Goal: Transaction & Acquisition: Purchase product/service

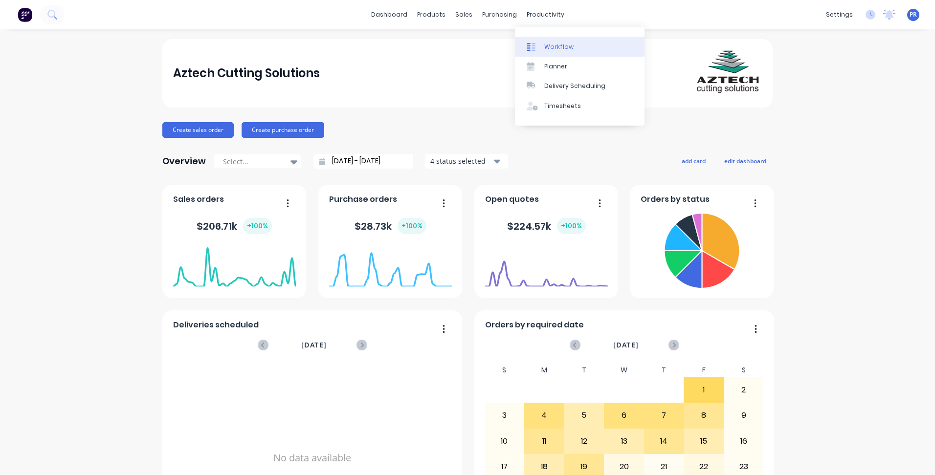
click at [539, 43] on div at bounding box center [534, 47] width 15 height 9
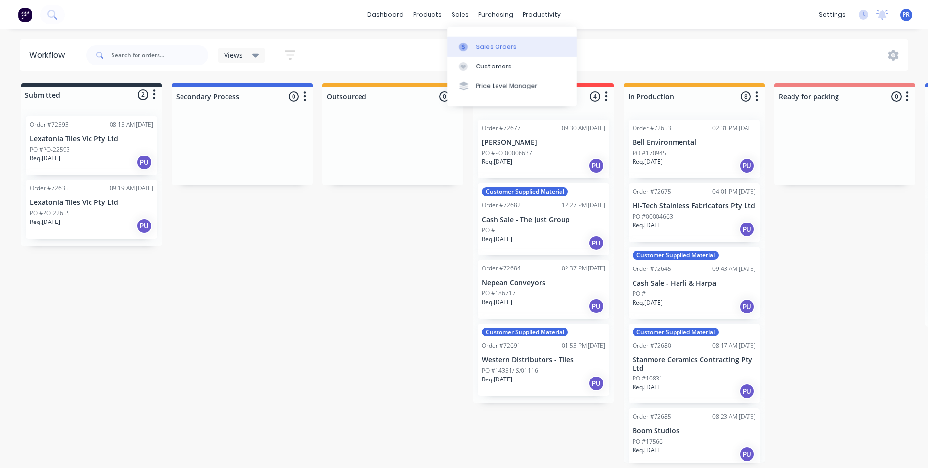
click at [492, 45] on div "Sales Orders" at bounding box center [496, 47] width 40 height 9
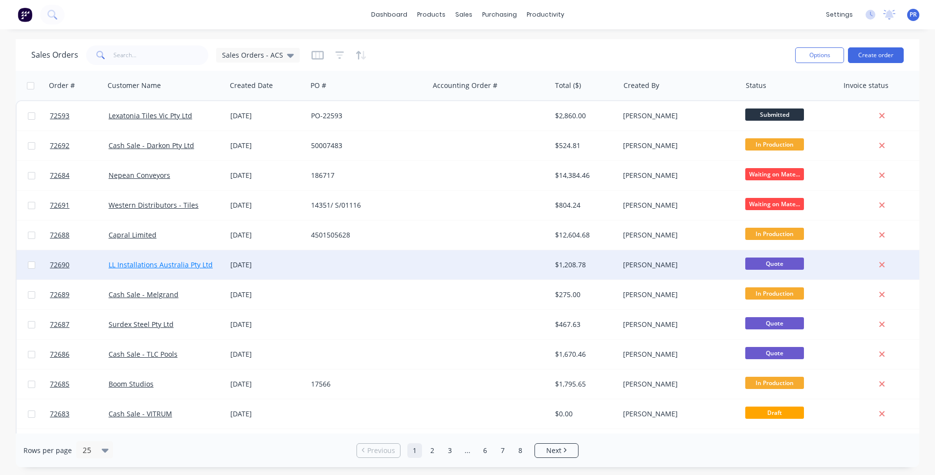
click at [164, 266] on link "LL Installations Australia Pty Ltd" at bounding box center [161, 264] width 104 height 9
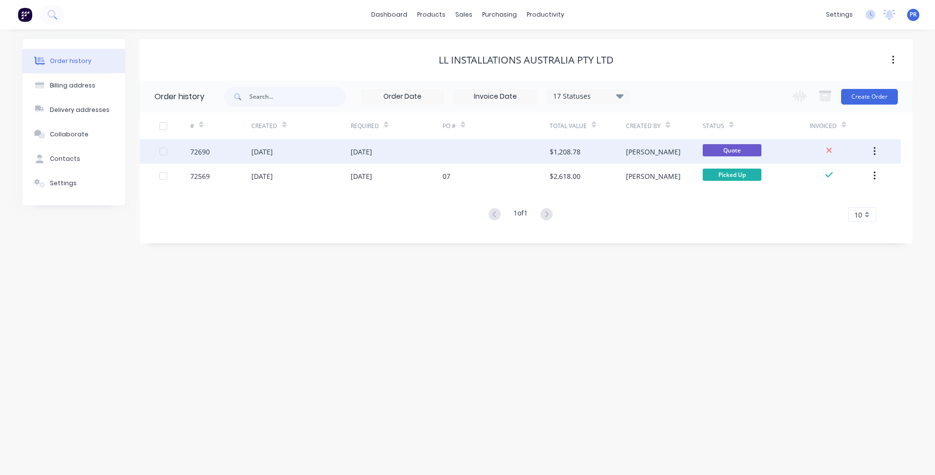
click at [744, 155] on span "Quote" at bounding box center [732, 150] width 59 height 12
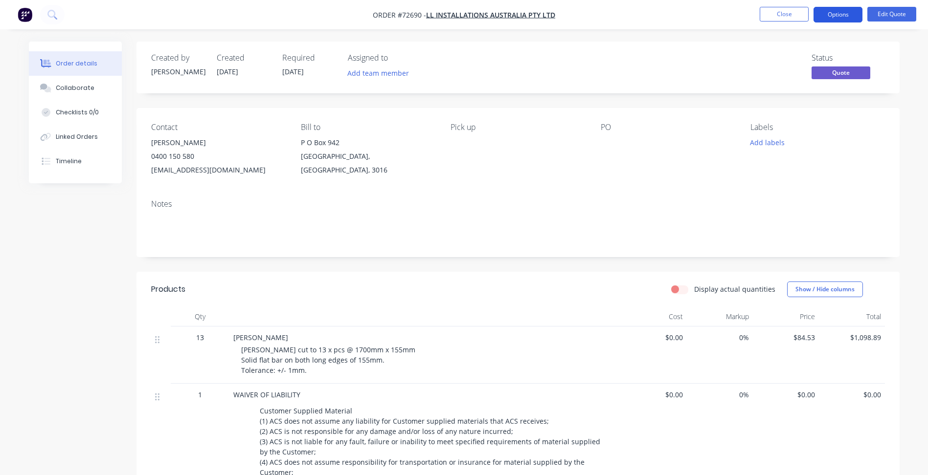
click at [836, 12] on button "Options" at bounding box center [837, 15] width 49 height 16
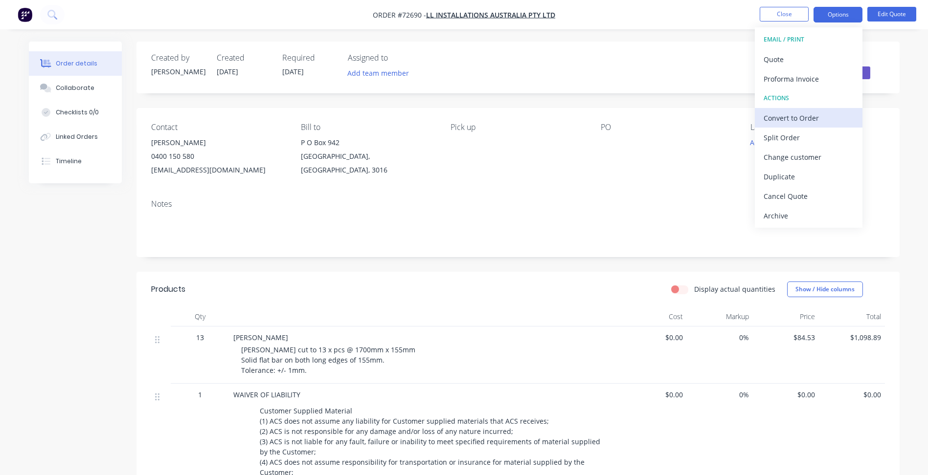
click at [800, 122] on div "Convert to Order" at bounding box center [809, 118] width 90 height 14
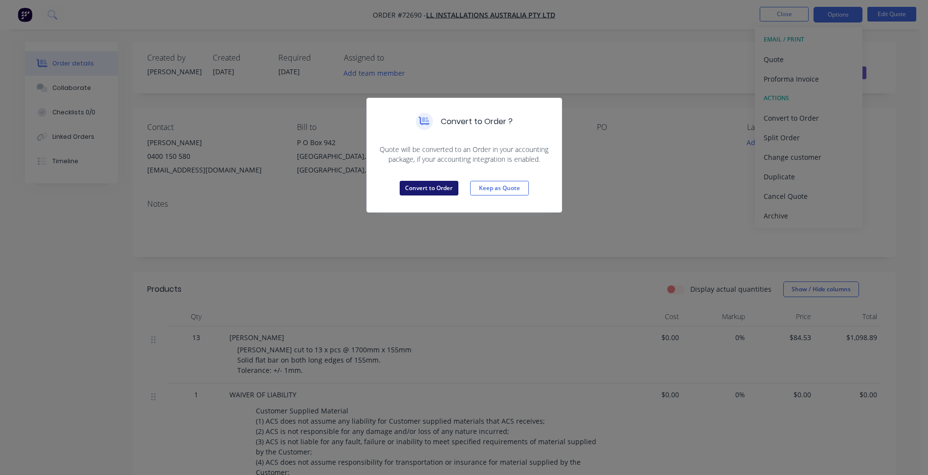
click at [424, 191] on button "Convert to Order" at bounding box center [429, 188] width 59 height 15
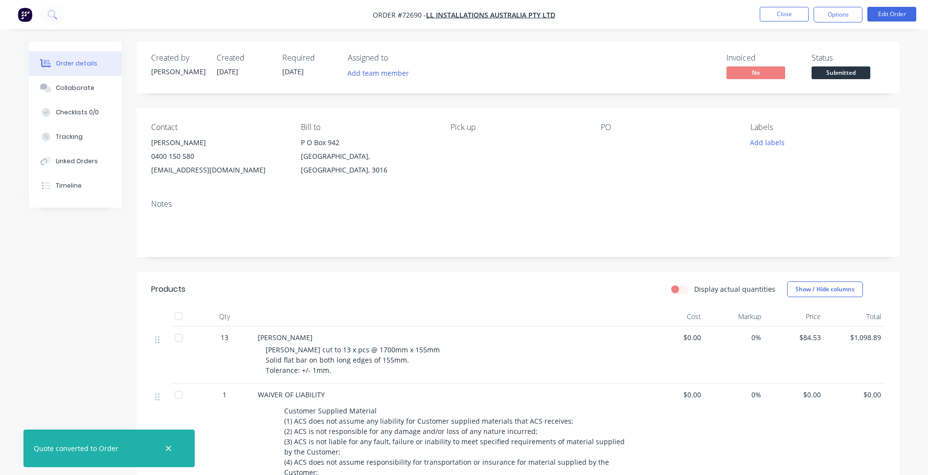
click at [600, 144] on div "Contact Luke Lawry 0400 150 580 luke@llinstallations.com.au Bill to P O Box 942…" at bounding box center [517, 150] width 763 height 84
click at [898, 16] on button "Edit Order" at bounding box center [891, 14] width 49 height 15
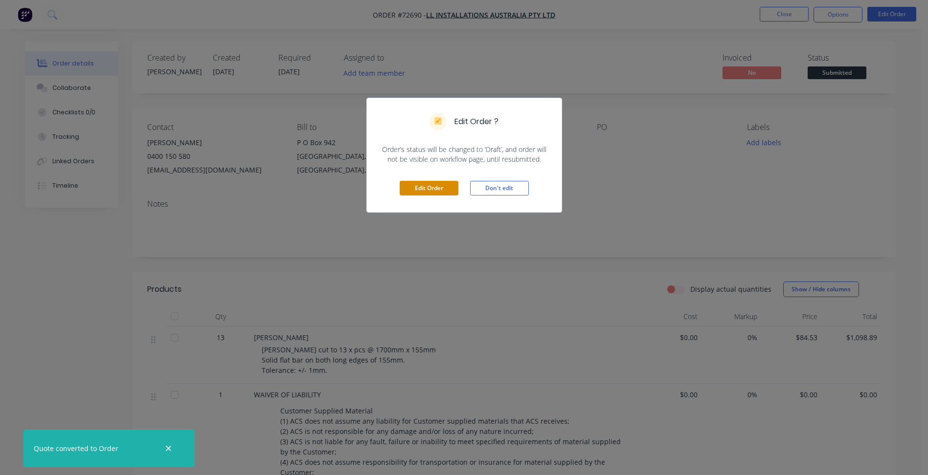
click at [429, 185] on button "Edit Order" at bounding box center [429, 188] width 59 height 15
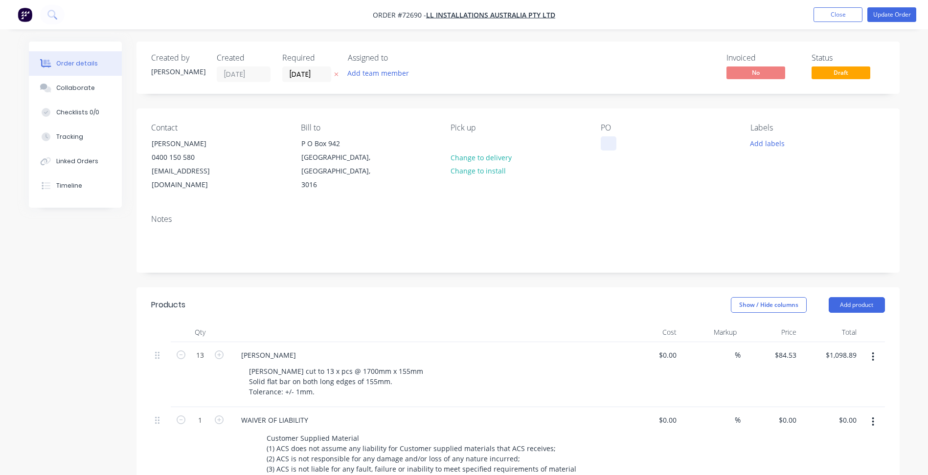
click at [608, 140] on div at bounding box center [609, 143] width 16 height 14
click at [754, 137] on button "Add labels" at bounding box center [767, 142] width 45 height 13
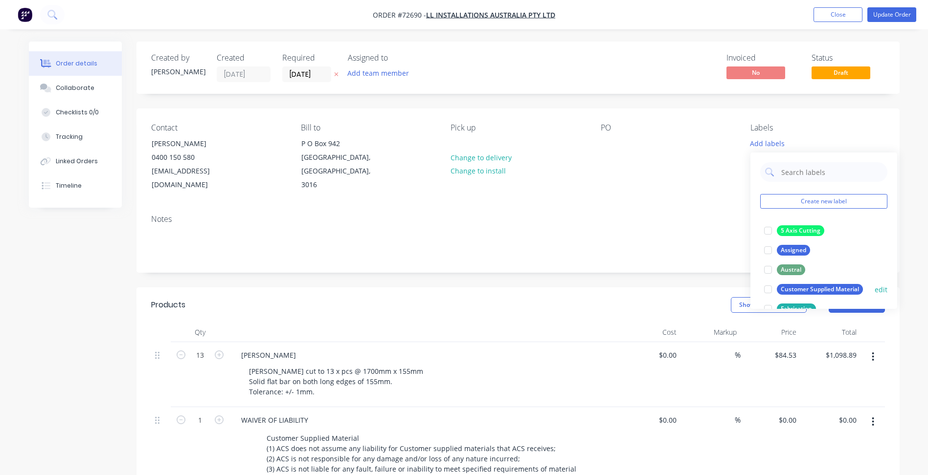
click at [766, 289] on div at bounding box center [768, 290] width 20 height 20
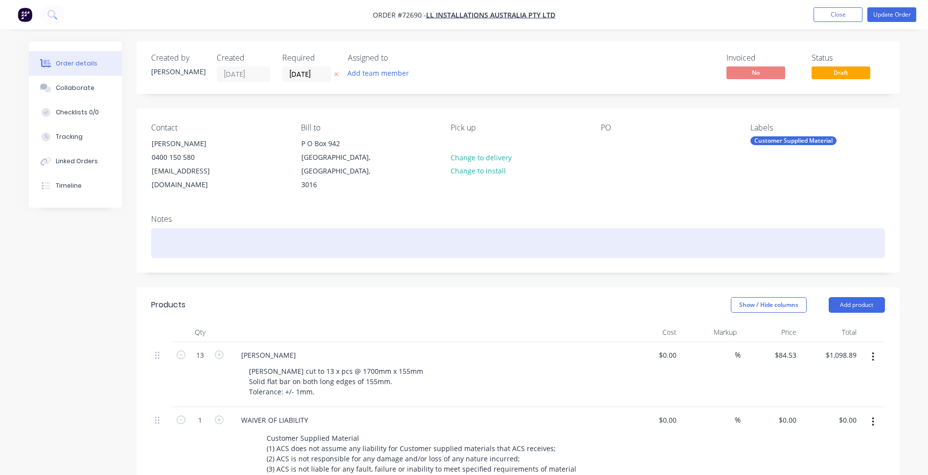
click at [584, 243] on div at bounding box center [518, 243] width 734 height 30
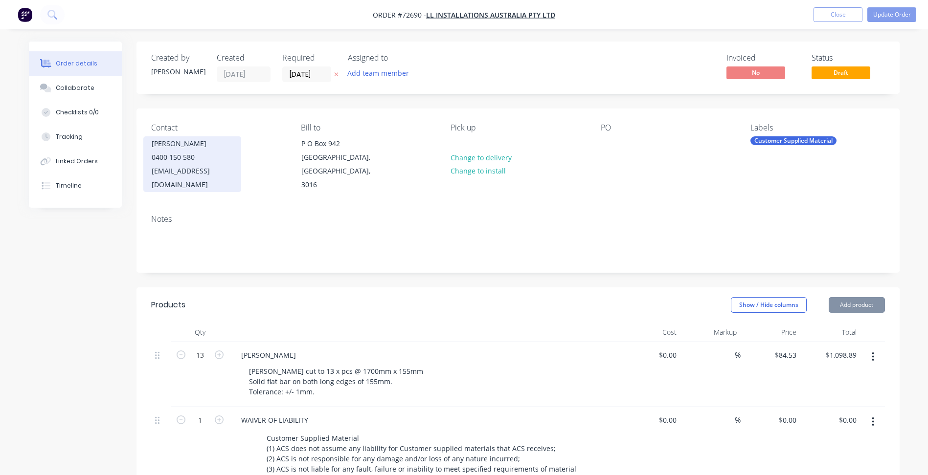
click at [185, 170] on div "luke@llinstallations.com.au" at bounding box center [192, 177] width 81 height 27
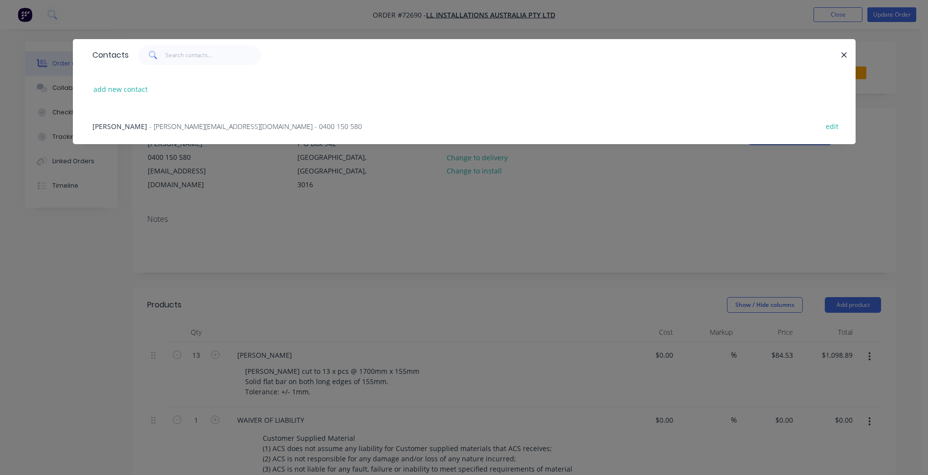
click at [131, 96] on div "add new contact" at bounding box center [464, 89] width 753 height 37
click at [137, 91] on button "add new contact" at bounding box center [121, 89] width 65 height 13
select select "AU"
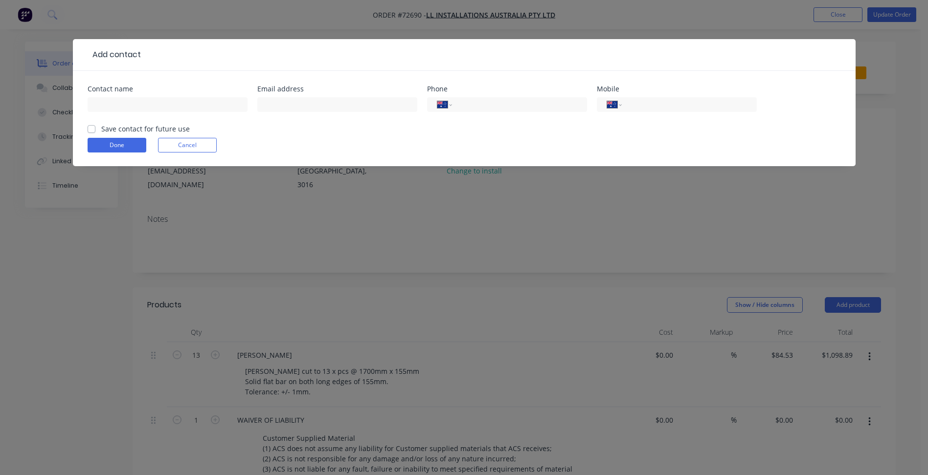
click at [132, 96] on div at bounding box center [168, 109] width 160 height 29
click at [140, 108] on input "text" at bounding box center [168, 104] width 160 height 15
type input "Richard Burness"
click at [308, 105] on input "text" at bounding box center [337, 104] width 160 height 15
paste input "richard@llinstallations.com.au"
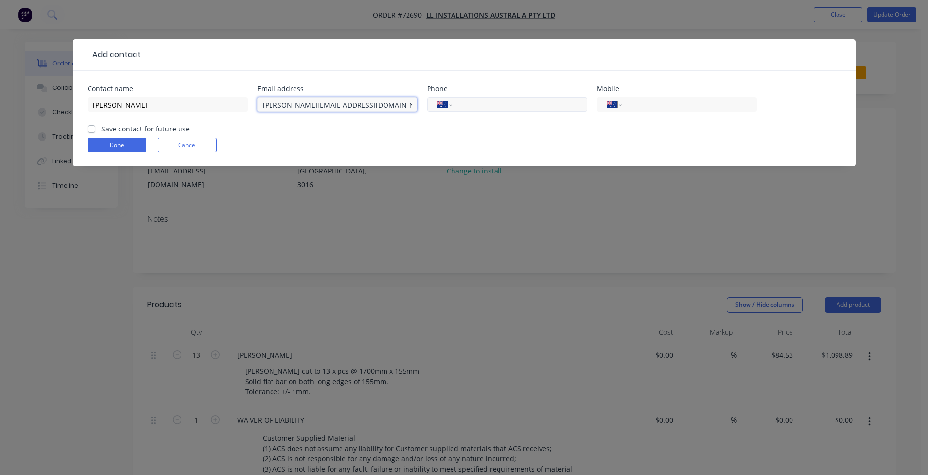
type input "richard@llinstallations.com.au"
click at [496, 105] on input "tel" at bounding box center [517, 104] width 117 height 11
click at [664, 108] on input "tel" at bounding box center [687, 104] width 117 height 11
type input "0412 361 158"
click at [512, 104] on input "tel" at bounding box center [517, 104] width 117 height 11
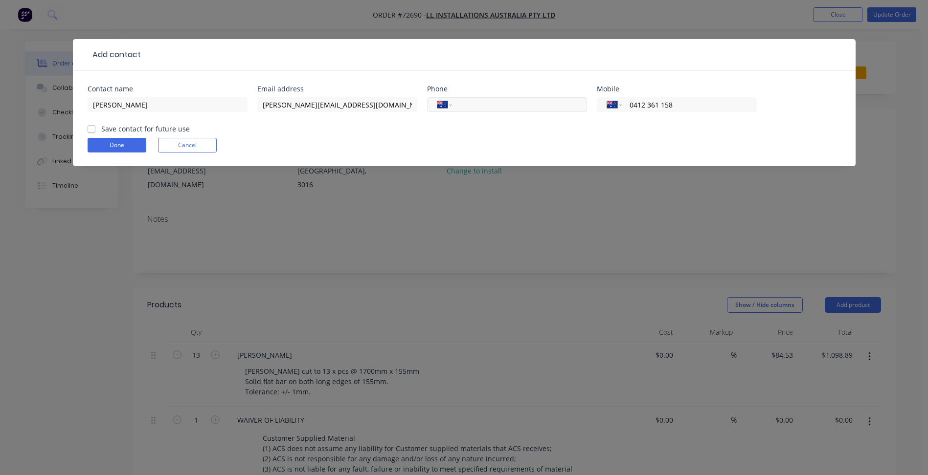
type input "9"
type input "(03) 9397 5647"
click at [174, 125] on label "Save contact for future use" at bounding box center [145, 129] width 89 height 10
click at [95, 125] on input "Save contact for future use" at bounding box center [92, 128] width 8 height 9
checkbox input "true"
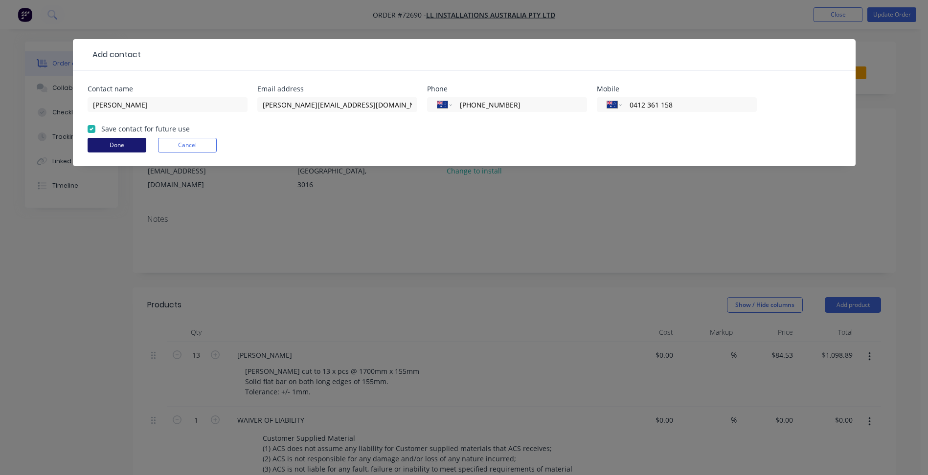
click at [131, 144] on button "Done" at bounding box center [117, 145] width 59 height 15
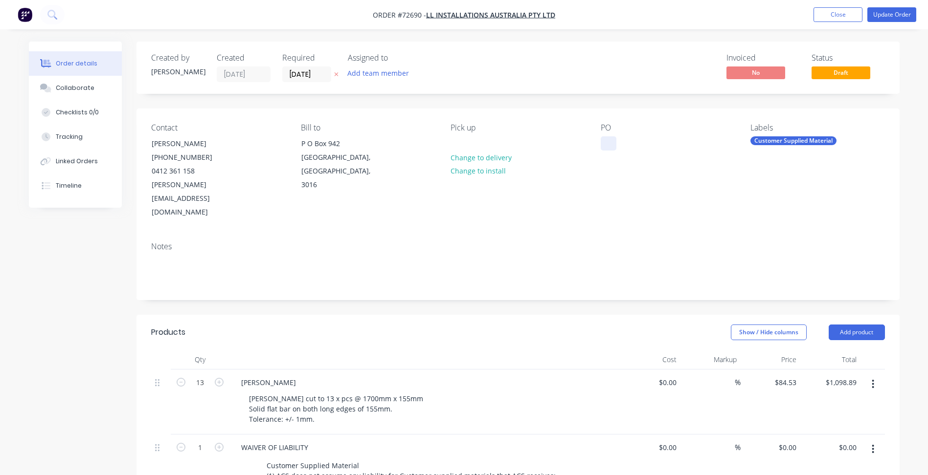
click at [608, 145] on div at bounding box center [609, 143] width 16 height 14
click at [609, 143] on div at bounding box center [609, 143] width 16 height 14
click at [601, 285] on div "Created by Patrick Created 13/08/25 Required 19/08/25 Assigned to Add team memb…" at bounding box center [517, 430] width 763 height 776
click at [839, 75] on span "Draft" at bounding box center [840, 73] width 59 height 12
click at [882, 19] on button "Update Order" at bounding box center [891, 14] width 49 height 15
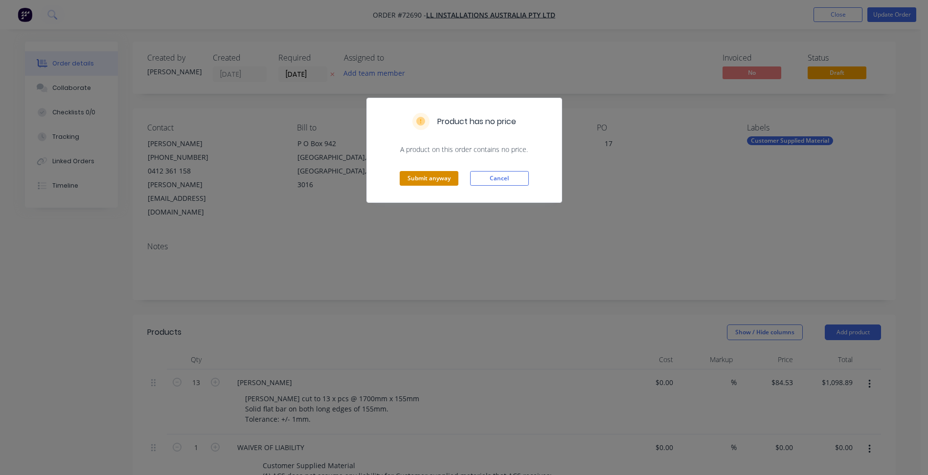
click at [436, 175] on button "Submit anyway" at bounding box center [429, 178] width 59 height 15
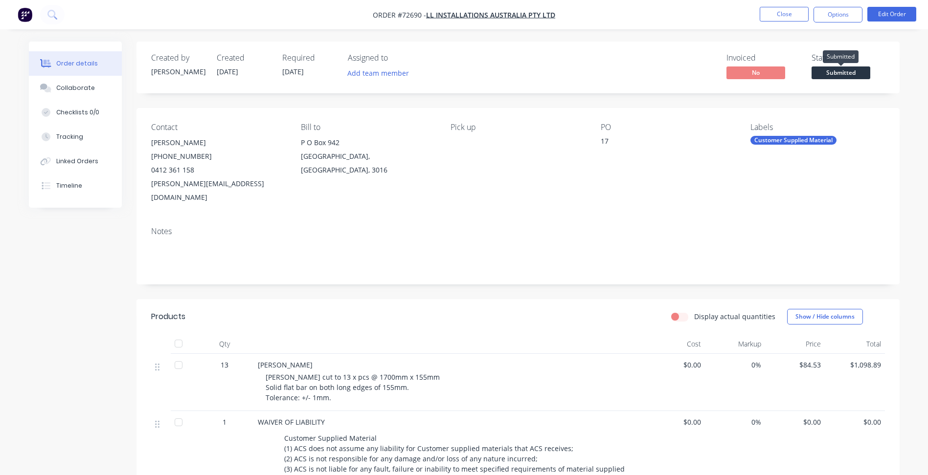
click at [835, 71] on span "Submitted" at bounding box center [840, 73] width 59 height 12
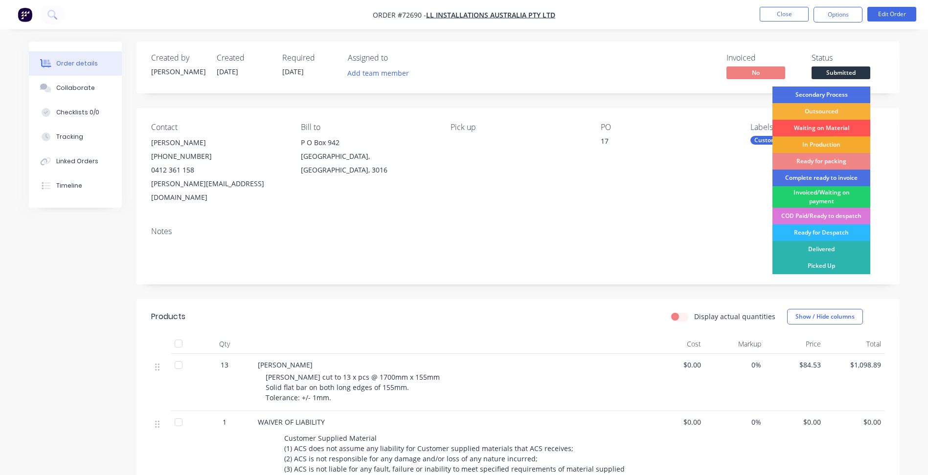
click at [817, 145] on div "In Production" at bounding box center [821, 144] width 98 height 17
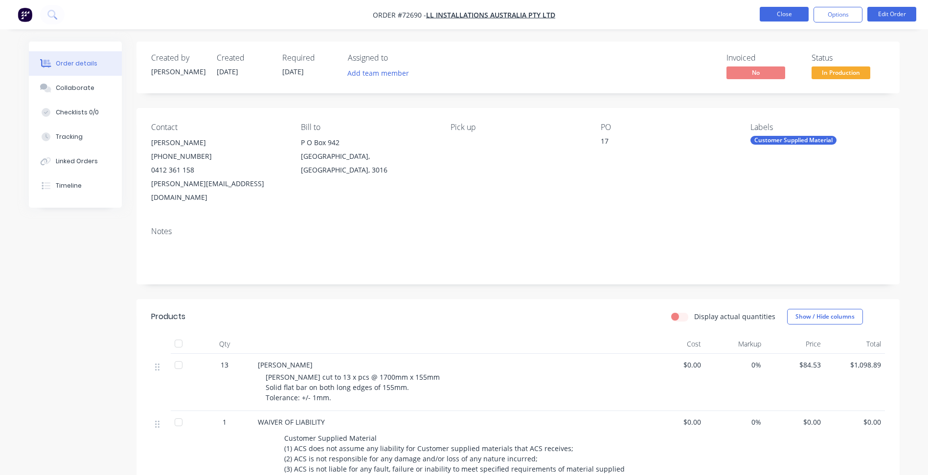
click at [786, 14] on button "Close" at bounding box center [784, 14] width 49 height 15
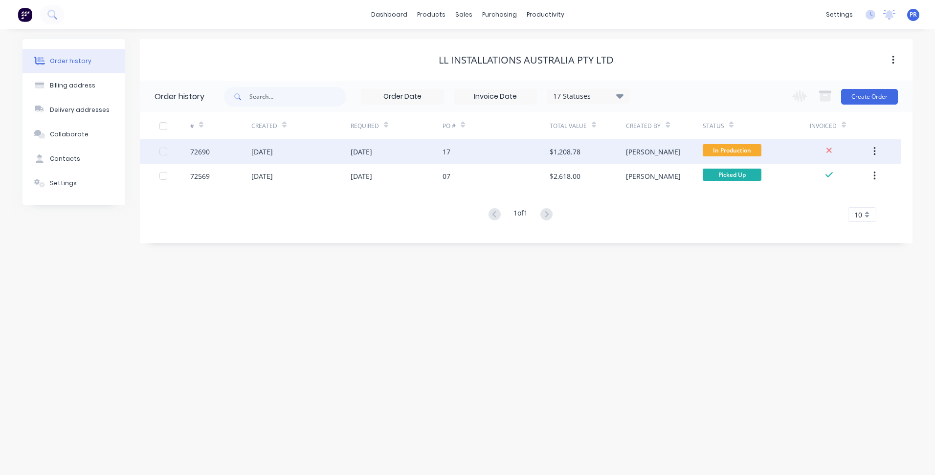
click at [772, 152] on div "In Production" at bounding box center [756, 151] width 107 height 24
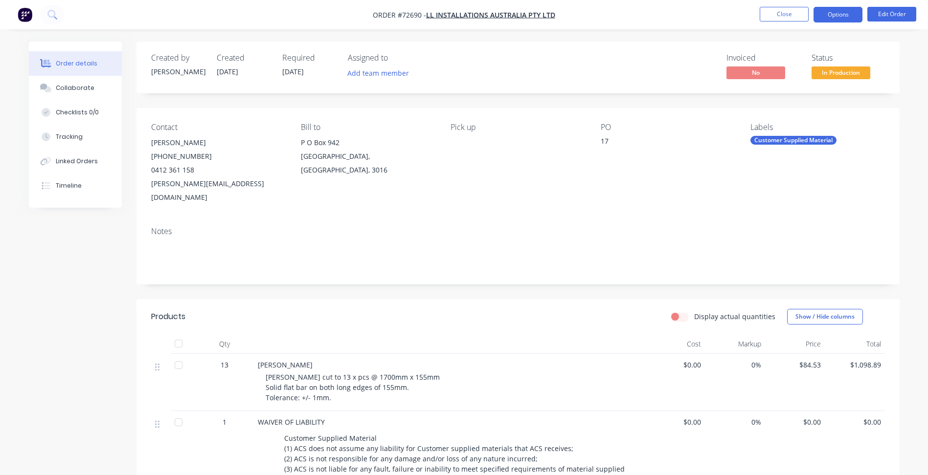
click at [847, 17] on button "Options" at bounding box center [837, 15] width 49 height 16
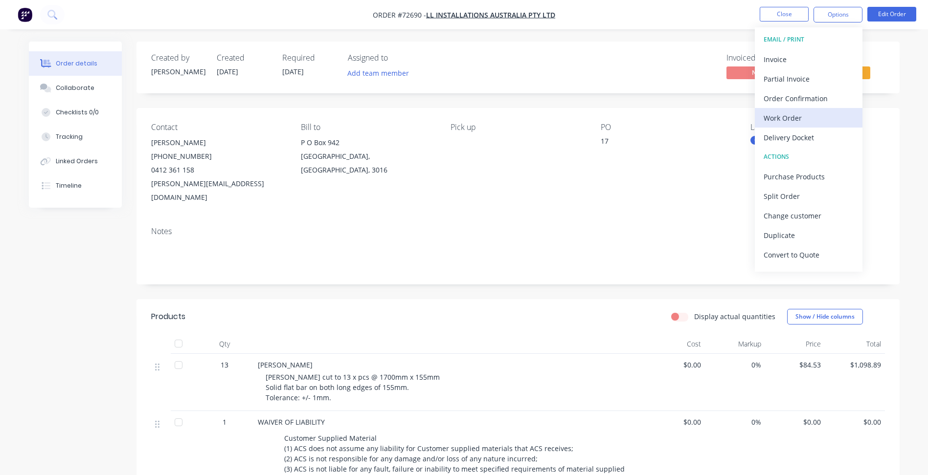
click at [792, 112] on div "Work Order" at bounding box center [809, 118] width 90 height 14
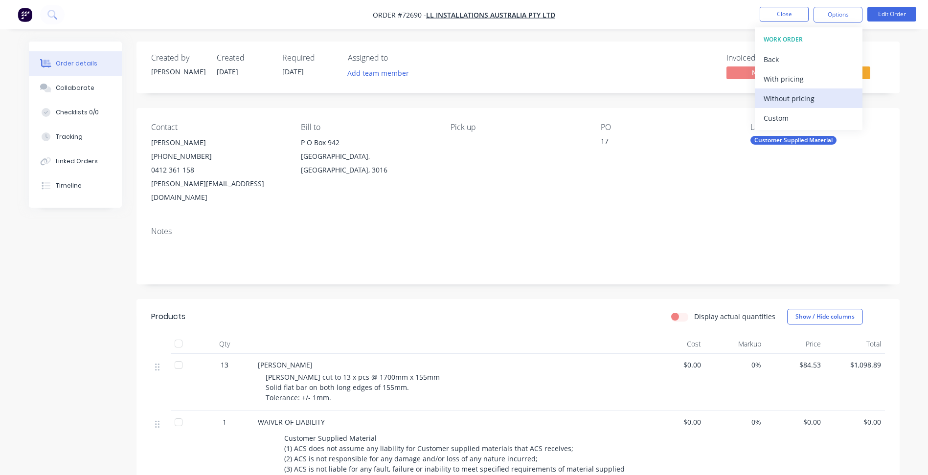
click at [798, 102] on div "Without pricing" at bounding box center [809, 98] width 90 height 14
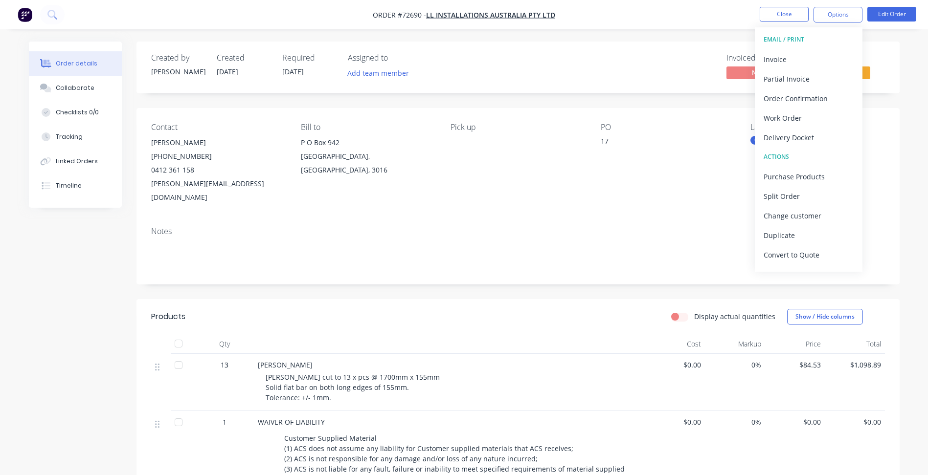
click at [604, 54] on div "Invoiced No Status In Production" at bounding box center [665, 67] width 439 height 28
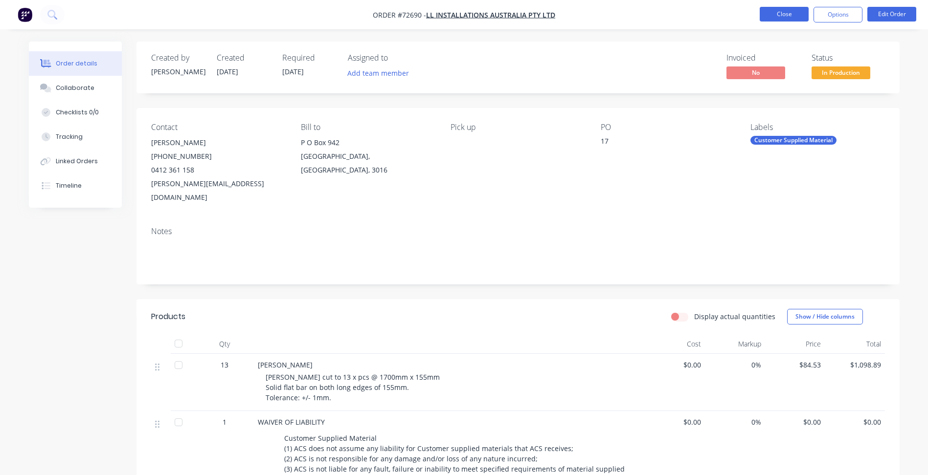
click at [772, 17] on button "Close" at bounding box center [784, 14] width 49 height 15
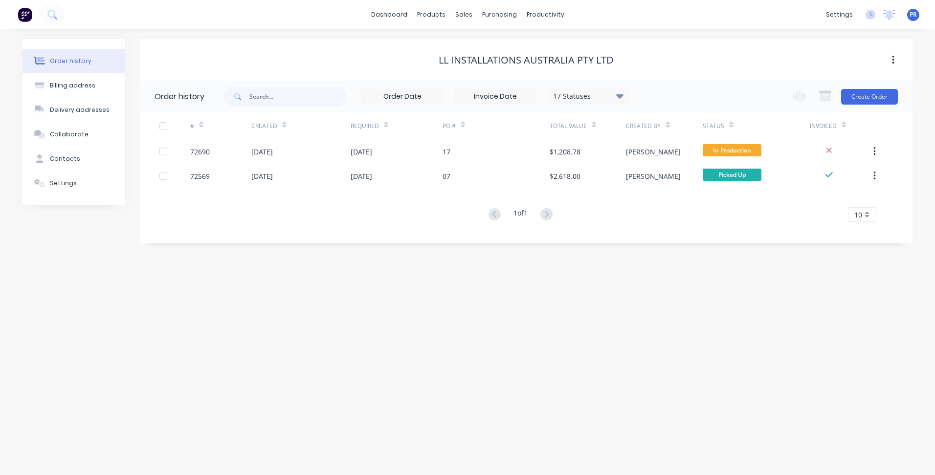
click at [276, 349] on div "Order history Billing address Delivery addresses Collaborate Contacts Settings …" at bounding box center [467, 252] width 935 height 446
click at [241, 309] on div "Order history Billing address Delivery addresses Collaborate Contacts Settings …" at bounding box center [467, 252] width 935 height 446
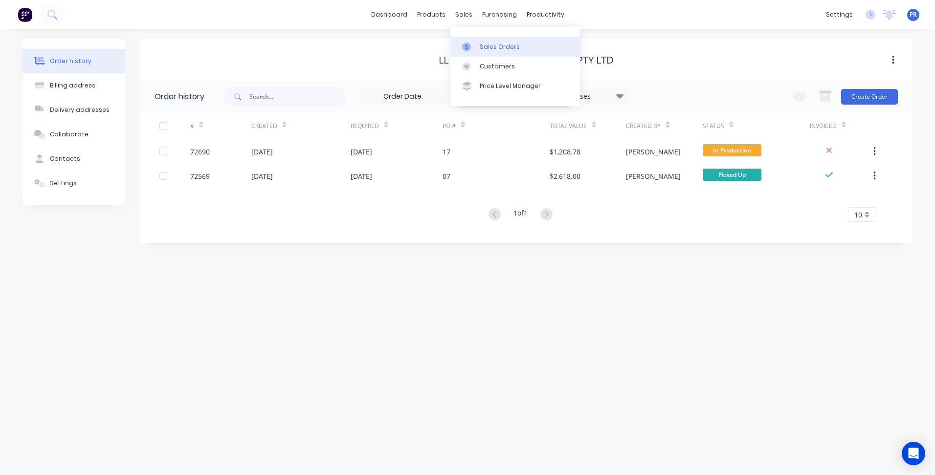
click at [477, 39] on link "Sales Orders" at bounding box center [516, 47] width 130 height 20
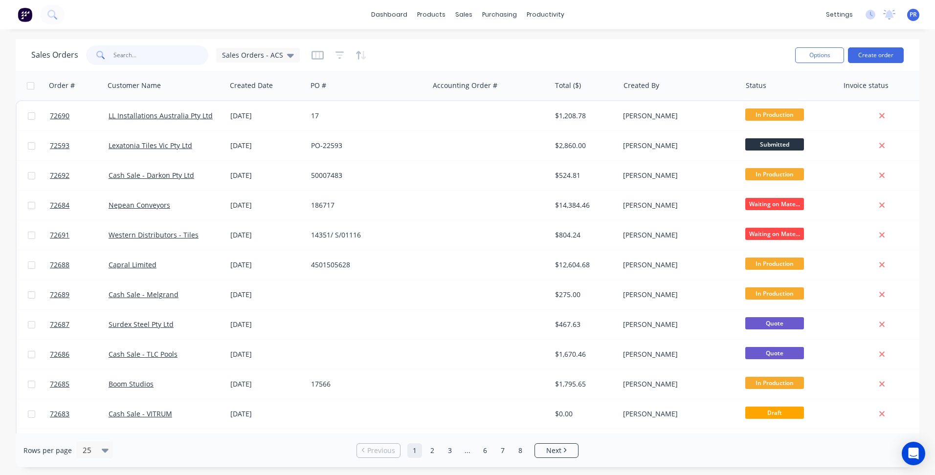
click at [143, 56] on input "text" at bounding box center [160, 55] width 95 height 20
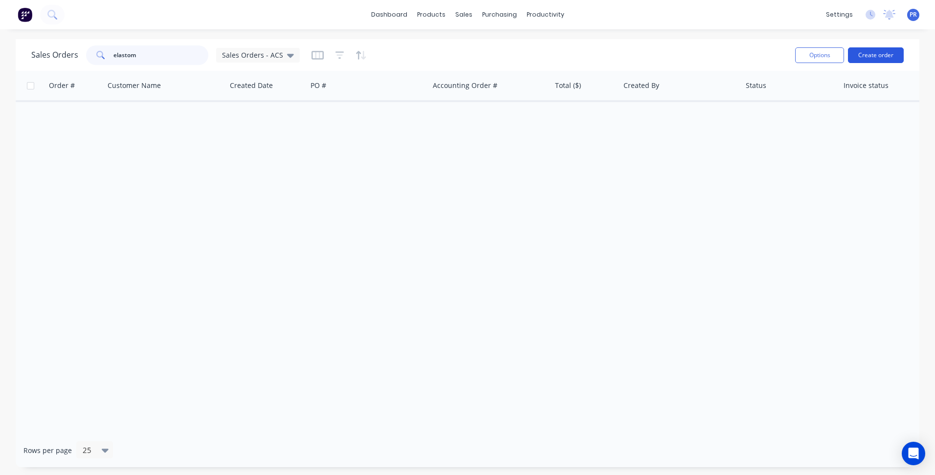
type input "elastom"
click at [870, 58] on button "Create order" at bounding box center [876, 55] width 56 height 16
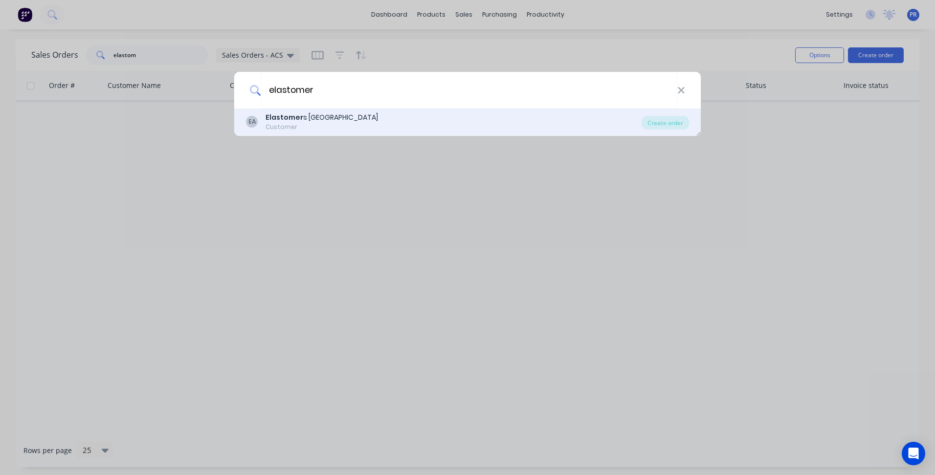
type input "elastomer"
click at [322, 122] on div "Elastomer s [GEOGRAPHIC_DATA]" at bounding box center [322, 118] width 113 height 10
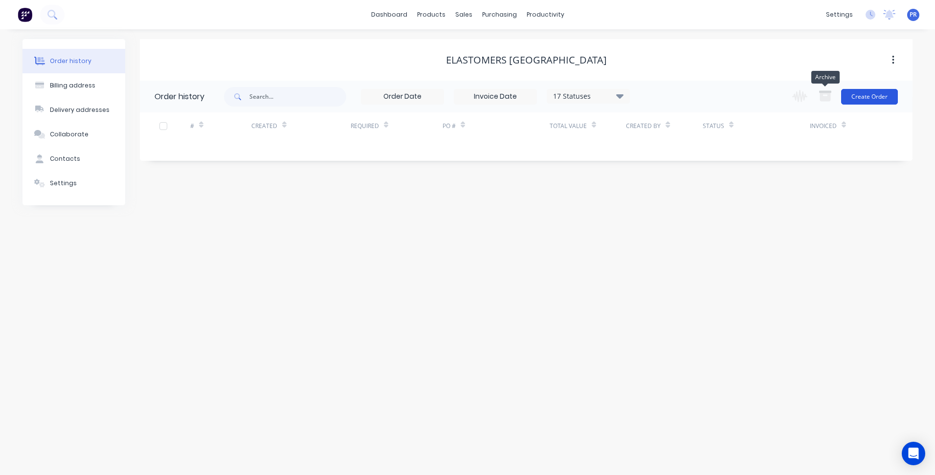
click at [879, 98] on button "Create Order" at bounding box center [869, 97] width 57 height 16
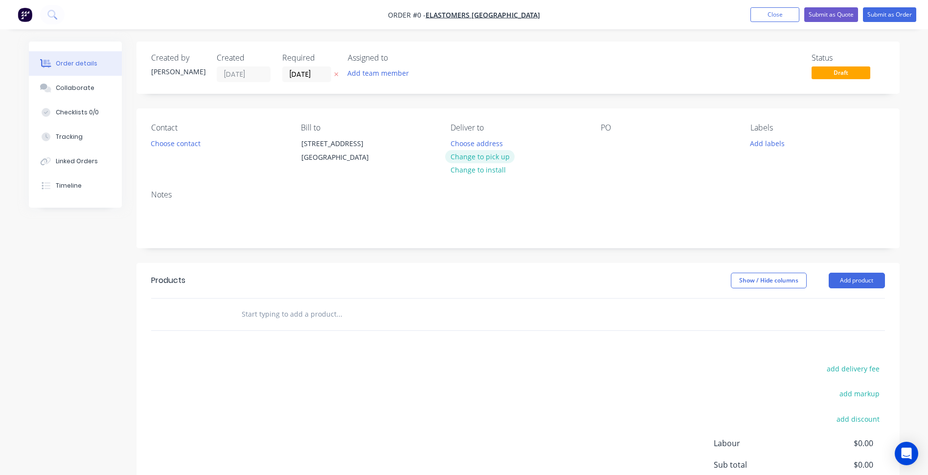
click at [504, 156] on button "Change to pick up" at bounding box center [479, 156] width 69 height 13
click at [172, 145] on button "Choose contact" at bounding box center [175, 142] width 60 height 13
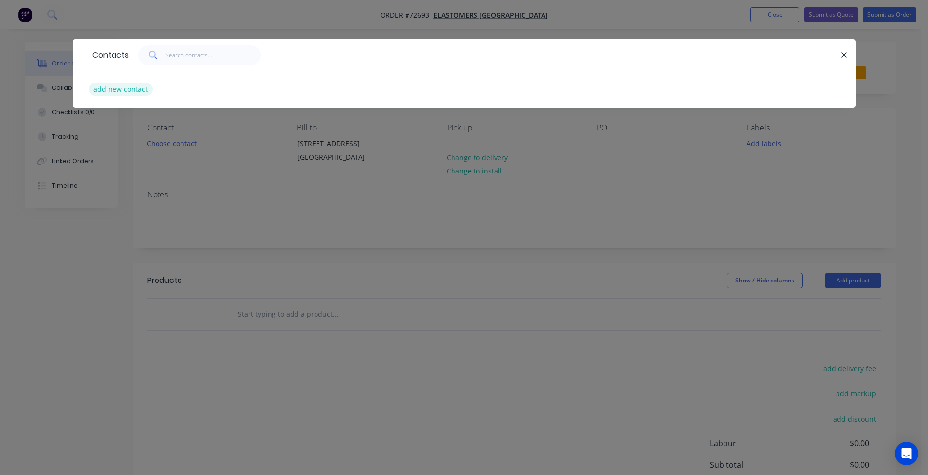
click at [133, 88] on button "add new contact" at bounding box center [121, 89] width 65 height 13
select select "AU"
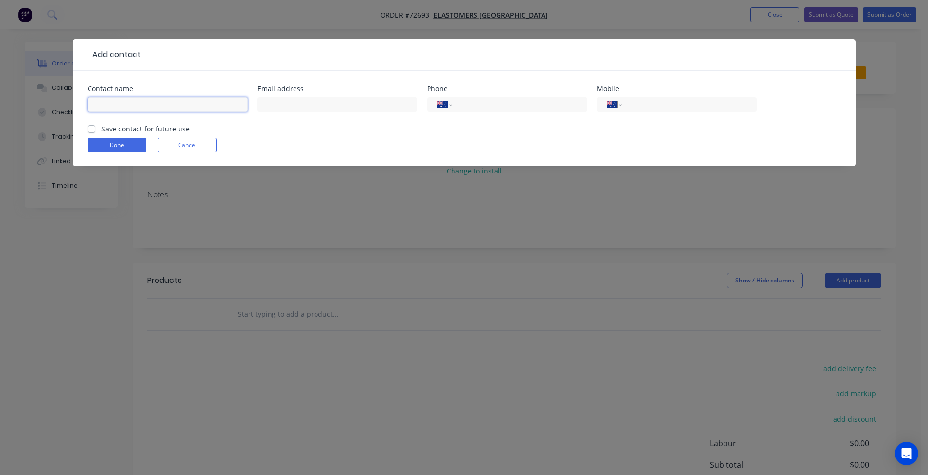
click at [135, 103] on input "text" at bounding box center [168, 104] width 160 height 15
type input "[PERSON_NAME]"
click at [341, 98] on input "text" at bounding box center [337, 104] width 160 height 15
click at [328, 98] on input "text" at bounding box center [337, 104] width 160 height 15
paste input "[EMAIL_ADDRESS][DOMAIN_NAME]"
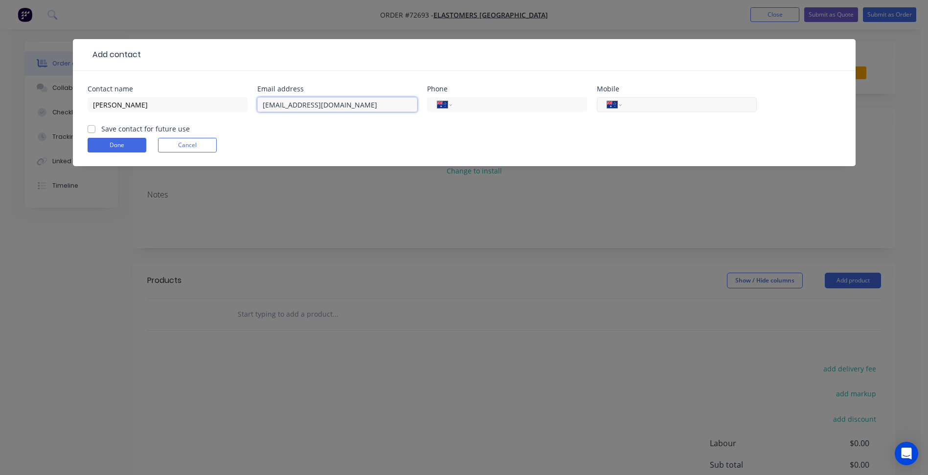
type input "[EMAIL_ADDRESS][DOMAIN_NAME]"
click at [637, 110] on div "International [GEOGRAPHIC_DATA] [GEOGRAPHIC_DATA] [GEOGRAPHIC_DATA] [GEOGRAPHIC…" at bounding box center [677, 109] width 160 height 29
click at [637, 104] on input "tel" at bounding box center [687, 104] width 117 height 11
type input "[PHONE_NUMBER]"
drag, startPoint x: 691, startPoint y: 102, endPoint x: 480, endPoint y: 105, distance: 210.3
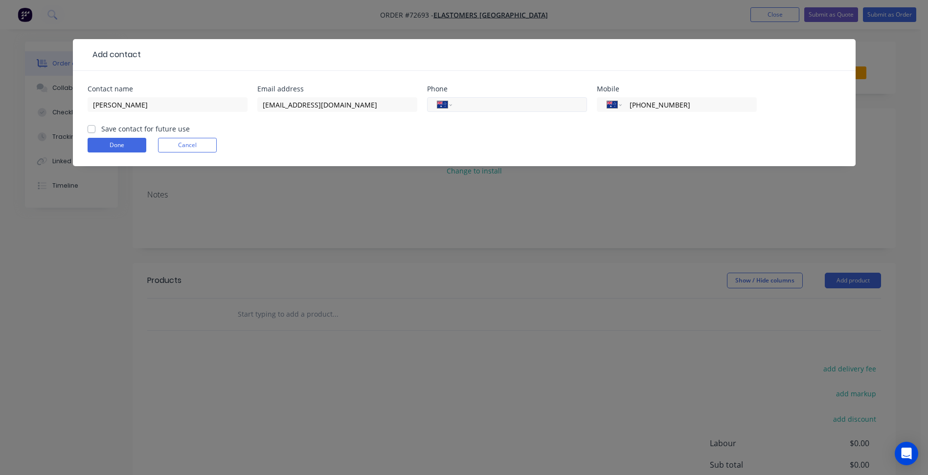
click at [554, 102] on div "Contact name [PERSON_NAME] Email address [EMAIL_ADDRESS][DOMAIN_NAME] Phone Int…" at bounding box center [464, 105] width 753 height 38
drag, startPoint x: 485, startPoint y: 105, endPoint x: 291, endPoint y: 105, distance: 194.2
click at [485, 105] on input "tel" at bounding box center [517, 104] width 117 height 11
paste input "[PHONE_NUMBER]"
type input "[PHONE_NUMBER]"
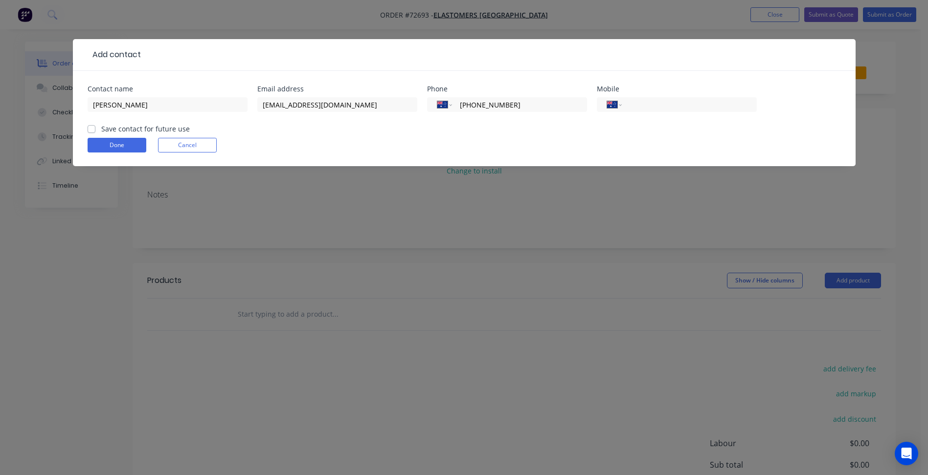
click at [153, 131] on label "Save contact for future use" at bounding box center [145, 129] width 89 height 10
click at [95, 131] on input "Save contact for future use" at bounding box center [92, 128] width 8 height 9
checkbox input "true"
click at [110, 148] on button "Done" at bounding box center [117, 145] width 59 height 15
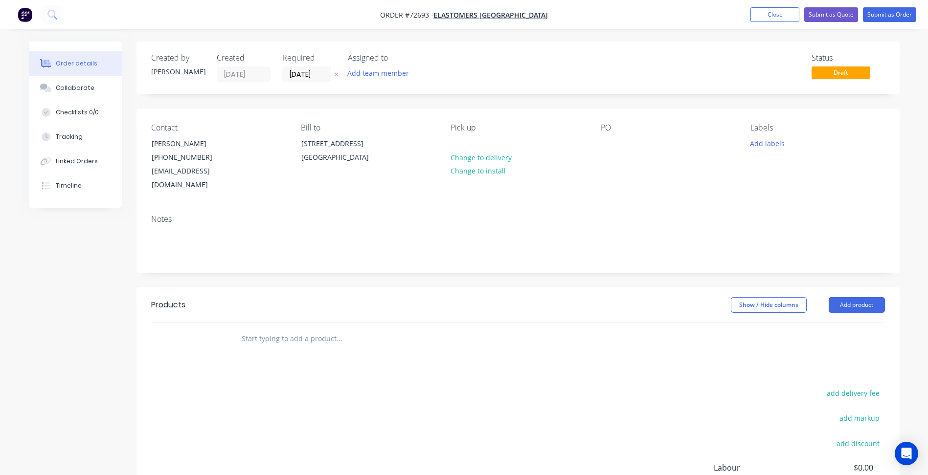
click at [617, 142] on div "PO" at bounding box center [668, 157] width 134 height 69
click at [610, 144] on div at bounding box center [609, 143] width 16 height 14
click at [606, 149] on div at bounding box center [609, 143] width 16 height 14
paste div
click at [309, 71] on input "[DATE]" at bounding box center [307, 74] width 48 height 15
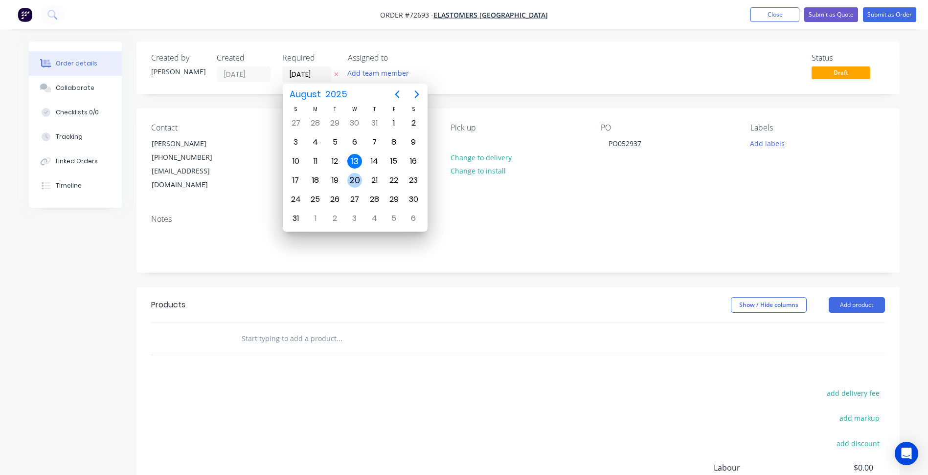
drag, startPoint x: 357, startPoint y: 174, endPoint x: 353, endPoint y: 196, distance: 21.9
click at [357, 175] on div "20" at bounding box center [354, 180] width 15 height 15
type input "[DATE]"
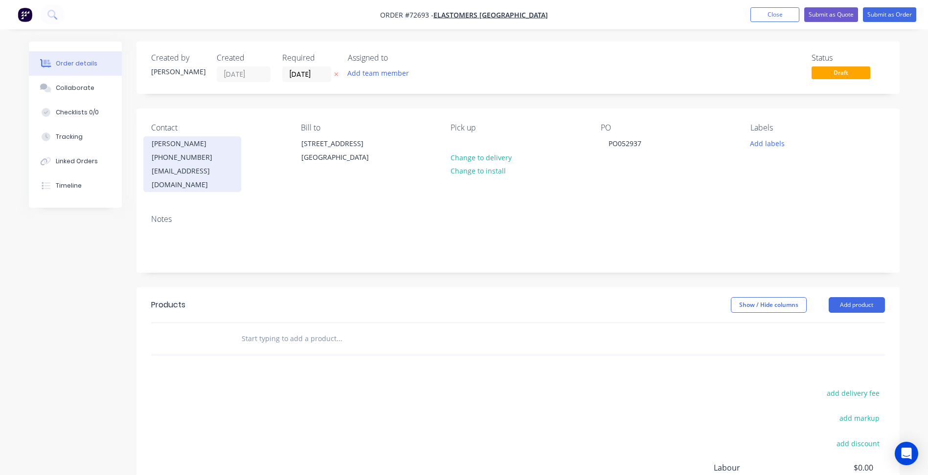
click at [185, 158] on div "[PHONE_NUMBER]" at bounding box center [192, 158] width 81 height 14
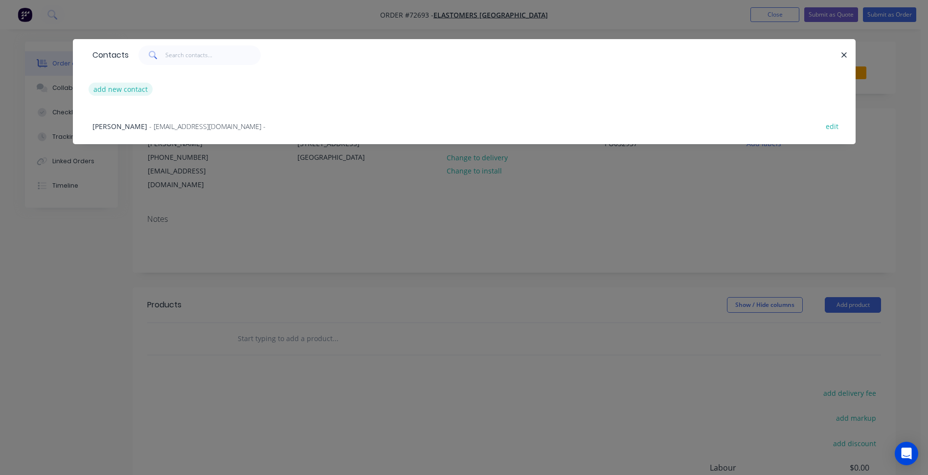
click at [120, 85] on button "add new contact" at bounding box center [121, 89] width 65 height 13
select select "AU"
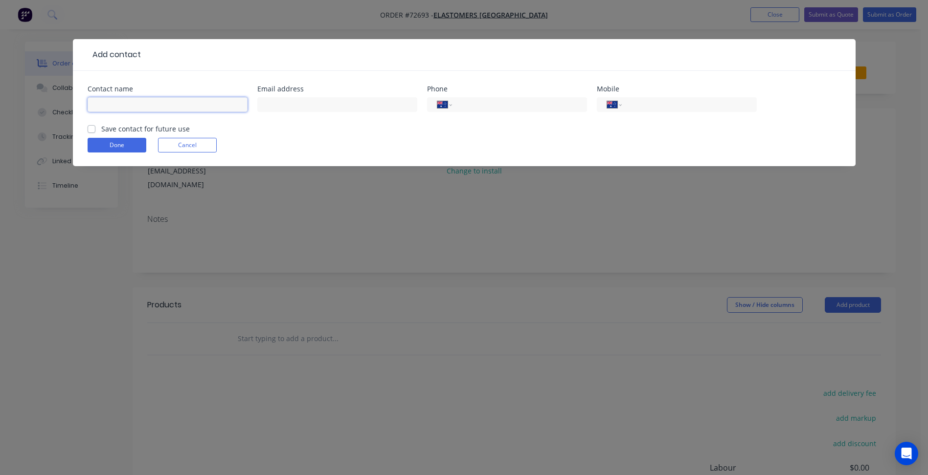
click at [126, 106] on input "text" at bounding box center [168, 104] width 160 height 15
type input "Accounts"
click at [299, 103] on input "text" at bounding box center [337, 104] width 160 height 15
paste input "[EMAIL_ADDRESS][DOMAIN_NAME]"
type input "[EMAIL_ADDRESS][DOMAIN_NAME]"
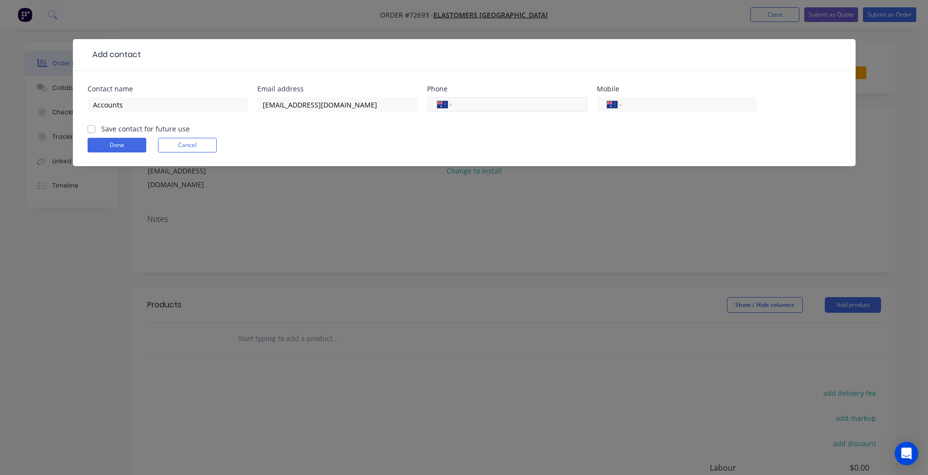
click at [492, 105] on input "tel" at bounding box center [517, 104] width 117 height 11
type input "[PHONE_NUMBER]"
click at [122, 130] on label "Save contact for future use" at bounding box center [145, 129] width 89 height 10
click at [95, 130] on input "Save contact for future use" at bounding box center [92, 128] width 8 height 9
checkbox input "true"
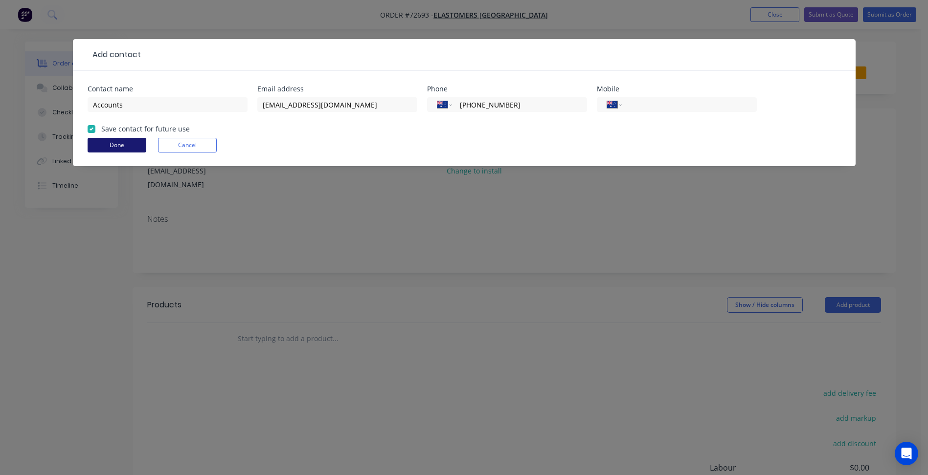
click at [120, 141] on button "Done" at bounding box center [117, 145] width 59 height 15
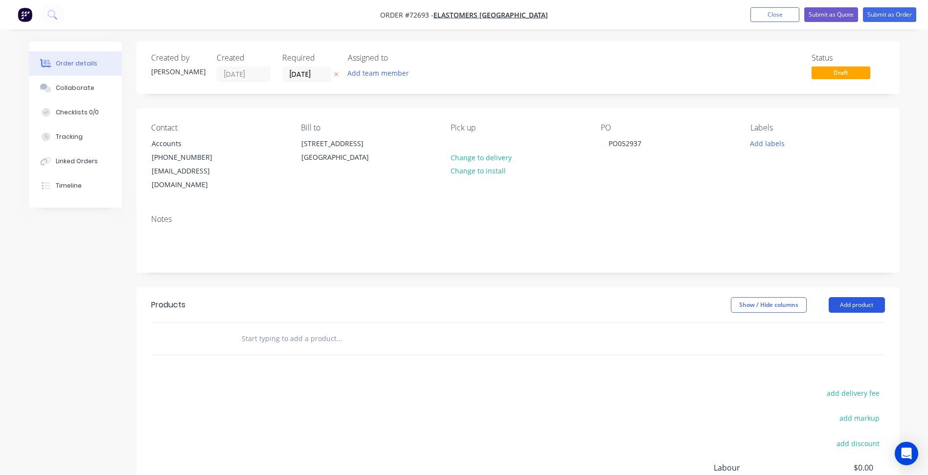
click at [858, 297] on button "Add product" at bounding box center [857, 305] width 56 height 16
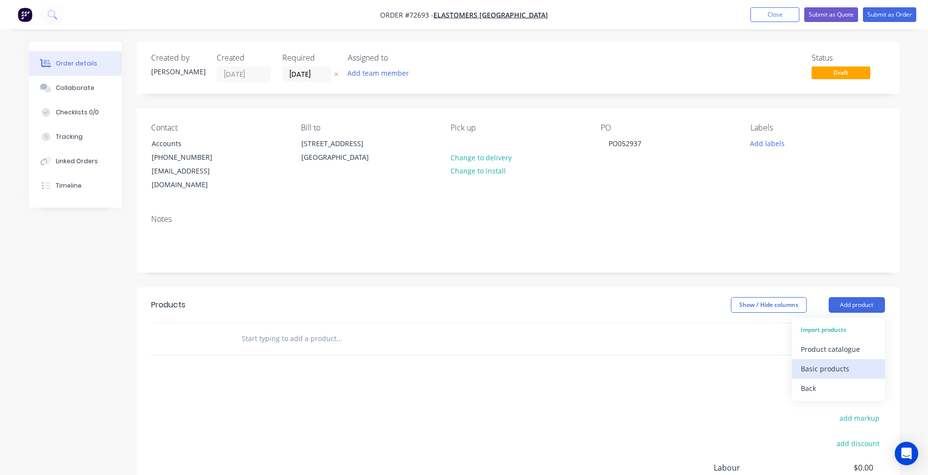
click at [823, 362] on div "Basic products" at bounding box center [838, 369] width 75 height 14
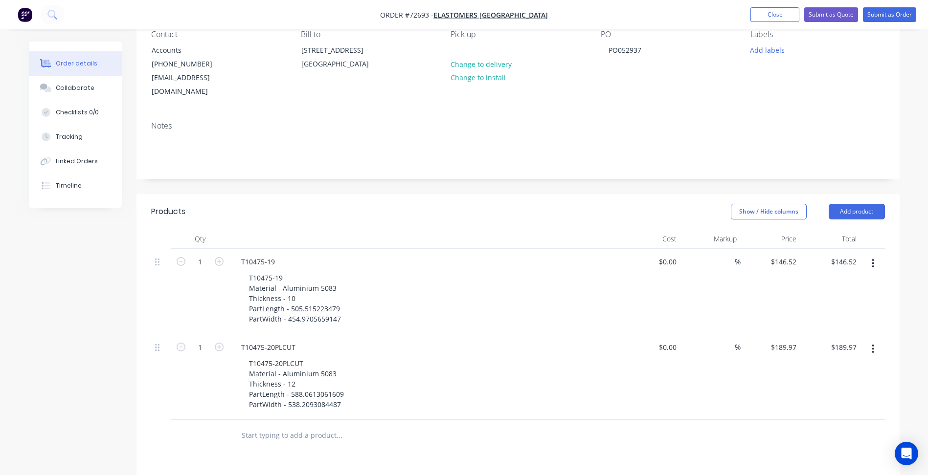
scroll to position [98, 0]
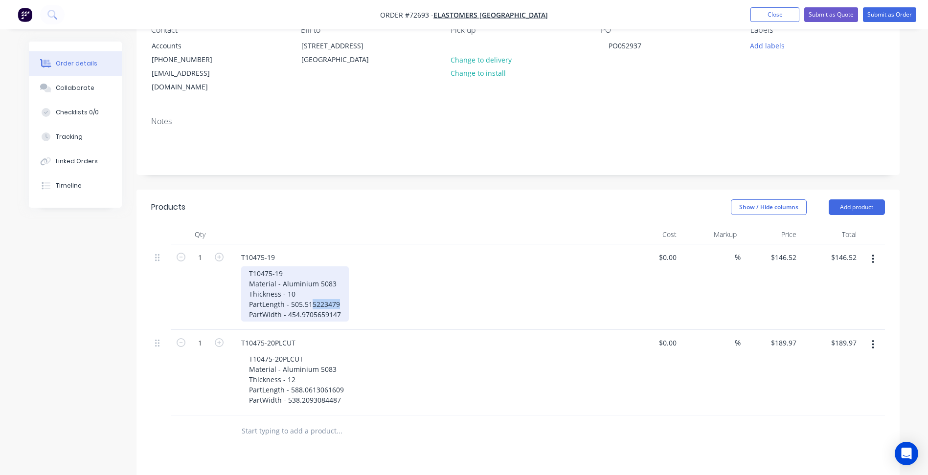
drag, startPoint x: 311, startPoint y: 293, endPoint x: 346, endPoint y: 290, distance: 35.3
click at [346, 290] on div "T10475-19 Material - Aluminium 5083 Thickness - 10 PartLength - 505.515223479 P…" at bounding box center [295, 294] width 108 height 55
drag, startPoint x: 307, startPoint y: 303, endPoint x: 358, endPoint y: 304, distance: 50.4
click at [358, 304] on div "T10475-19 Material - Aluminium 5083 Thickness - 10 PartLength - 505.51 PartWidt…" at bounding box center [429, 294] width 376 height 55
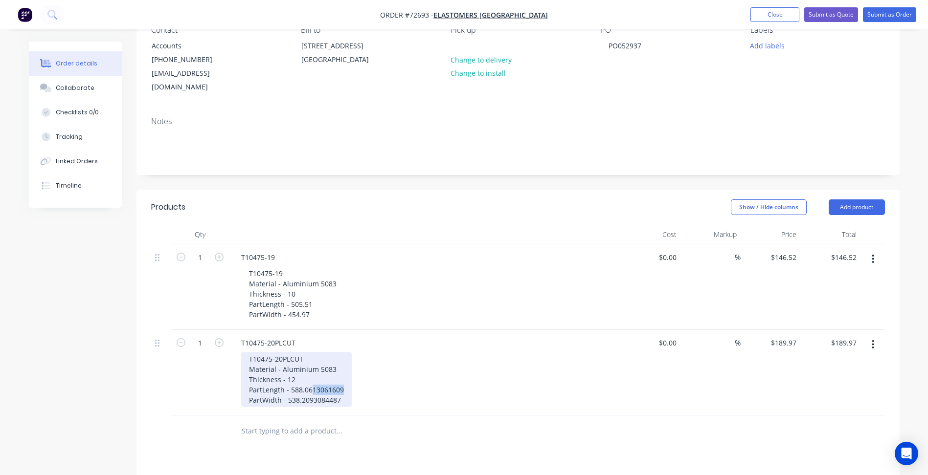
drag, startPoint x: 311, startPoint y: 377, endPoint x: 354, endPoint y: 378, distance: 43.0
click at [360, 377] on div "T10475-20PLCUT Material - Aluminium 5083 Thickness - 12 PartLength - 588.061306…" at bounding box center [429, 379] width 376 height 55
drag, startPoint x: 308, startPoint y: 386, endPoint x: 366, endPoint y: 388, distance: 58.2
click at [365, 388] on div "T10475-20PLCUT Material - Aluminium 5083 Thickness - 12 PartLength - 588.06 Par…" at bounding box center [429, 379] width 376 height 55
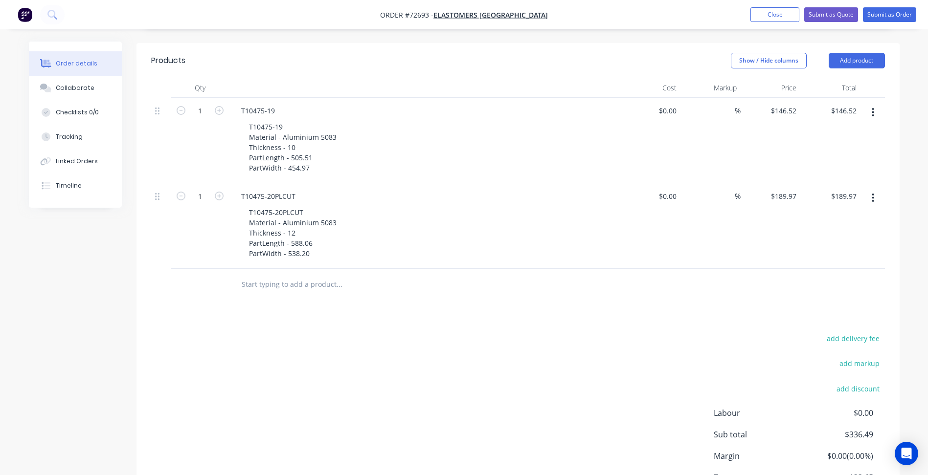
click at [379, 373] on div "add delivery fee add markup add discount Labour $0.00 Sub total $336.49 Margin …" at bounding box center [518, 426] width 734 height 189
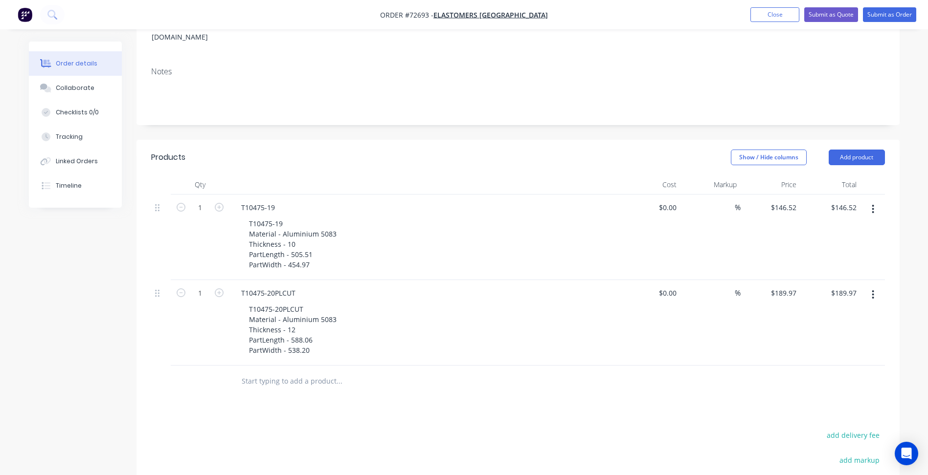
scroll to position [147, 0]
click at [888, 18] on button "Submit as Order" at bounding box center [889, 14] width 53 height 15
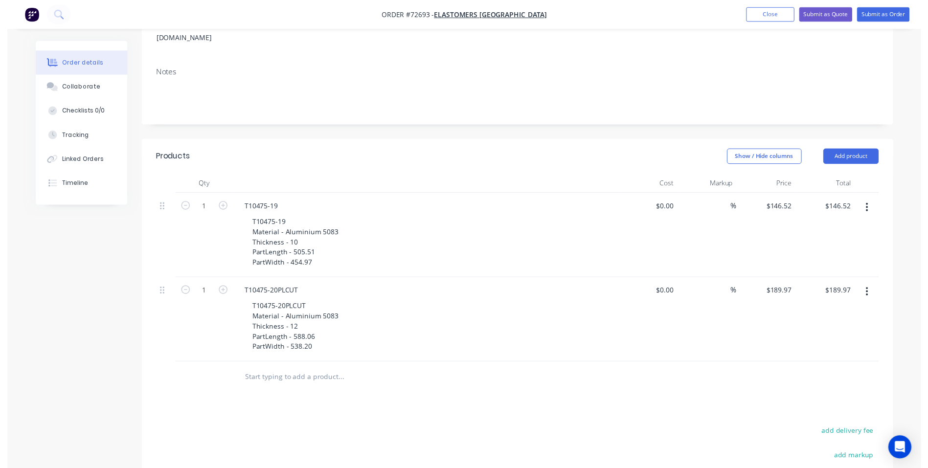
scroll to position [0, 0]
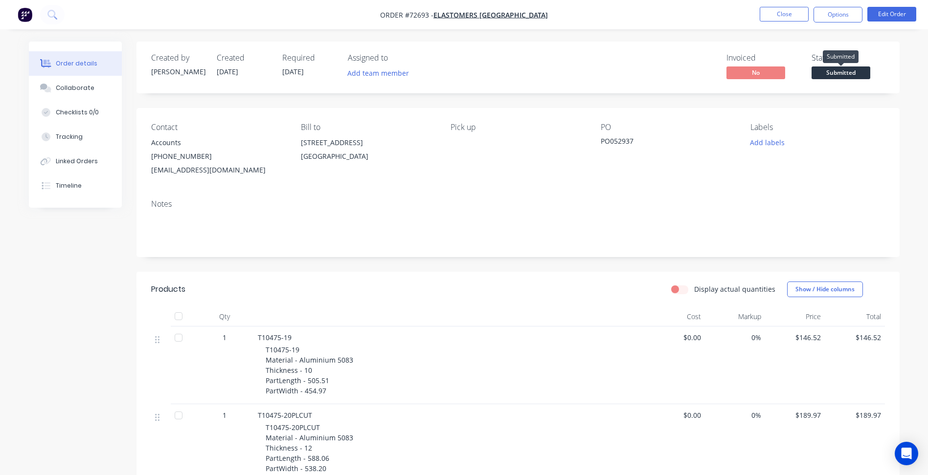
click at [832, 74] on span "Submitted" at bounding box center [840, 73] width 59 height 12
click at [790, 19] on button "Close" at bounding box center [784, 14] width 49 height 15
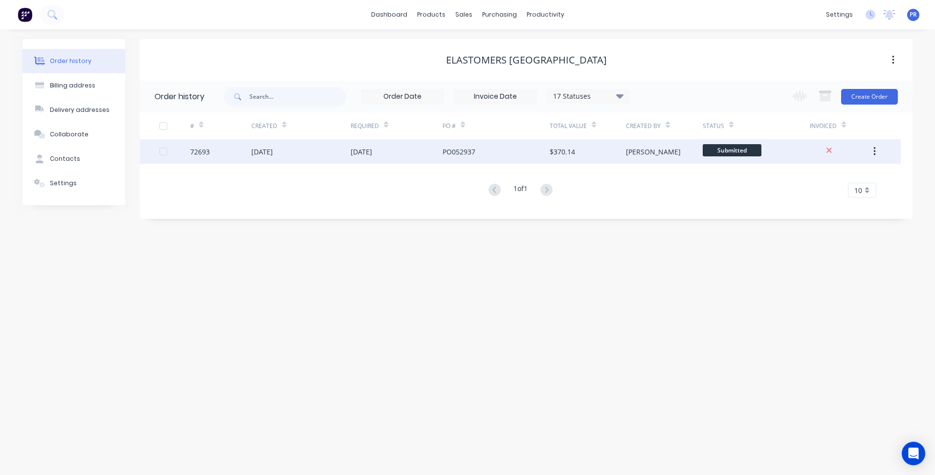
click at [722, 154] on span "Submitted" at bounding box center [732, 150] width 59 height 12
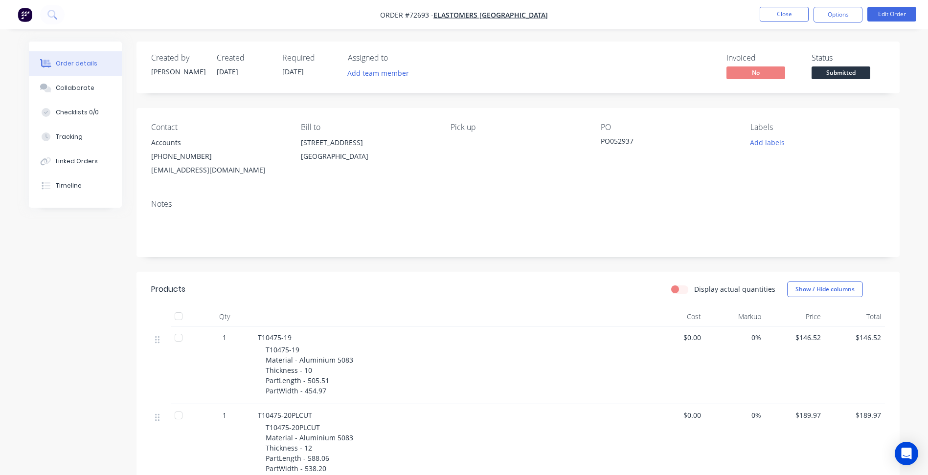
click at [844, 80] on button "Submitted" at bounding box center [840, 74] width 59 height 15
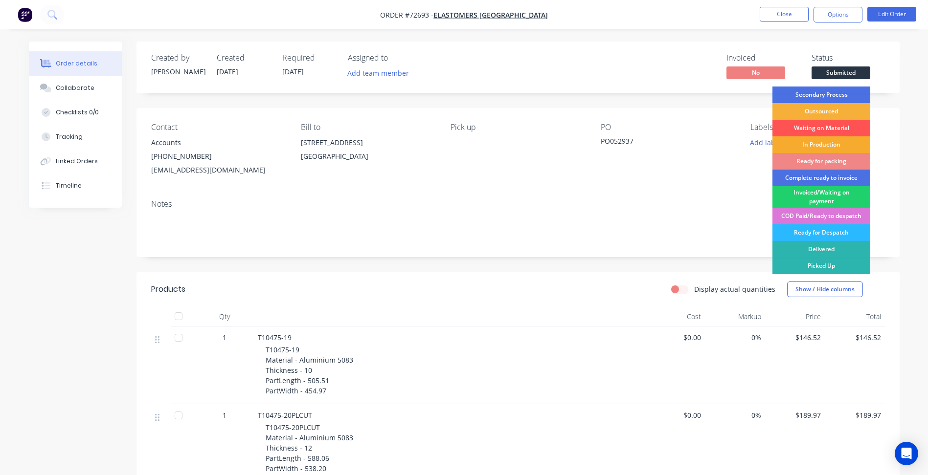
click at [816, 147] on div "In Production" at bounding box center [821, 144] width 98 height 17
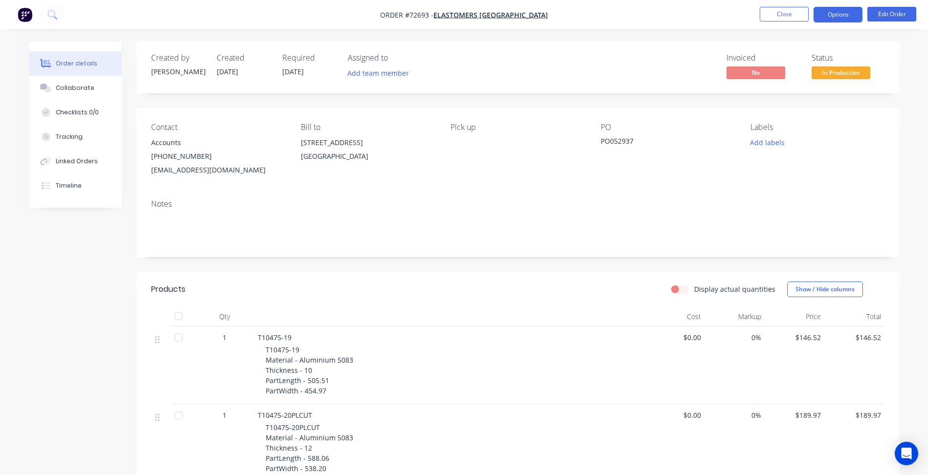
click at [850, 17] on button "Options" at bounding box center [837, 15] width 49 height 16
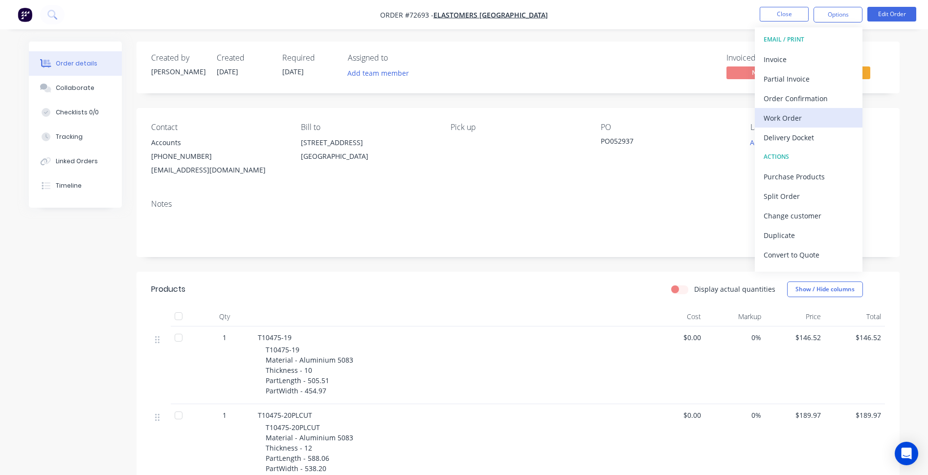
click at [789, 113] on div "Work Order" at bounding box center [809, 118] width 90 height 14
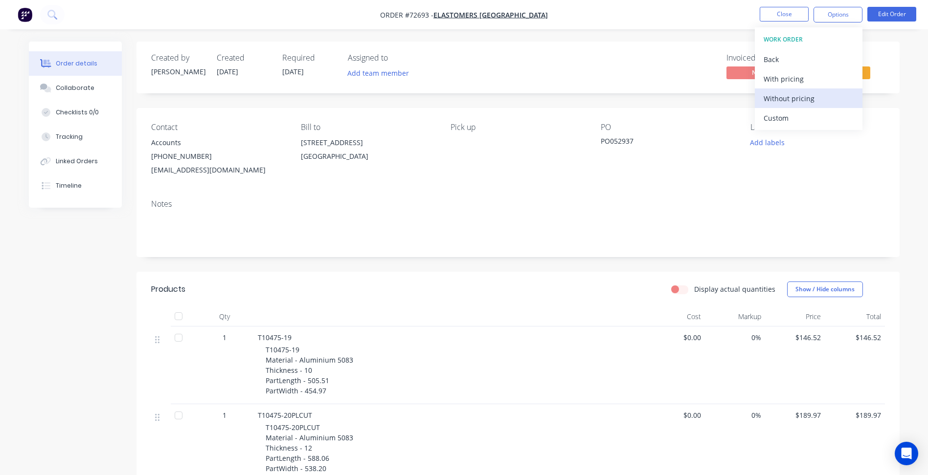
click at [794, 97] on div "Without pricing" at bounding box center [809, 98] width 90 height 14
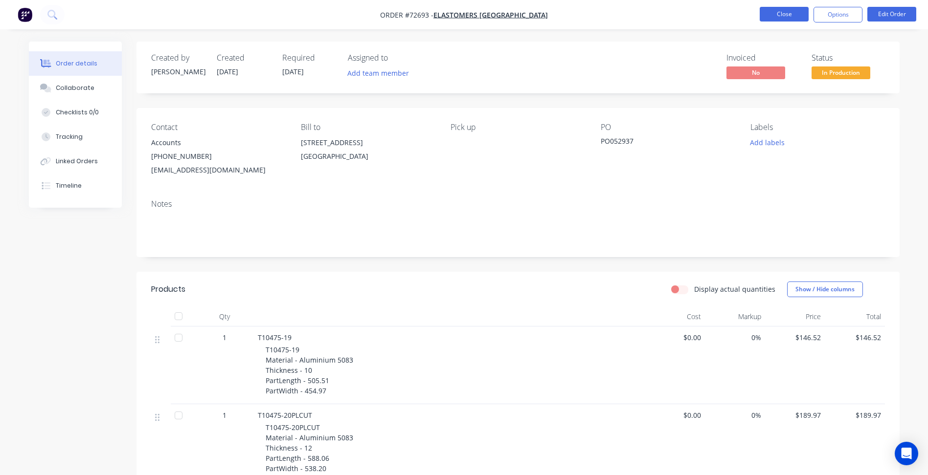
click at [796, 16] on button "Close" at bounding box center [784, 14] width 49 height 15
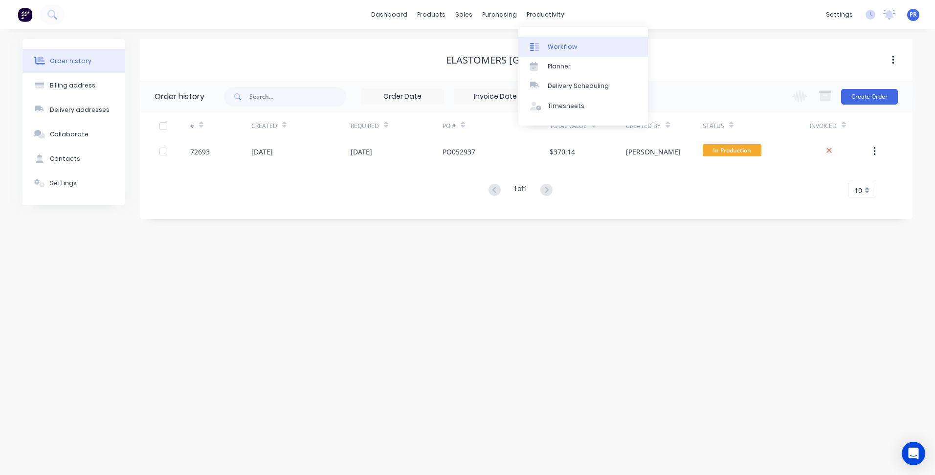
click at [547, 37] on link "Workflow" at bounding box center [583, 47] width 130 height 20
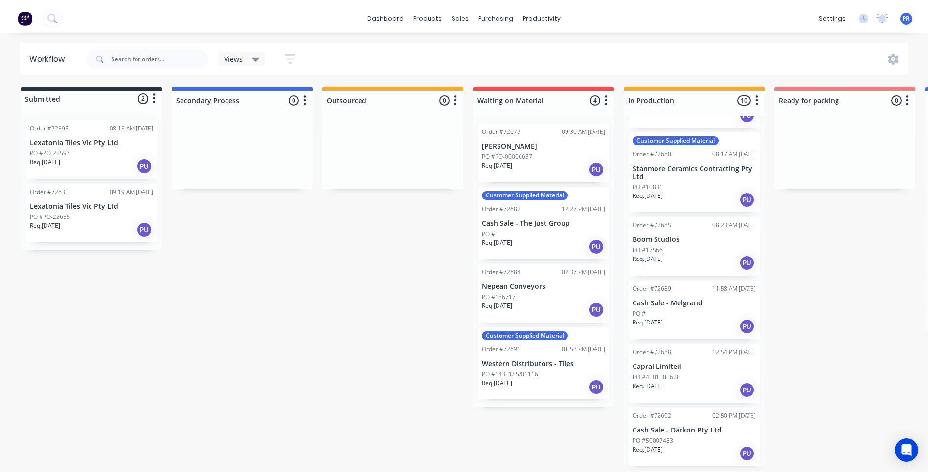
scroll to position [196, 0]
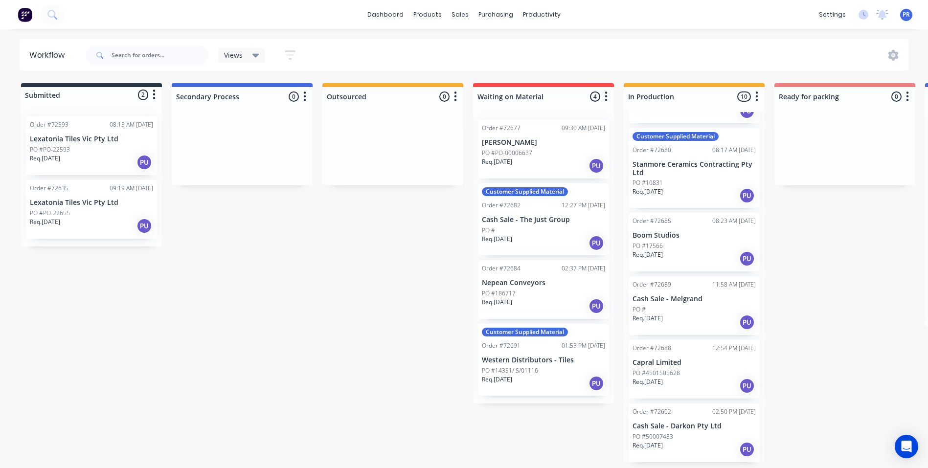
click at [844, 259] on div "Submitted 2 Status colour #273444 hex #273444 Save Cancel Summaries Total order…" at bounding box center [879, 273] width 1773 height 380
click at [253, 278] on div "Submitted 2 Status colour #273444 hex #273444 Save Cancel Summaries Total order…" at bounding box center [879, 273] width 1773 height 380
click at [489, 45] on div "Sales Orders" at bounding box center [496, 47] width 40 height 9
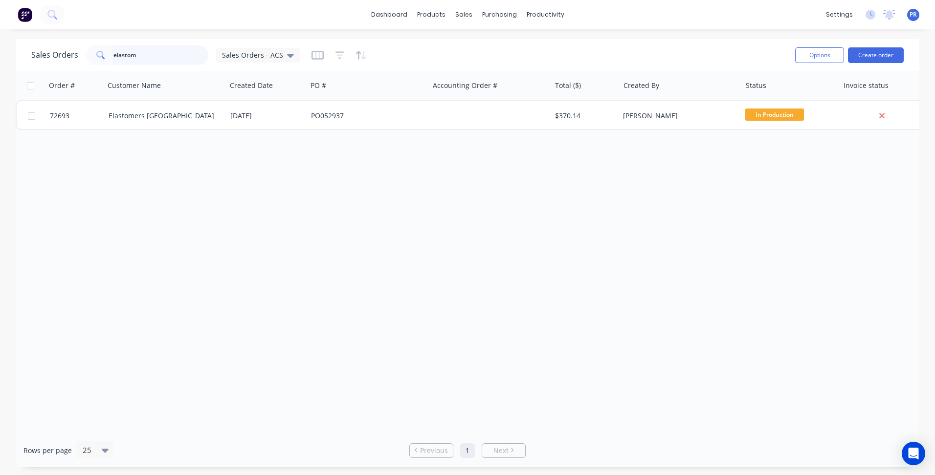
drag, startPoint x: 143, startPoint y: 58, endPoint x: 54, endPoint y: 52, distance: 89.2
click at [54, 52] on div "Sales Orders elastom Sales Orders - ACS" at bounding box center [165, 55] width 269 height 20
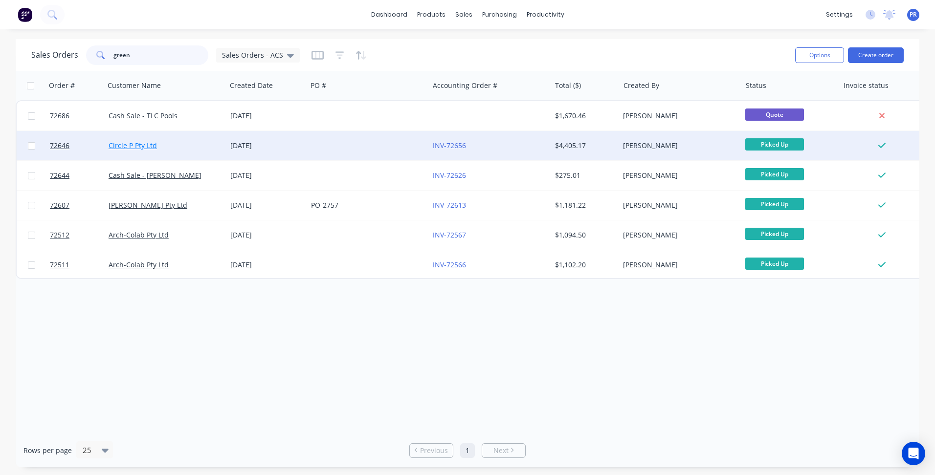
type input "green"
click at [141, 145] on link "Circle P Pty Ltd" at bounding box center [133, 145] width 48 height 9
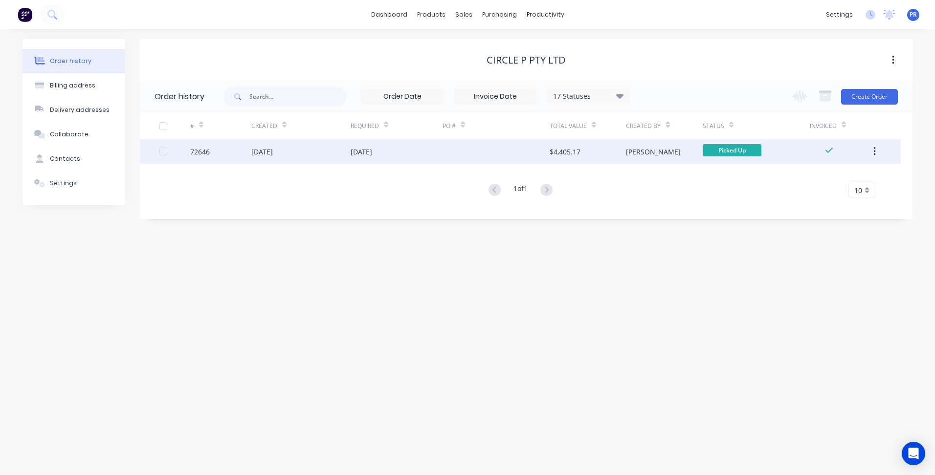
click at [670, 153] on div "[PERSON_NAME]" at bounding box center [664, 151] width 76 height 24
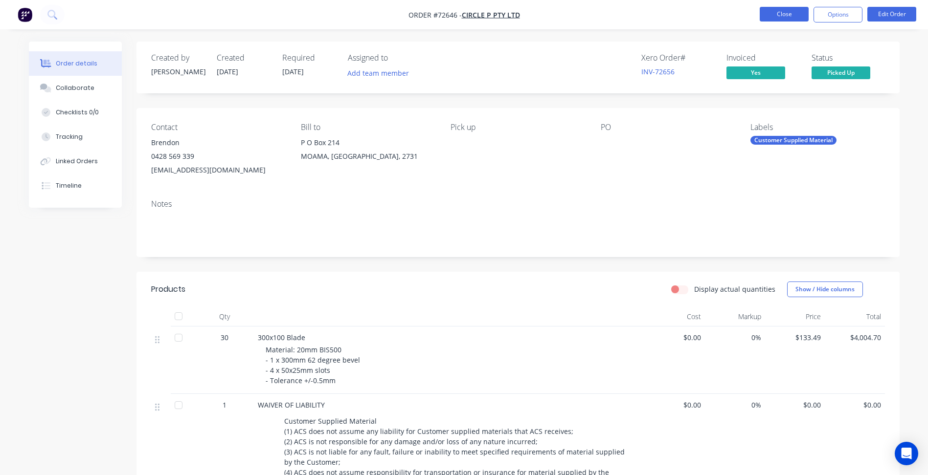
drag, startPoint x: 785, startPoint y: 1, endPoint x: 783, endPoint y: 7, distance: 6.7
click at [784, 1] on nav "Order #72646 - Circle P Pty Ltd Close Options Edit Order" at bounding box center [464, 14] width 928 height 29
click at [782, 10] on button "Close" at bounding box center [784, 14] width 49 height 15
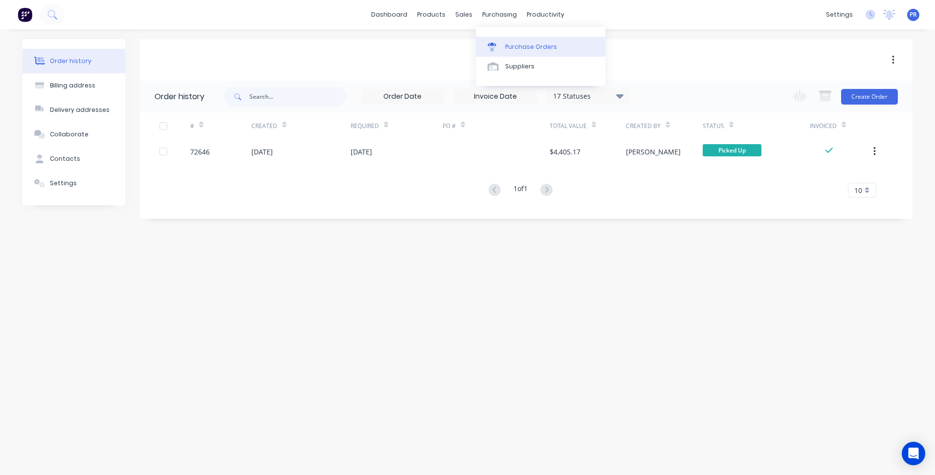
click at [520, 52] on link "Purchase Orders" at bounding box center [541, 47] width 130 height 20
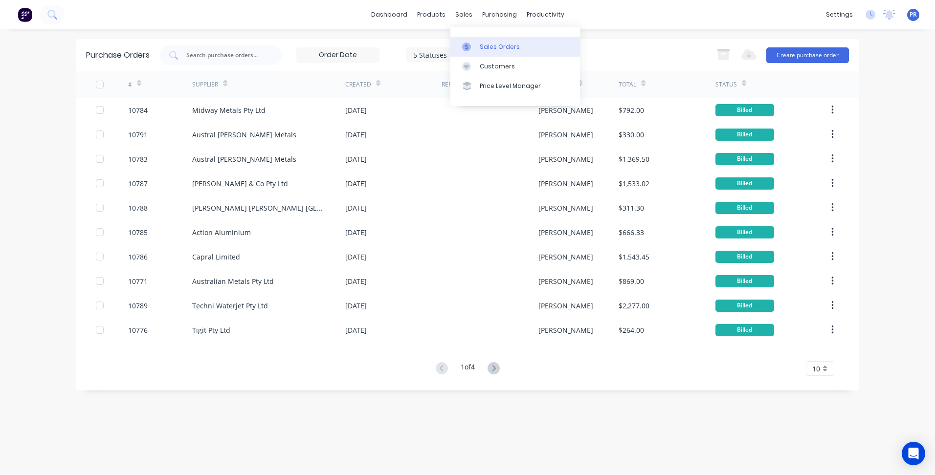
click at [489, 43] on div "Sales Orders" at bounding box center [500, 47] width 40 height 9
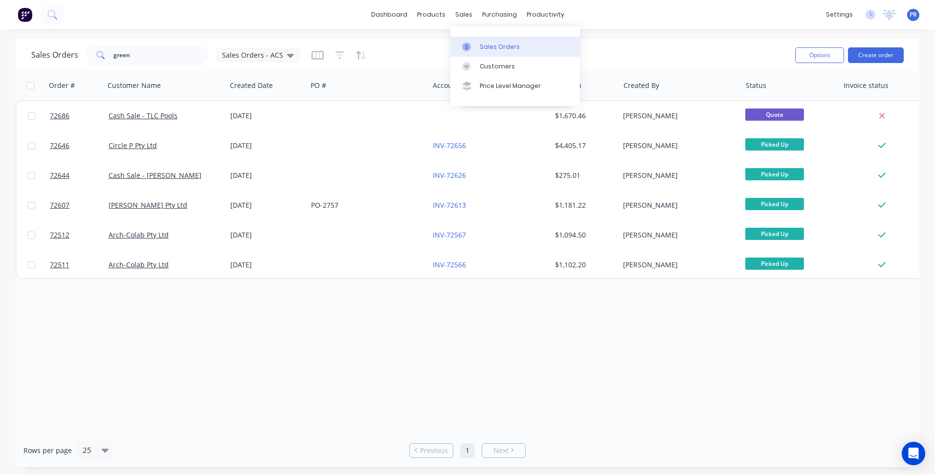
drag, startPoint x: 490, startPoint y: 43, endPoint x: 496, endPoint y: 48, distance: 9.0
click at [490, 44] on div "Sales Orders" at bounding box center [500, 47] width 40 height 9
click at [478, 42] on link "Sales Orders" at bounding box center [516, 47] width 130 height 20
click at [885, 55] on button "Create order" at bounding box center [876, 55] width 56 height 16
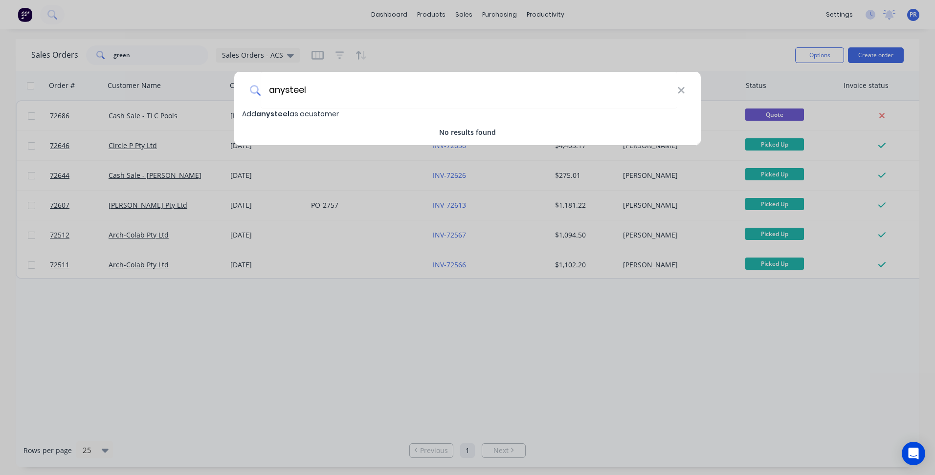
drag, startPoint x: 316, startPoint y: 90, endPoint x: 175, endPoint y: 89, distance: 141.9
click at [175, 88] on div "anysteel Add anysteel as a customer No results found" at bounding box center [467, 237] width 935 height 475
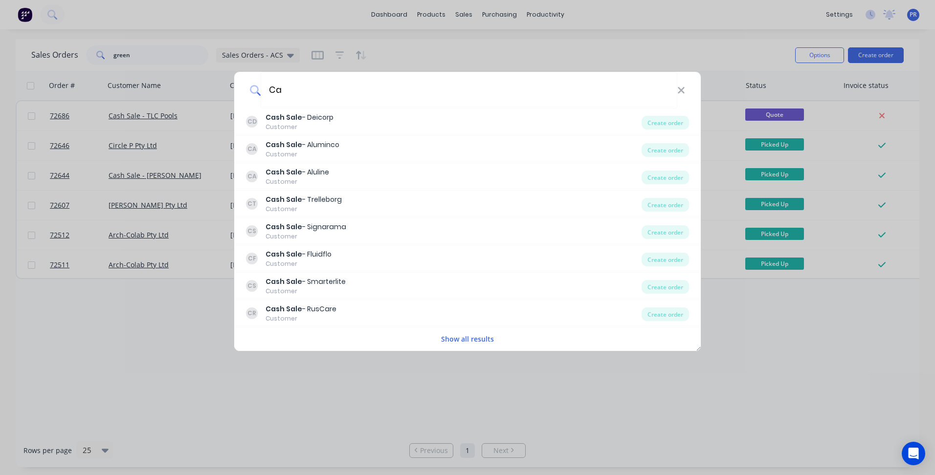
type input "C"
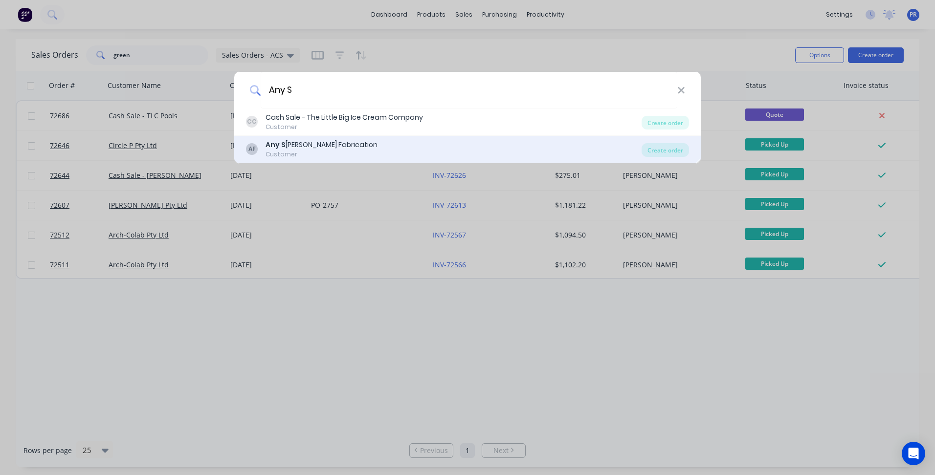
type input "Any S"
click at [321, 136] on div "AF Any S [PERSON_NAME] Fabrication Customer Create order" at bounding box center [467, 149] width 467 height 27
click at [510, 144] on div "AF Any S [PERSON_NAME] Fabrication Customer" at bounding box center [444, 149] width 396 height 19
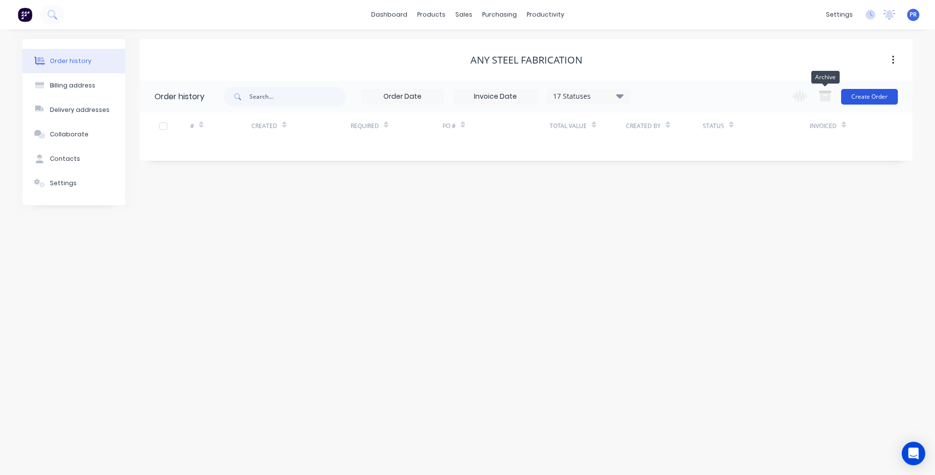
click at [881, 92] on button "Create Order" at bounding box center [869, 97] width 57 height 16
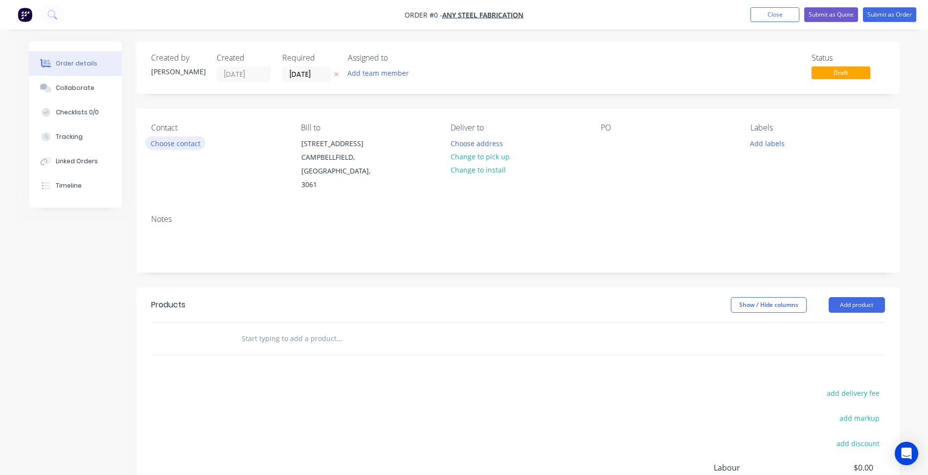
click at [183, 143] on button "Choose contact" at bounding box center [175, 142] width 60 height 13
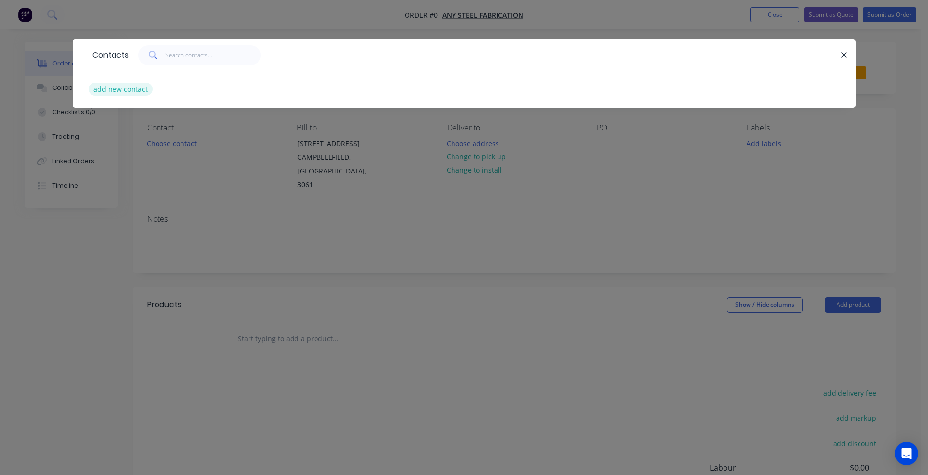
click at [109, 91] on button "add new contact" at bounding box center [121, 89] width 65 height 13
select select "AU"
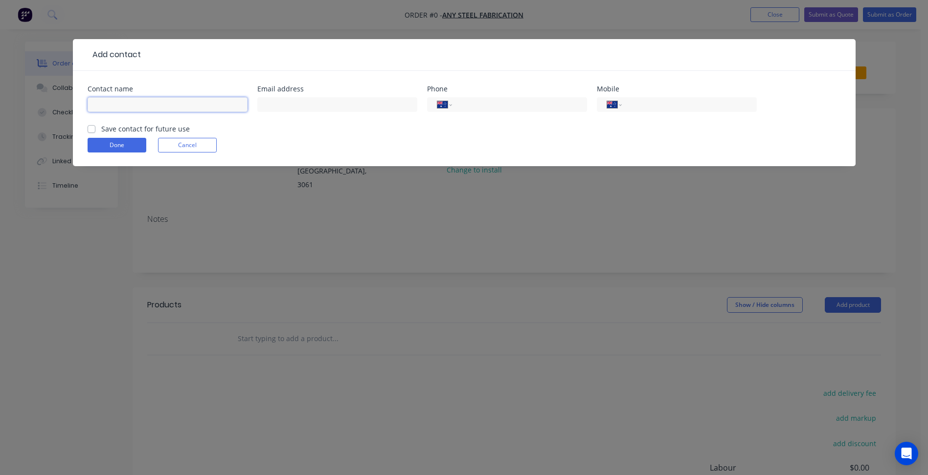
click at [121, 104] on input "text" at bounding box center [168, 104] width 160 height 15
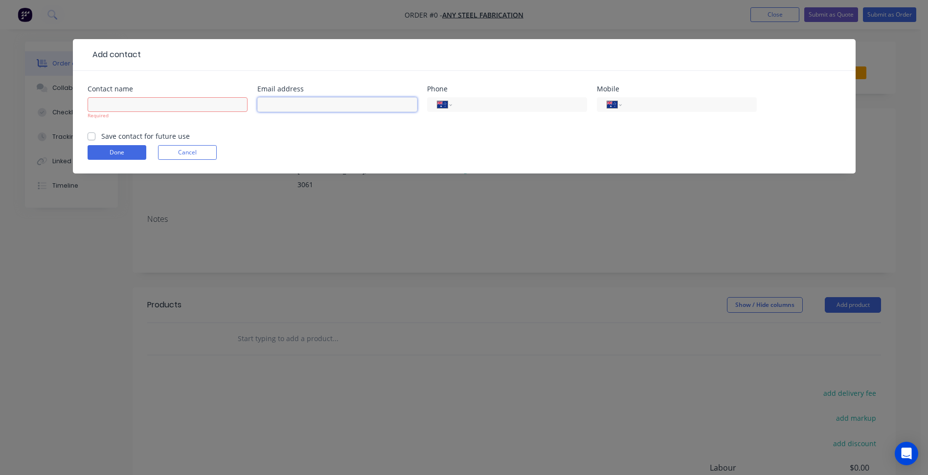
drag, startPoint x: 311, startPoint y: 106, endPoint x: 296, endPoint y: 107, distance: 14.7
click at [311, 106] on input "text" at bounding box center [337, 104] width 160 height 15
paste input "[PERSON_NAME][EMAIL_ADDRESS][DOMAIN_NAME]"
type input "[PERSON_NAME][EMAIL_ADDRESS][DOMAIN_NAME]"
click at [152, 104] on input "text" at bounding box center [168, 104] width 160 height 15
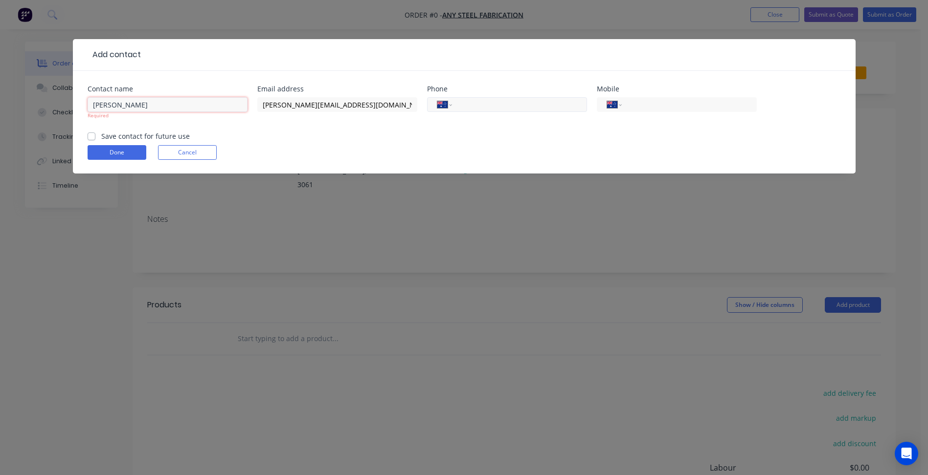
type input "[PERSON_NAME]"
click at [510, 103] on input "tel" at bounding box center [517, 104] width 117 height 11
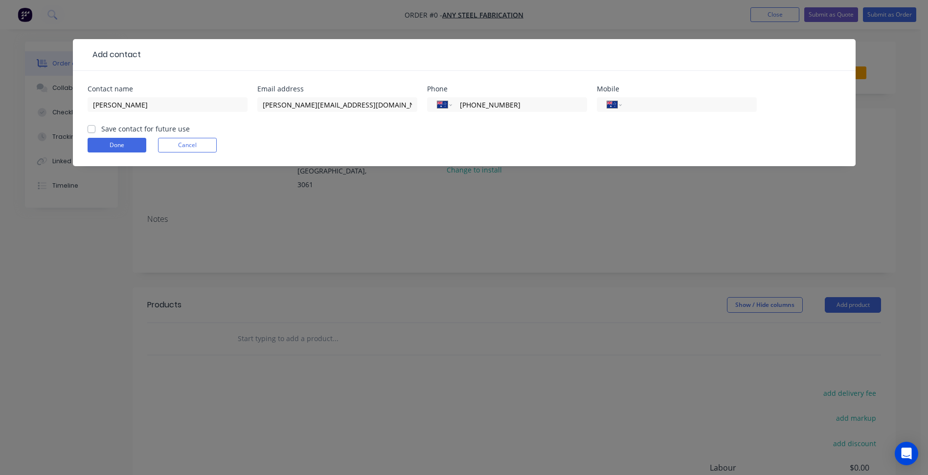
type input "[PHONE_NUMBER]"
click at [146, 132] on label "Save contact for future use" at bounding box center [145, 129] width 89 height 10
click at [95, 132] on input "Save contact for future use" at bounding box center [92, 128] width 8 height 9
checkbox input "true"
click at [128, 143] on button "Done" at bounding box center [117, 145] width 59 height 15
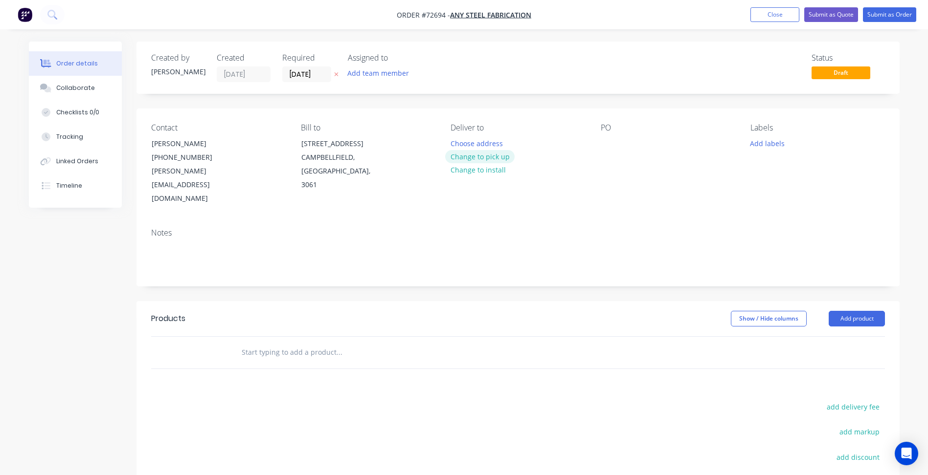
click at [496, 156] on button "Change to pick up" at bounding box center [479, 156] width 69 height 13
click at [305, 78] on input "[DATE]" at bounding box center [307, 74] width 48 height 15
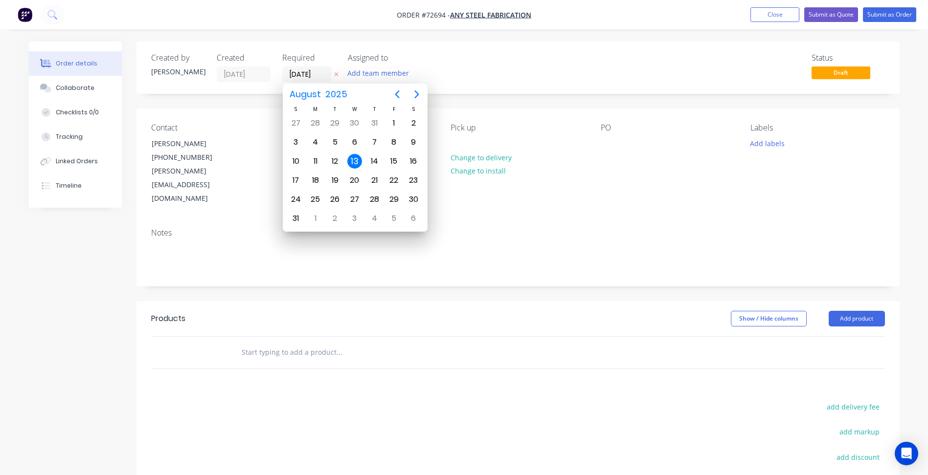
click at [353, 164] on div "13" at bounding box center [354, 161] width 15 height 15
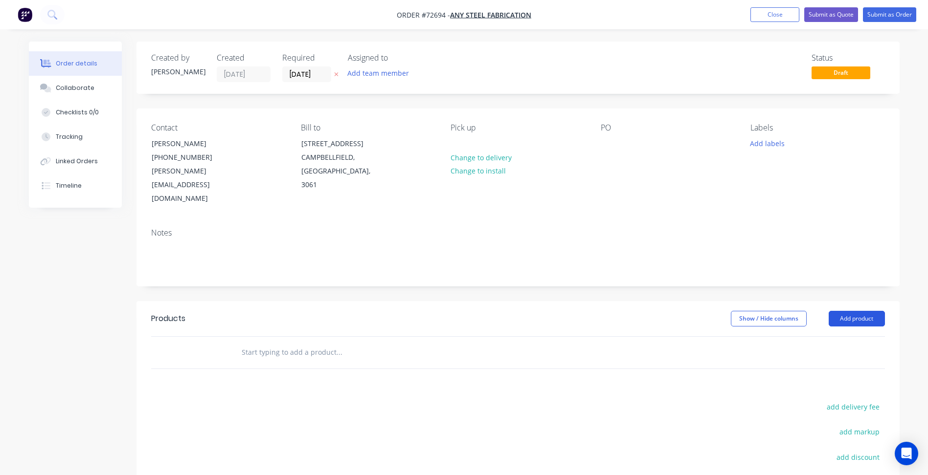
click at [863, 311] on button "Add product" at bounding box center [857, 319] width 56 height 16
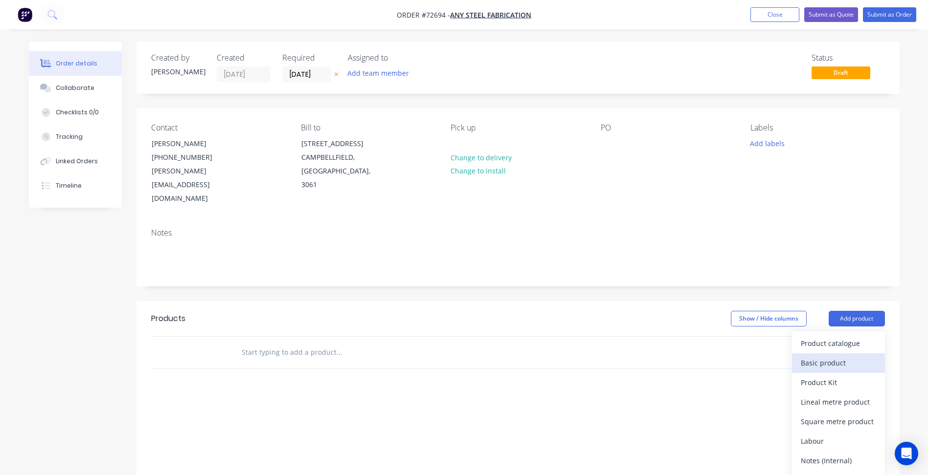
click at [845, 356] on div "Basic product" at bounding box center [838, 363] width 75 height 14
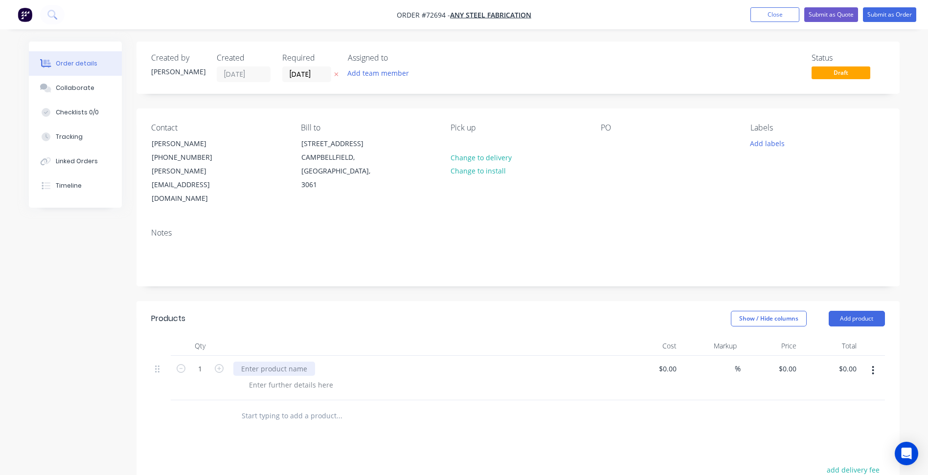
click at [283, 362] on div at bounding box center [274, 369] width 82 height 14
click at [287, 378] on div "Offcut @" at bounding box center [429, 385] width 376 height 14
click at [289, 378] on div "Offcut @" at bounding box center [429, 385] width 376 height 14
click at [278, 378] on div "Offcut @" at bounding box center [263, 385] width 45 height 14
click at [310, 372] on div "40mm MS Offcut @ 2000mm x 840mm" at bounding box center [424, 378] width 391 height 45
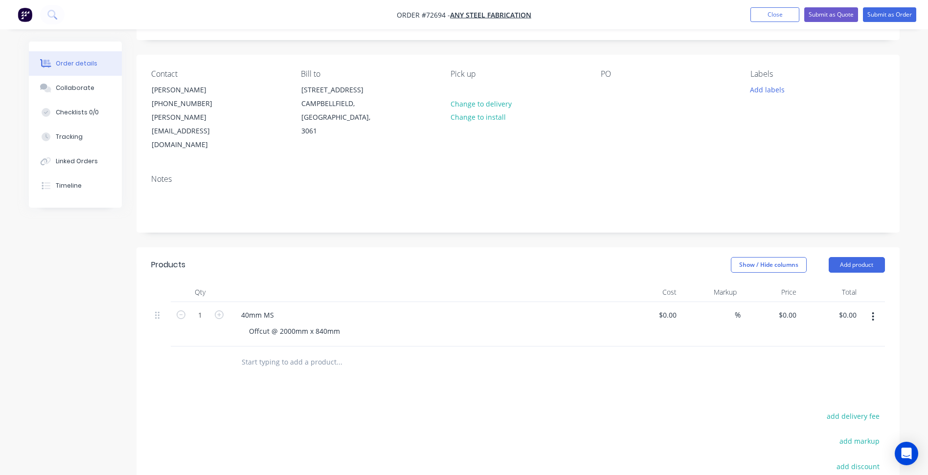
scroll to position [147, 0]
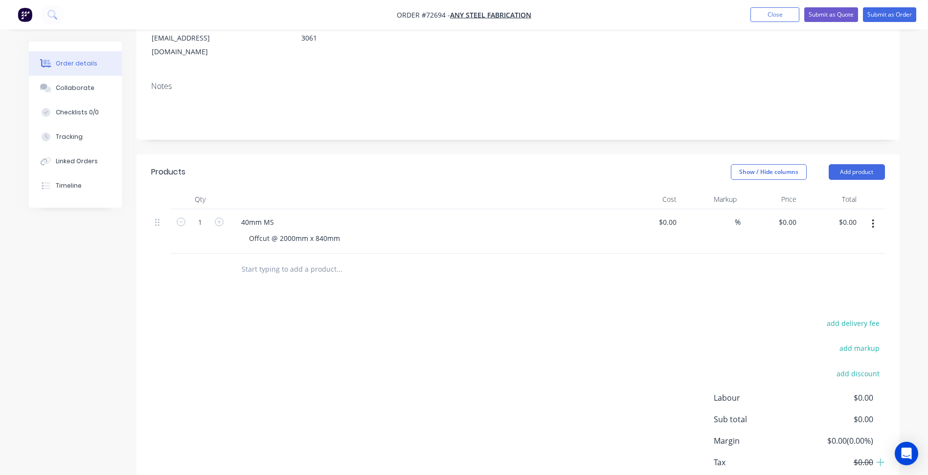
click at [196, 317] on div "add delivery fee add markup add discount Labour $0.00 Sub total $0.00 Margin $0…" at bounding box center [518, 411] width 734 height 189
click at [790, 215] on input "0" at bounding box center [794, 222] width 11 height 14
click at [786, 215] on div "0 $0.00" at bounding box center [787, 222] width 26 height 14
type input "$1,344.00"
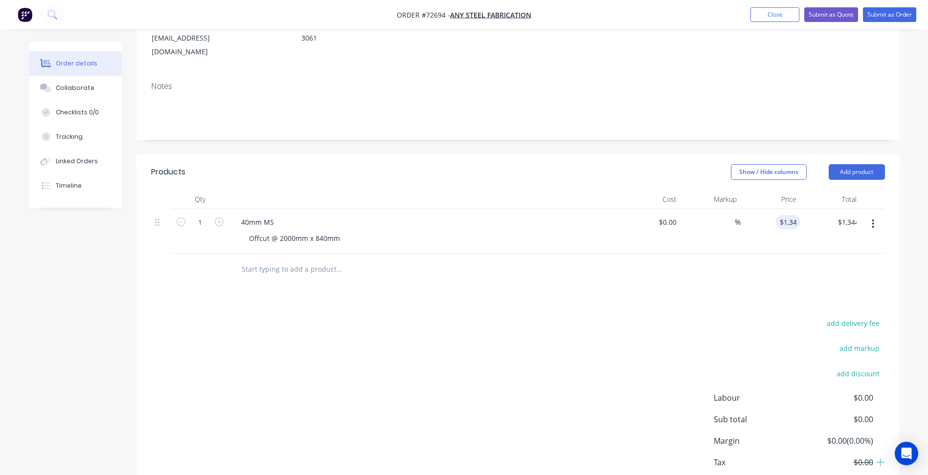
click at [562, 321] on div "add delivery fee add markup add discount Labour $0.00 Sub total $0.00 Margin $0…" at bounding box center [518, 411] width 734 height 189
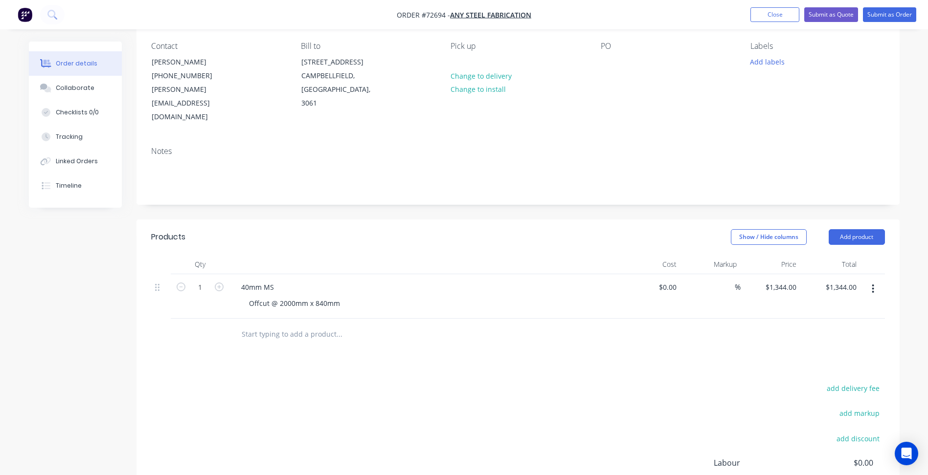
scroll to position [32, 0]
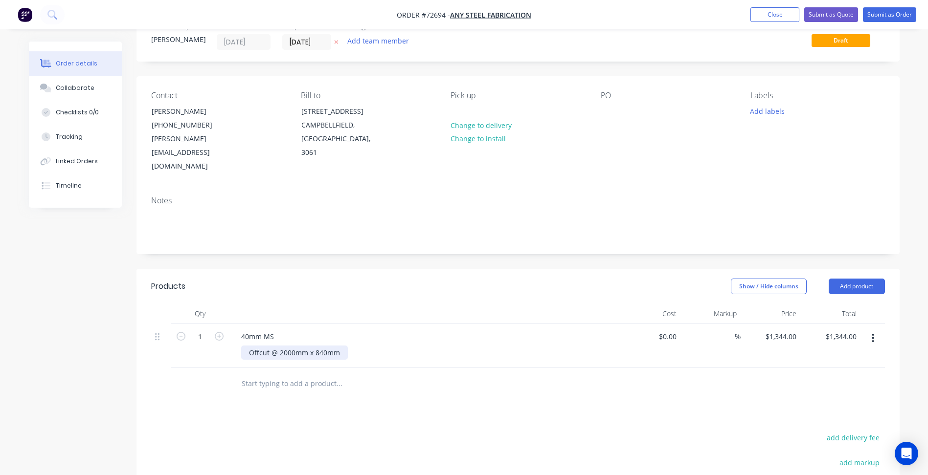
click at [341, 346] on div "Offcut @ 2000mm x 840mm" at bounding box center [294, 353] width 107 height 14
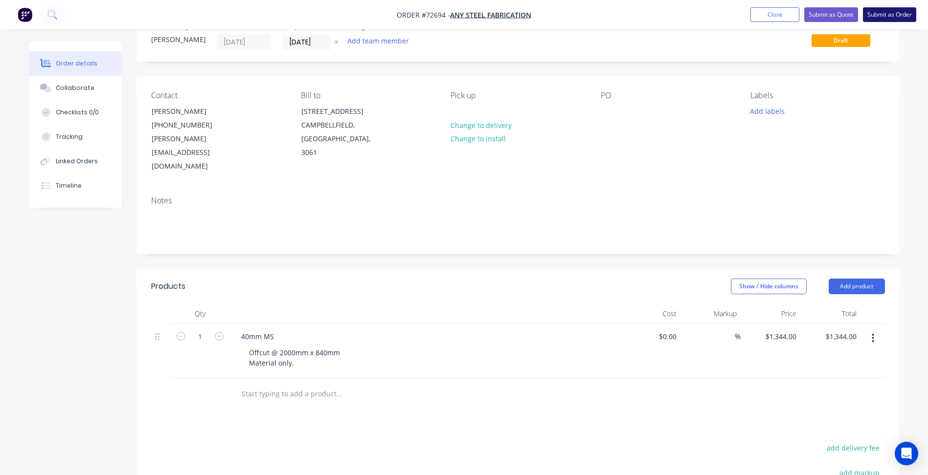
click at [885, 15] on button "Submit as Order" at bounding box center [889, 14] width 53 height 15
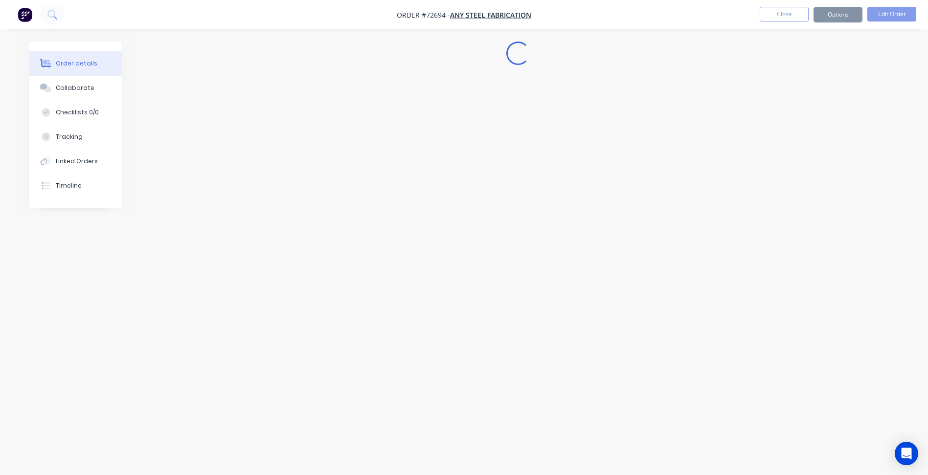
scroll to position [0, 0]
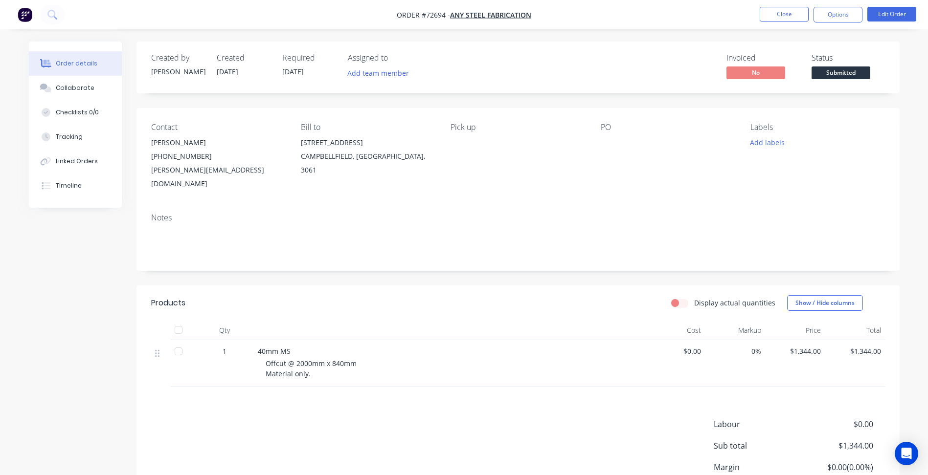
click at [835, 69] on span "Submitted" at bounding box center [840, 73] width 59 height 12
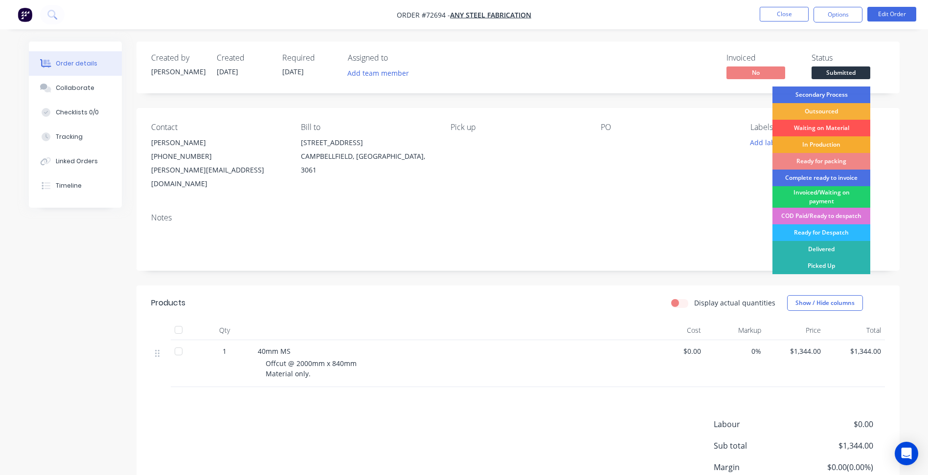
click at [827, 144] on div "In Production" at bounding box center [821, 144] width 98 height 17
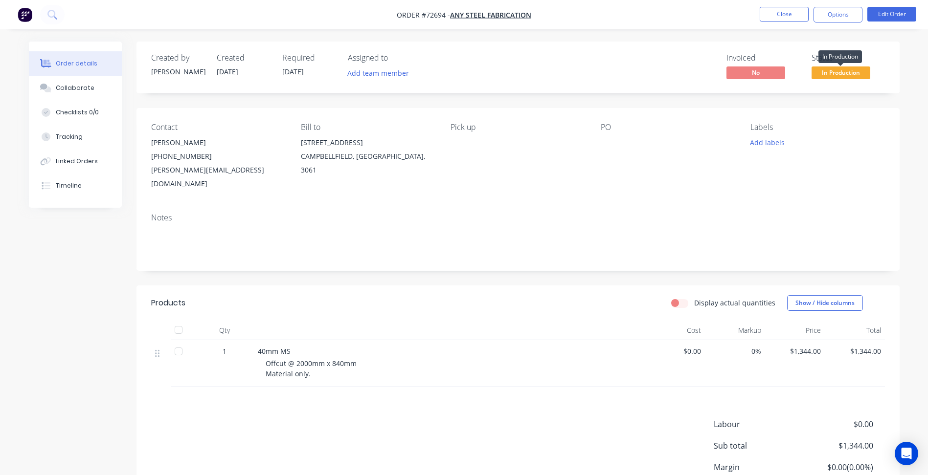
click at [843, 70] on span "In Production" at bounding box center [840, 73] width 59 height 12
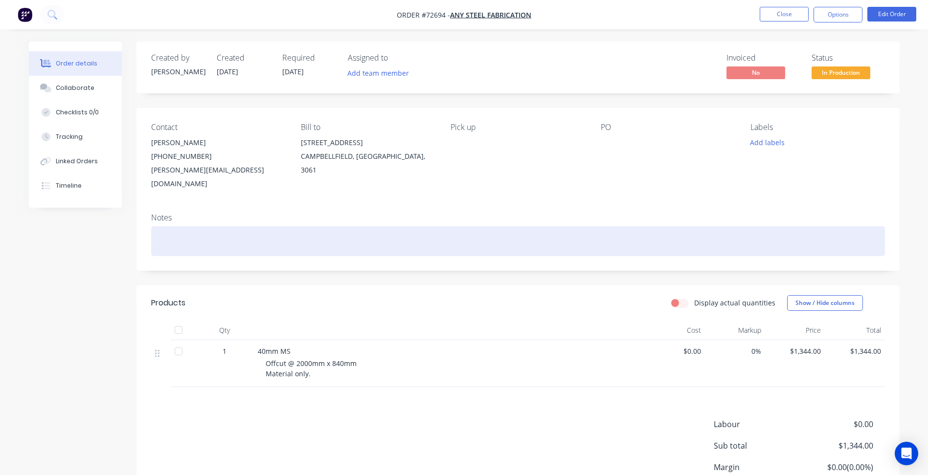
click at [642, 230] on div at bounding box center [518, 241] width 734 height 30
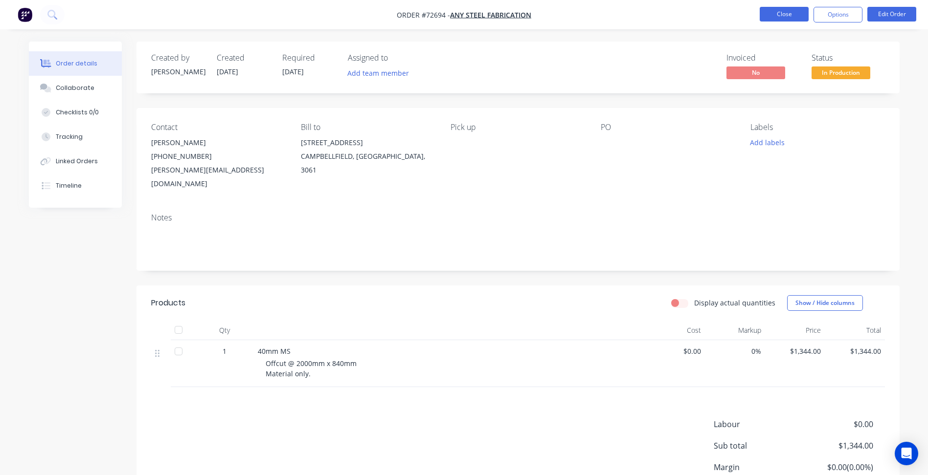
click at [804, 9] on button "Close" at bounding box center [784, 14] width 49 height 15
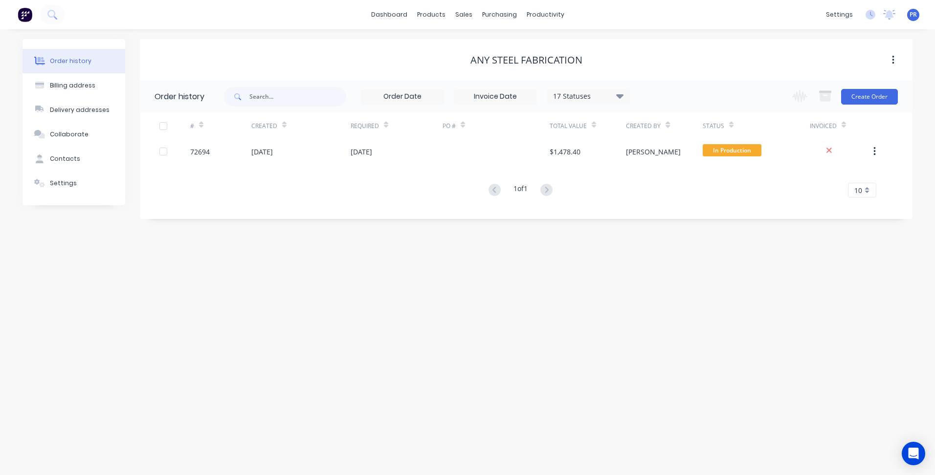
click at [631, 258] on div "Order history Billing address Delivery addresses Collaborate Contacts Settings …" at bounding box center [467, 252] width 935 height 446
click at [300, 38] on div "Order history Billing address Delivery addresses Collaborate Contacts Settings …" at bounding box center [467, 252] width 935 height 446
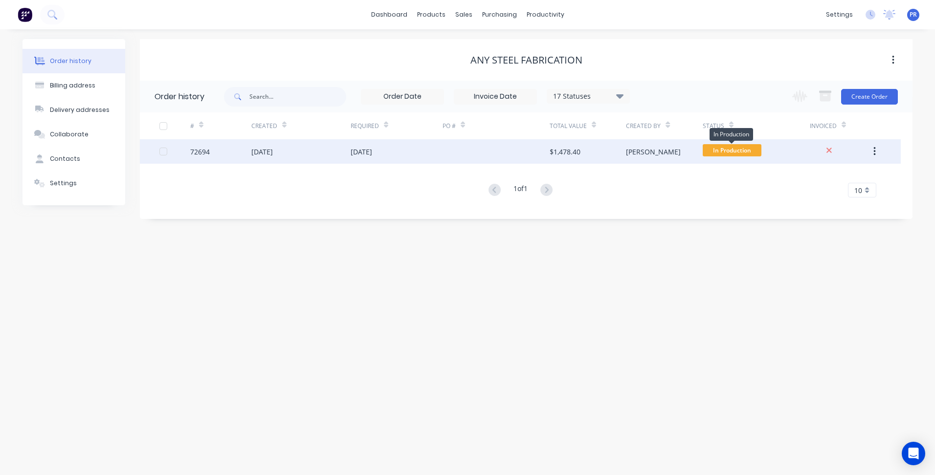
click at [737, 151] on span "In Production" at bounding box center [732, 150] width 59 height 12
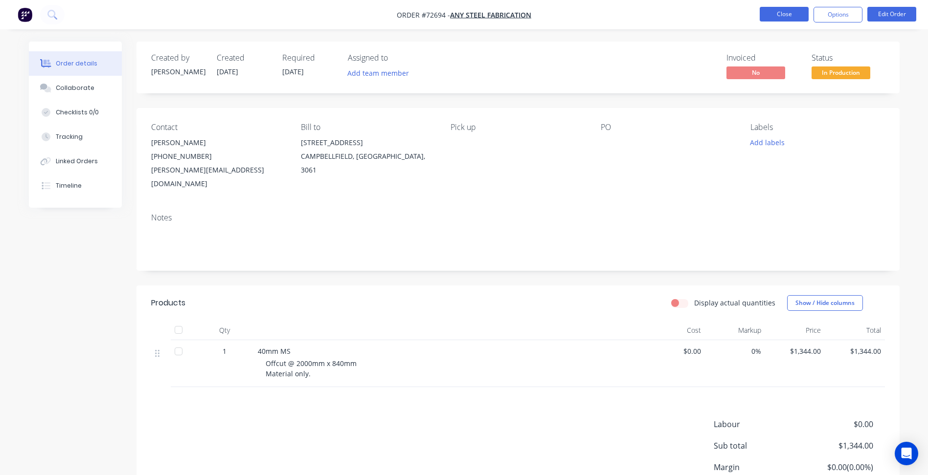
click at [777, 14] on button "Close" at bounding box center [784, 14] width 49 height 15
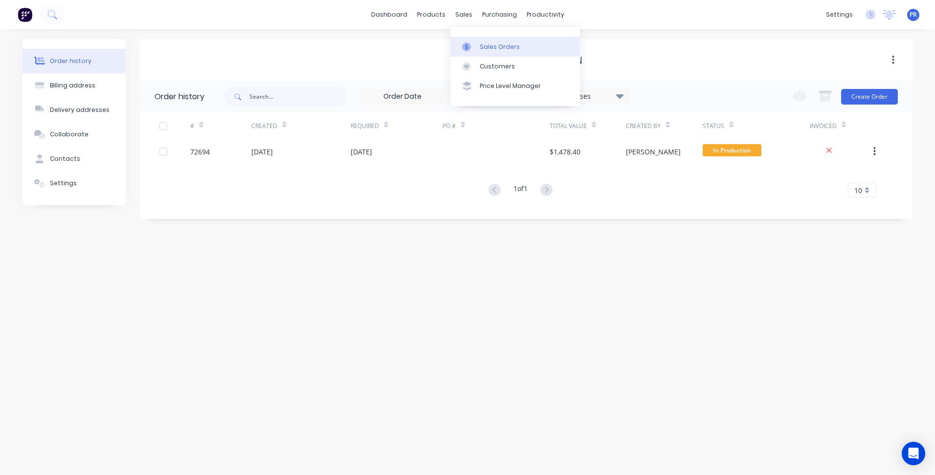
click at [480, 41] on link "Sales Orders" at bounding box center [516, 47] width 130 height 20
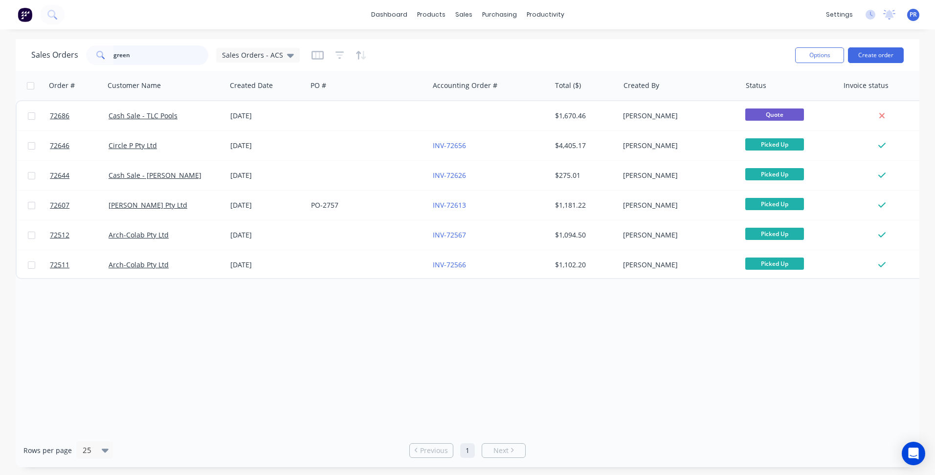
drag, startPoint x: 151, startPoint y: 57, endPoint x: 66, endPoint y: 55, distance: 85.6
click at [67, 54] on div "Sales Orders green Sales Orders - ACS" at bounding box center [165, 55] width 269 height 20
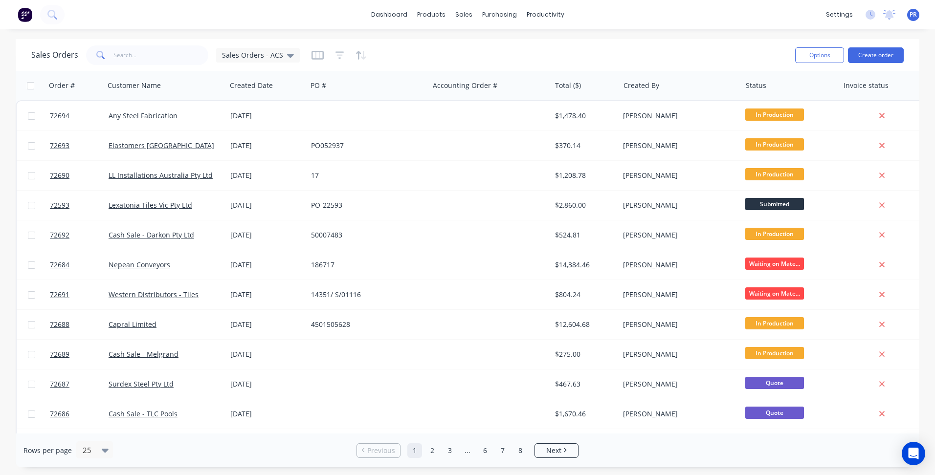
click at [303, 14] on div "dashboard products sales purchasing productivity dashboard products Product Cat…" at bounding box center [467, 14] width 935 height 29
click at [495, 48] on div "Sales Orders" at bounding box center [500, 47] width 40 height 9
click at [879, 59] on button "Create order" at bounding box center [876, 55] width 56 height 16
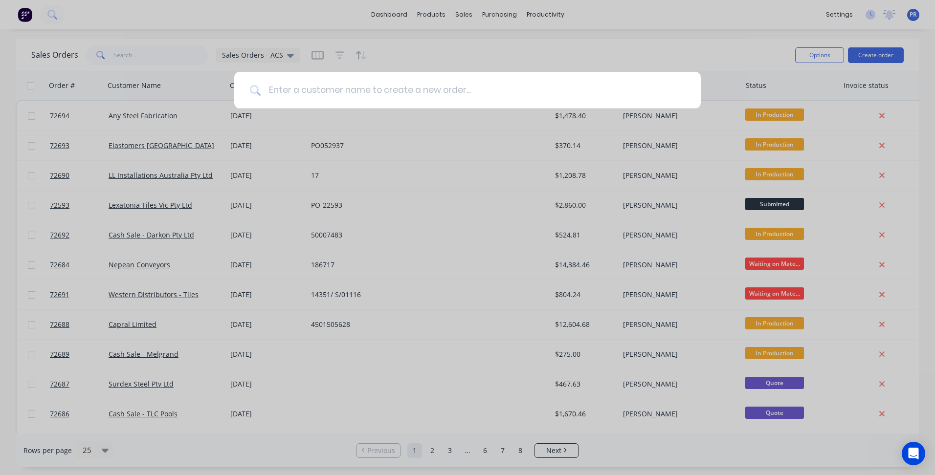
click at [301, 90] on input at bounding box center [473, 90] width 425 height 37
type input "v"
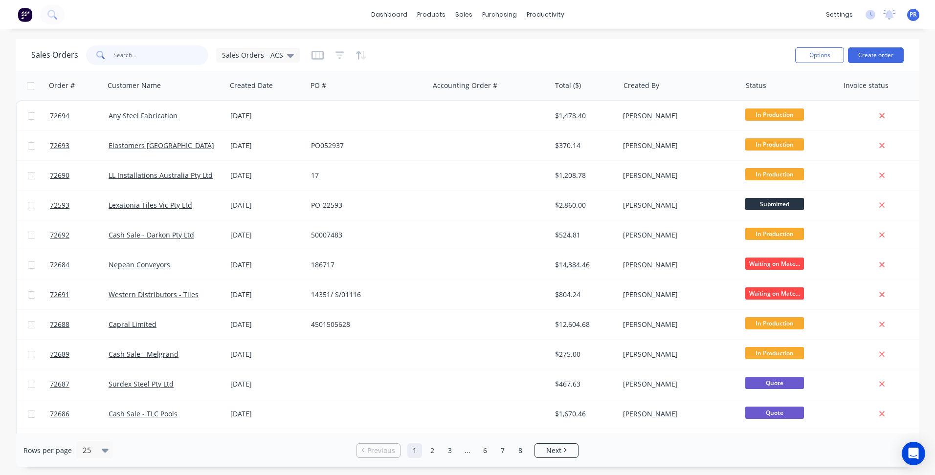
click at [146, 61] on input "text" at bounding box center [160, 55] width 95 height 20
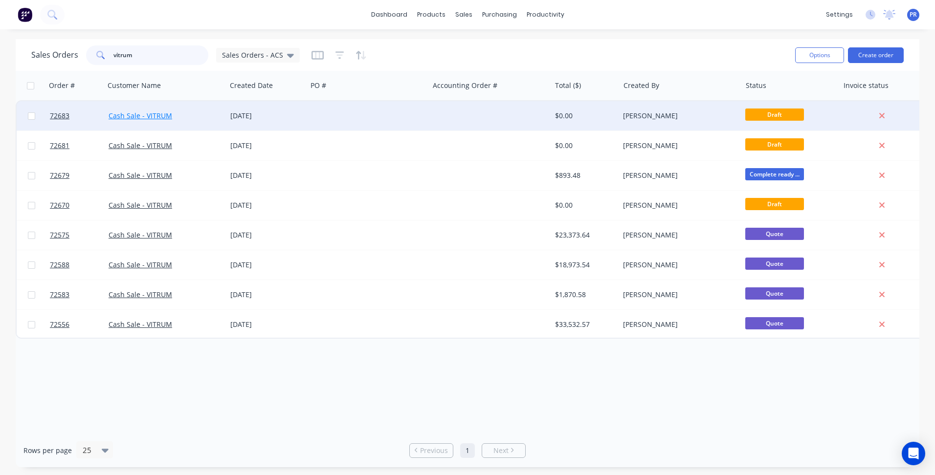
type input "vitrum"
click at [128, 113] on link "Cash Sale - VITRUM" at bounding box center [141, 115] width 64 height 9
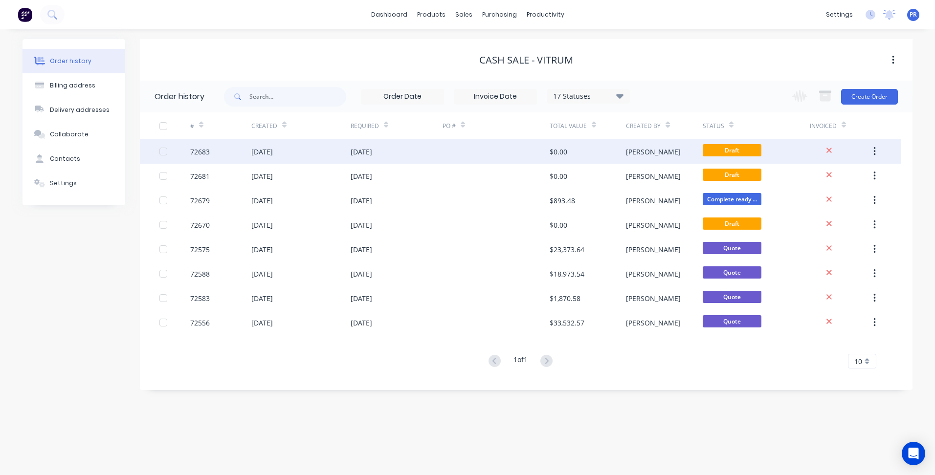
click at [273, 154] on div "[DATE]" at bounding box center [262, 152] width 22 height 10
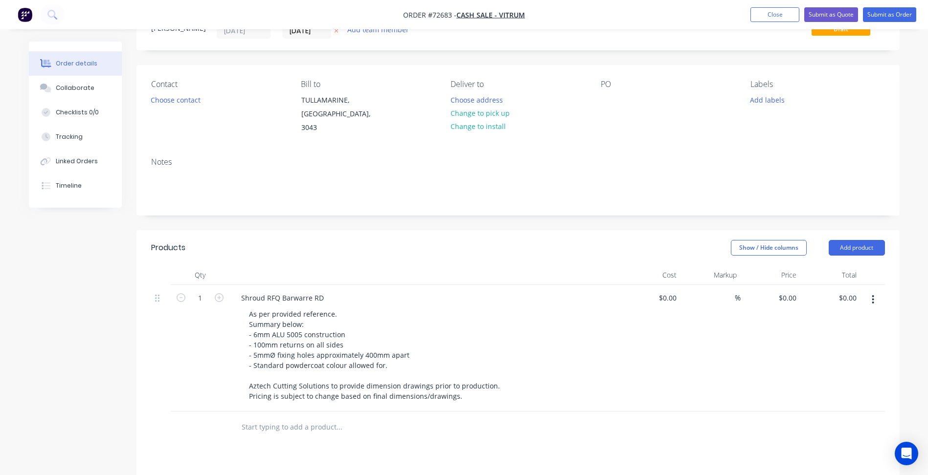
scroll to position [196, 0]
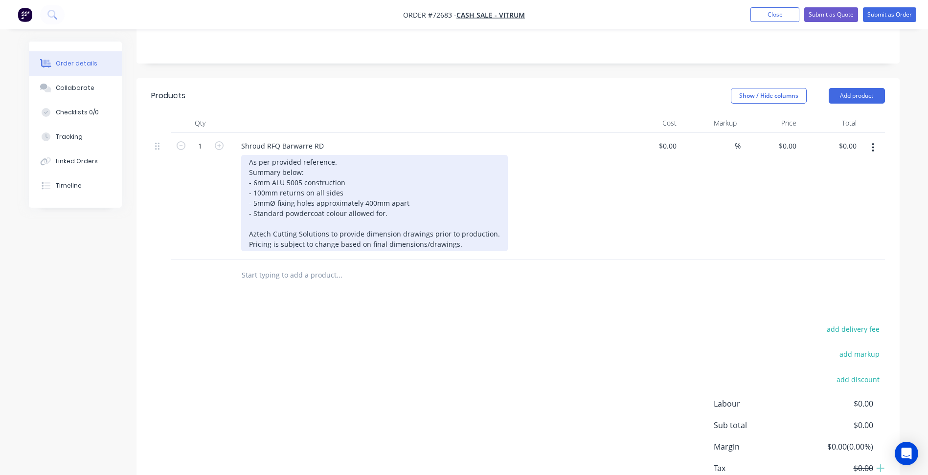
click at [303, 178] on div "As per provided reference. Summary below: - 6mm ALU 5005 construction - 100mm r…" at bounding box center [374, 203] width 267 height 96
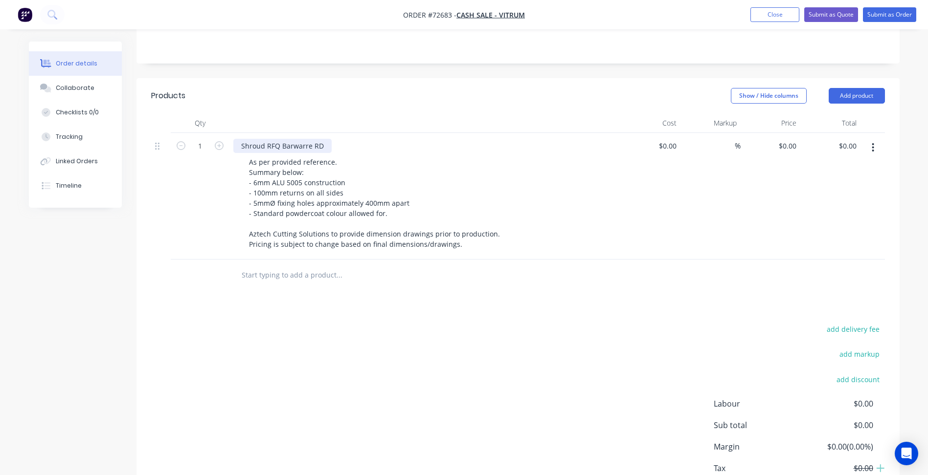
click at [293, 139] on div "Shroud RFQ Barwarre RD" at bounding box center [282, 146] width 98 height 14
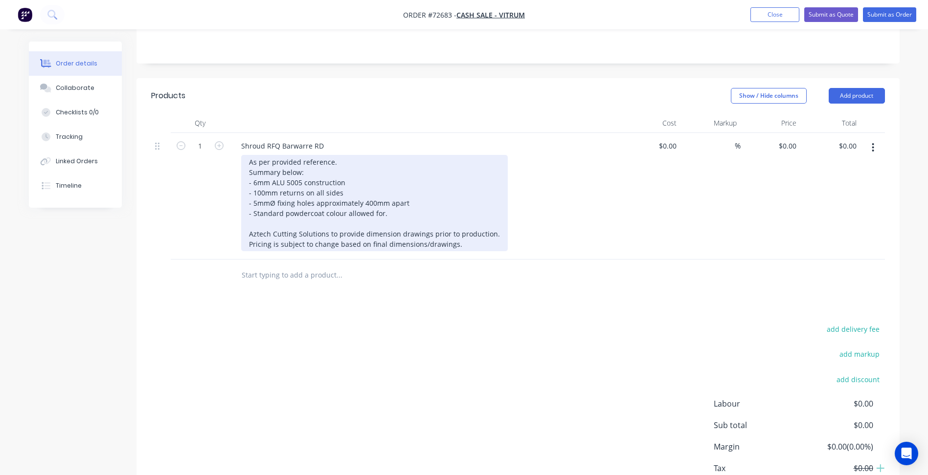
click at [300, 162] on div "As per provided reference. Summary below: - 6mm ALU 5005 construction - 100mm r…" at bounding box center [374, 203] width 267 height 96
click at [310, 162] on div "As per provided reference. Summary below: - 6mm ALU 5005 construction - 100mm r…" at bounding box center [374, 203] width 267 height 96
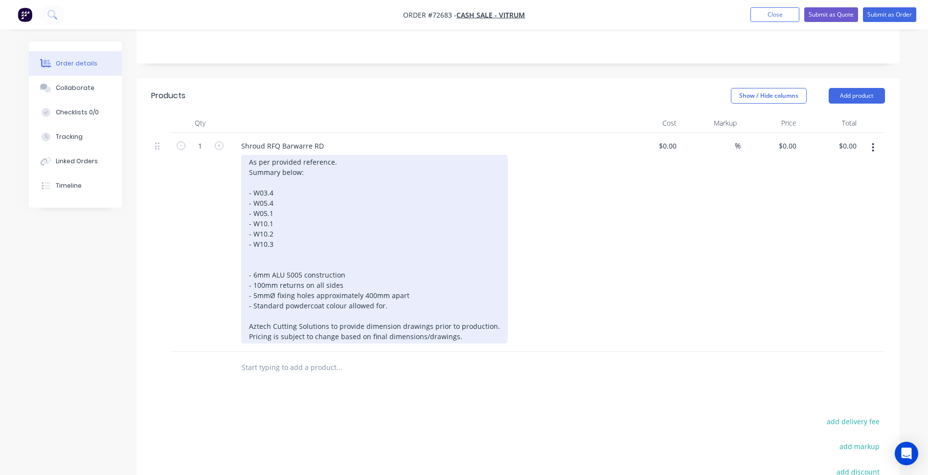
click at [280, 182] on div "As per provided reference. Summary below: - W03.4 - W05.4 - W05.1 - W10.1 - W10…" at bounding box center [374, 249] width 267 height 189
click at [264, 271] on div "As per provided reference. Summary below: - W03.4 - 2000mm x 1800mm - W05.4 - -…" at bounding box center [374, 249] width 267 height 189
click at [258, 247] on div "As per provided reference. Summary below: - W03.4 - 2000mm x 1800mm - W05.4 - -…" at bounding box center [374, 249] width 267 height 189
click at [293, 191] on div "As per provided reference. Summary below: - W03.4 - 2000mm x 1800mm - W05.4 - -…" at bounding box center [374, 249] width 267 height 189
copy div "- 1000mmW x 1800mmH"
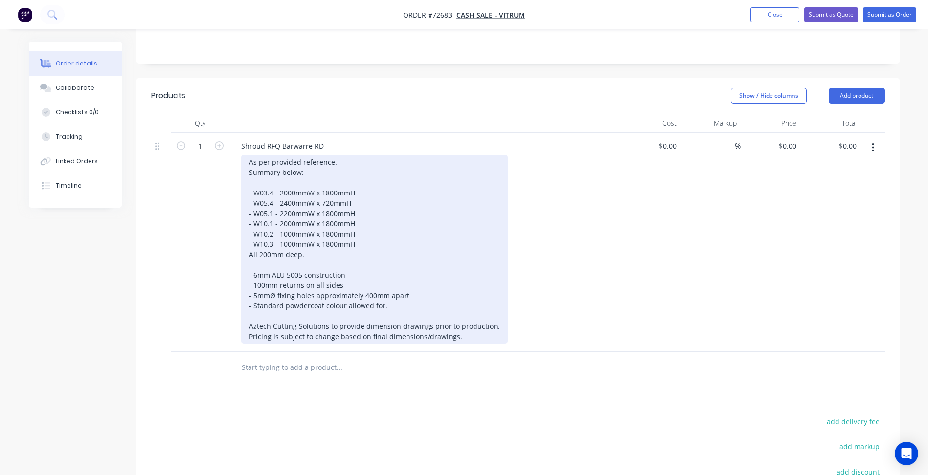
click at [457, 339] on div "As per provided reference. Summary below: - W03.4 - 2000mmW x 1800mmH - W05.4 -…" at bounding box center [374, 249] width 267 height 189
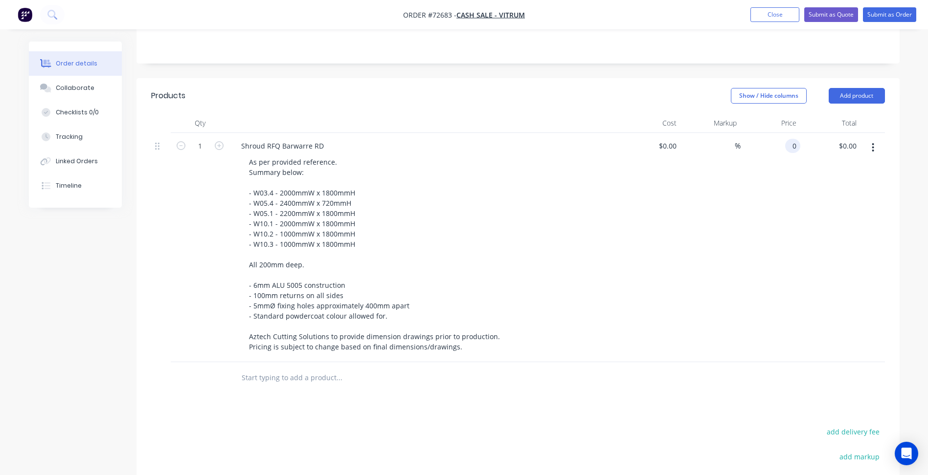
click at [792, 139] on input "0" at bounding box center [794, 146] width 11 height 14
type input "$11,762.32"
click at [262, 139] on div "Shroud RFQ Barwarre RD" at bounding box center [282, 146] width 98 height 14
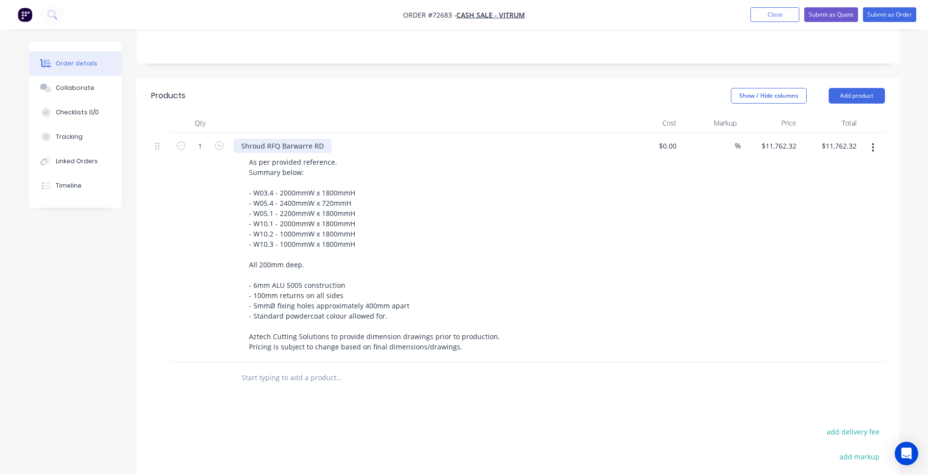
click at [264, 139] on div "Shroud RFQ Barwarre RD" at bounding box center [282, 146] width 98 height 14
click at [860, 88] on button "Add product" at bounding box center [857, 96] width 56 height 16
click at [839, 131] on button "Basic product" at bounding box center [838, 141] width 93 height 20
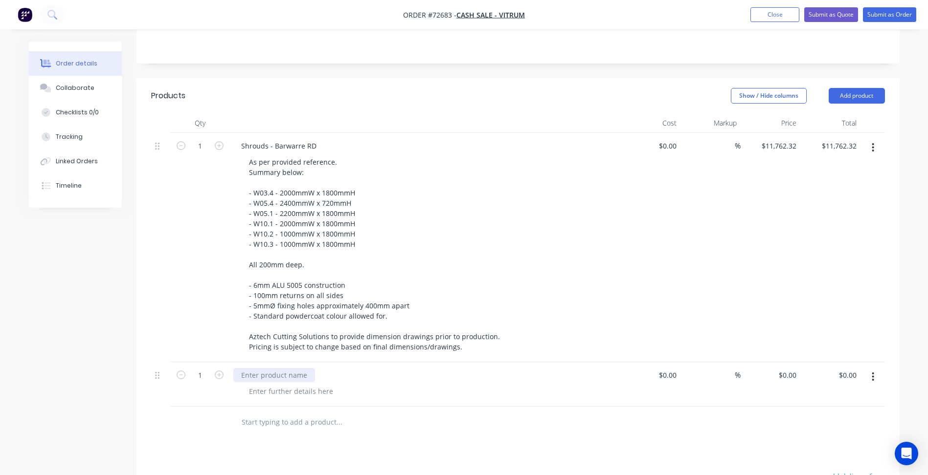
click at [297, 368] on div at bounding box center [274, 375] width 82 height 14
paste div
click at [285, 384] on div at bounding box center [291, 391] width 100 height 14
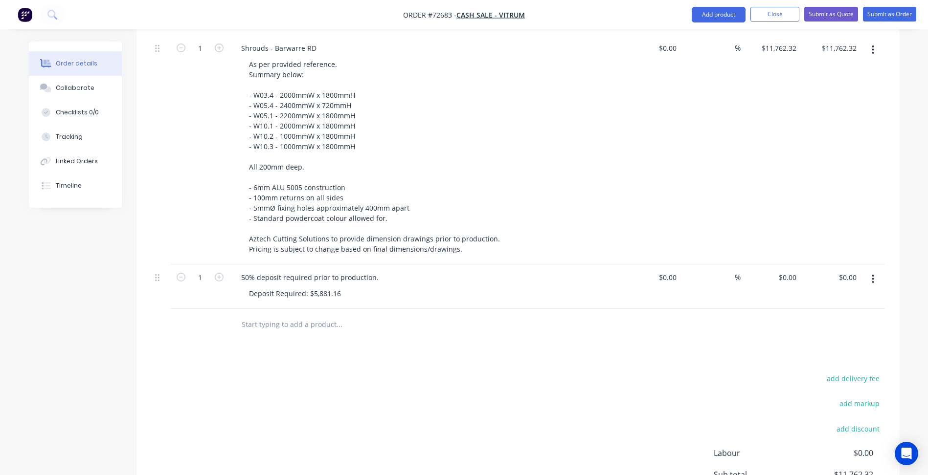
click at [340, 404] on div "add delivery fee add markup add discount Labour $0.00 Sub total $11,762.32 Marg…" at bounding box center [518, 466] width 734 height 189
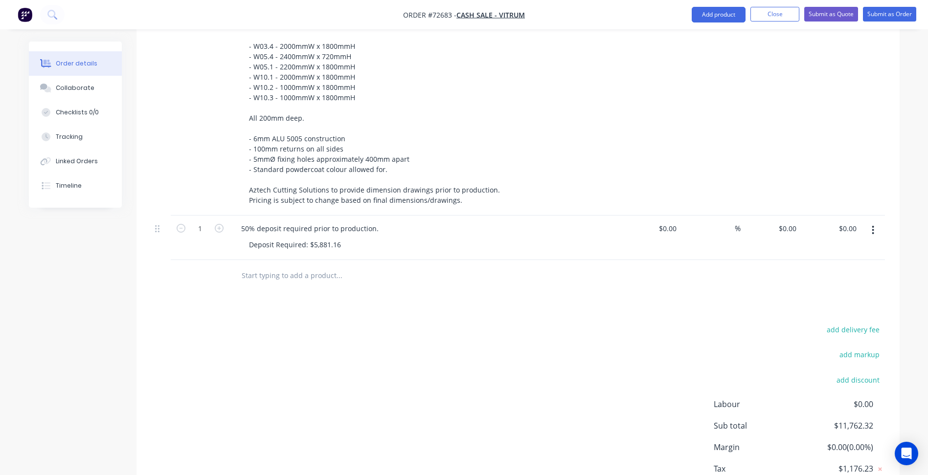
scroll to position [147, 0]
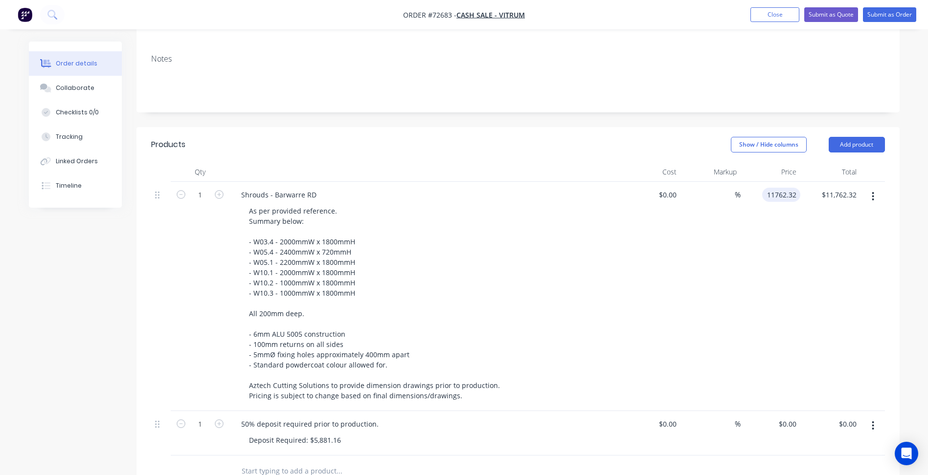
click at [765, 188] on div "11762.32 11762.32" at bounding box center [781, 195] width 38 height 14
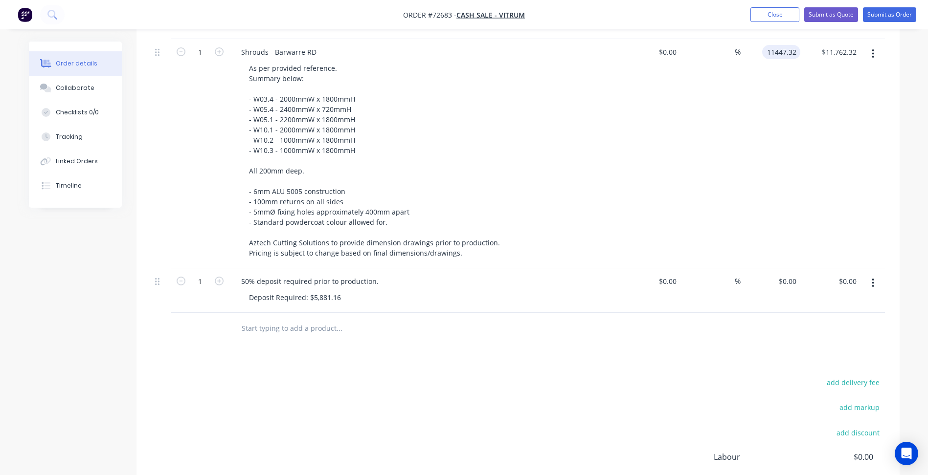
scroll to position [293, 0]
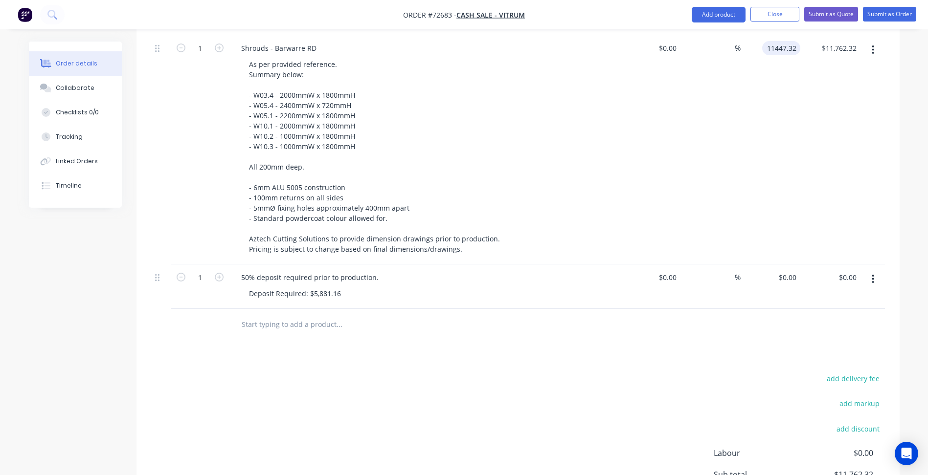
type input "$11,447.32"
click at [601, 349] on div "Products Show / Hide columns Add product Qty Cost Markup Price Total 1 Shrouds …" at bounding box center [517, 277] width 763 height 595
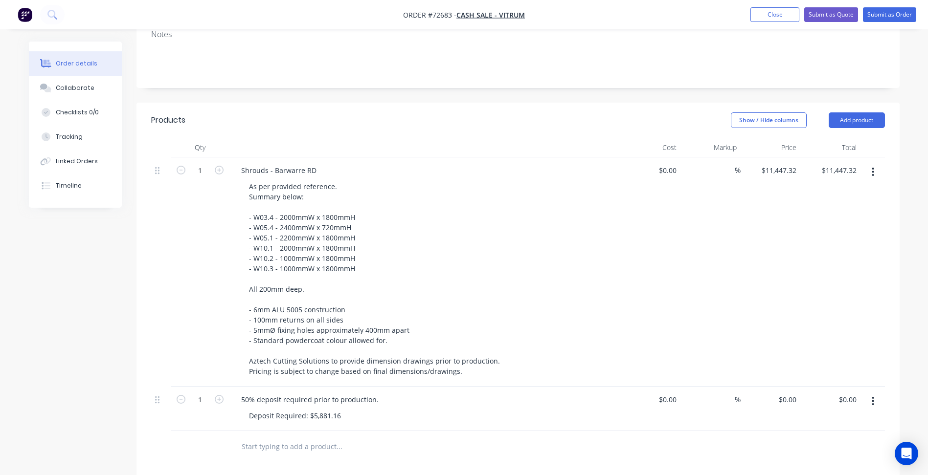
scroll to position [147, 0]
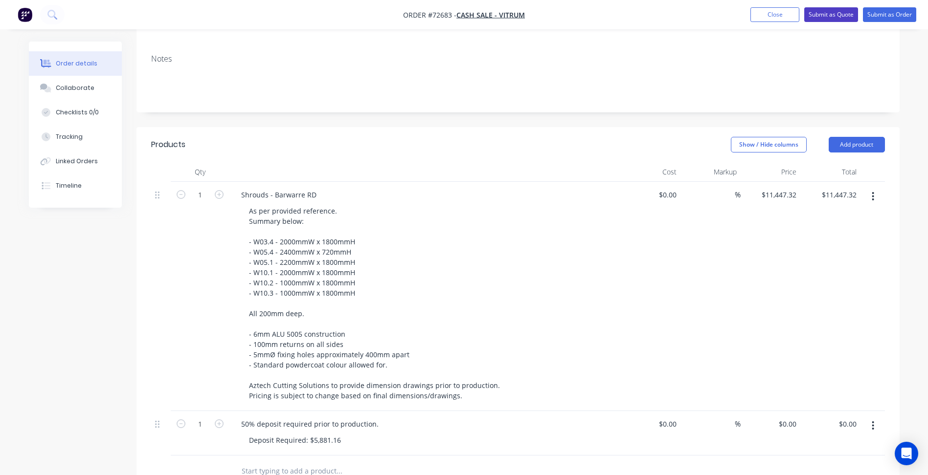
click at [828, 13] on button "Submit as Quote" at bounding box center [831, 14] width 54 height 15
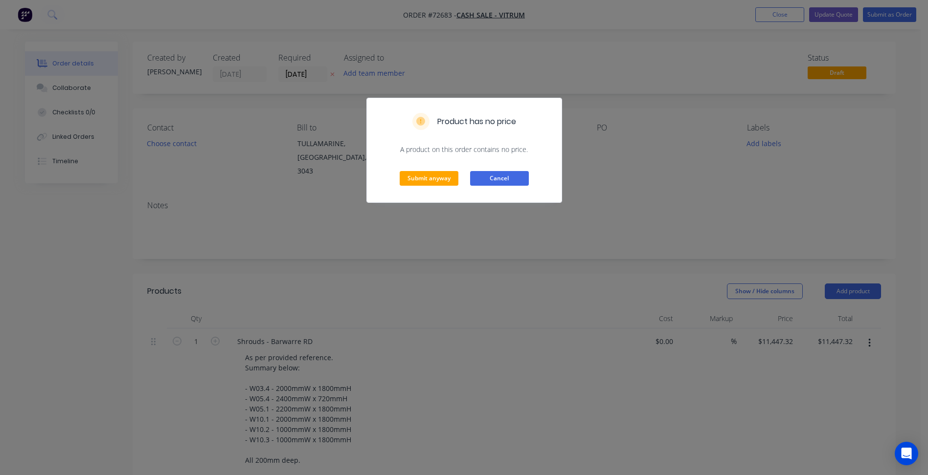
click at [498, 180] on button "Cancel" at bounding box center [499, 178] width 59 height 15
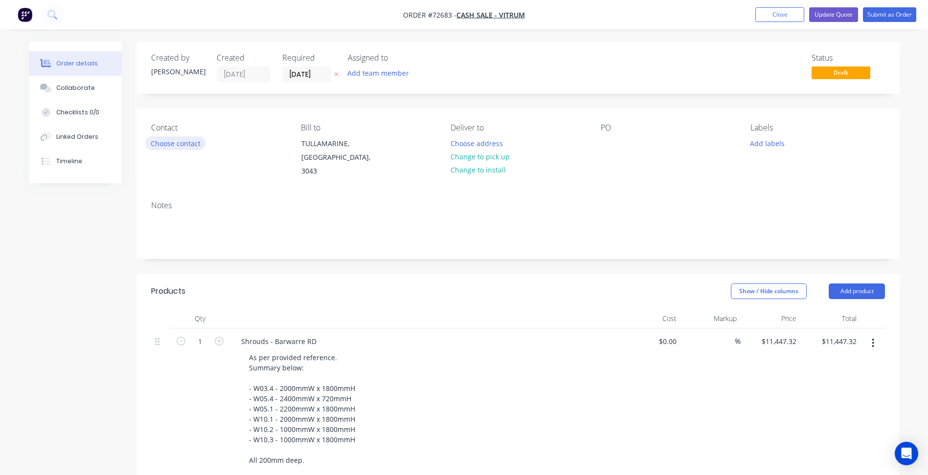
click at [166, 141] on button "Choose contact" at bounding box center [175, 142] width 60 height 13
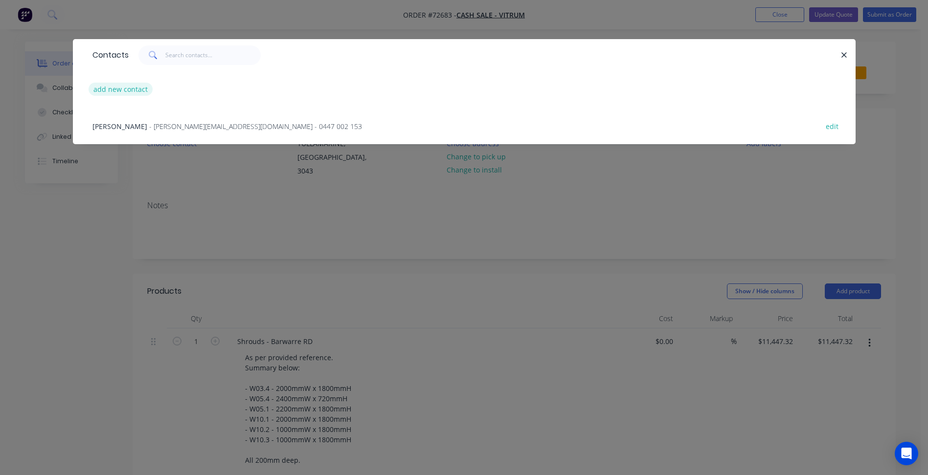
click at [118, 86] on button "add new contact" at bounding box center [121, 89] width 65 height 13
select select "AU"
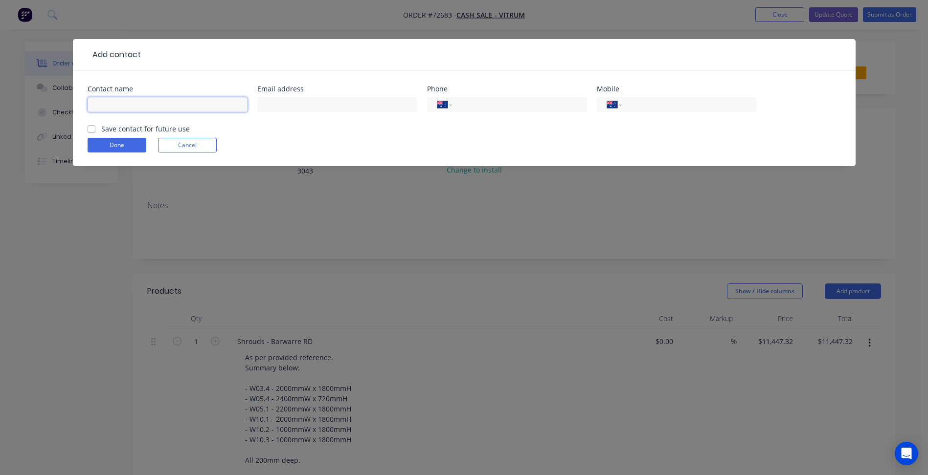
click at [124, 108] on input "text" at bounding box center [168, 104] width 160 height 15
type input "[PERSON_NAME]"
drag, startPoint x: 279, startPoint y: 104, endPoint x: 53, endPoint y: 104, distance: 225.5
click at [279, 104] on input "text" at bounding box center [337, 104] width 160 height 15
click at [302, 110] on input "text" at bounding box center [337, 104] width 160 height 15
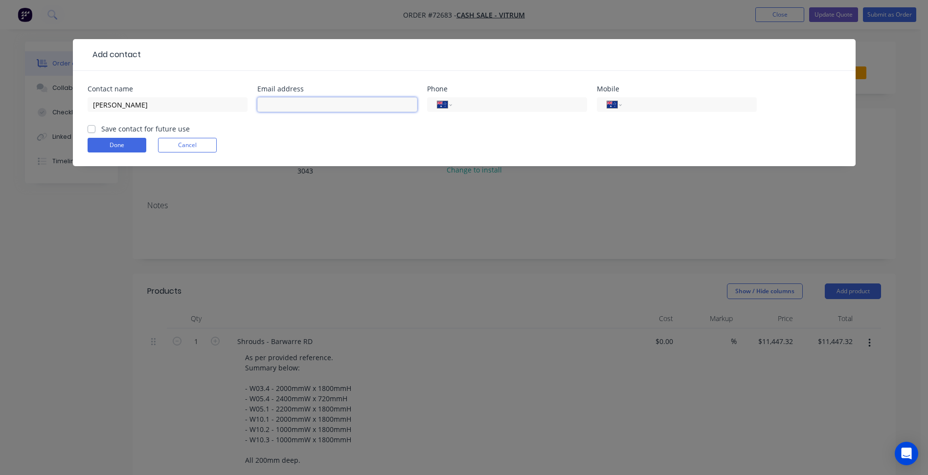
paste input "[EMAIL_ADDRESS][DOMAIN_NAME]"
type input "[EMAIL_ADDRESS][DOMAIN_NAME]"
click at [519, 108] on input "tel" at bounding box center [517, 104] width 117 height 11
type input "[PHONE_NUMBER]"
type input "0455 436 338"
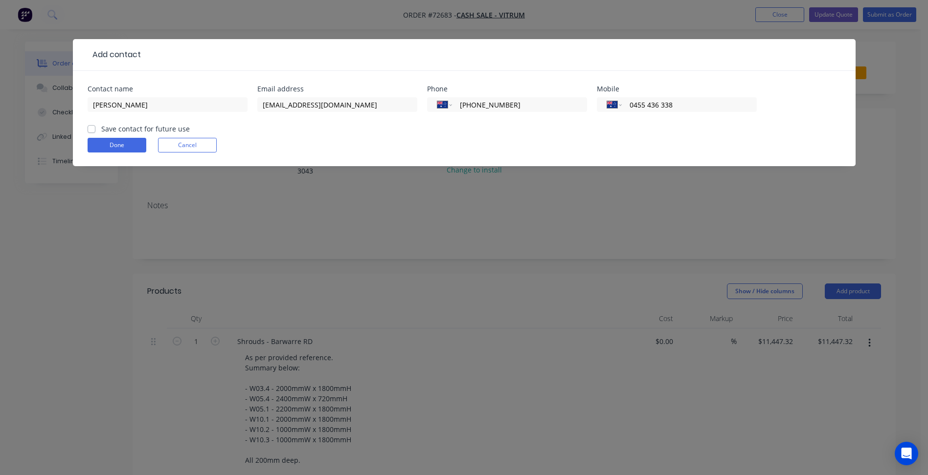
click at [140, 130] on label "Save contact for future use" at bounding box center [145, 129] width 89 height 10
click at [95, 130] on input "Save contact for future use" at bounding box center [92, 128] width 8 height 9
checkbox input "true"
click at [124, 142] on button "Done" at bounding box center [117, 145] width 59 height 15
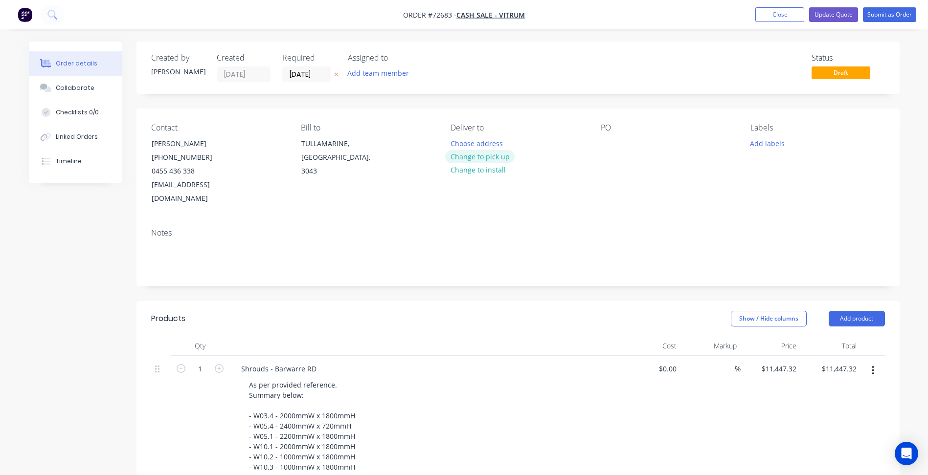
click at [485, 158] on button "Change to pick up" at bounding box center [479, 156] width 69 height 13
click at [299, 79] on input "[DATE]" at bounding box center [307, 74] width 48 height 15
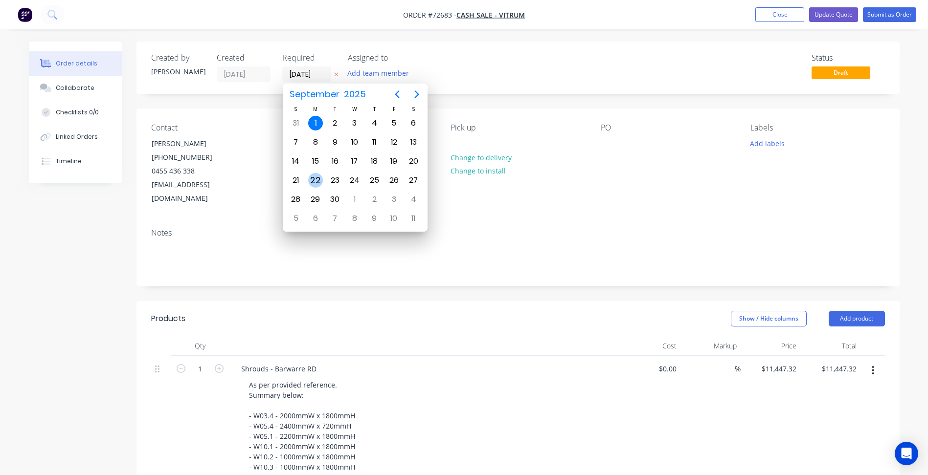
click at [316, 178] on div "22" at bounding box center [315, 180] width 15 height 15
type input "[DATE]"
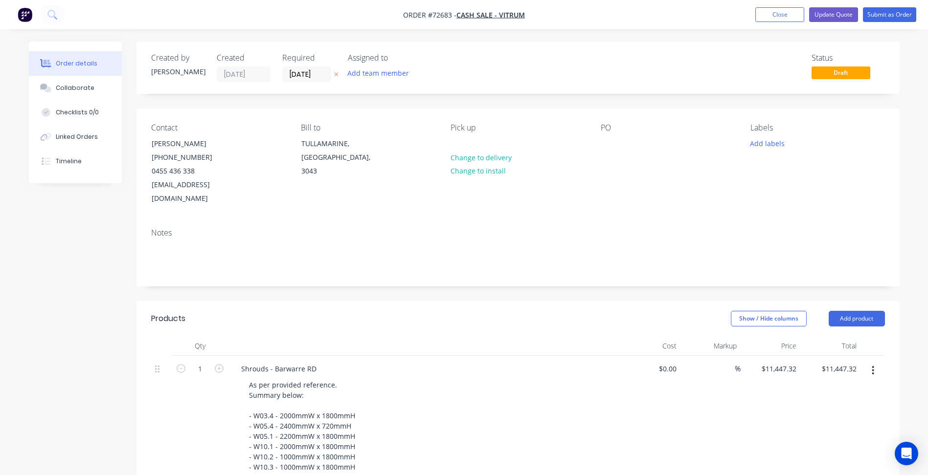
scroll to position [196, 0]
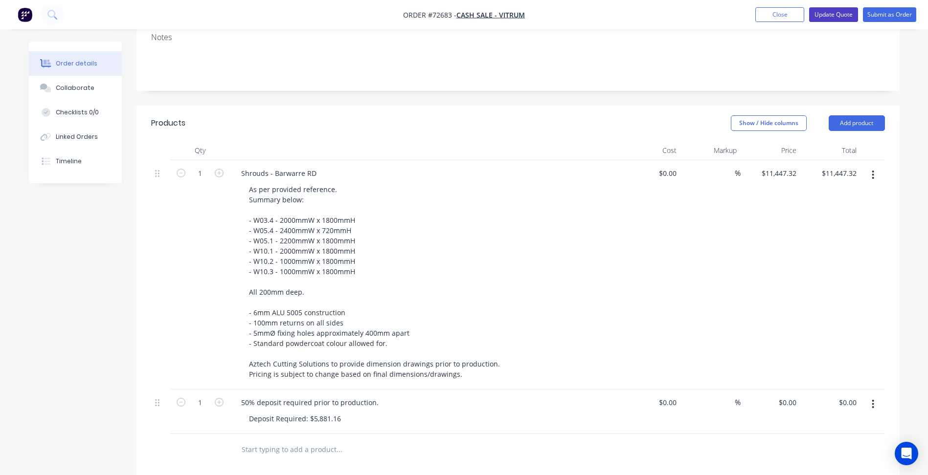
click at [825, 15] on button "Update Quote" at bounding box center [833, 14] width 49 height 15
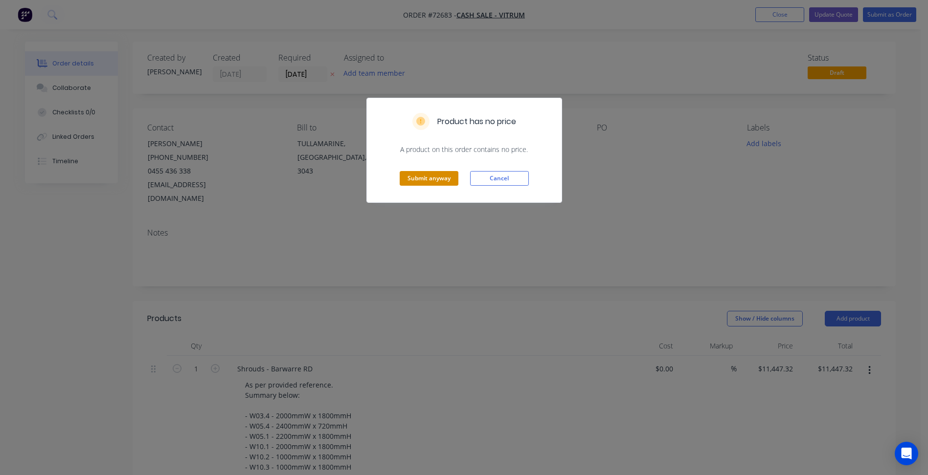
click at [426, 174] on button "Submit anyway" at bounding box center [429, 178] width 59 height 15
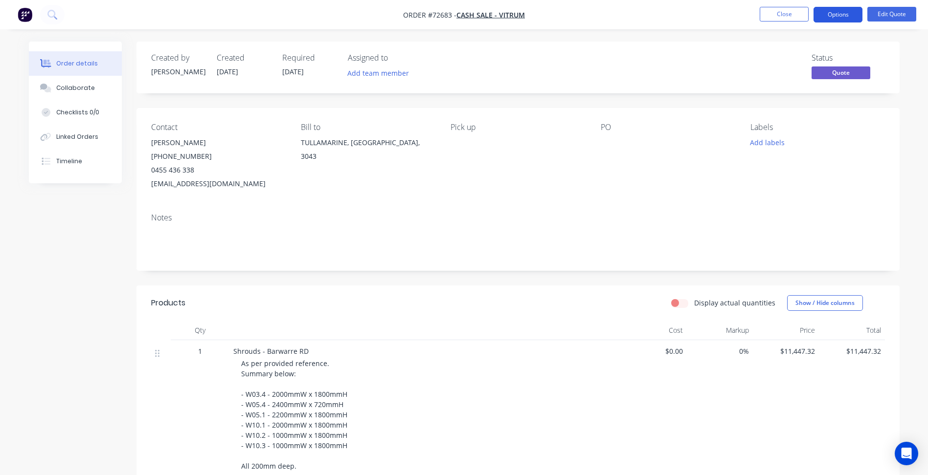
click at [839, 15] on button "Options" at bounding box center [837, 15] width 49 height 16
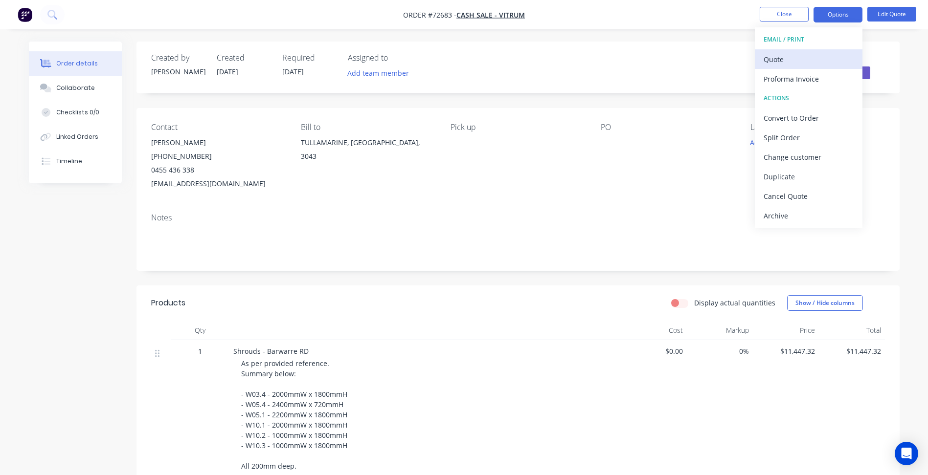
click at [798, 58] on div "Quote" at bounding box center [809, 59] width 90 height 14
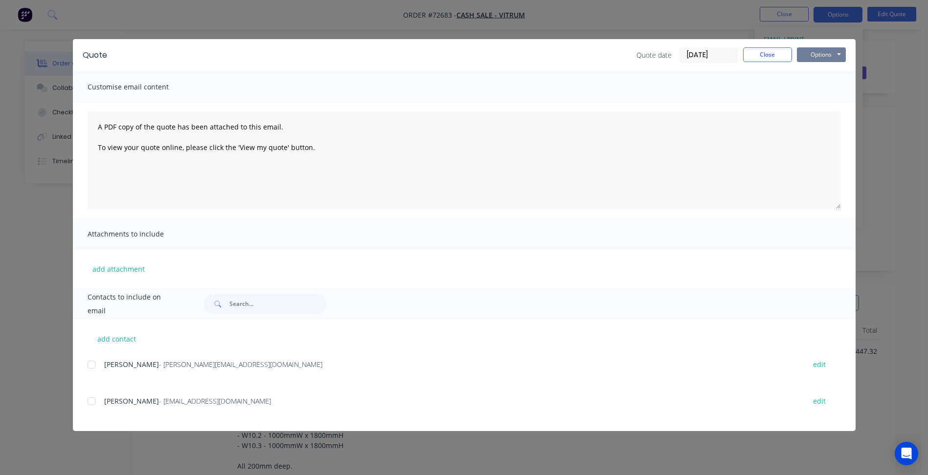
click at [831, 59] on button "Options" at bounding box center [821, 54] width 49 height 15
click at [825, 68] on button "Preview" at bounding box center [828, 72] width 63 height 16
click at [775, 55] on button "Close" at bounding box center [767, 54] width 49 height 15
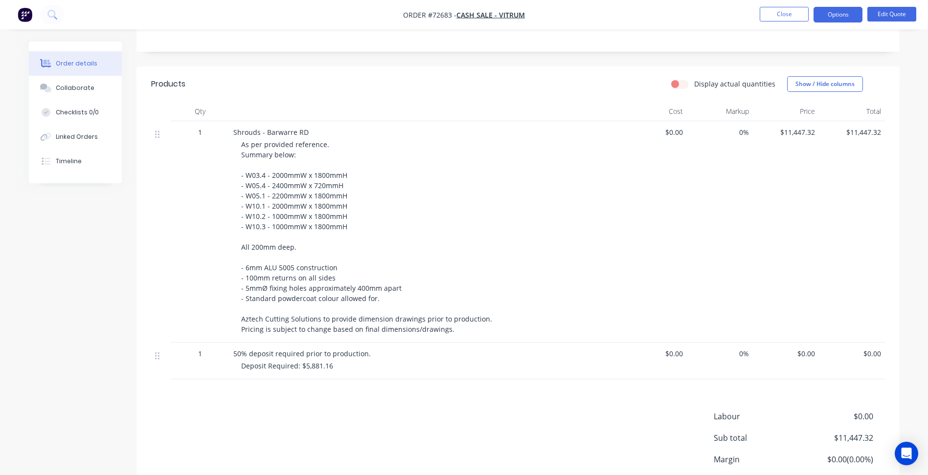
scroll to position [293, 0]
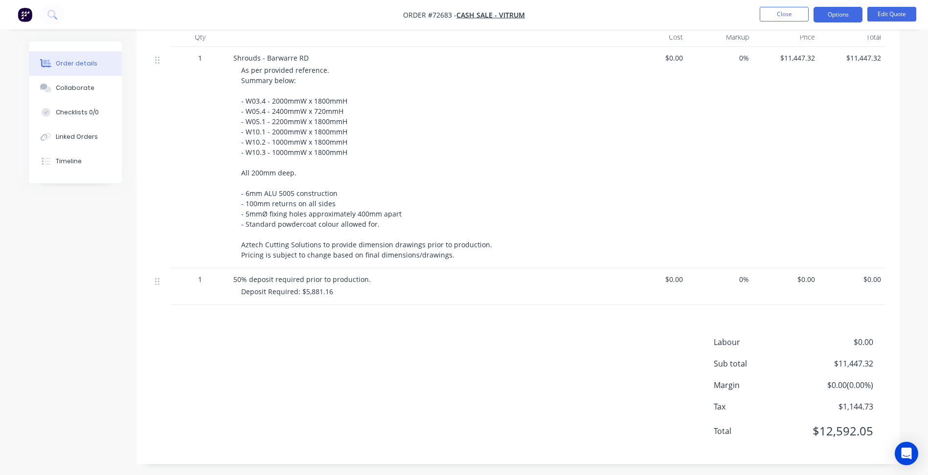
click at [326, 289] on span "Deposit Required: $5,881.16" at bounding box center [287, 291] width 92 height 9
drag, startPoint x: 309, startPoint y: 290, endPoint x: 320, endPoint y: 290, distance: 11.3
click at [320, 290] on span "Deposit Required: $5,881.16" at bounding box center [287, 291] width 92 height 9
click at [879, 14] on button "Edit Quote" at bounding box center [891, 14] width 49 height 15
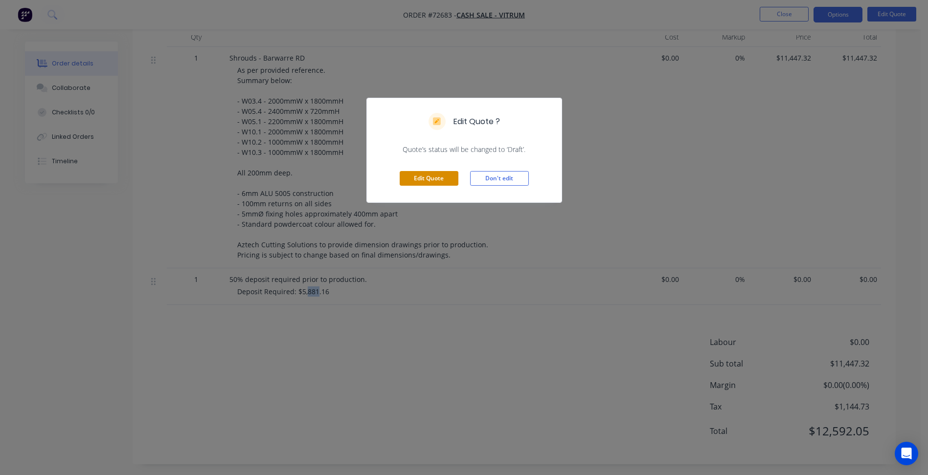
click at [432, 175] on button "Edit Quote" at bounding box center [429, 178] width 59 height 15
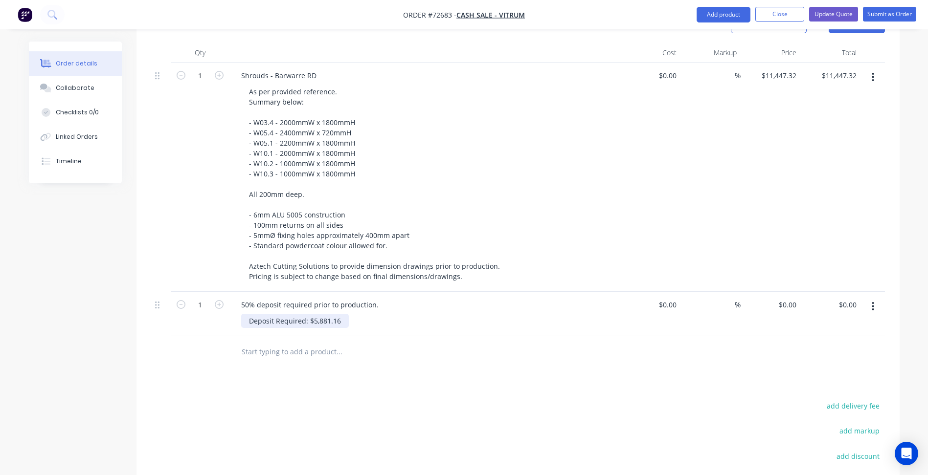
click at [316, 314] on div "Deposit Required: $5,881.16" at bounding box center [295, 321] width 108 height 14
click at [317, 314] on div "Deposit Required: $5,881.16" at bounding box center [295, 321] width 108 height 14
click at [835, 16] on button "Update Quote" at bounding box center [833, 14] width 49 height 15
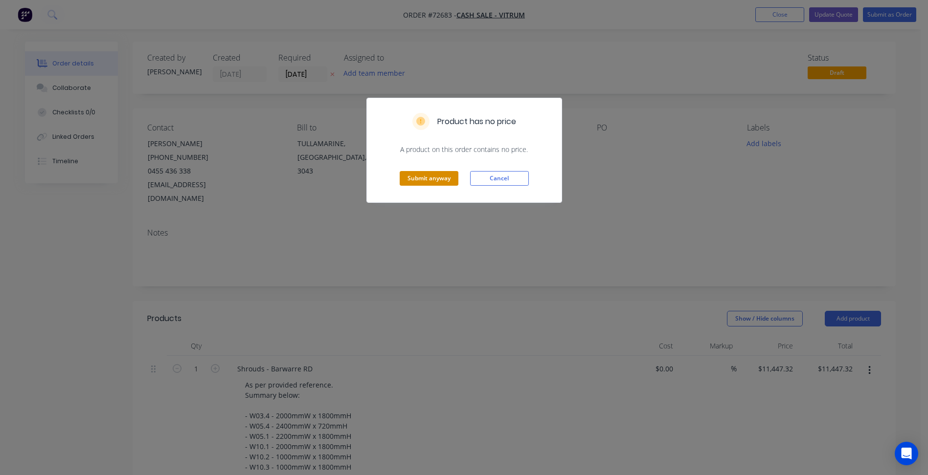
drag, startPoint x: 429, startPoint y: 174, endPoint x: 444, endPoint y: 169, distance: 15.5
click at [428, 175] on button "Submit anyway" at bounding box center [429, 178] width 59 height 15
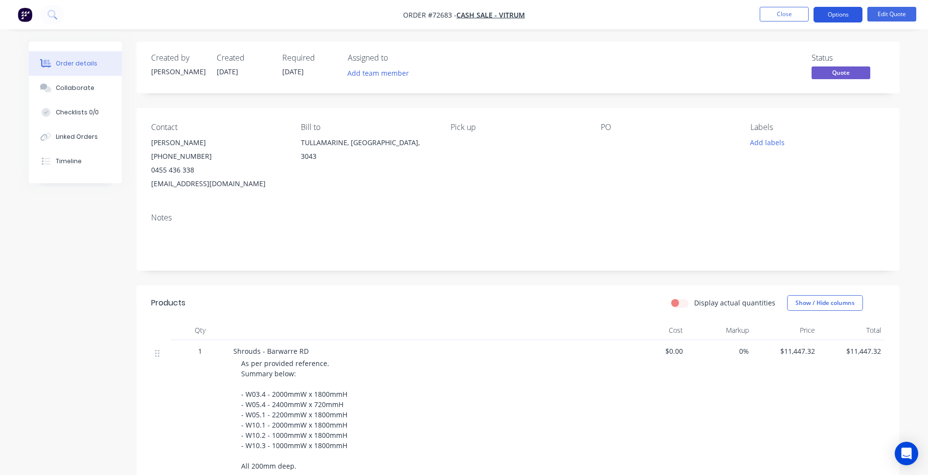
click at [843, 17] on button "Options" at bounding box center [837, 15] width 49 height 16
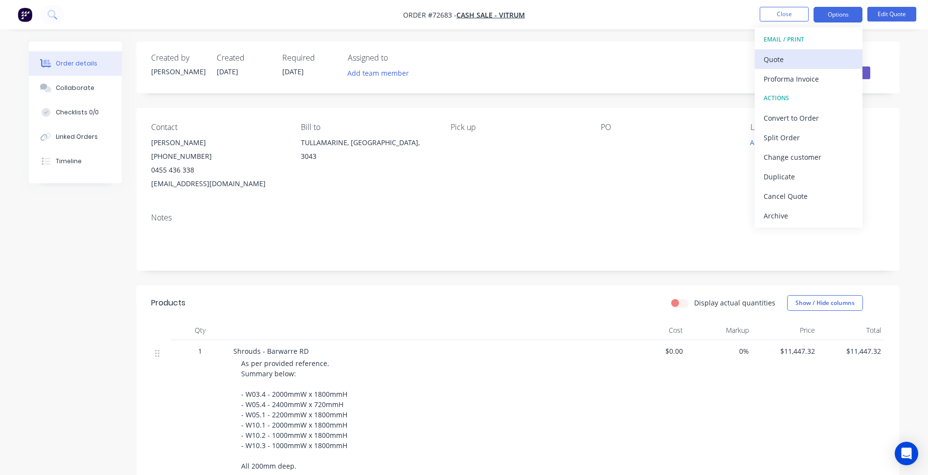
click at [794, 63] on div "Quote" at bounding box center [809, 59] width 90 height 14
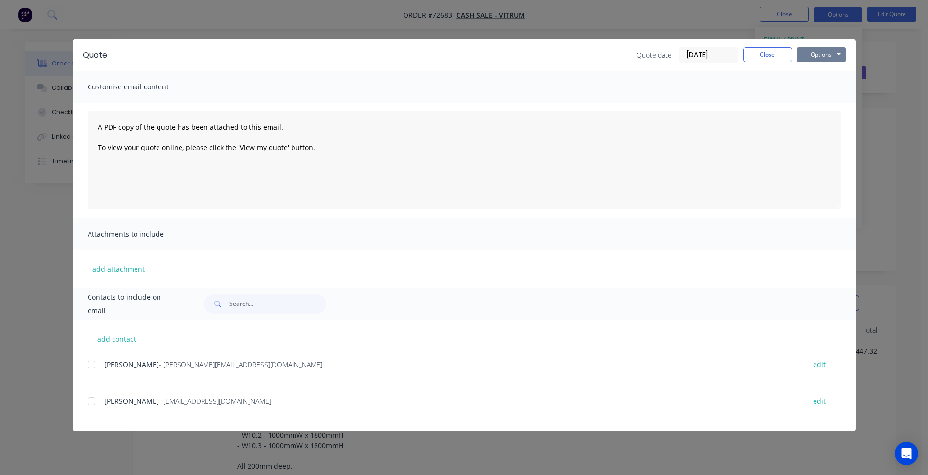
click at [826, 59] on button "Options" at bounding box center [821, 54] width 49 height 15
click at [817, 70] on button "Preview" at bounding box center [828, 72] width 63 height 16
click at [758, 56] on button "Close" at bounding box center [767, 54] width 49 height 15
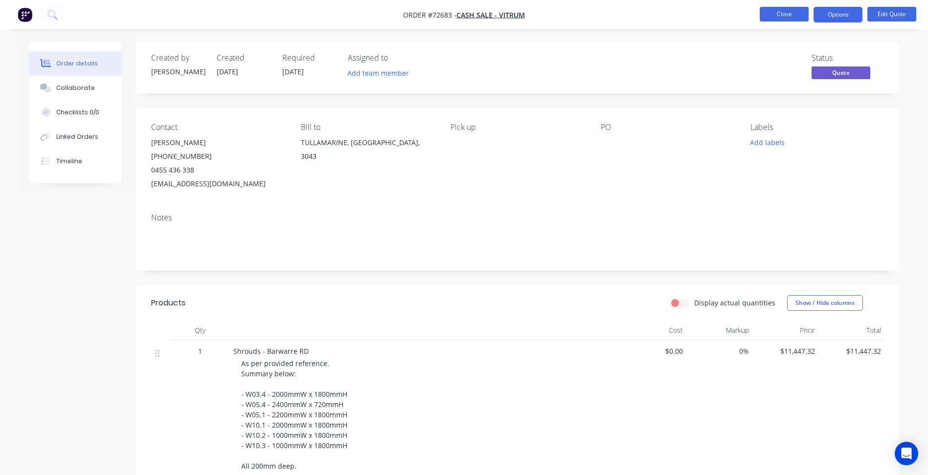
click at [781, 10] on button "Close" at bounding box center [784, 14] width 49 height 15
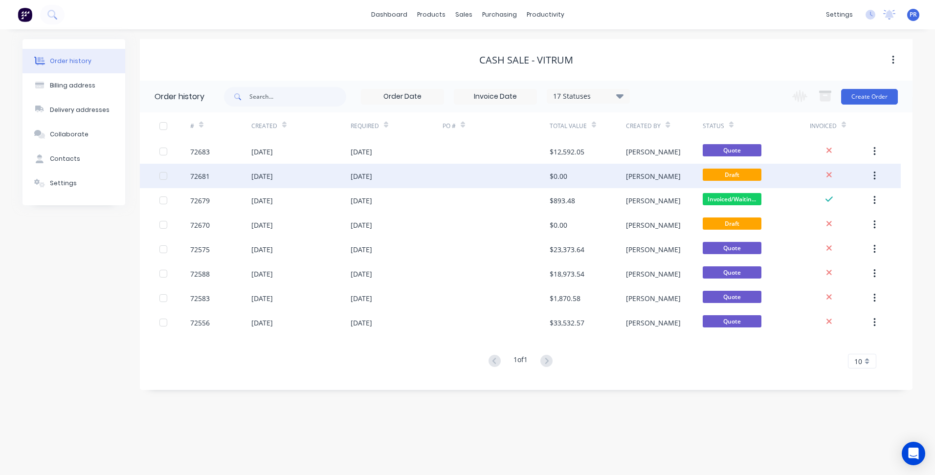
click at [213, 173] on div "72681" at bounding box center [220, 176] width 61 height 24
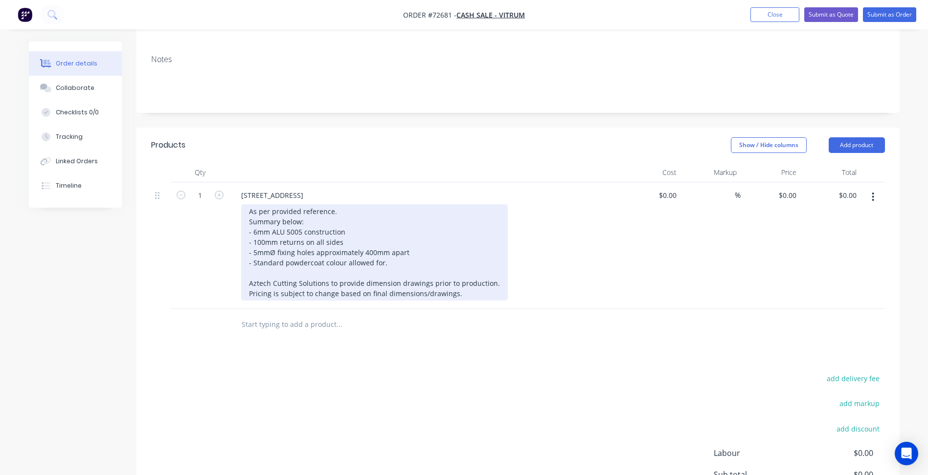
scroll to position [147, 0]
click at [326, 221] on div "As per provided reference. Summary below: - 6mm ALU 5005 construction - 100mm r…" at bounding box center [374, 252] width 267 height 96
click at [326, 212] on div "As per provided reference. Summary below: - 6mm ALU 5005 construction - 100mm r…" at bounding box center [374, 252] width 267 height 96
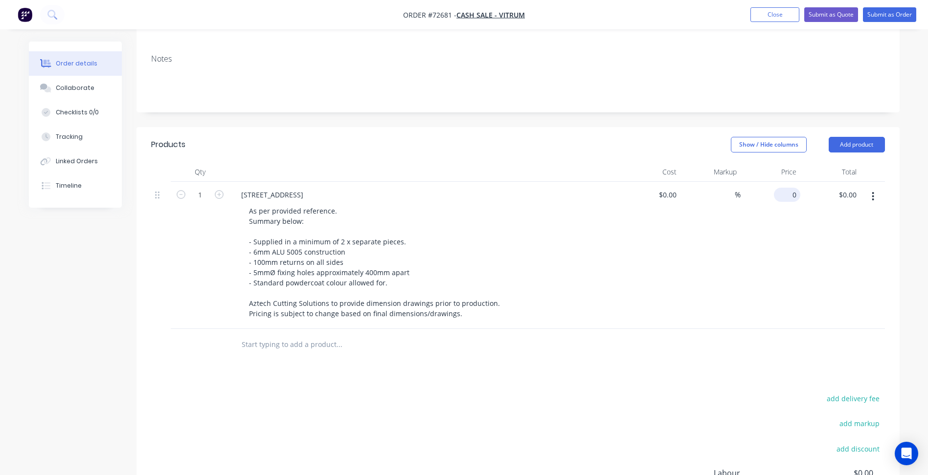
click at [783, 182] on div "0 $0.00" at bounding box center [771, 255] width 60 height 147
type input "$6,400.65"
click at [859, 137] on button "Add product" at bounding box center [857, 145] width 56 height 16
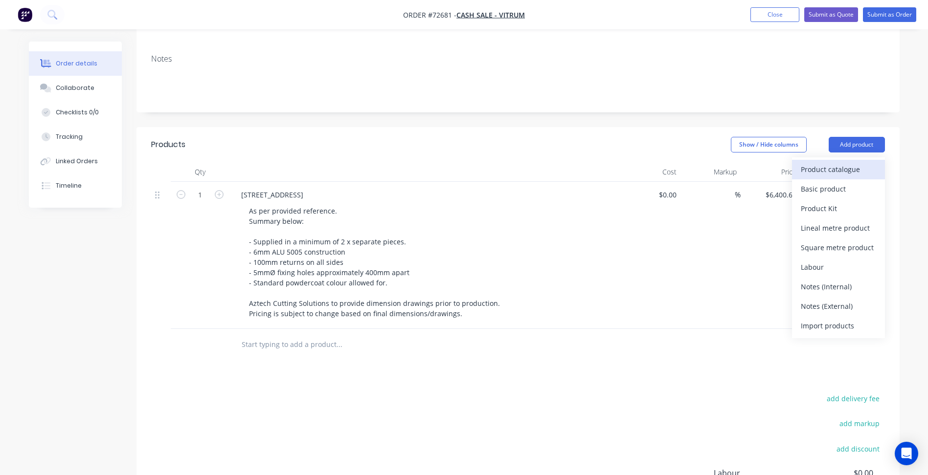
click at [839, 162] on div "Product catalogue" at bounding box center [838, 169] width 75 height 14
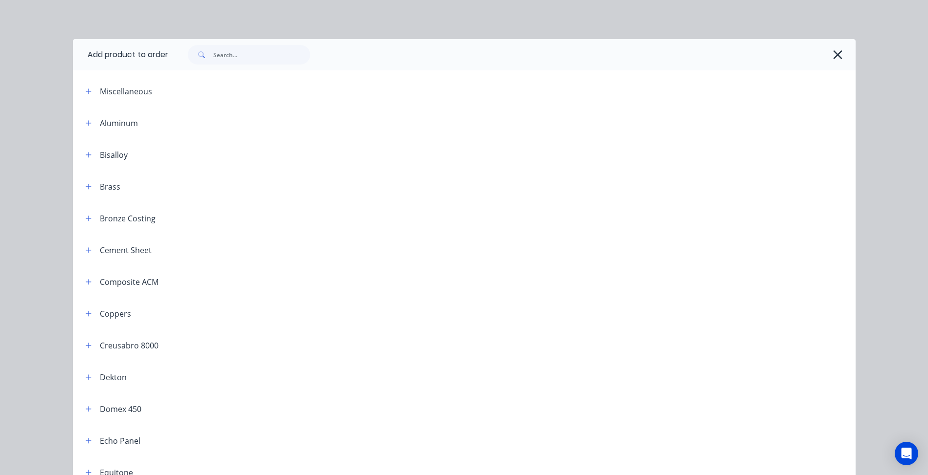
click at [138, 54] on div "Add product to order" at bounding box center [120, 54] width 95 height 31
click at [132, 88] on div "Miscellaneous" at bounding box center [126, 92] width 52 height 12
click at [86, 90] on icon "button" at bounding box center [89, 91] width 6 height 7
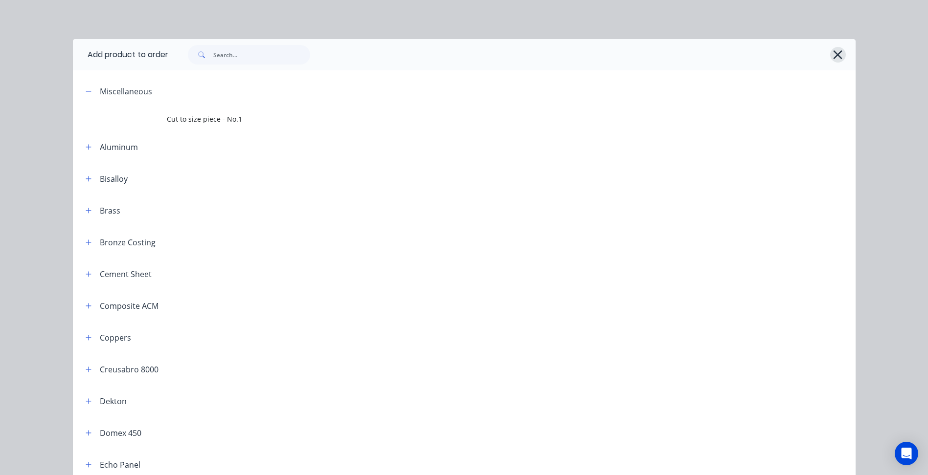
click at [834, 53] on icon "button" at bounding box center [838, 55] width 10 height 14
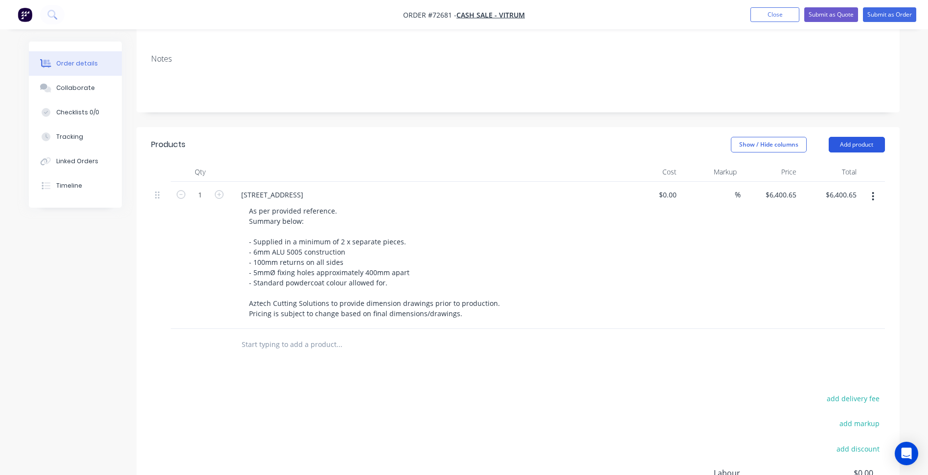
click at [858, 137] on button "Add product" at bounding box center [857, 145] width 56 height 16
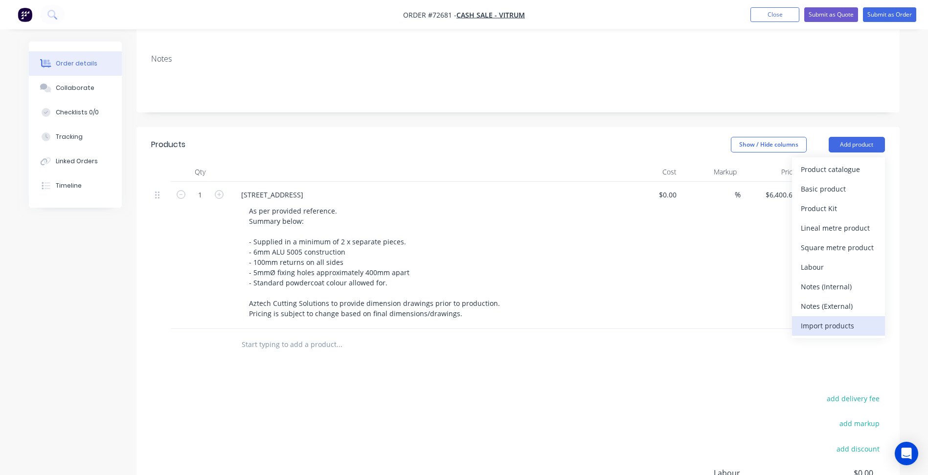
click at [828, 319] on div "Import products" at bounding box center [838, 326] width 75 height 14
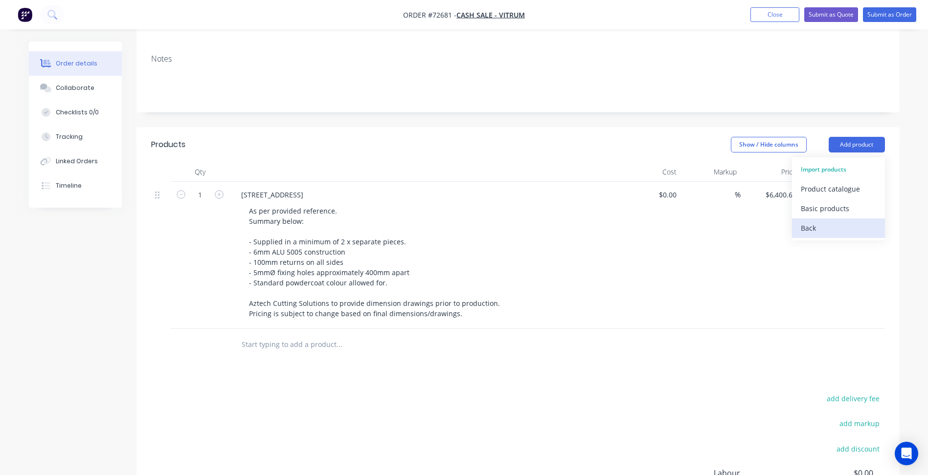
click at [816, 221] on div "Back" at bounding box center [838, 228] width 75 height 14
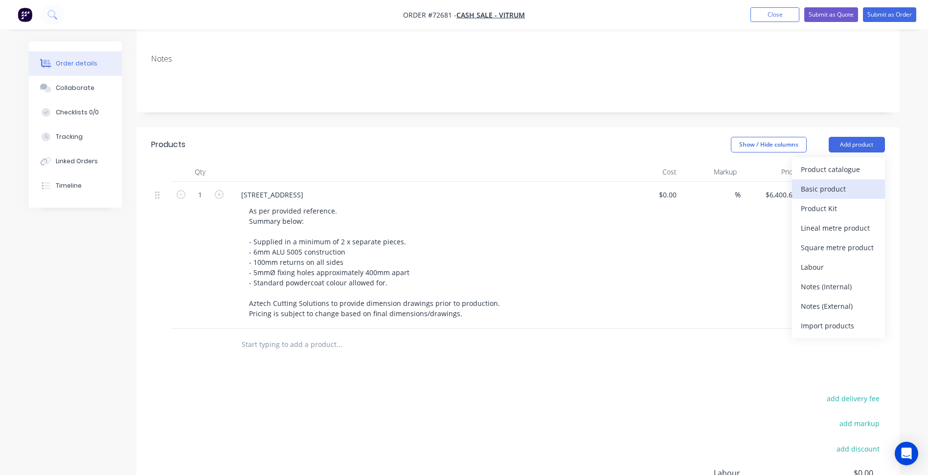
click at [834, 182] on div "Basic product" at bounding box center [838, 189] width 75 height 14
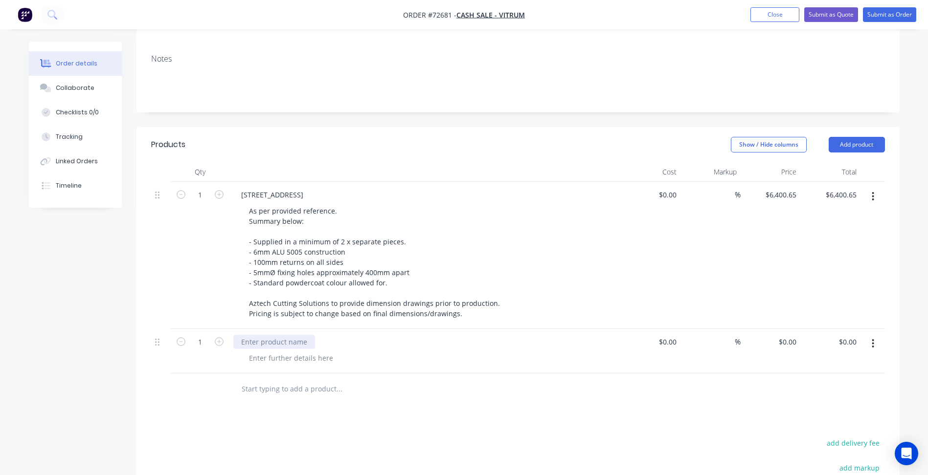
click at [293, 335] on div at bounding box center [274, 342] width 82 height 14
click at [295, 351] on div at bounding box center [291, 358] width 100 height 14
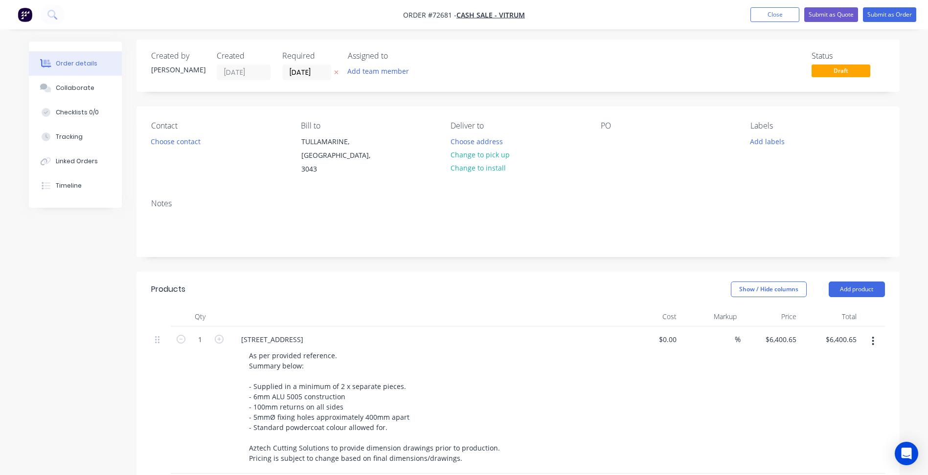
scroll to position [0, 0]
click at [189, 145] on button "Choose contact" at bounding box center [175, 142] width 60 height 13
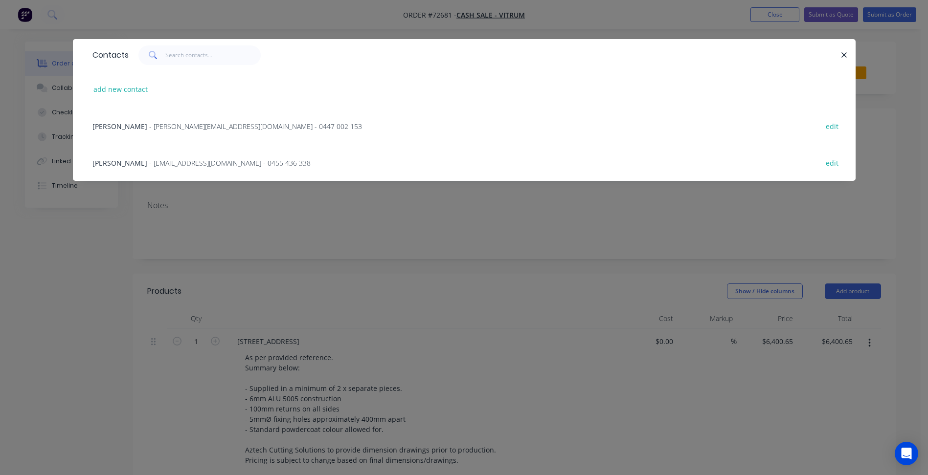
click at [149, 122] on span "- [PERSON_NAME][EMAIL_ADDRESS][DOMAIN_NAME] - 0447 002 153" at bounding box center [255, 126] width 213 height 9
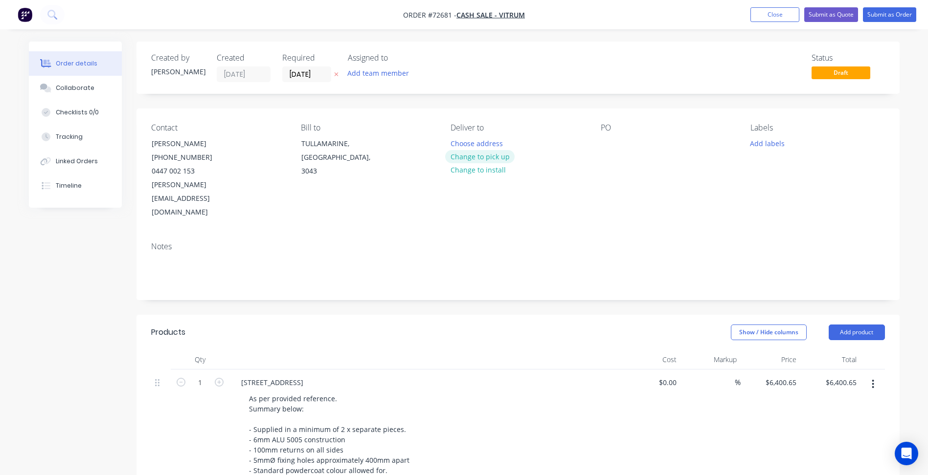
click at [474, 155] on button "Change to pick up" at bounding box center [479, 156] width 69 height 13
drag, startPoint x: 292, startPoint y: 78, endPoint x: 303, endPoint y: 89, distance: 15.2
click at [293, 78] on input "[DATE]" at bounding box center [307, 74] width 48 height 15
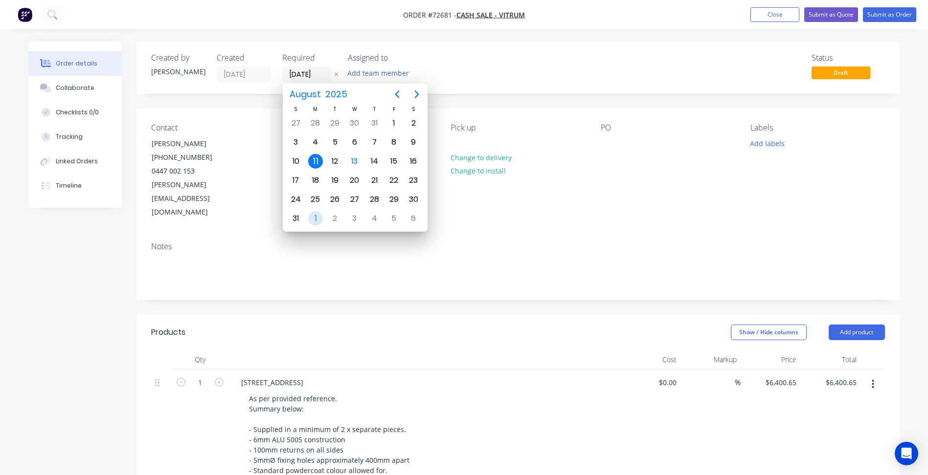
click at [315, 214] on div "1" at bounding box center [315, 218] width 15 height 15
type input "[DATE]"
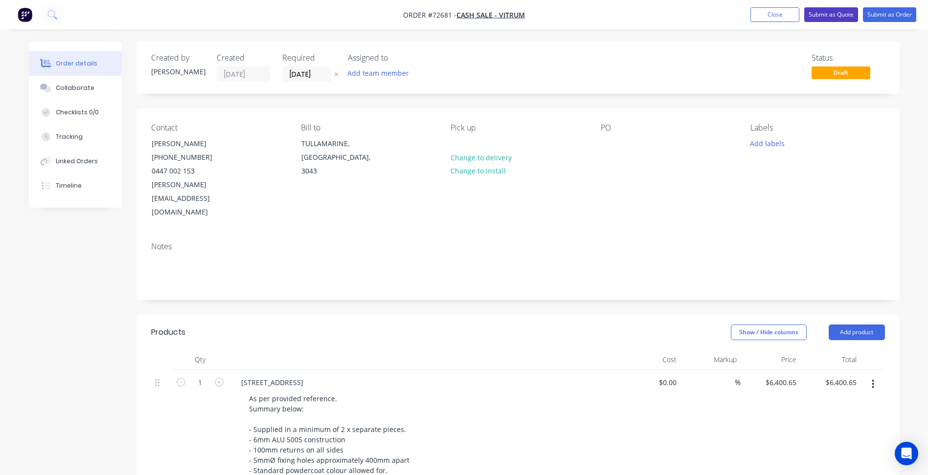
click at [823, 17] on button "Submit as Quote" at bounding box center [831, 14] width 54 height 15
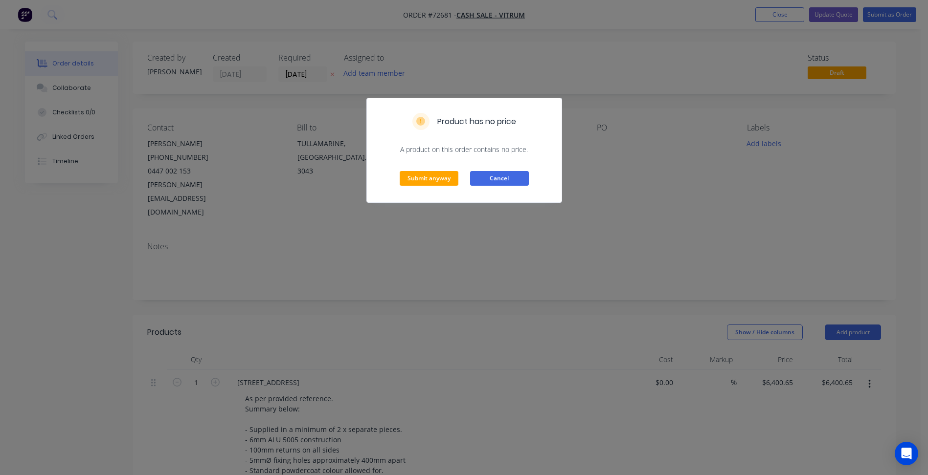
click at [519, 176] on button "Cancel" at bounding box center [499, 178] width 59 height 15
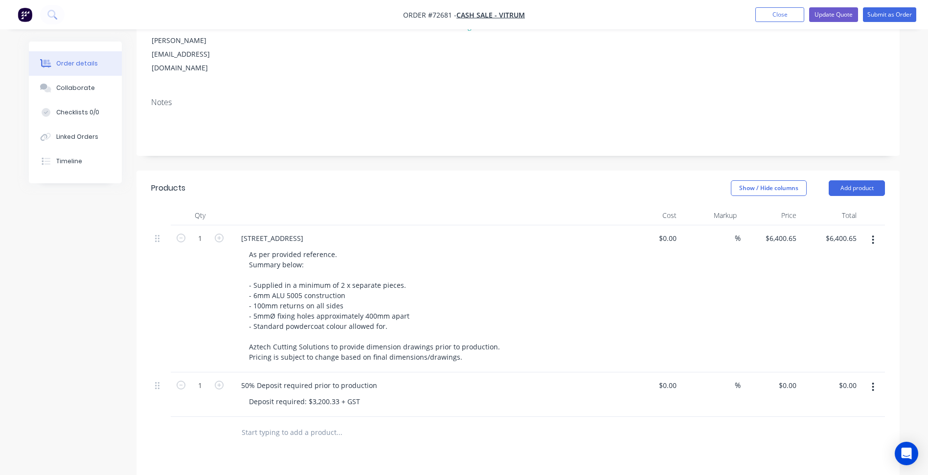
scroll to position [147, 0]
click at [823, 16] on button "Update Quote" at bounding box center [833, 14] width 49 height 15
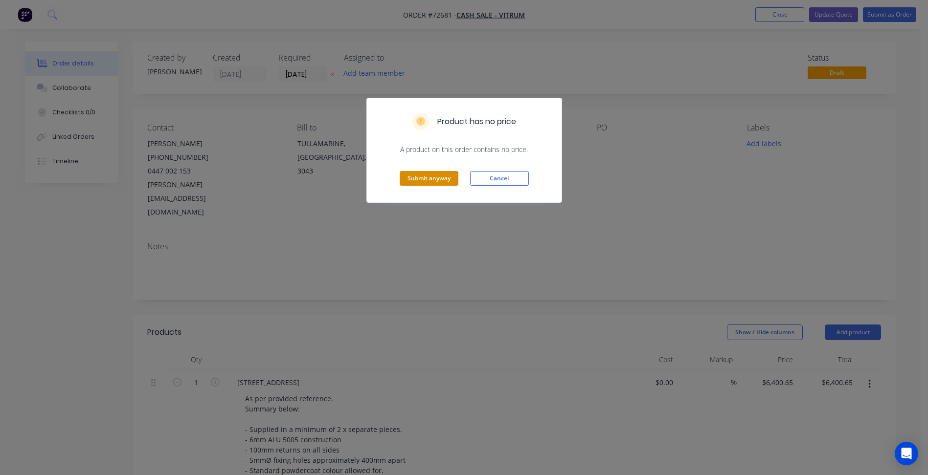
click at [437, 180] on button "Submit anyway" at bounding box center [429, 178] width 59 height 15
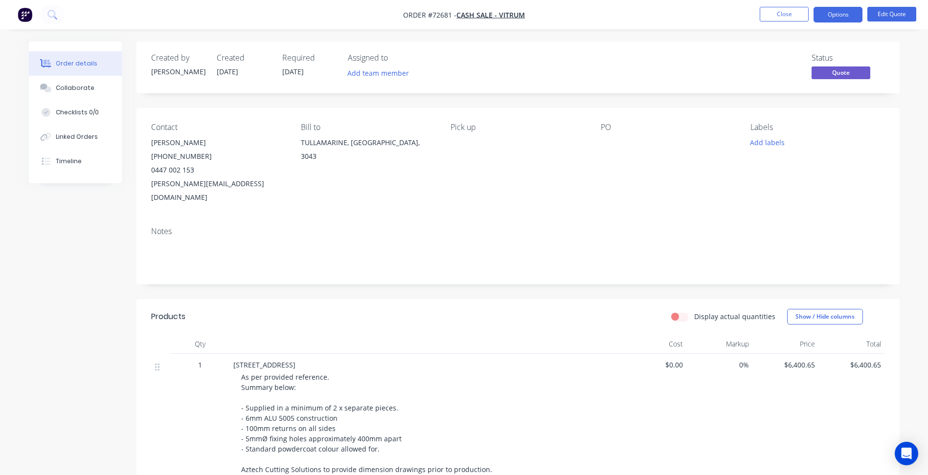
click at [319, 380] on div "As per provided reference. Summary below: - Supplied in a minimum of 2 x separa…" at bounding box center [429, 428] width 376 height 113
click at [828, 11] on button "Options" at bounding box center [837, 15] width 49 height 16
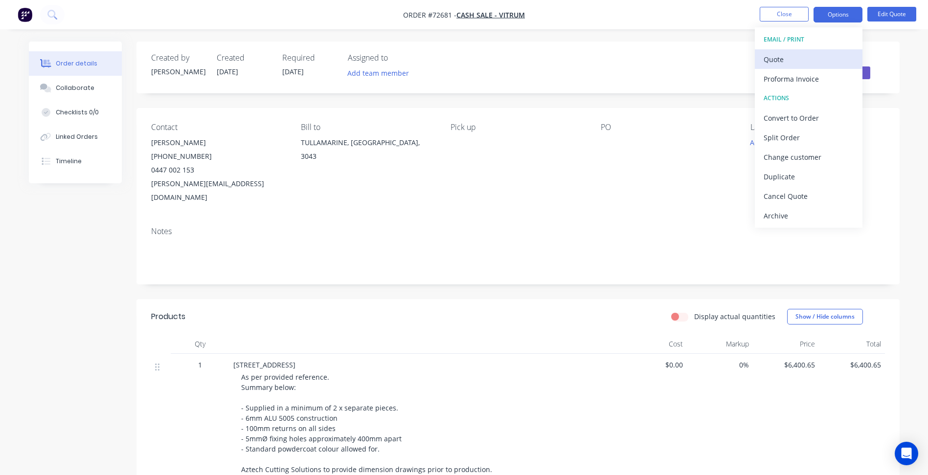
click at [786, 56] on div "Quote" at bounding box center [809, 59] width 90 height 14
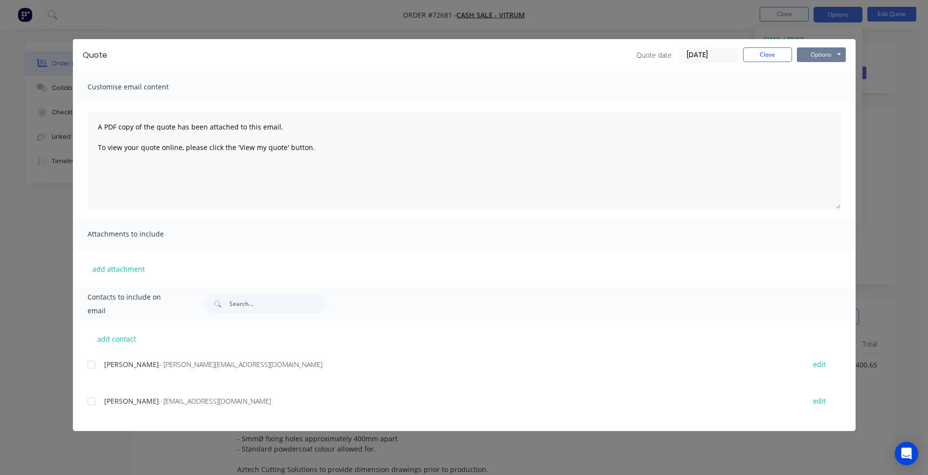
click at [838, 57] on button "Options" at bounding box center [821, 54] width 49 height 15
click at [821, 76] on button "Preview" at bounding box center [828, 72] width 63 height 16
drag, startPoint x: 777, startPoint y: 58, endPoint x: 783, endPoint y: 14, distance: 44.9
click at [776, 57] on button "Close" at bounding box center [767, 54] width 49 height 15
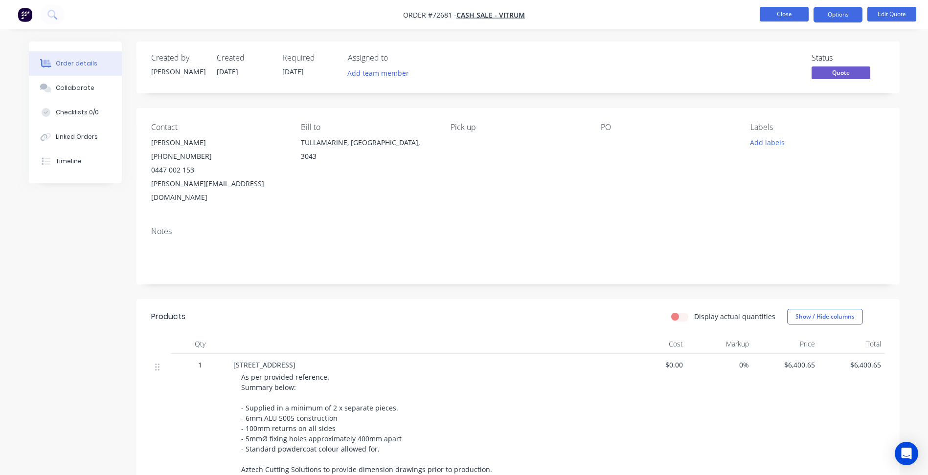
click at [784, 12] on button "Close" at bounding box center [784, 14] width 49 height 15
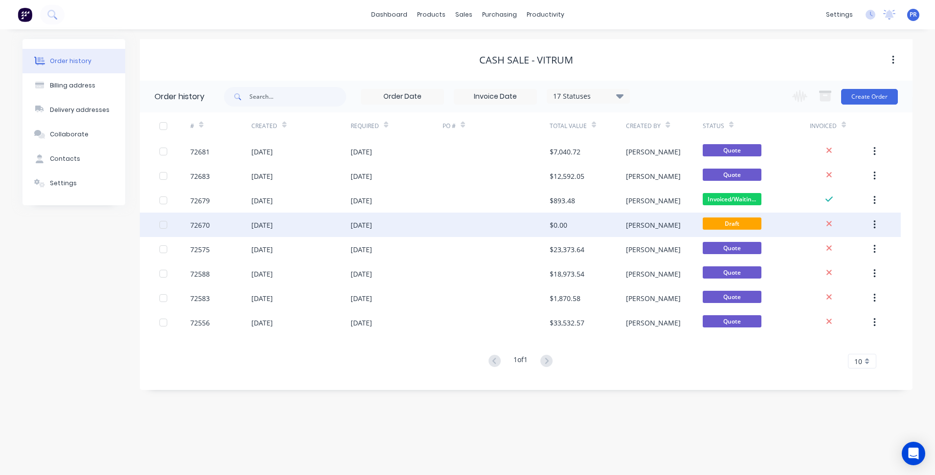
click at [580, 220] on div "$0.00" at bounding box center [588, 225] width 76 height 24
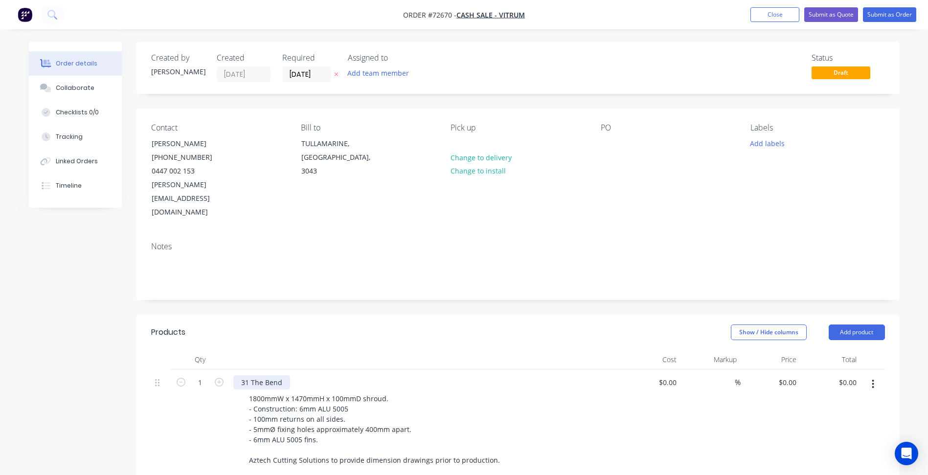
click at [285, 376] on div "31 The Bend" at bounding box center [261, 383] width 57 height 14
click at [785, 370] on div "0 0" at bounding box center [771, 423] width 60 height 106
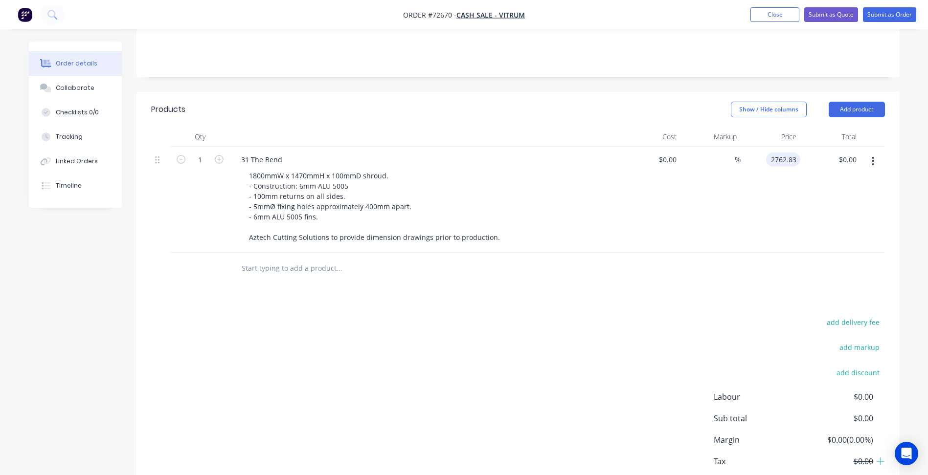
scroll to position [245, 0]
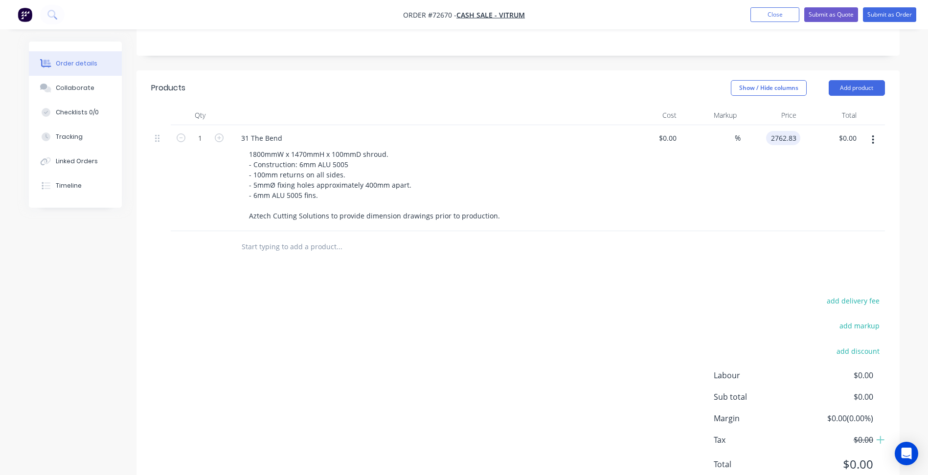
type input "$2,762.83"
click at [452, 342] on div "add delivery fee add markup add discount Labour $0.00 Sub total $2,762.83 Margi…" at bounding box center [518, 388] width 734 height 189
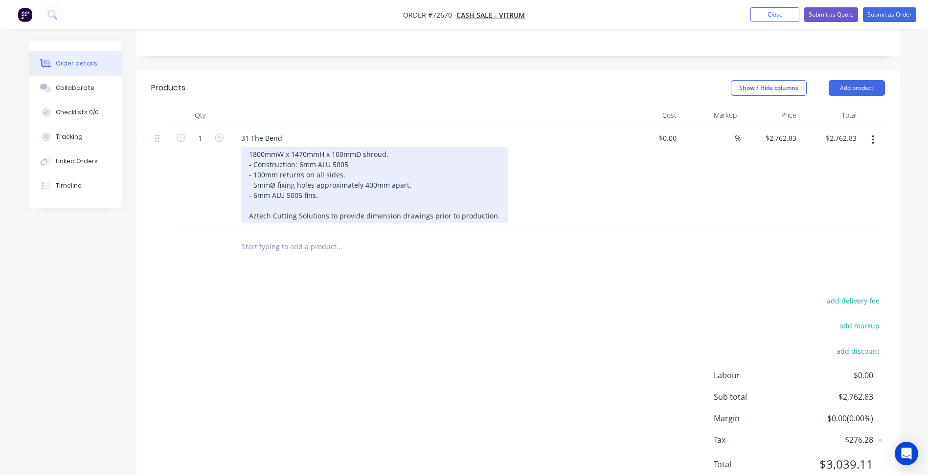
click at [492, 190] on div "1800mmW x 1470mmH x 100mmD shroud. - Construction: 6mm ALU 5005 - 100mm returns…" at bounding box center [374, 185] width 267 height 76
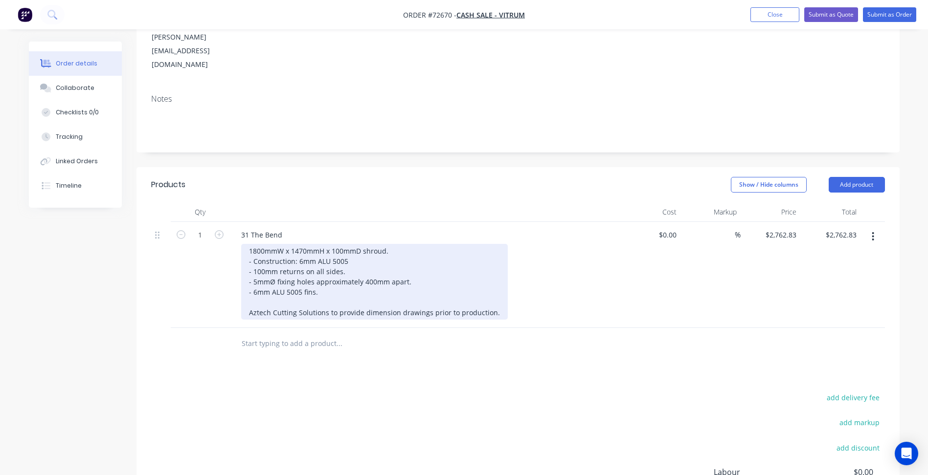
scroll to position [147, 0]
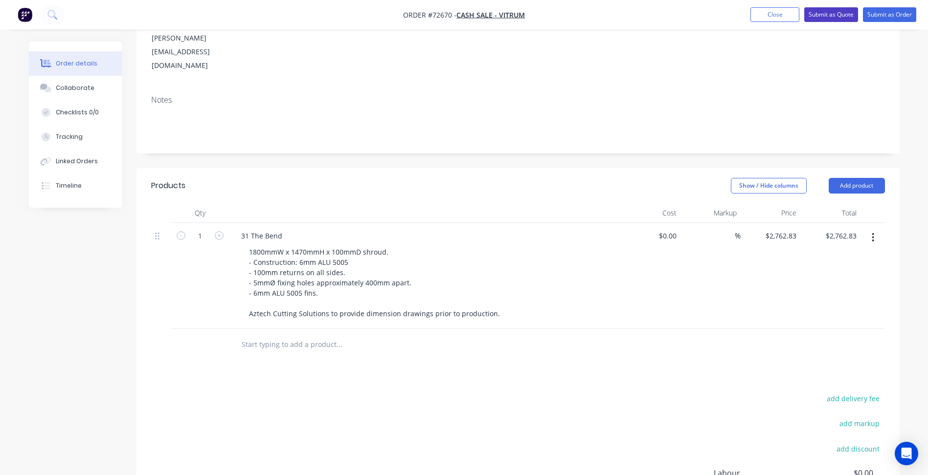
click at [828, 15] on button "Submit as Quote" at bounding box center [831, 14] width 54 height 15
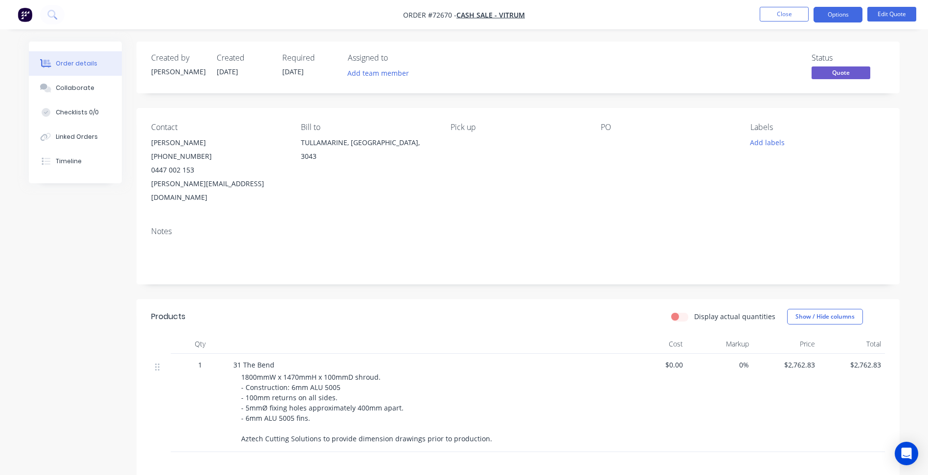
click at [304, 70] on span "[DATE]" at bounding box center [293, 71] width 22 height 9
click at [897, 9] on button "Edit Quote" at bounding box center [891, 14] width 49 height 15
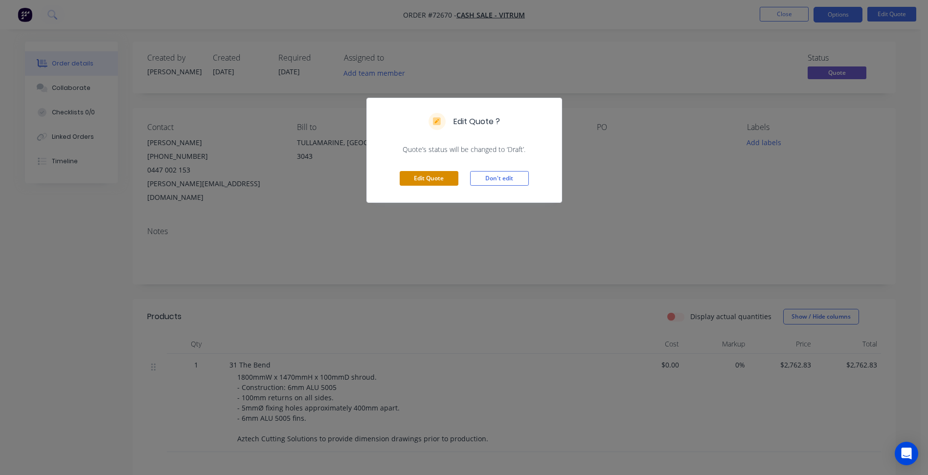
click at [424, 176] on button "Edit Quote" at bounding box center [429, 178] width 59 height 15
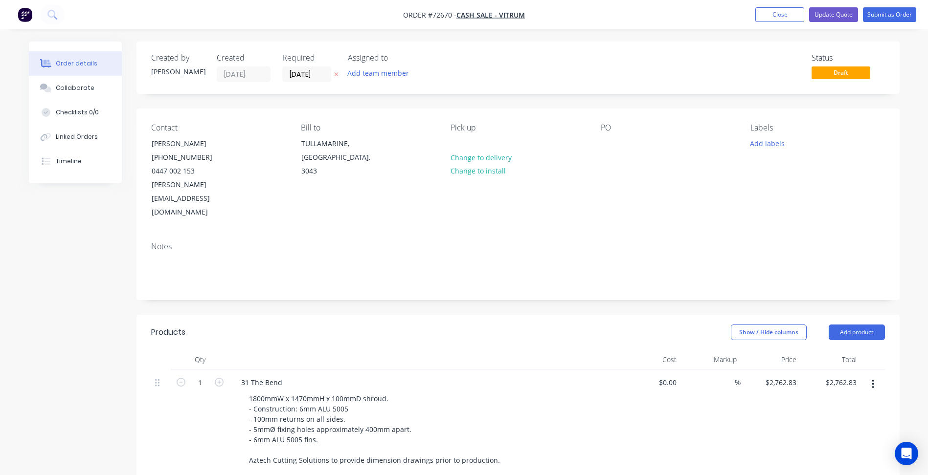
click at [294, 67] on label "[DATE]" at bounding box center [306, 75] width 49 height 16
click at [294, 67] on input "[DATE]" at bounding box center [307, 74] width 48 height 15
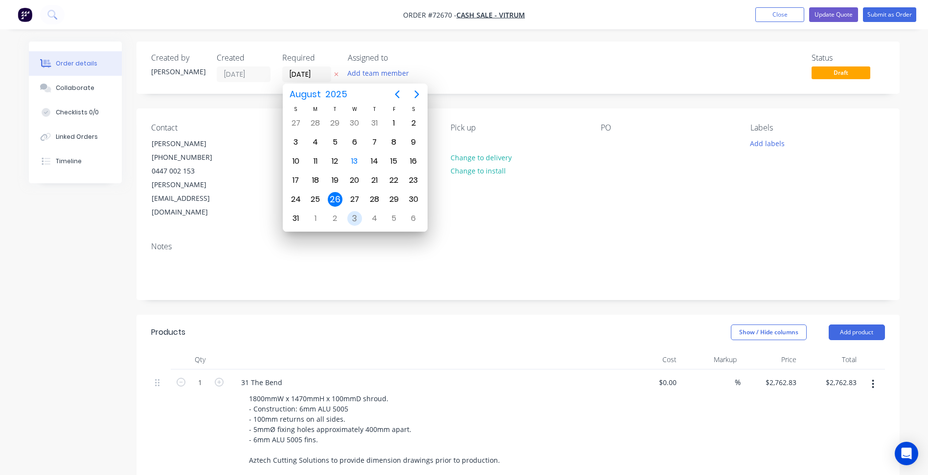
click at [356, 218] on div "3" at bounding box center [354, 218] width 15 height 15
type input "[DATE]"
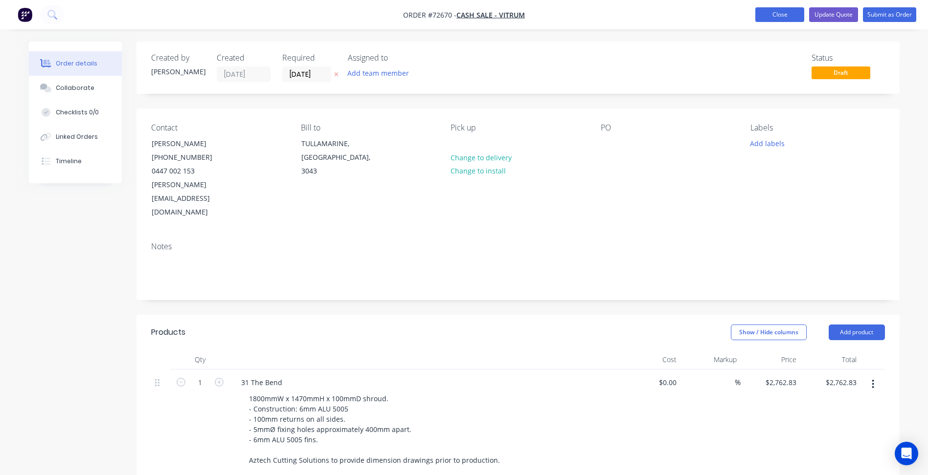
click at [782, 15] on button "Close" at bounding box center [779, 14] width 49 height 15
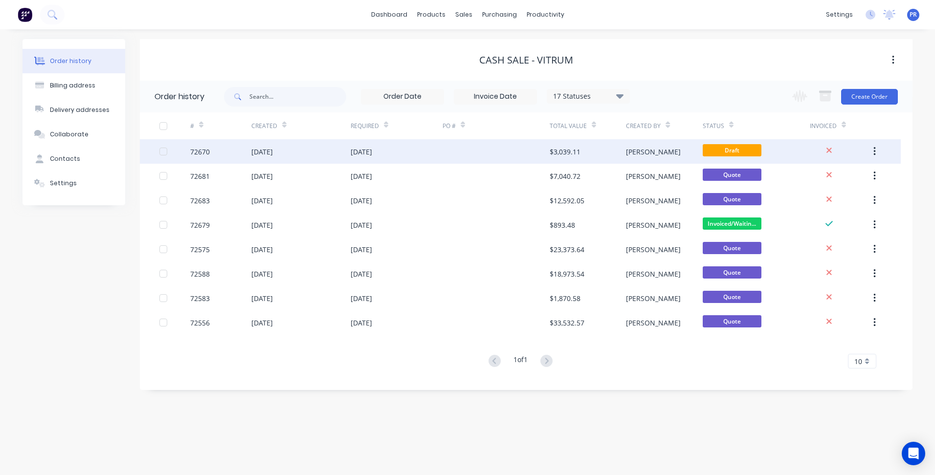
click at [713, 151] on span "Draft" at bounding box center [732, 150] width 59 height 12
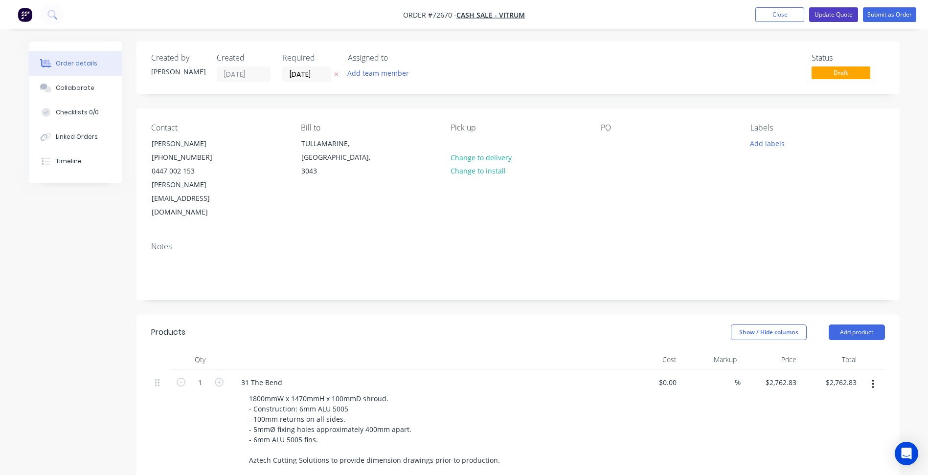
click at [839, 17] on button "Update Quote" at bounding box center [833, 14] width 49 height 15
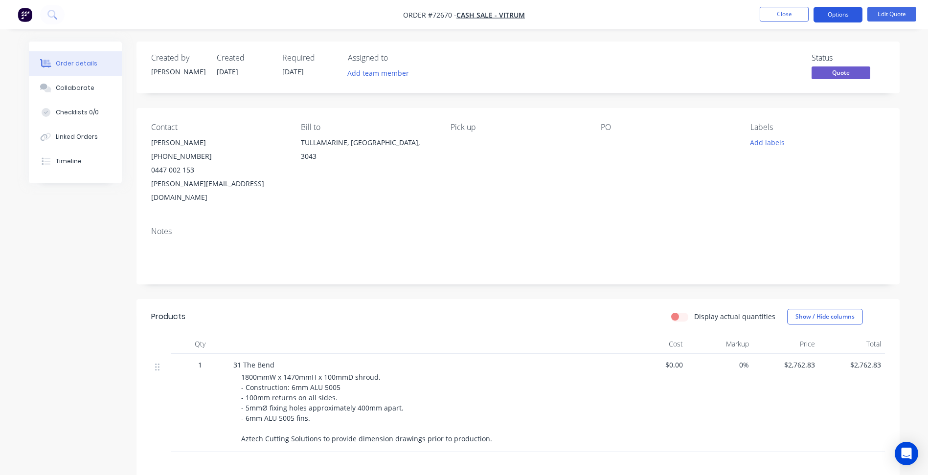
click at [838, 7] on button "Options" at bounding box center [837, 15] width 49 height 16
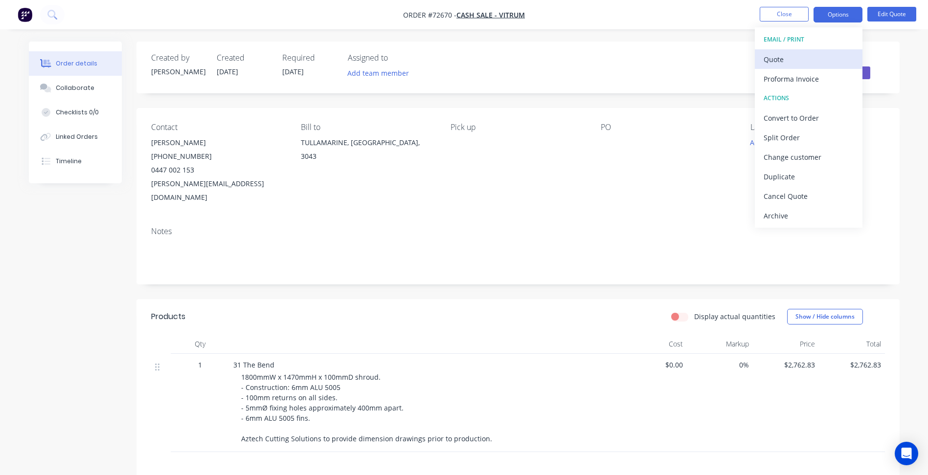
click at [801, 54] on div "Quote" at bounding box center [809, 59] width 90 height 14
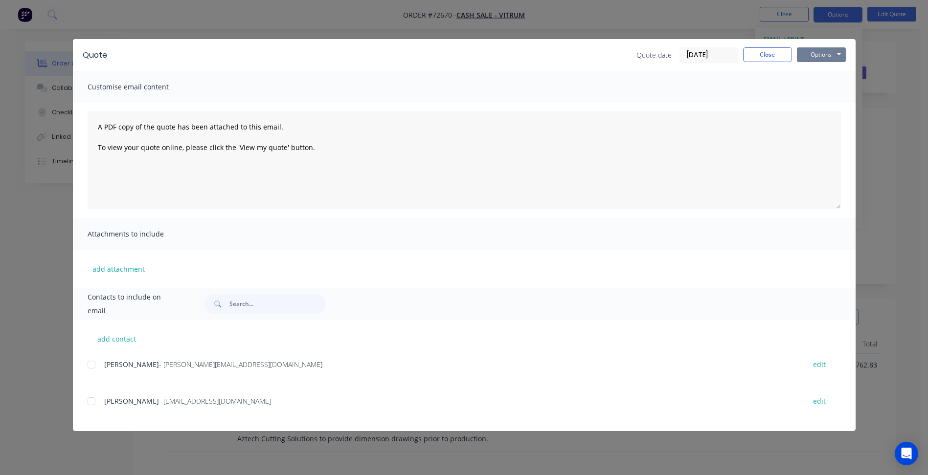
click at [827, 59] on button "Options" at bounding box center [821, 54] width 49 height 15
click at [827, 72] on button "Preview" at bounding box center [828, 72] width 63 height 16
drag, startPoint x: 781, startPoint y: 51, endPoint x: 777, endPoint y: 22, distance: 29.5
click at [780, 51] on button "Close" at bounding box center [767, 54] width 49 height 15
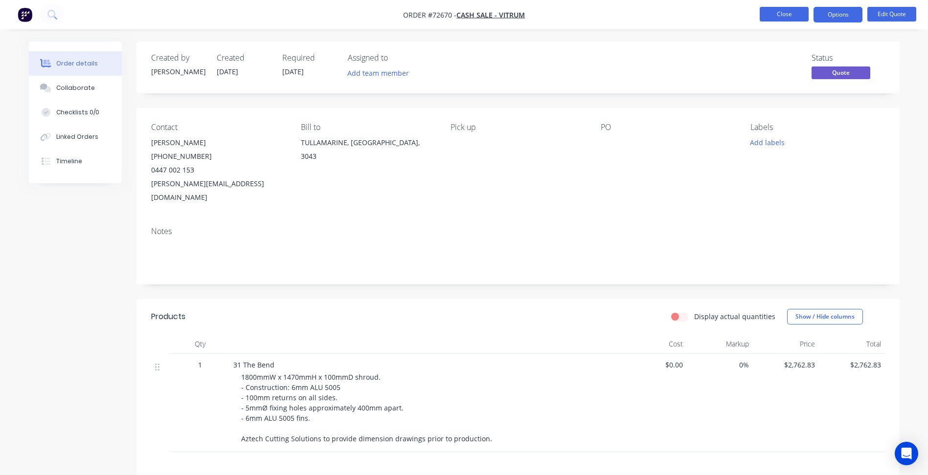
click at [780, 15] on button "Close" at bounding box center [784, 14] width 49 height 15
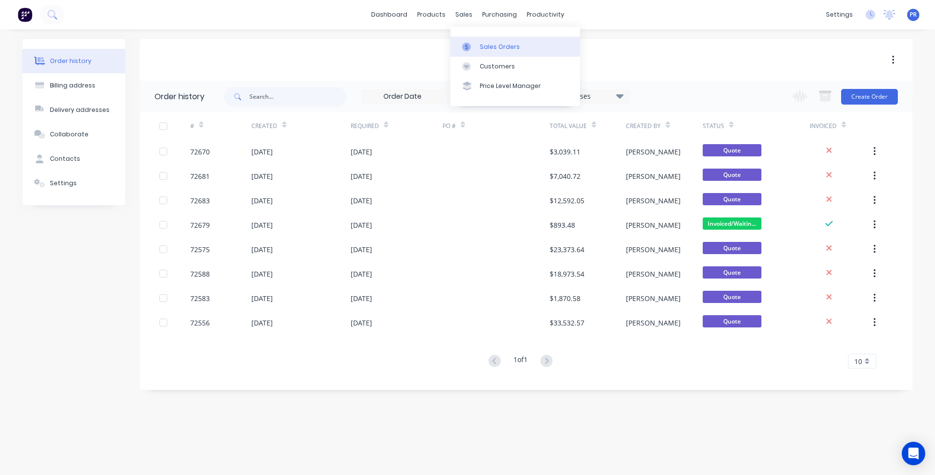
click at [479, 49] on link "Sales Orders" at bounding box center [516, 47] width 130 height 20
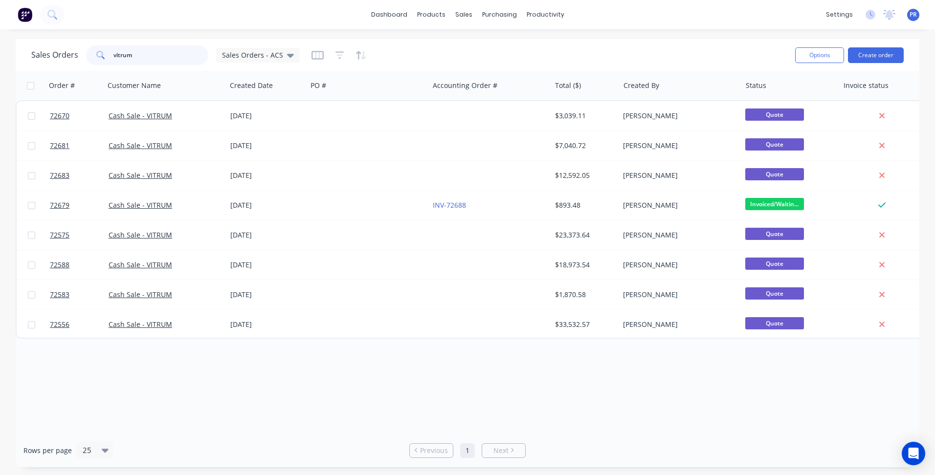
drag, startPoint x: 136, startPoint y: 54, endPoint x: 64, endPoint y: 56, distance: 72.9
click at [79, 52] on div "Sales Orders vitrum Sales Orders - ACS" at bounding box center [165, 55] width 269 height 20
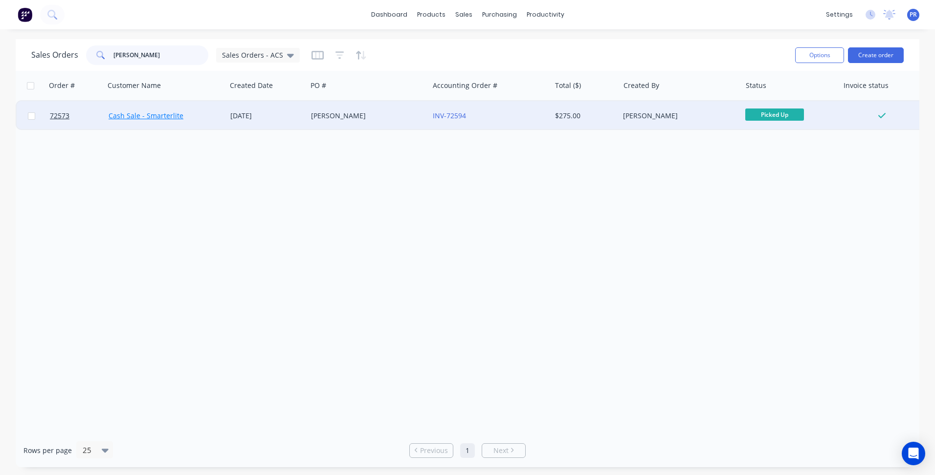
type input "[PERSON_NAME]"
click at [135, 115] on link "Cash Sale - Smarterlite" at bounding box center [146, 115] width 75 height 9
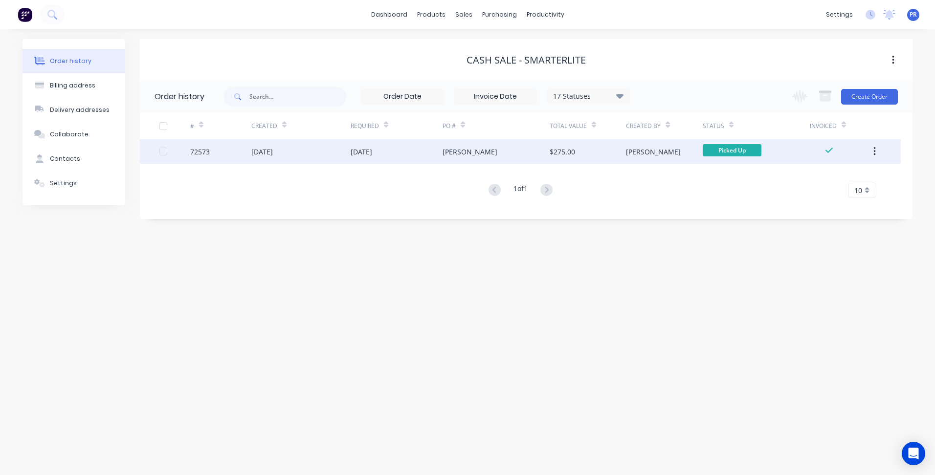
click at [277, 158] on div "[DATE]" at bounding box center [300, 151] width 99 height 24
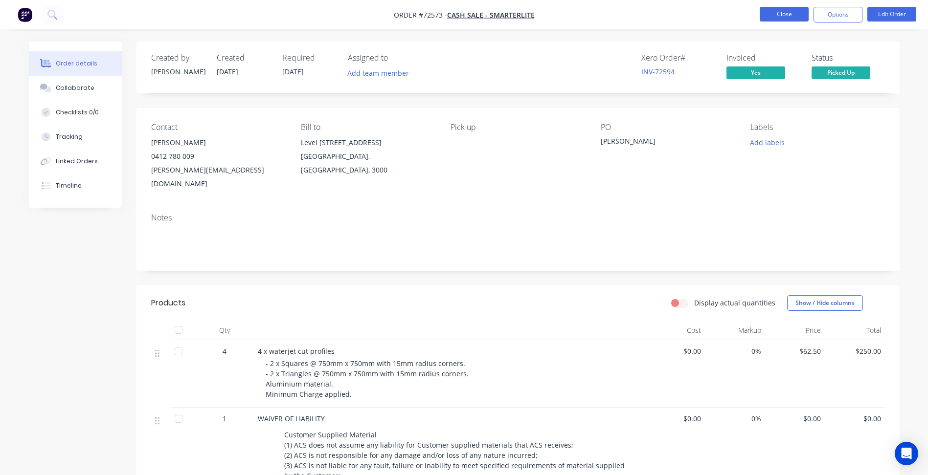
click at [763, 15] on button "Close" at bounding box center [784, 14] width 49 height 15
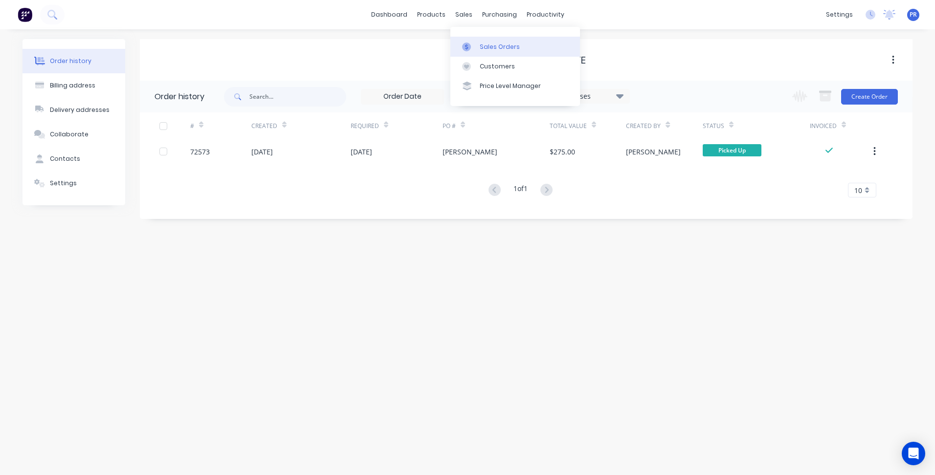
click at [493, 51] on link "Sales Orders" at bounding box center [516, 47] width 130 height 20
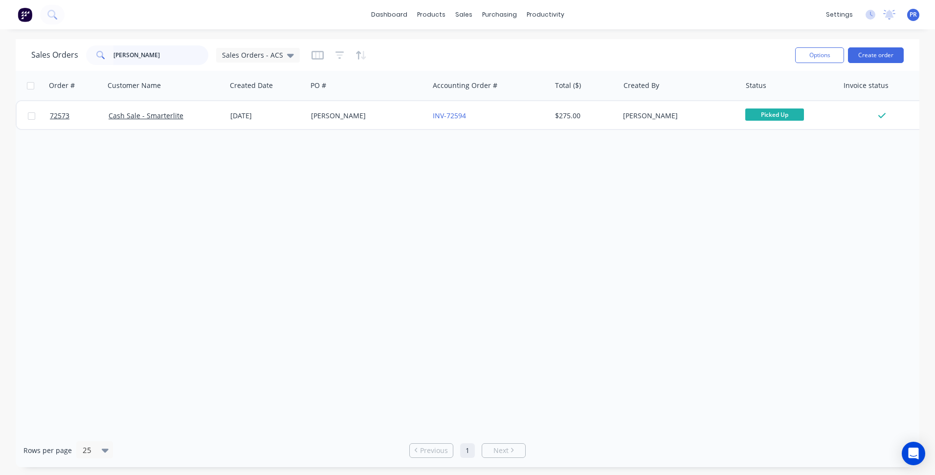
drag, startPoint x: 112, startPoint y: 54, endPoint x: 28, endPoint y: 61, distance: 84.4
click at [36, 54] on div "Sales Orders [PERSON_NAME] Orders - ACS" at bounding box center [165, 55] width 269 height 20
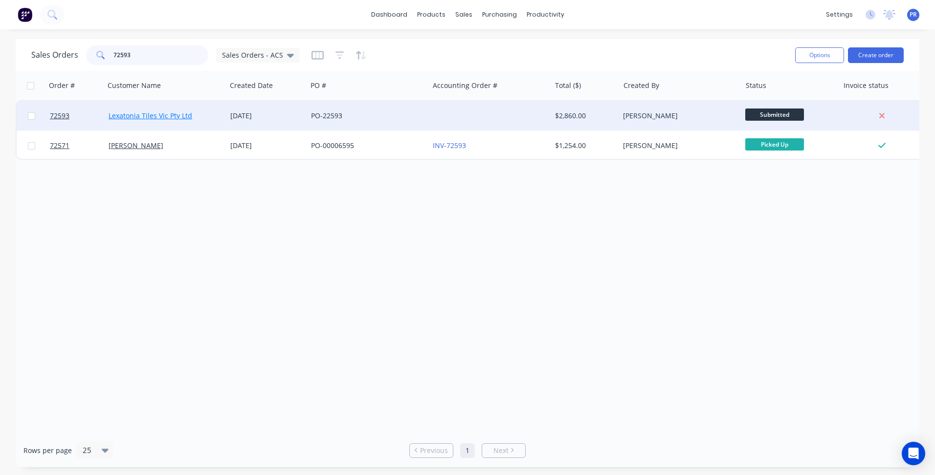
type input "72593"
click at [179, 116] on link "Lexatonia Tiles Vic Pty Ltd" at bounding box center [151, 115] width 84 height 9
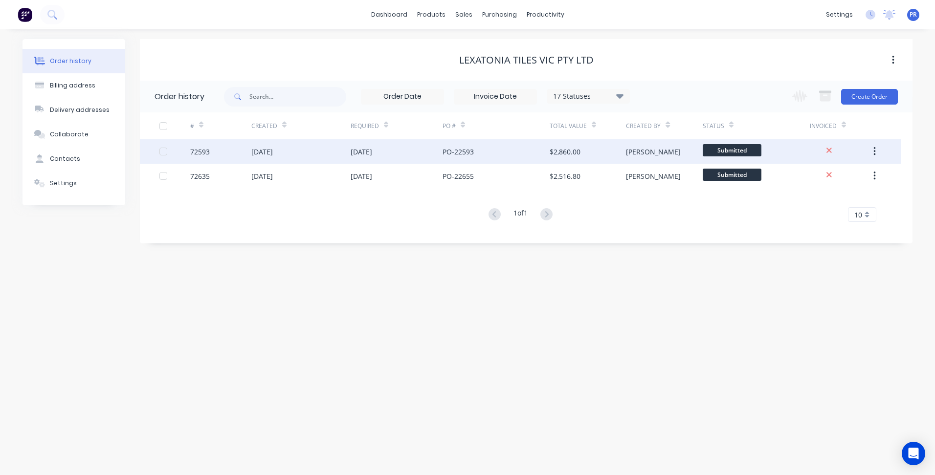
click at [258, 156] on div "[DATE]" at bounding box center [262, 152] width 22 height 10
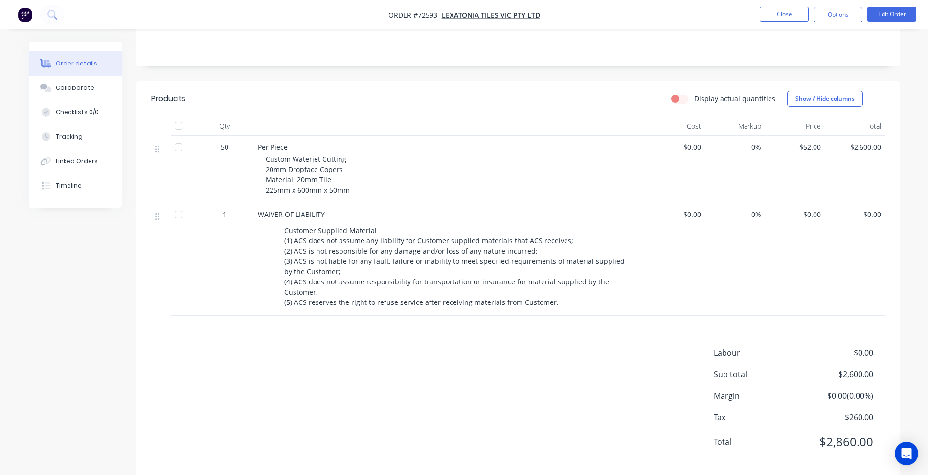
scroll to position [196, 0]
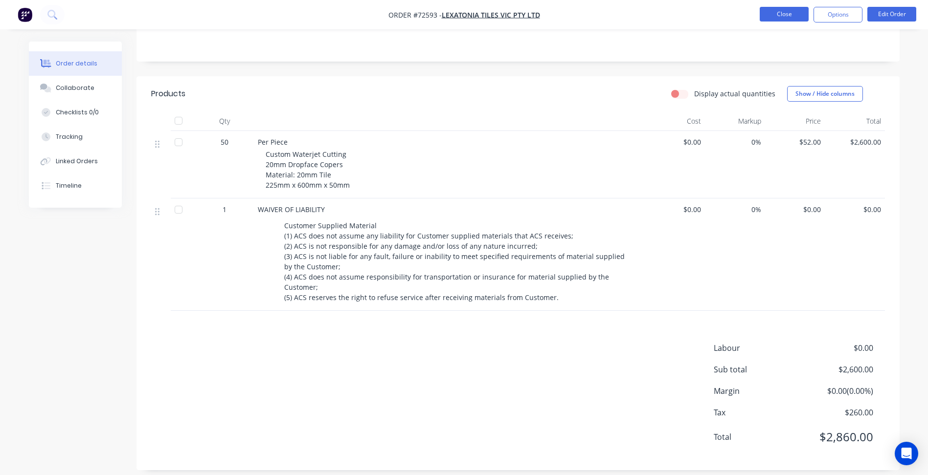
click at [773, 10] on button "Close" at bounding box center [784, 14] width 49 height 15
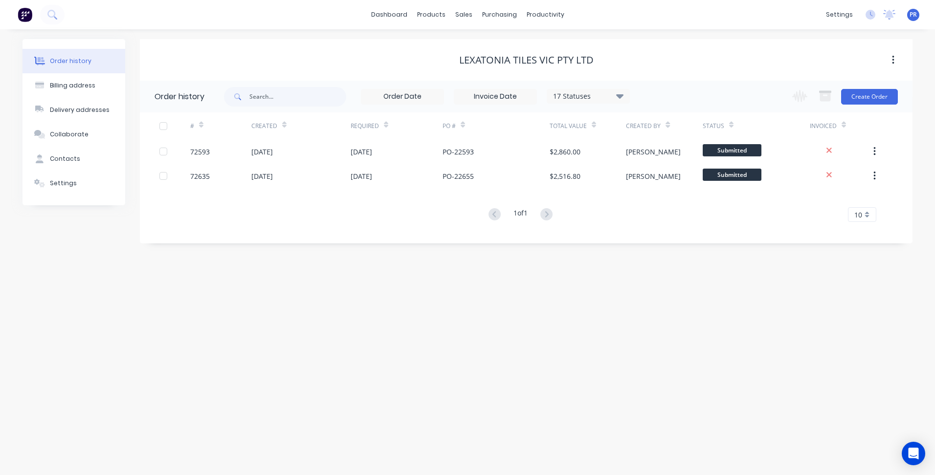
click at [352, 261] on div "Order history Billing address Delivery addresses Collaborate Contacts Settings …" at bounding box center [467, 252] width 935 height 446
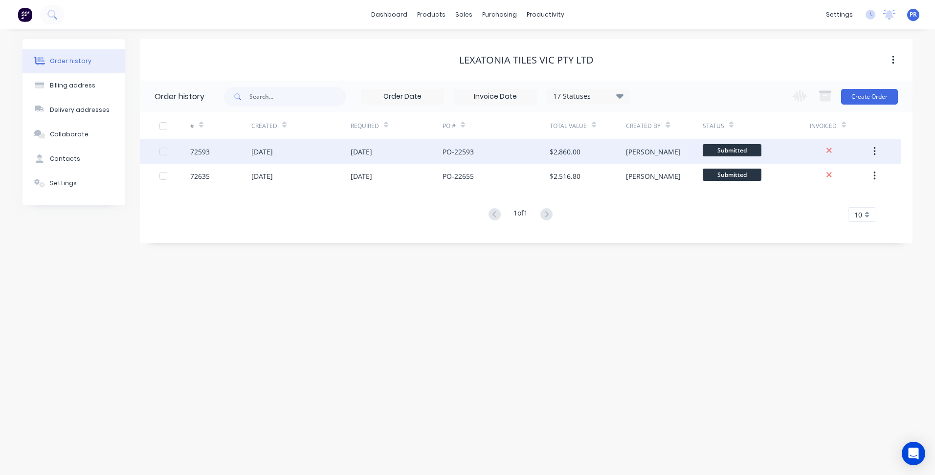
click at [531, 156] on div "PO-22593" at bounding box center [496, 151] width 107 height 24
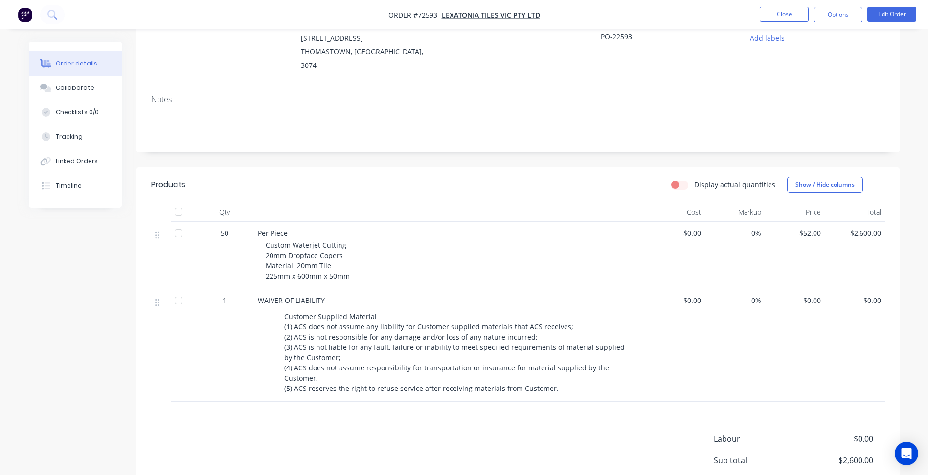
scroll to position [196, 0]
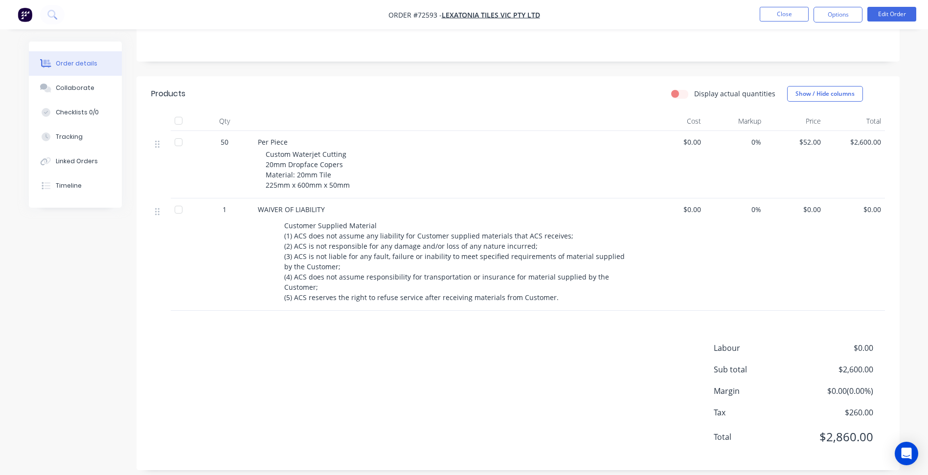
click at [375, 398] on div "Labour $0.00 Sub total $2,600.00 Margin $0.00 ( 0.00 %) Tax $260.00 Total $2,86…" at bounding box center [518, 398] width 734 height 113
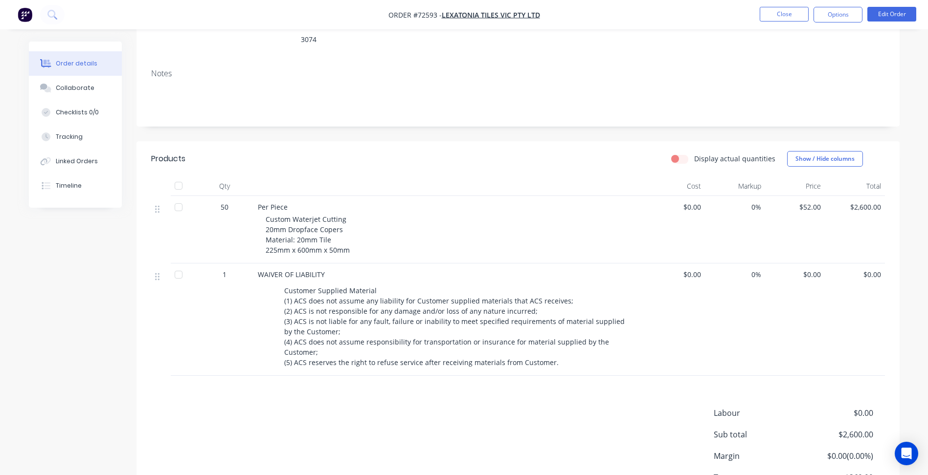
scroll to position [49, 0]
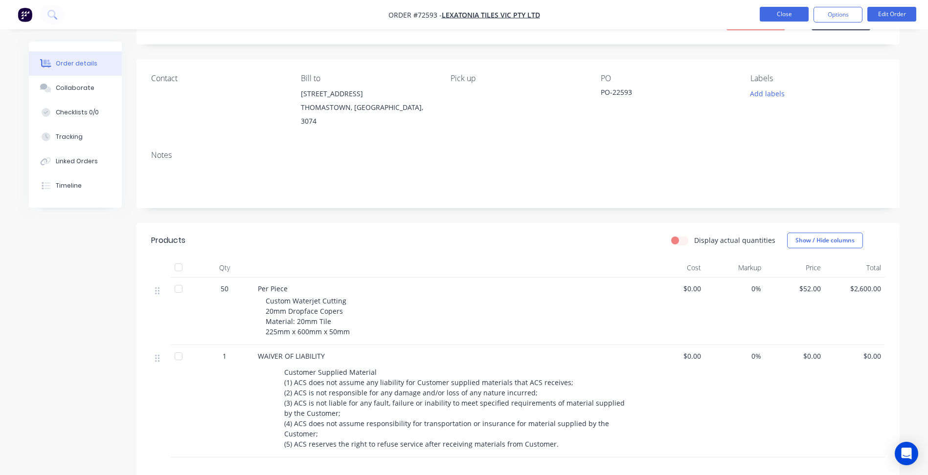
click at [790, 10] on button "Close" at bounding box center [784, 14] width 49 height 15
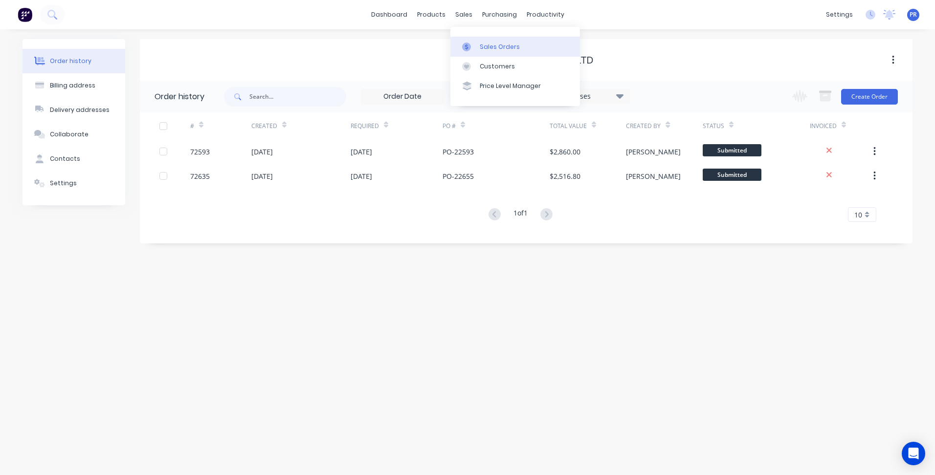
click at [488, 49] on div "Sales Orders" at bounding box center [500, 47] width 40 height 9
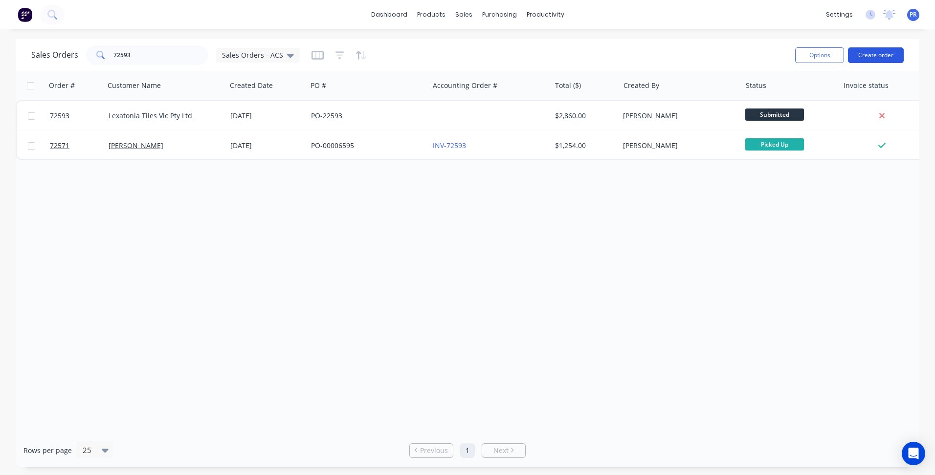
click at [875, 51] on button "Create order" at bounding box center [876, 55] width 56 height 16
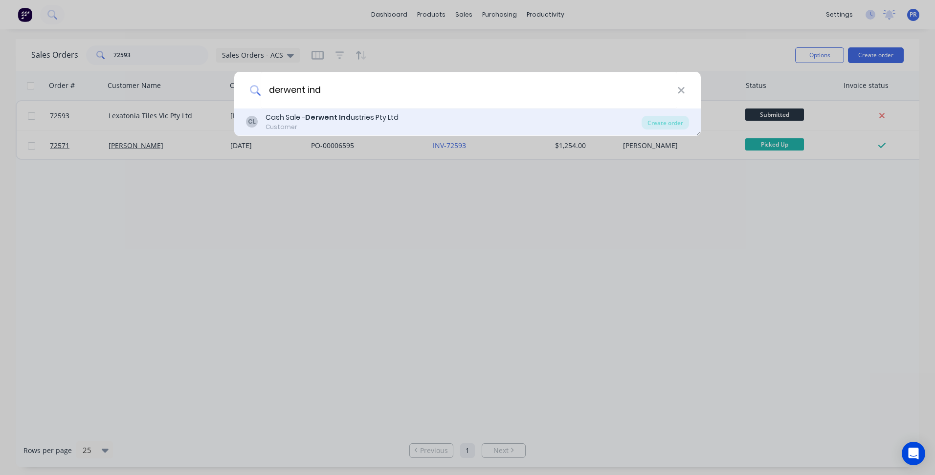
type input "derwent ind"
click at [306, 122] on b "Derwent Ind" at bounding box center [327, 118] width 45 height 10
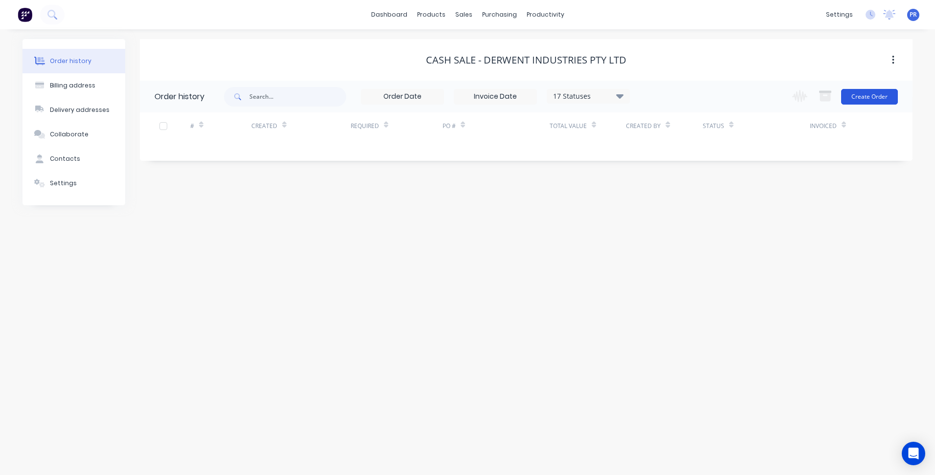
click at [879, 98] on button "Create Order" at bounding box center [869, 97] width 57 height 16
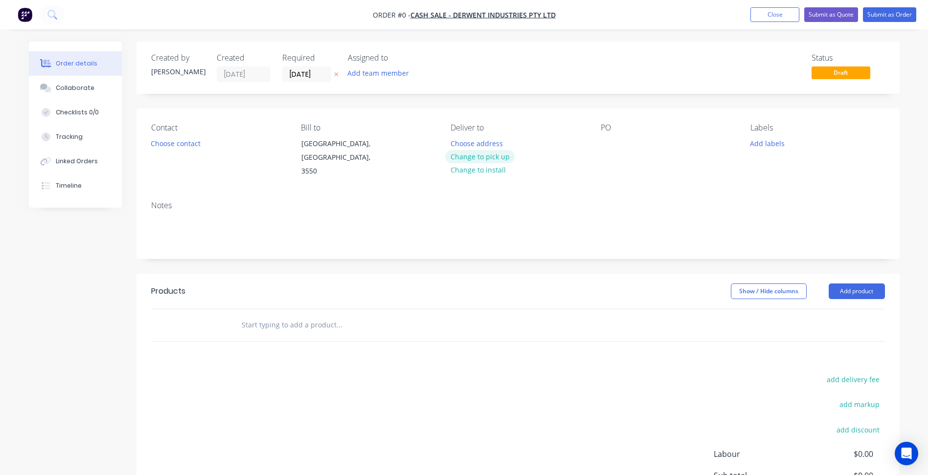
click at [481, 156] on button "Change to pick up" at bounding box center [479, 156] width 69 height 13
click at [182, 143] on button "Choose contact" at bounding box center [175, 142] width 60 height 13
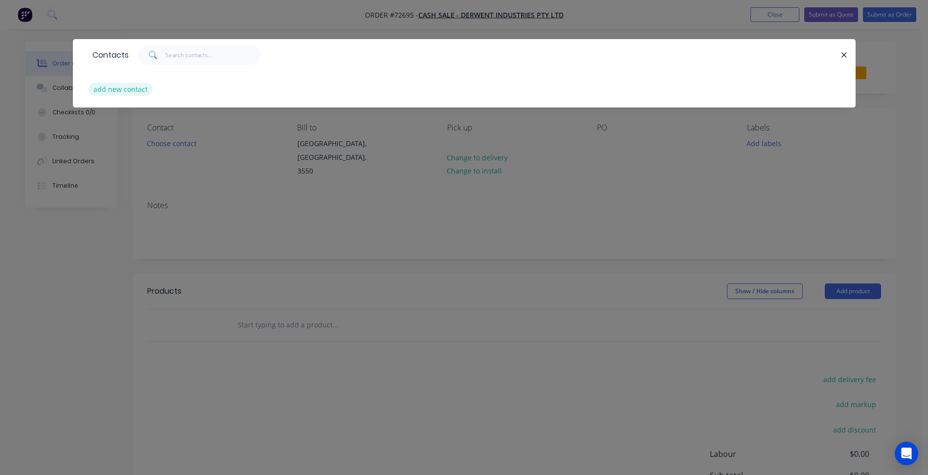
click at [131, 90] on button "add new contact" at bounding box center [121, 89] width 65 height 13
select select "AU"
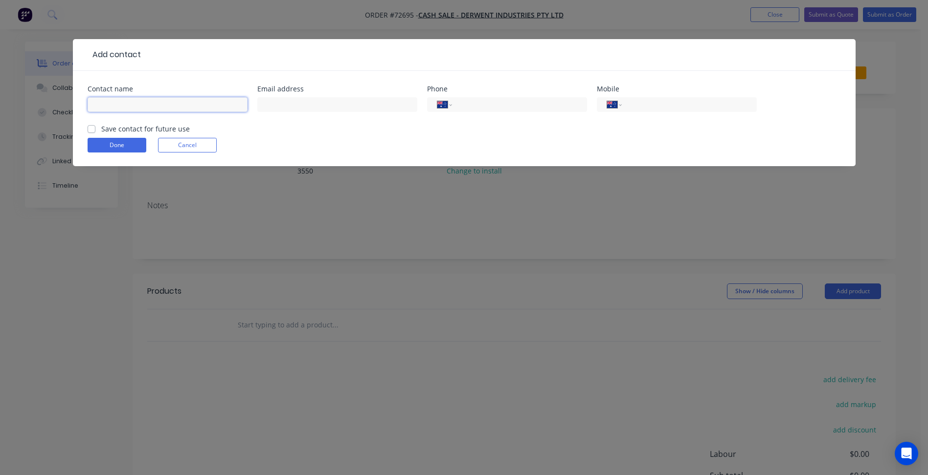
click at [116, 104] on input "text" at bounding box center [168, 104] width 160 height 15
paste input "[EMAIL_ADDRESS][DOMAIN_NAME]"
type input "[EMAIL_ADDRESS][DOMAIN_NAME]"
click at [166, 131] on label "Save contact for future use" at bounding box center [145, 129] width 89 height 10
click at [95, 131] on input "Save contact for future use" at bounding box center [92, 128] width 8 height 9
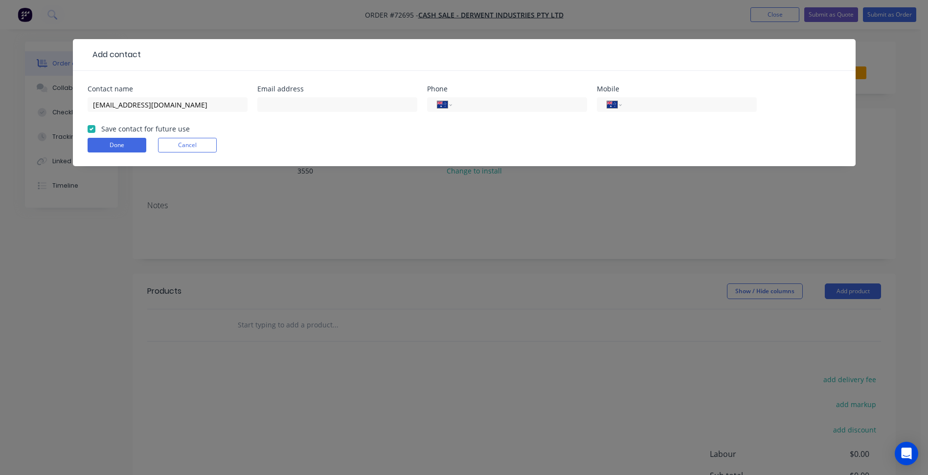
checkbox input "true"
click at [305, 106] on input "text" at bounding box center [337, 104] width 160 height 15
paste input "[EMAIL_ADDRESS][DOMAIN_NAME]"
type input "[EMAIL_ADDRESS][DOMAIN_NAME]"
click at [121, 102] on input "[EMAIL_ADDRESS][DOMAIN_NAME]" at bounding box center [168, 104] width 160 height 15
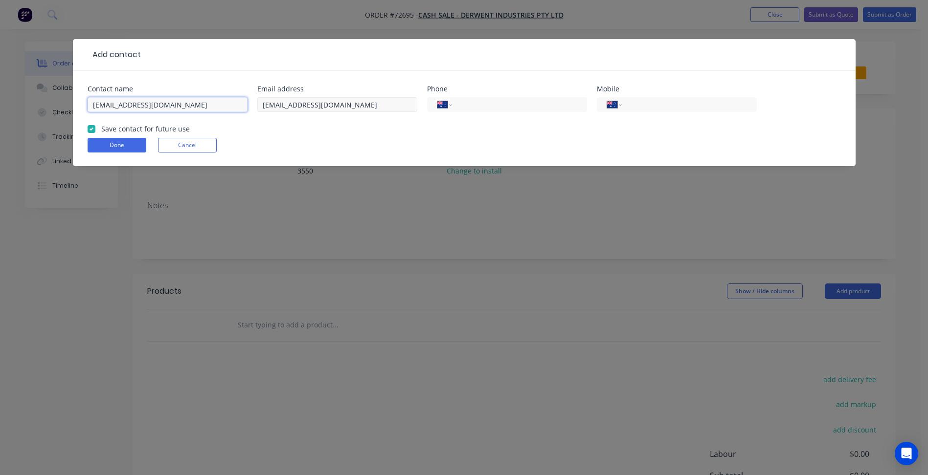
drag, startPoint x: 133, startPoint y: 105, endPoint x: 344, endPoint y: 112, distance: 210.9
click at [320, 112] on div "Contact name [EMAIL_ADDRESS][DOMAIN_NAME] Email address [EMAIL_ADDRESS][DOMAIN_…" at bounding box center [464, 105] width 753 height 38
type input "[PERSON_NAME]"
click at [521, 107] on input "tel" at bounding box center [517, 104] width 117 height 11
type input "[PHONE_NUMBER]"
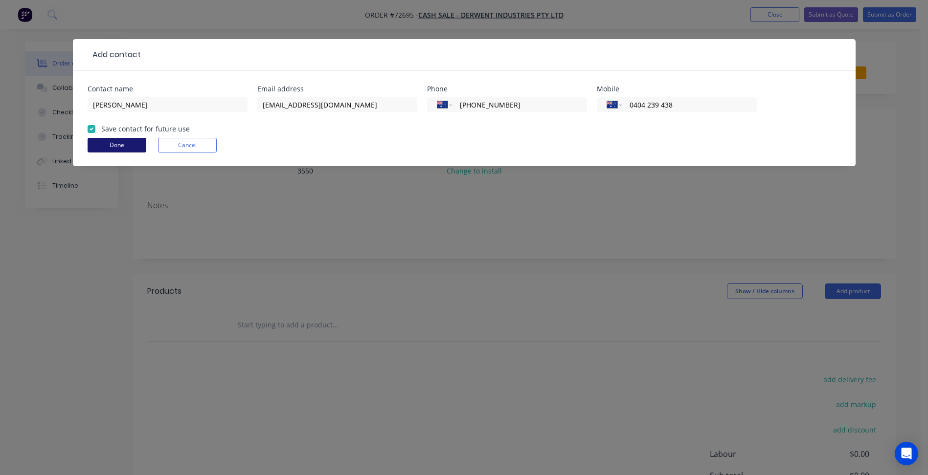
type input "0404 239 438"
click at [135, 142] on button "Done" at bounding box center [117, 145] width 59 height 15
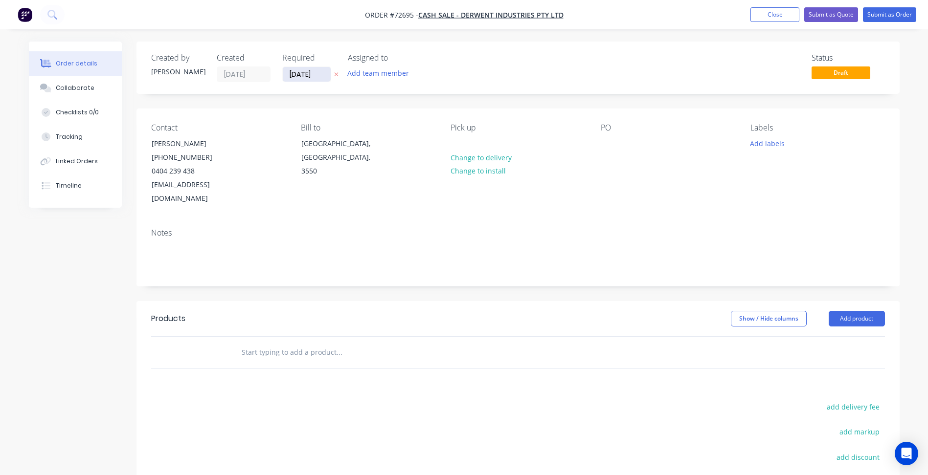
click at [309, 78] on input "[DATE]" at bounding box center [307, 74] width 48 height 15
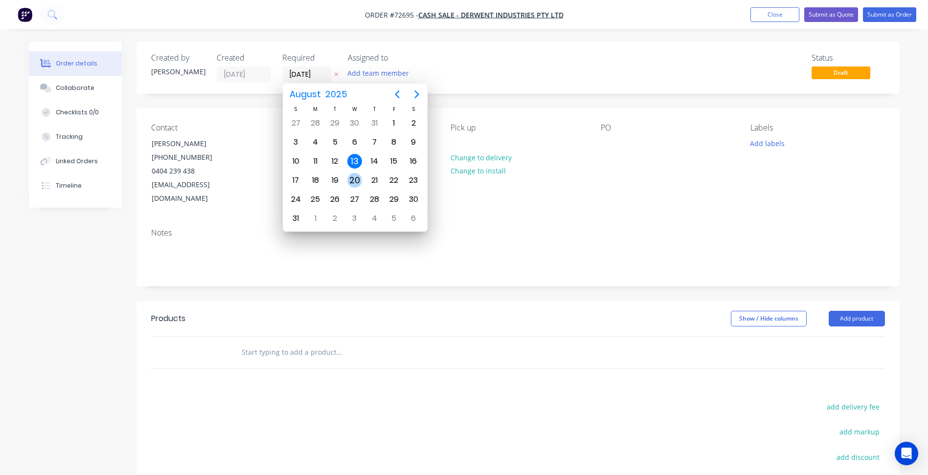
click at [359, 175] on div "20" at bounding box center [354, 180] width 15 height 15
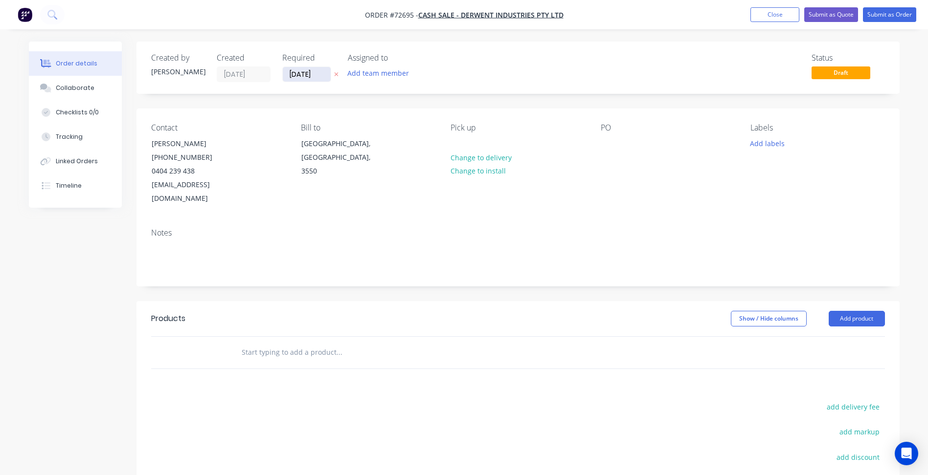
click at [317, 79] on input "[DATE]" at bounding box center [307, 74] width 48 height 15
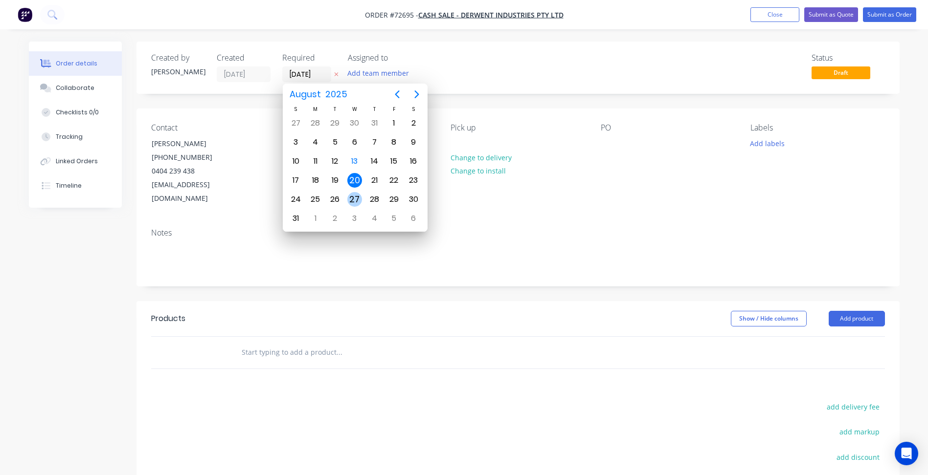
click at [357, 195] on div "27" at bounding box center [354, 199] width 15 height 15
type input "[DATE]"
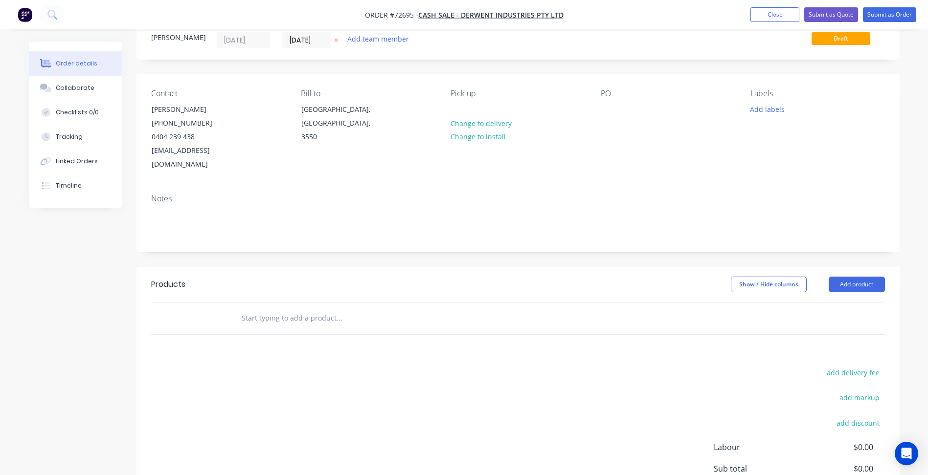
scroll to position [49, 0]
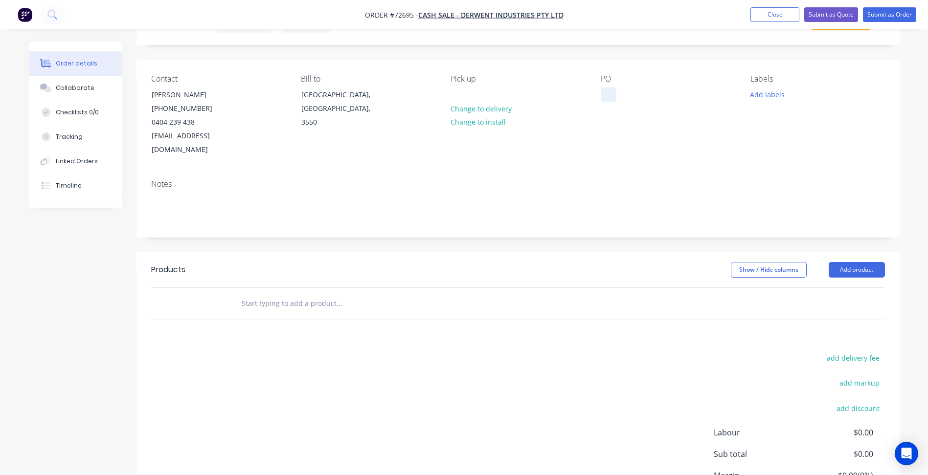
click at [611, 91] on div at bounding box center [609, 95] width 16 height 14
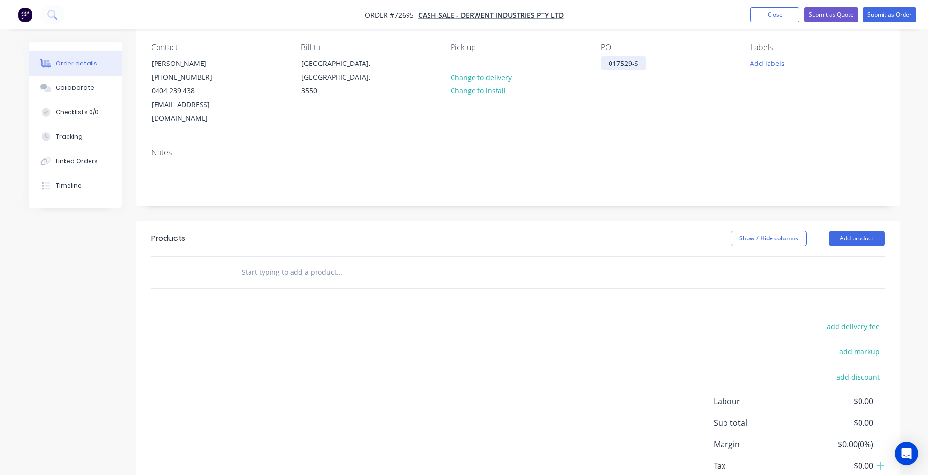
scroll to position [98, 0]
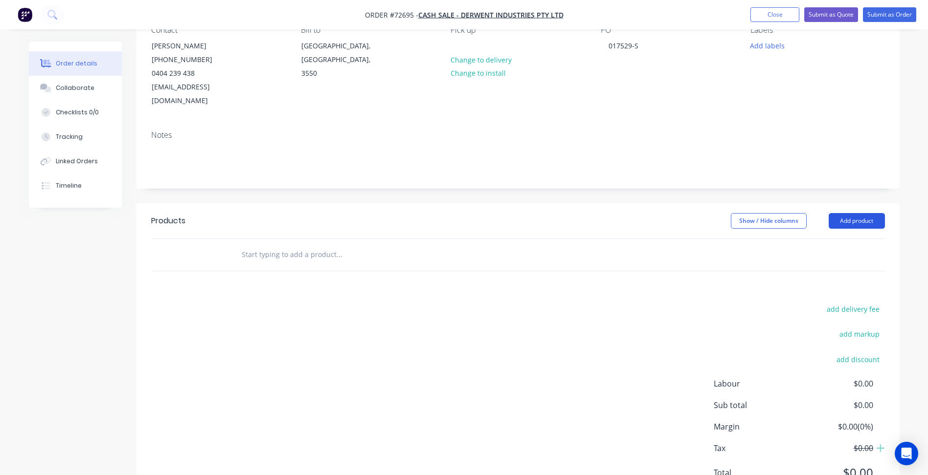
click at [851, 213] on button "Add product" at bounding box center [857, 221] width 56 height 16
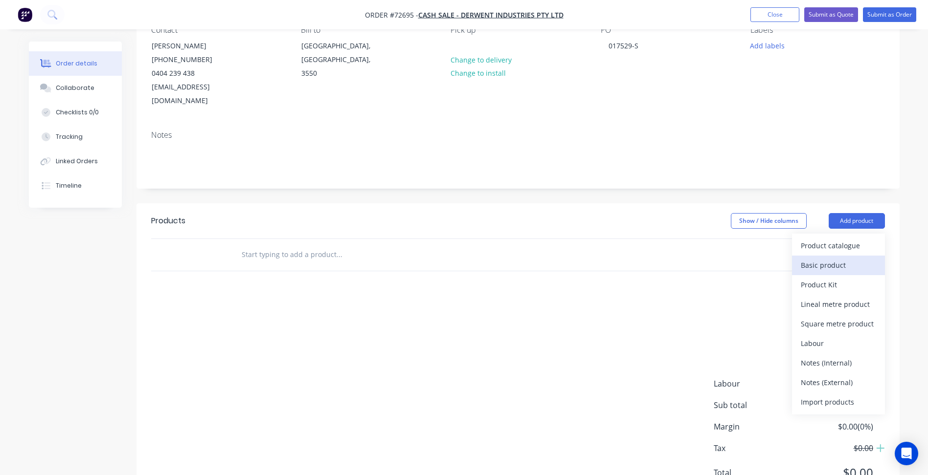
click at [832, 258] on div "Basic product" at bounding box center [838, 265] width 75 height 14
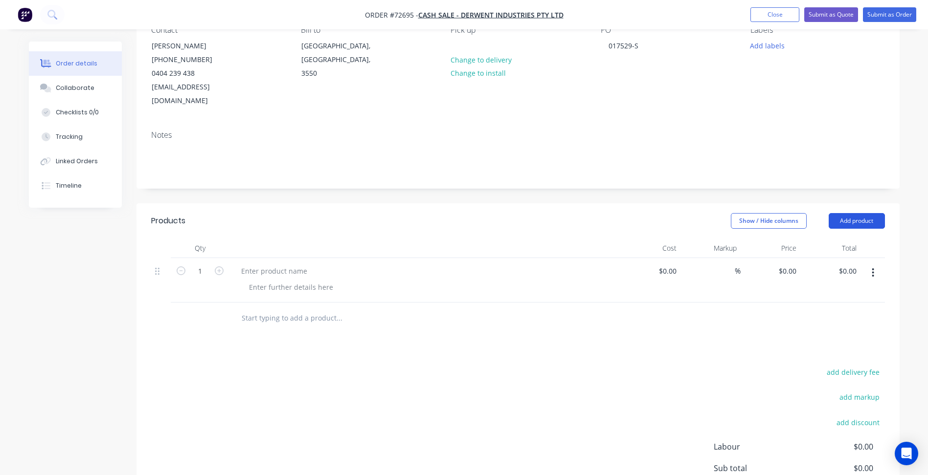
click at [852, 214] on button "Add product" at bounding box center [857, 221] width 56 height 16
drag, startPoint x: 670, startPoint y: 315, endPoint x: 676, endPoint y: 315, distance: 5.9
click at [672, 315] on div at bounding box center [518, 319] width 734 height 32
click at [865, 264] on button "button" at bounding box center [872, 273] width 23 height 18
click at [825, 354] on div "Save to catalogue Duplicate Exclude from tax [GEOGRAPHIC_DATA]" at bounding box center [838, 327] width 93 height 83
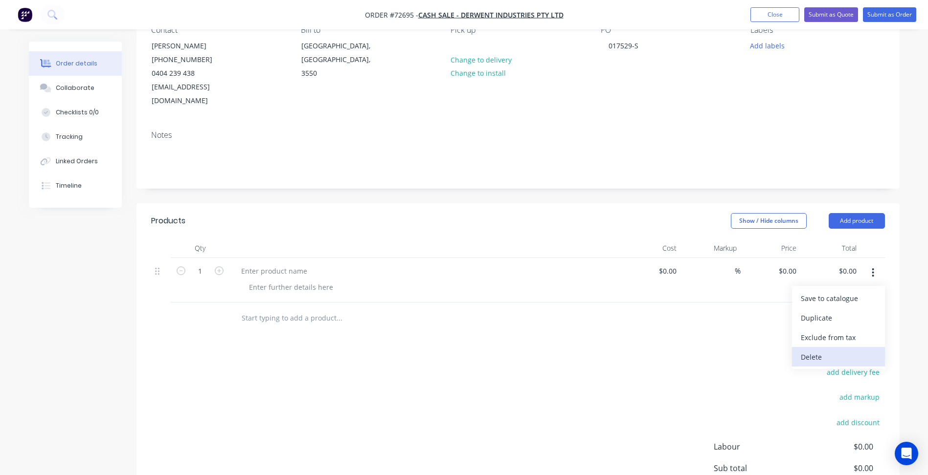
click at [825, 350] on div "Delete" at bounding box center [838, 357] width 75 height 14
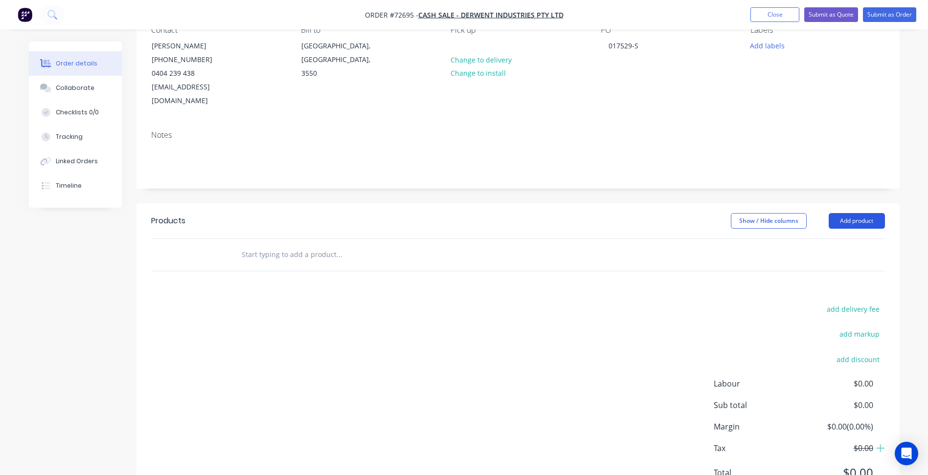
drag, startPoint x: 856, startPoint y: 208, endPoint x: 851, endPoint y: 218, distance: 10.5
click at [855, 213] on button "Add product" at bounding box center [857, 221] width 56 height 16
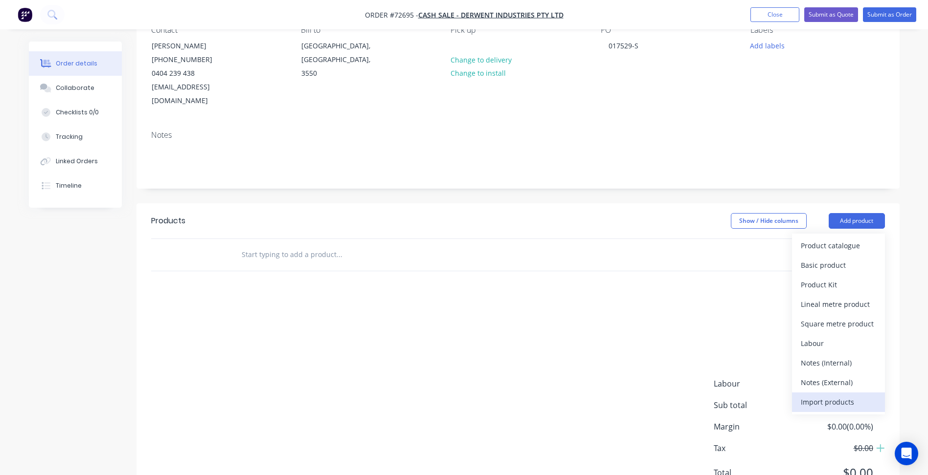
click at [828, 395] on div "Import products" at bounding box center [838, 402] width 75 height 14
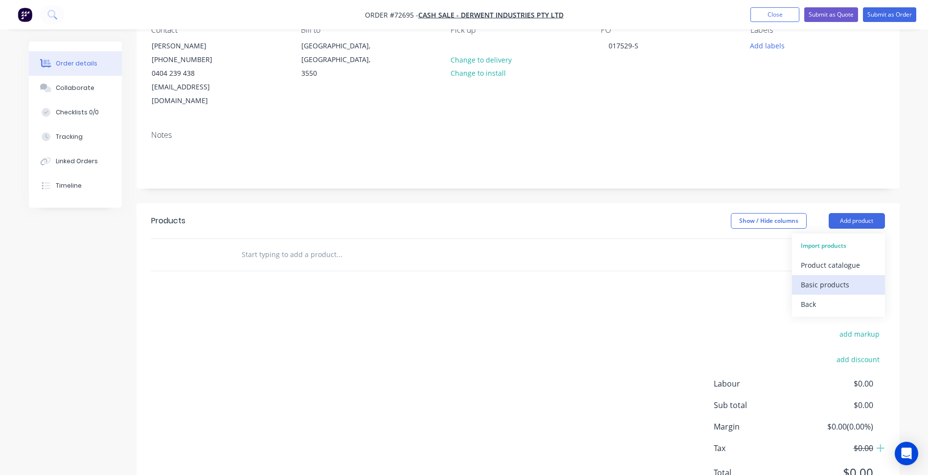
click at [828, 278] on div "Basic products" at bounding box center [838, 285] width 75 height 14
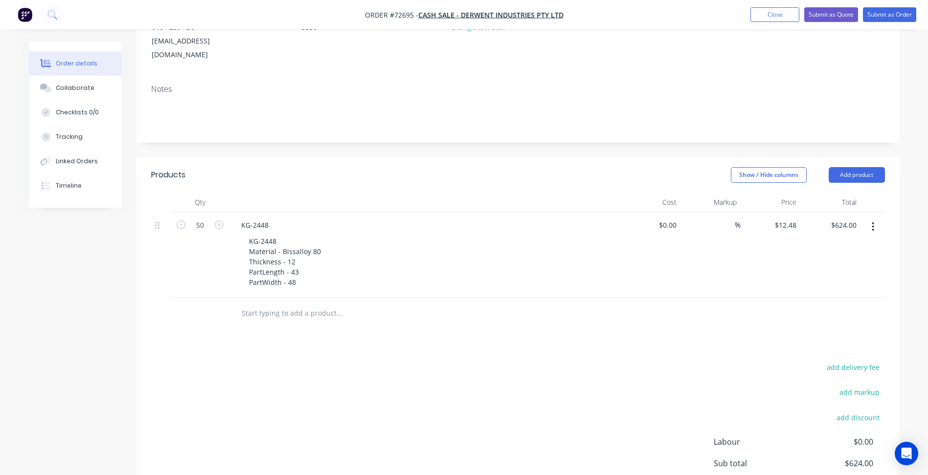
scroll to position [147, 0]
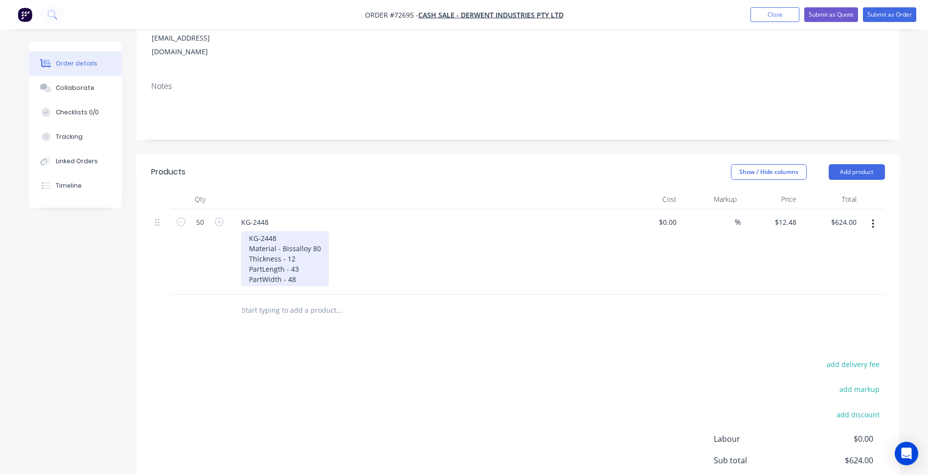
click at [305, 267] on div "KG-2448 Material - Bissalloy 80 Thickness - 12 PartLength - 43 PartWidth - 48" at bounding box center [285, 258] width 88 height 55
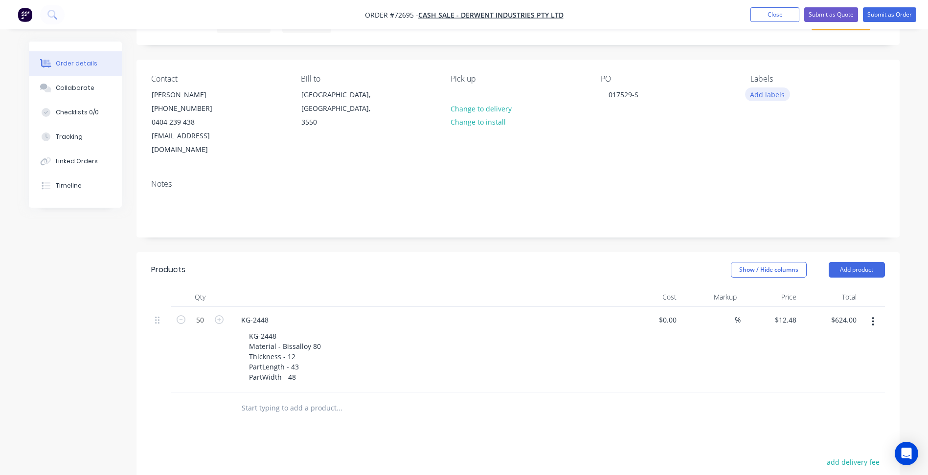
click at [748, 91] on button "Add labels" at bounding box center [767, 94] width 45 height 13
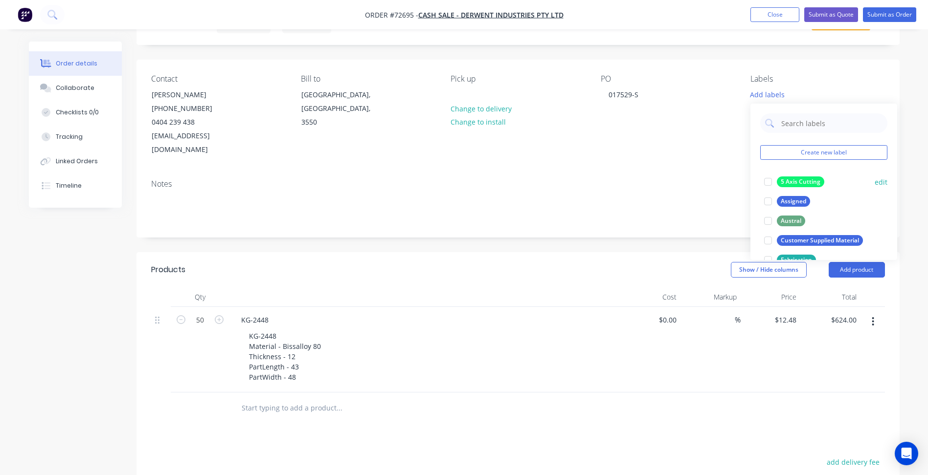
click at [764, 181] on div at bounding box center [768, 182] width 20 height 20
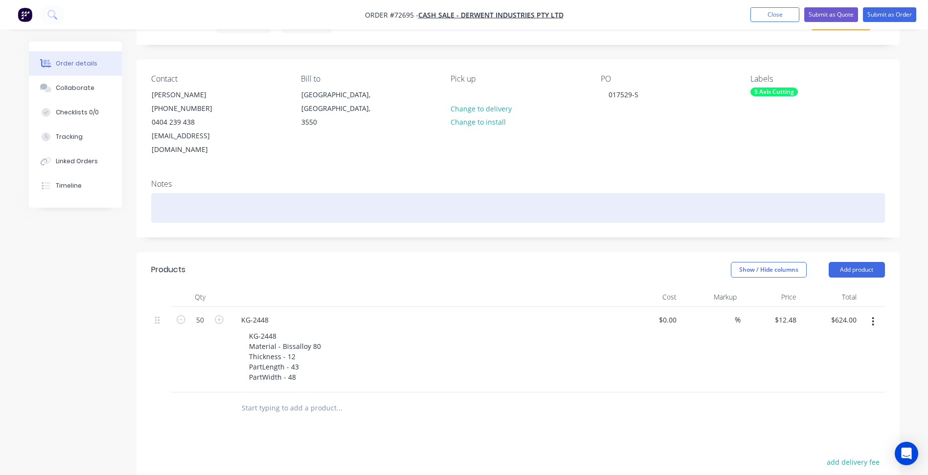
click at [613, 193] on div at bounding box center [518, 208] width 734 height 30
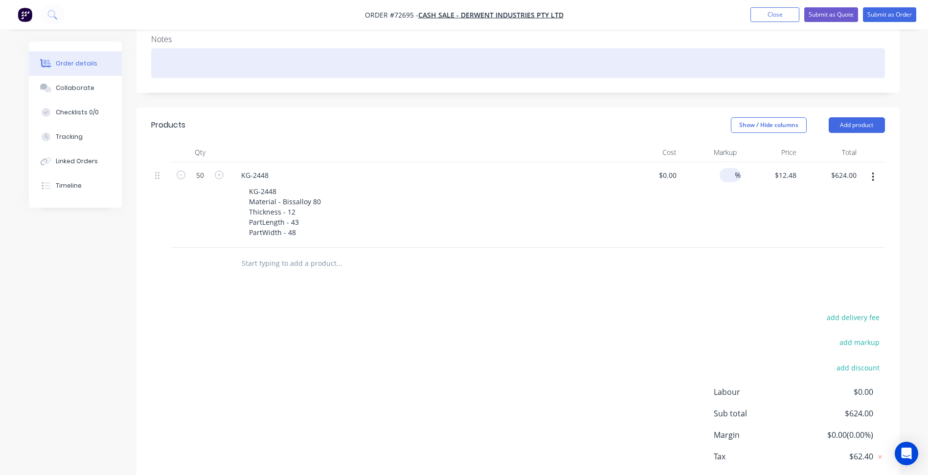
scroll to position [196, 0]
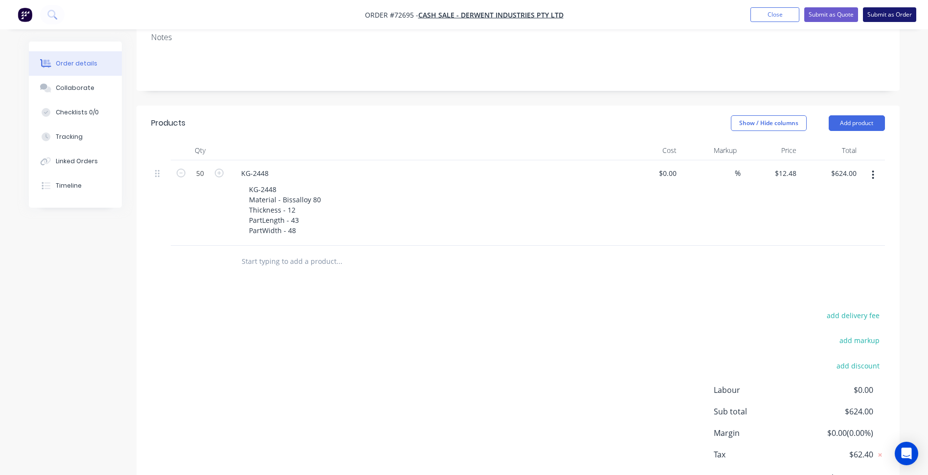
click at [885, 15] on button "Submit as Order" at bounding box center [889, 14] width 53 height 15
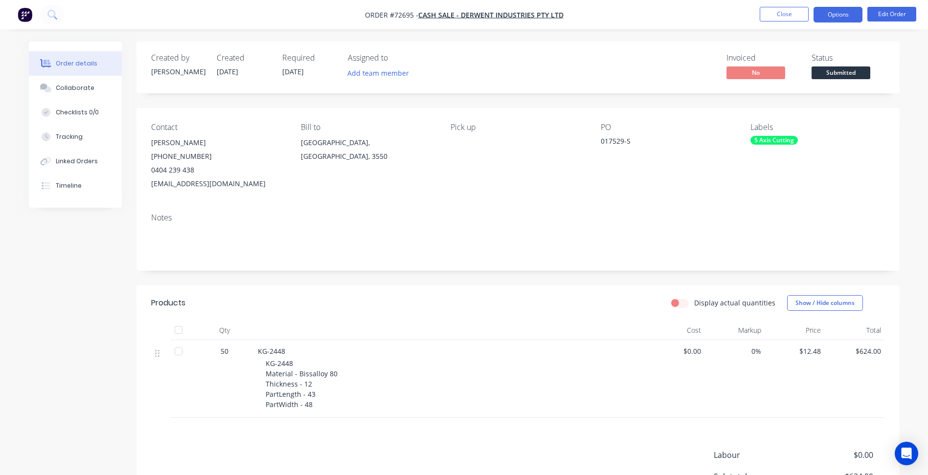
click at [828, 15] on button "Options" at bounding box center [837, 15] width 49 height 16
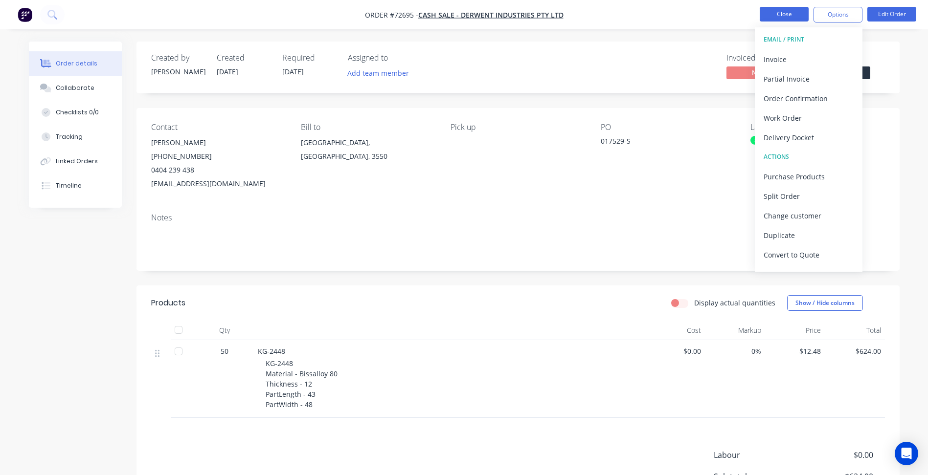
click at [795, 15] on button "Close" at bounding box center [784, 14] width 49 height 15
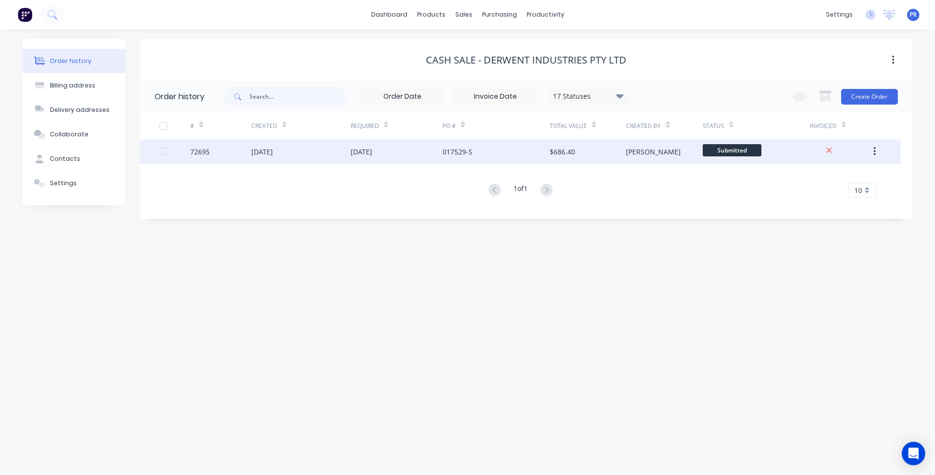
click at [725, 155] on span "Submitted" at bounding box center [732, 150] width 59 height 12
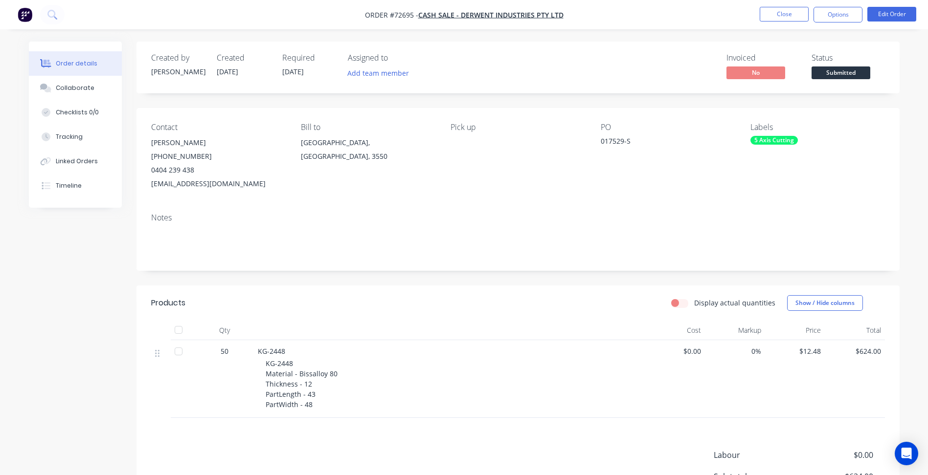
click at [842, 68] on span "Submitted" at bounding box center [840, 73] width 59 height 12
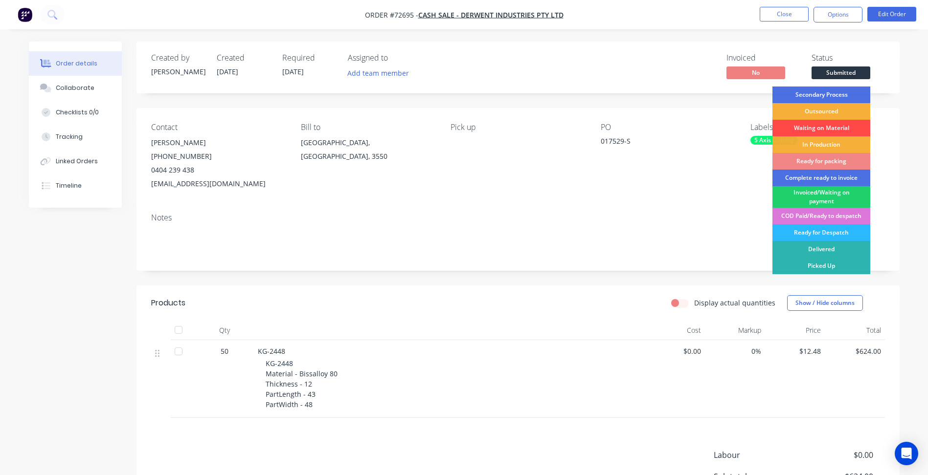
click at [822, 127] on div "Waiting on Material" at bounding box center [821, 128] width 98 height 17
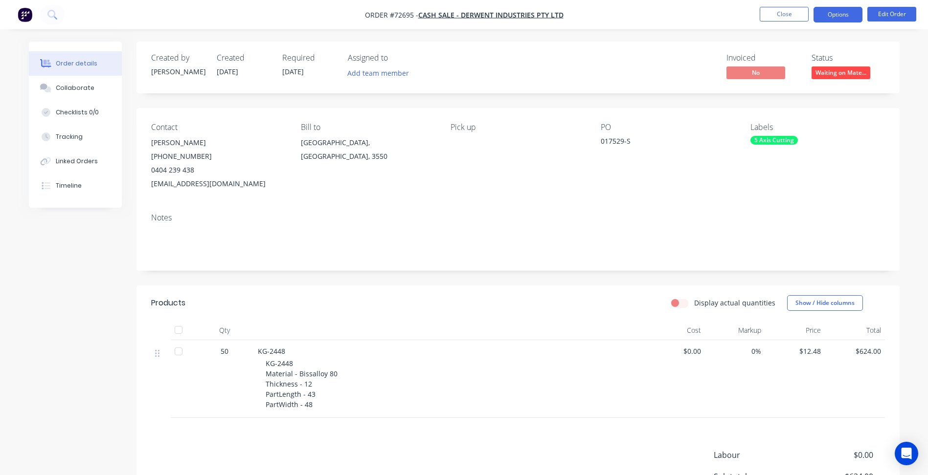
click at [836, 8] on button "Options" at bounding box center [837, 15] width 49 height 16
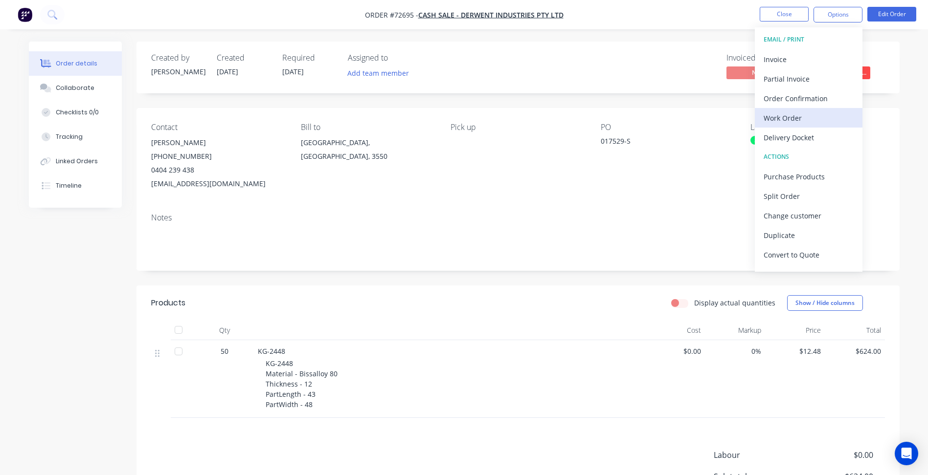
click at [785, 122] on div "Work Order" at bounding box center [809, 118] width 90 height 14
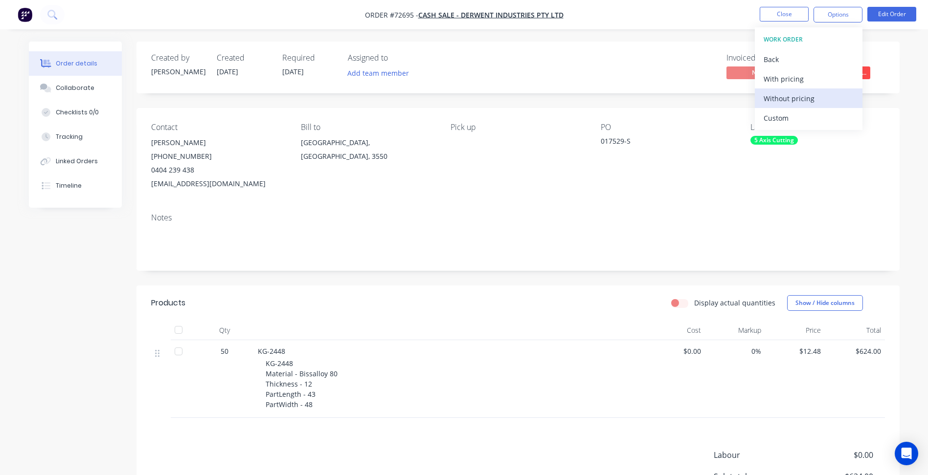
click at [803, 97] on div "Without pricing" at bounding box center [809, 98] width 90 height 14
drag, startPoint x: 676, startPoint y: 28, endPoint x: 756, endPoint y: 18, distance: 80.9
click at [676, 28] on nav "Order #72695 - Cash Sale - Derwent Industries Pty Ltd Close Options EMAIL / PRI…" at bounding box center [464, 14] width 928 height 29
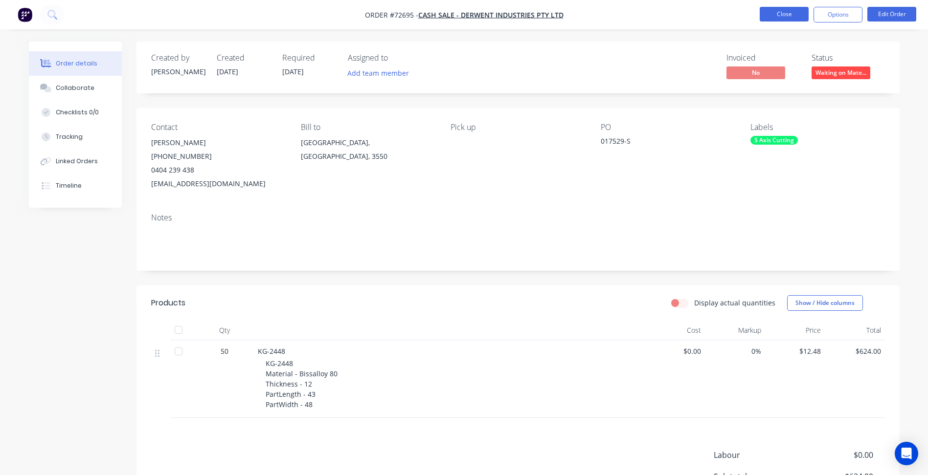
click at [779, 13] on button "Close" at bounding box center [784, 14] width 49 height 15
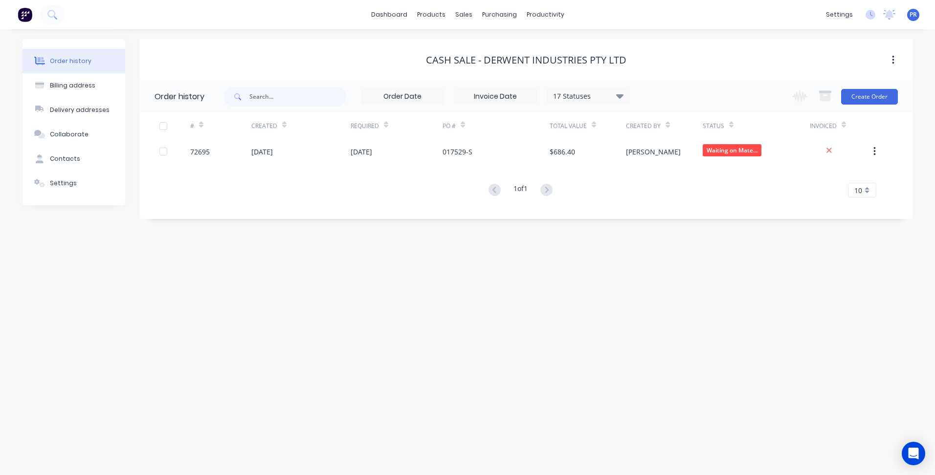
click at [253, 308] on div "Order history Billing address Delivery addresses Collaborate Contacts Settings …" at bounding box center [467, 252] width 935 height 446
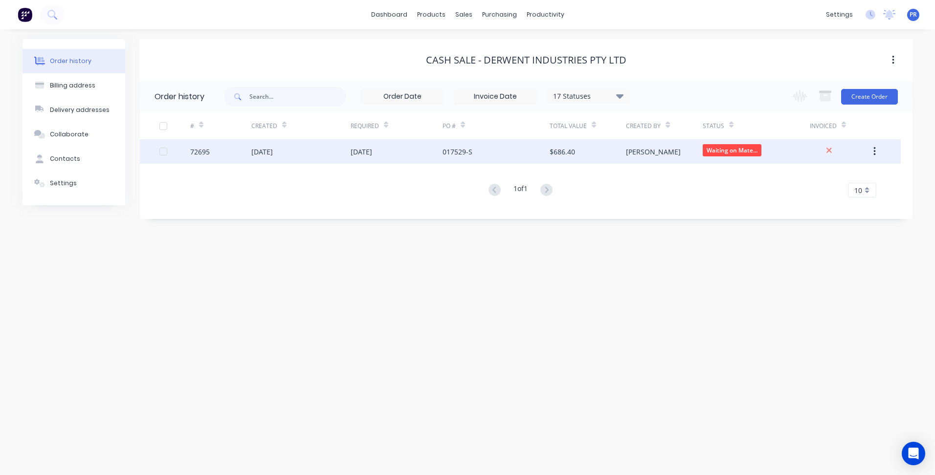
click at [740, 156] on span "Waiting on Mate..." at bounding box center [732, 150] width 59 height 12
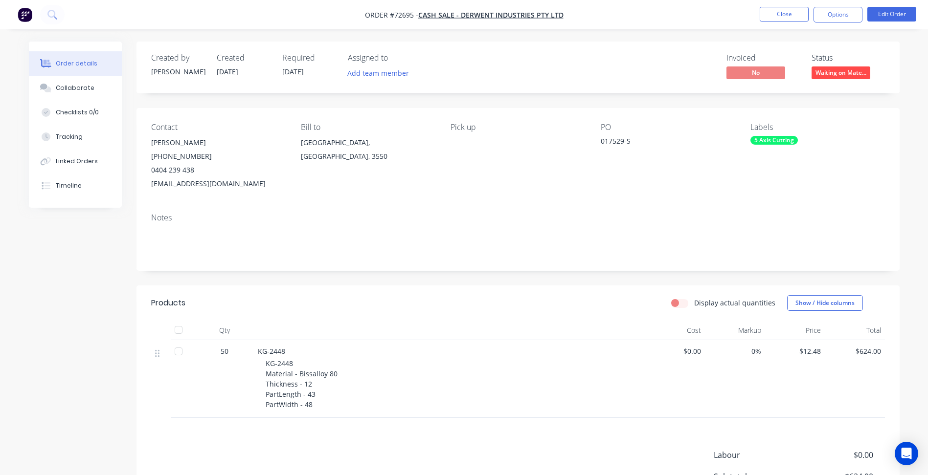
click at [837, 70] on span "Waiting on Mate..." at bounding box center [840, 73] width 59 height 12
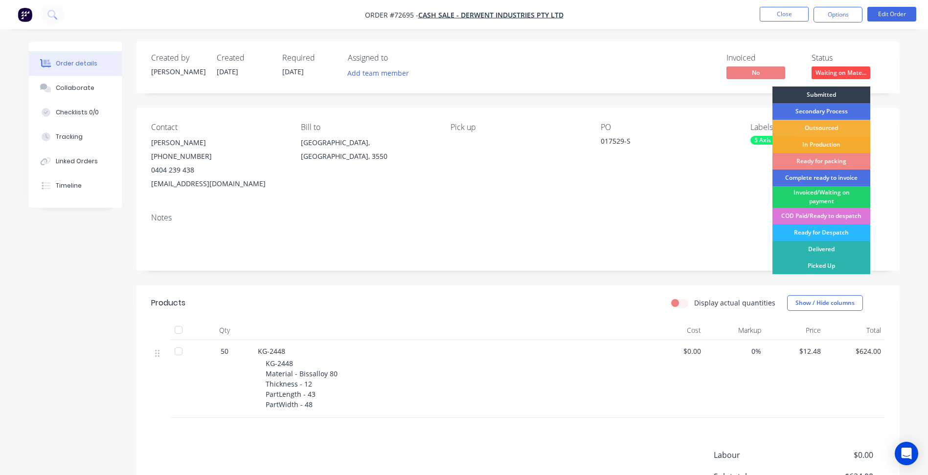
click at [820, 146] on div "In Production" at bounding box center [821, 144] width 98 height 17
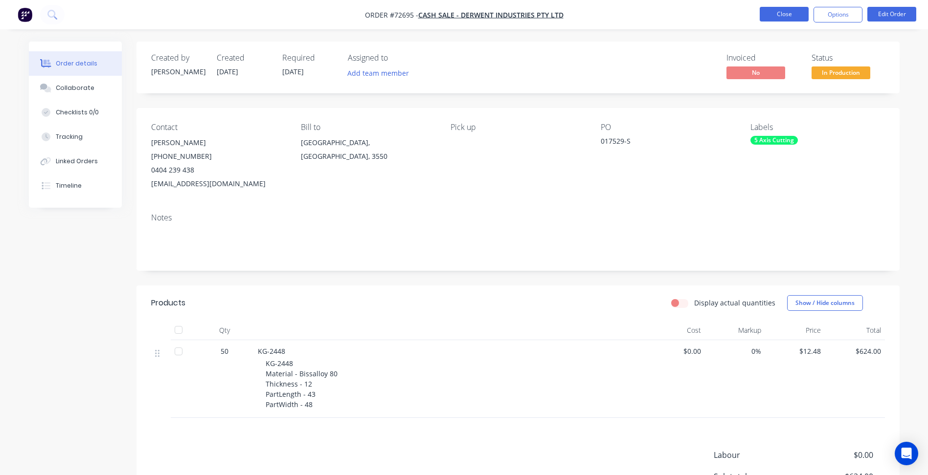
click at [797, 19] on button "Close" at bounding box center [784, 14] width 49 height 15
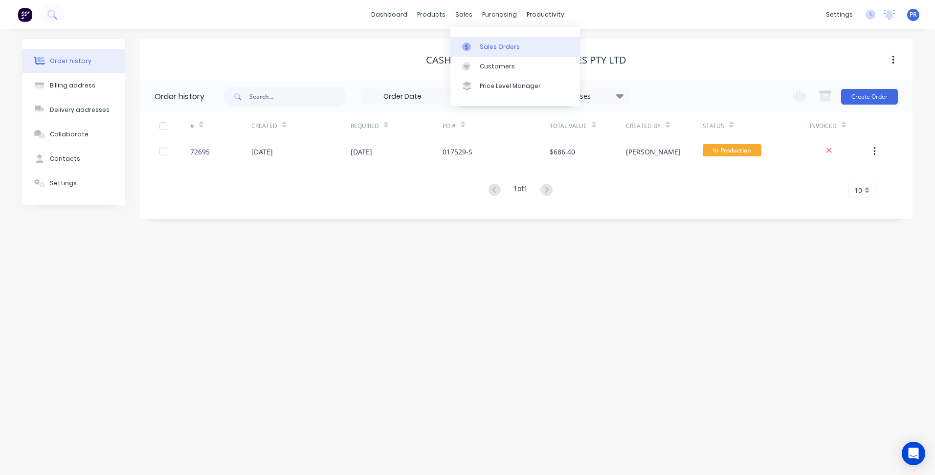
click at [473, 39] on link "Sales Orders" at bounding box center [516, 47] width 130 height 20
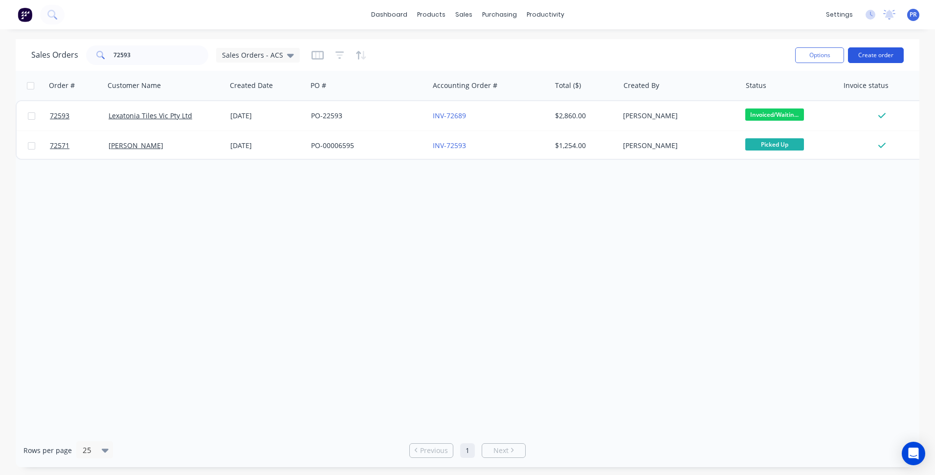
click at [862, 54] on button "Create order" at bounding box center [876, 55] width 56 height 16
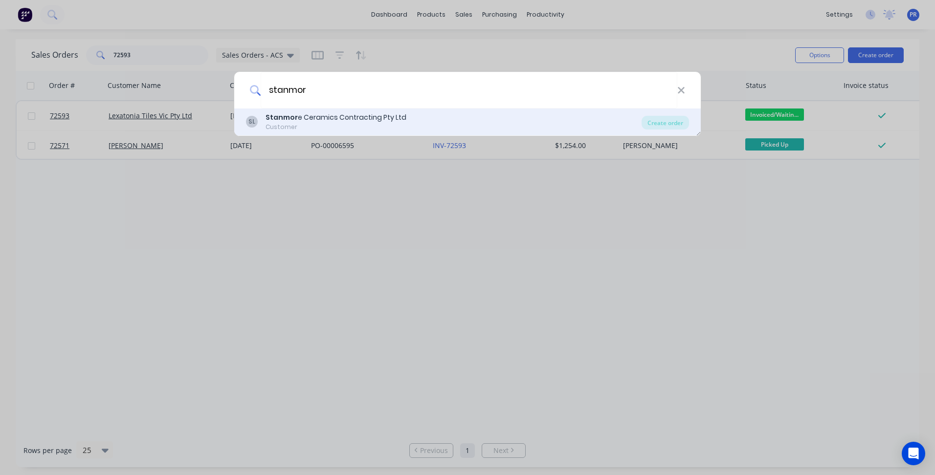
type input "stanmor"
click at [355, 120] on div "Stanmor e Ceramics Contracting Pty Ltd" at bounding box center [336, 118] width 141 height 10
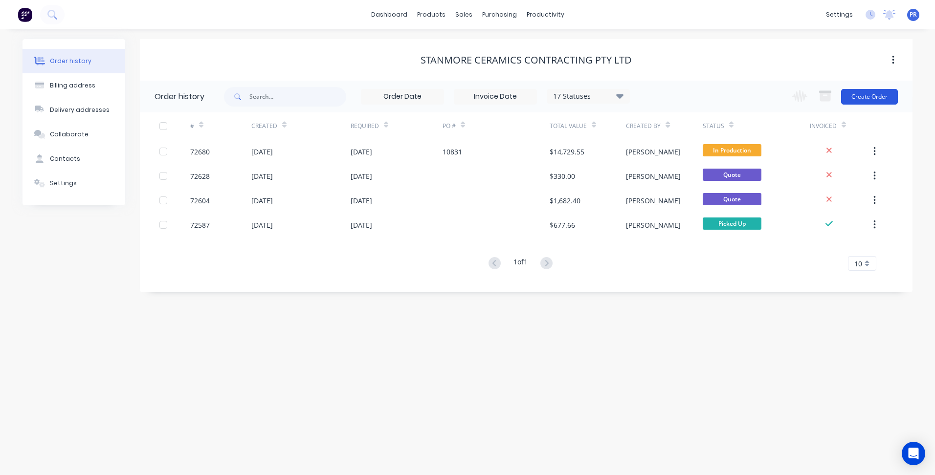
click at [872, 91] on button "Create Order" at bounding box center [869, 97] width 57 height 16
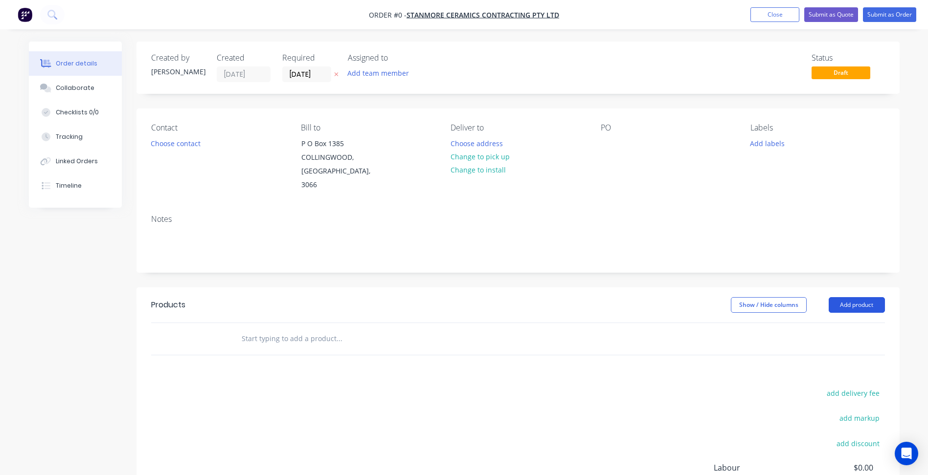
click at [847, 297] on button "Add product" at bounding box center [857, 305] width 56 height 16
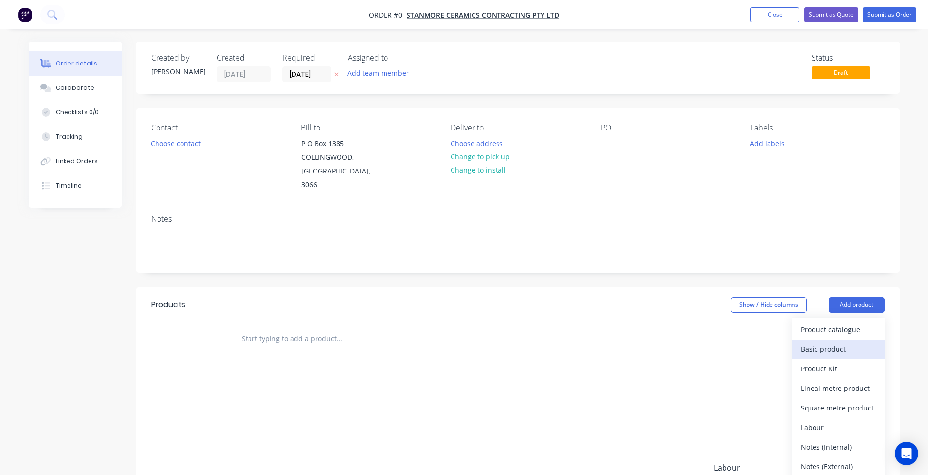
click at [837, 342] on div "Basic product" at bounding box center [838, 349] width 75 height 14
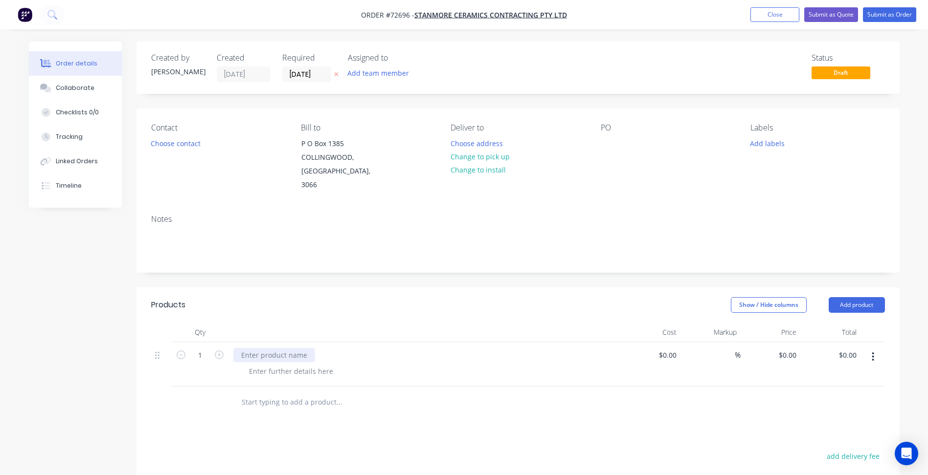
click at [281, 348] on div at bounding box center [274, 355] width 82 height 14
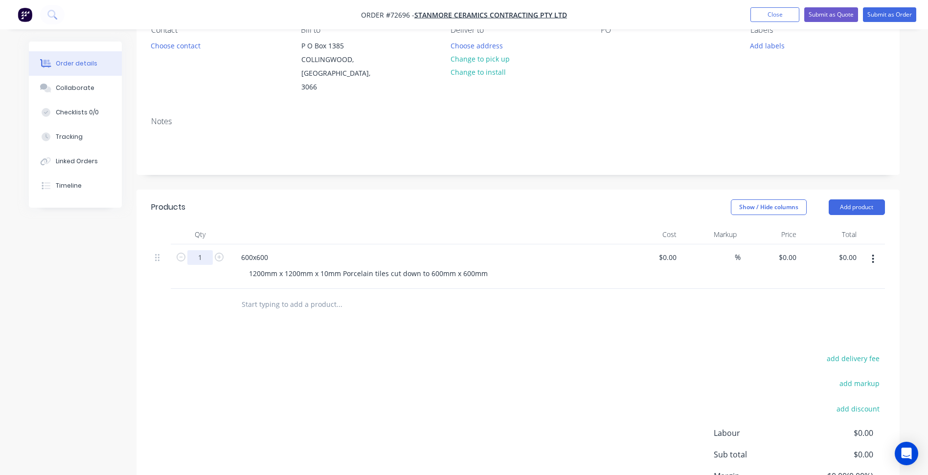
click at [203, 250] on input "1" at bounding box center [199, 257] width 25 height 15
type input "140"
click at [789, 250] on input "0" at bounding box center [794, 257] width 11 height 14
type input "$5.50"
type input "$770.00"
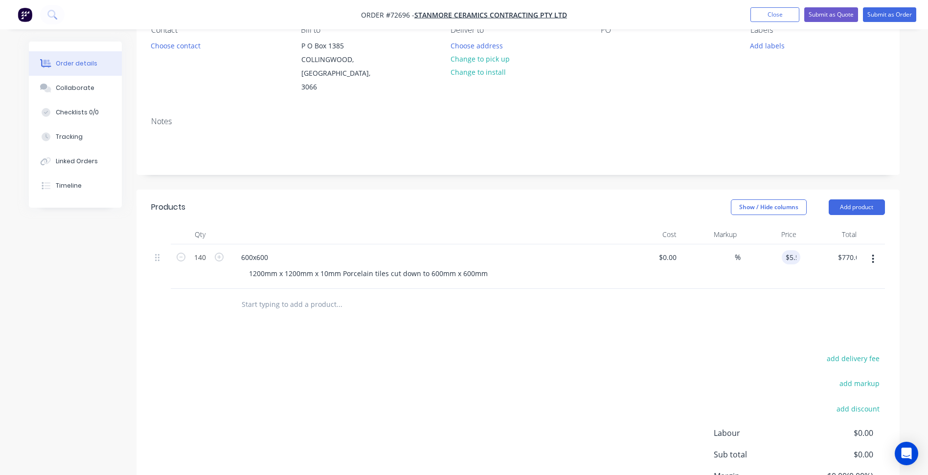
click at [542, 367] on div "add delivery fee add markup add discount Labour $0.00 Sub total $0.00 Margin $0…" at bounding box center [518, 446] width 734 height 189
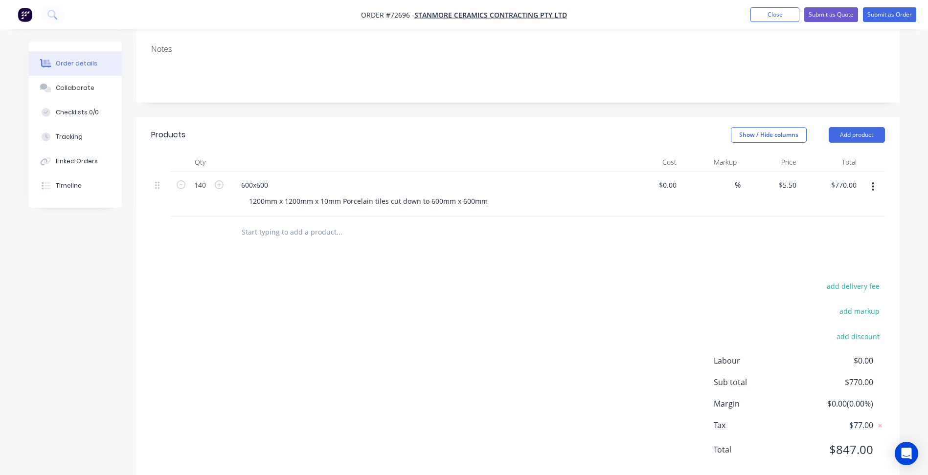
scroll to position [179, 0]
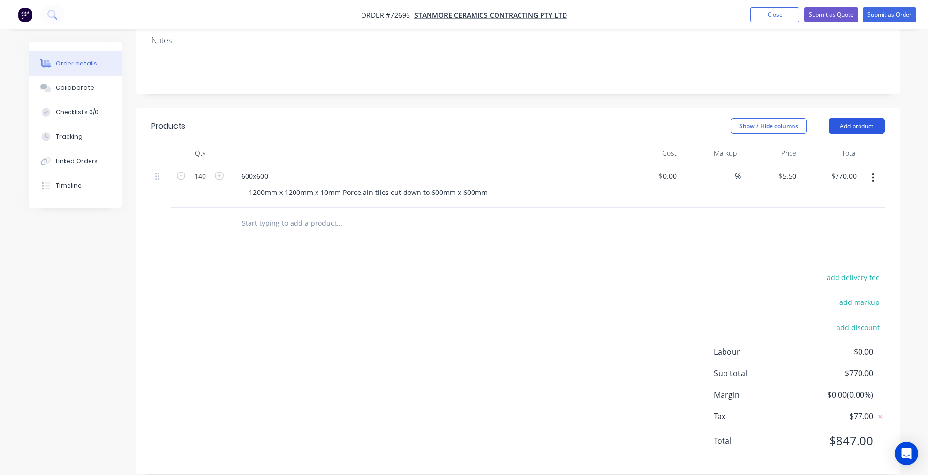
drag, startPoint x: 875, startPoint y: 111, endPoint x: 874, endPoint y: 117, distance: 6.0
click at [874, 118] on button "Add product" at bounding box center [857, 126] width 56 height 16
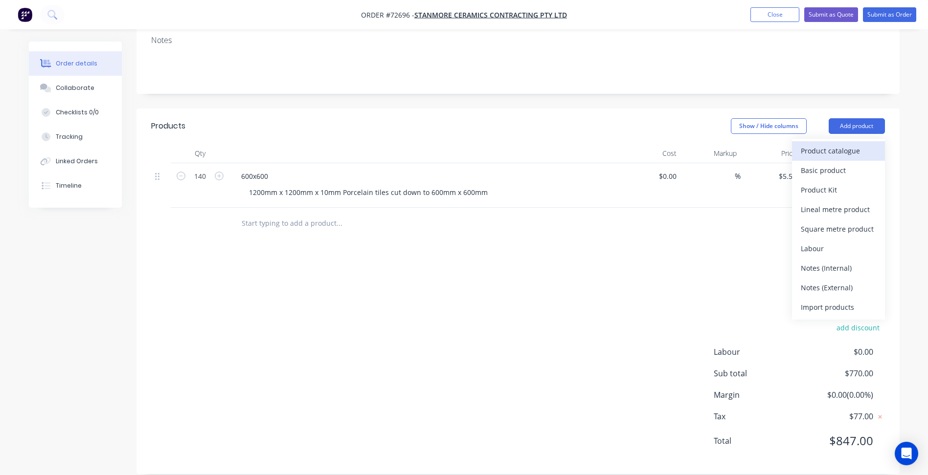
click at [863, 144] on div "Product catalogue" at bounding box center [838, 151] width 75 height 14
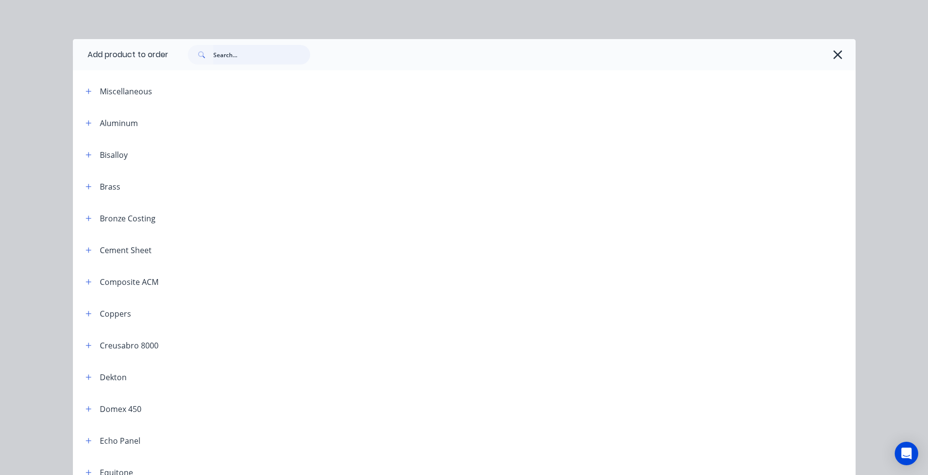
click at [269, 60] on input "text" at bounding box center [261, 55] width 97 height 20
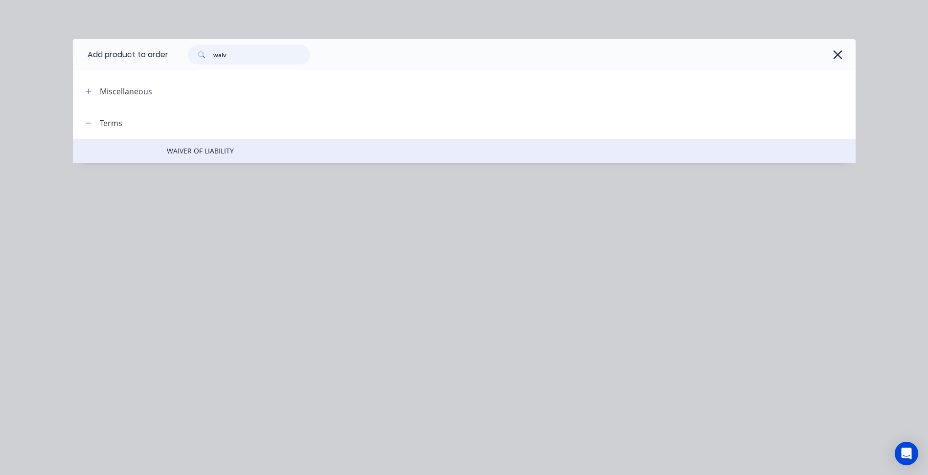
type input "waiv"
click at [213, 152] on span "WAIVER OF LIABILITY" at bounding box center [442, 151] width 551 height 10
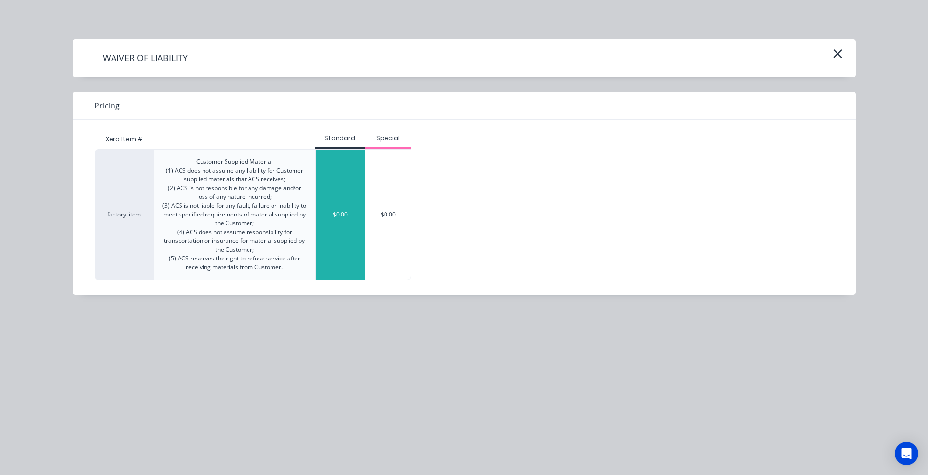
click at [351, 177] on div "$0.00" at bounding box center [339, 215] width 49 height 130
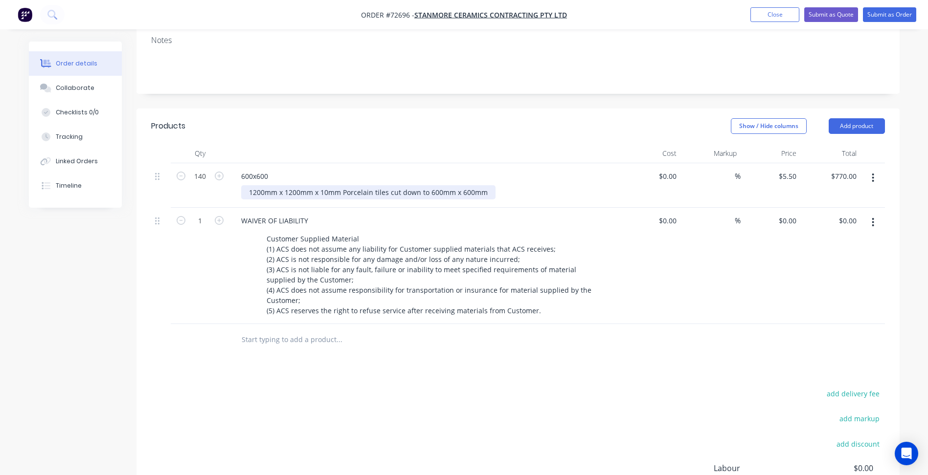
click at [314, 185] on div "1200mm x 1200mm x 10mm Porcelain tiles cut down to 600mm x 600mm" at bounding box center [368, 192] width 254 height 14
click at [408, 185] on div "1200mm x 1200mm x 10mm Porcelain tiles cut down to 600mm x 600mm" at bounding box center [368, 192] width 254 height 14
click at [472, 399] on div "add delivery fee add markup add discount Labour $0.00 Sub total $770.00 Margin …" at bounding box center [518, 481] width 734 height 189
click at [877, 16] on button "Submit as Order" at bounding box center [889, 14] width 53 height 15
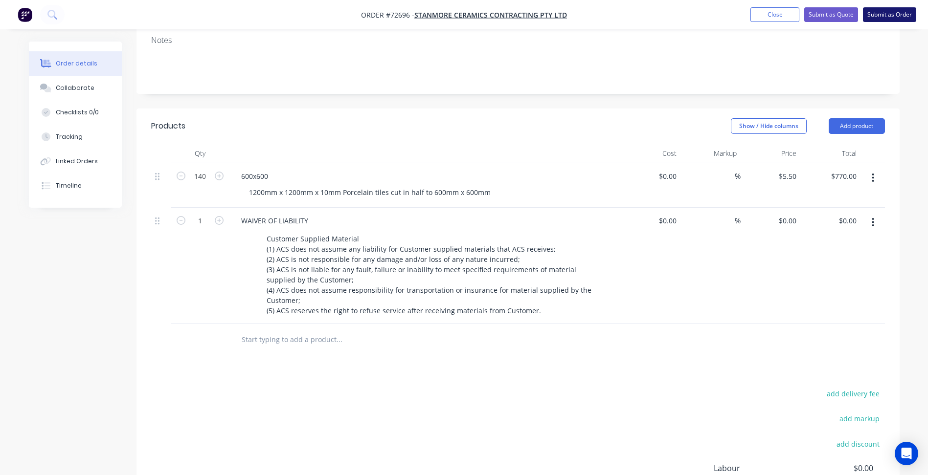
scroll to position [0, 0]
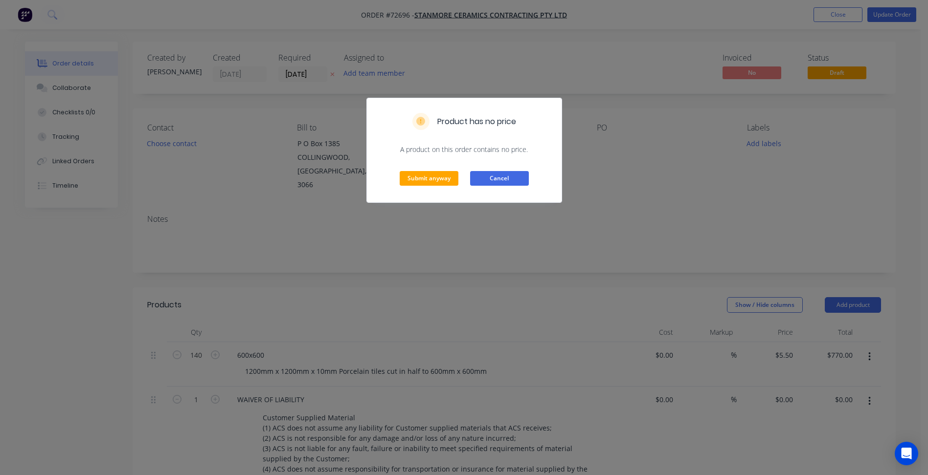
click at [491, 175] on button "Cancel" at bounding box center [499, 178] width 59 height 15
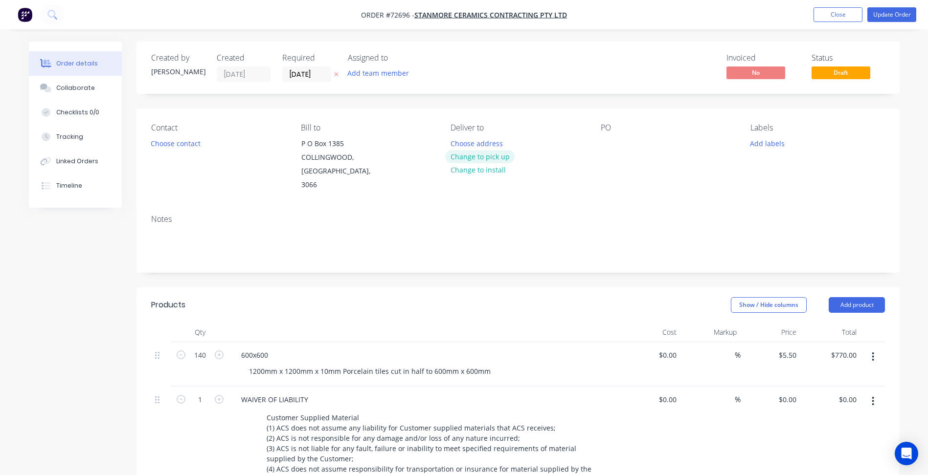
click at [482, 160] on button "Change to pick up" at bounding box center [479, 156] width 69 height 13
click at [171, 144] on button "Choose contact" at bounding box center [175, 142] width 60 height 13
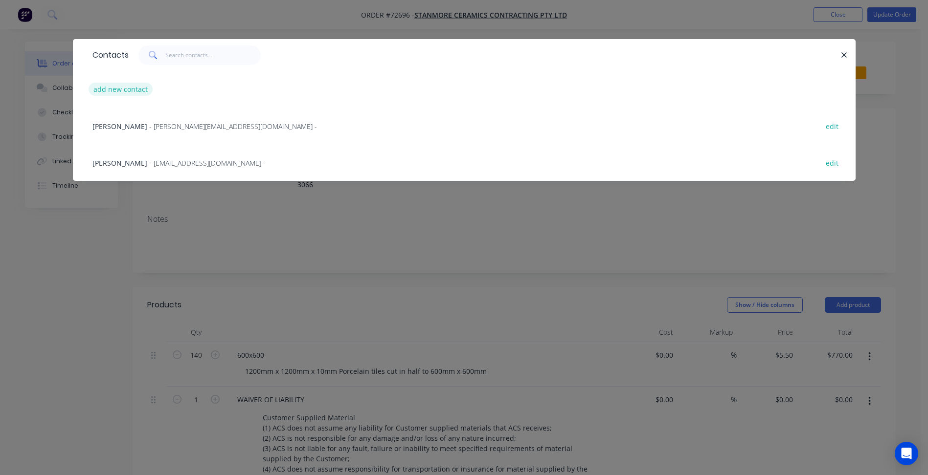
click at [117, 87] on button "add new contact" at bounding box center [121, 89] width 65 height 13
select select "AU"
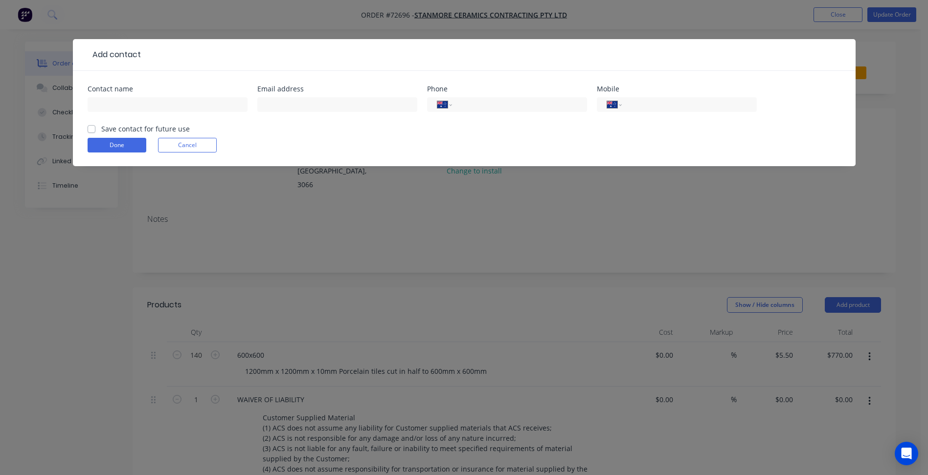
click at [138, 97] on div at bounding box center [168, 109] width 160 height 29
click at [138, 103] on input "text" at bounding box center [168, 104] width 160 height 15
type input "[PERSON_NAME]"
click at [301, 108] on input "text" at bounding box center [337, 104] width 160 height 15
paste input "[EMAIL_ADDRESS][DOMAIN_NAME]"
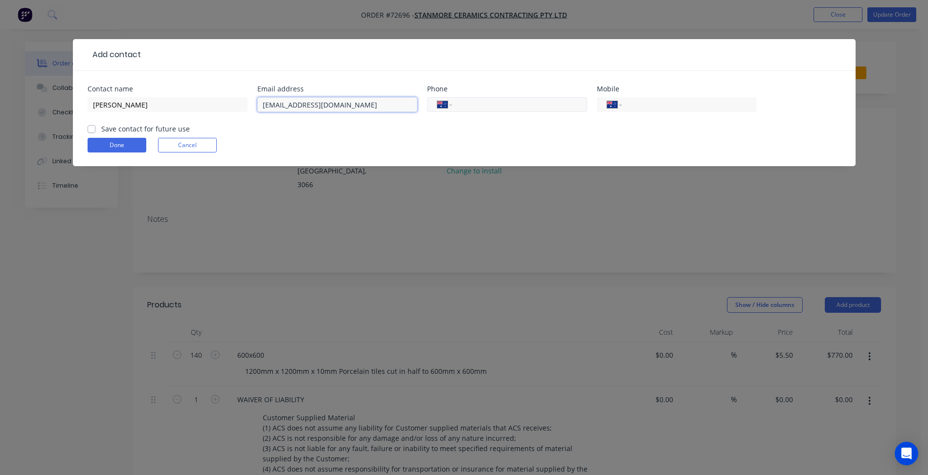
type input "[EMAIL_ADDRESS][DOMAIN_NAME]"
click at [517, 105] on input "tel" at bounding box center [517, 104] width 117 height 11
type input "[PHONE_NUMBER]"
click at [128, 133] on label "Save contact for future use" at bounding box center [145, 129] width 89 height 10
click at [95, 133] on input "Save contact for future use" at bounding box center [92, 128] width 8 height 9
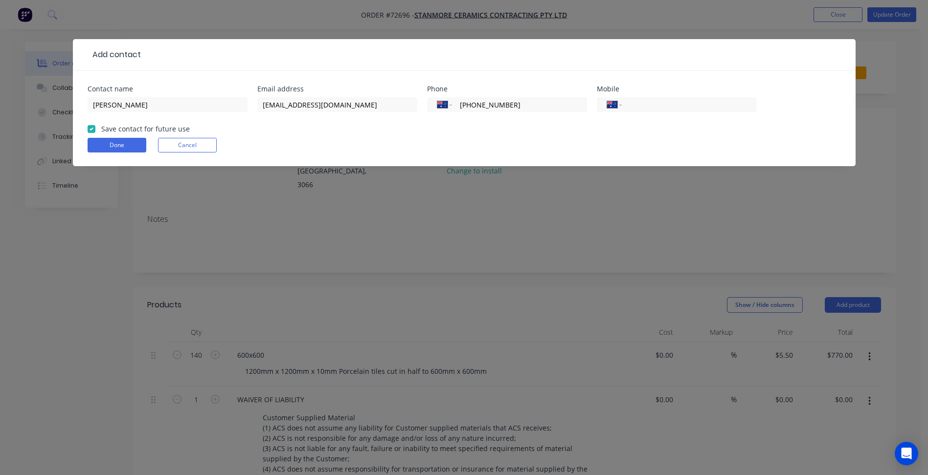
checkbox input "true"
click at [123, 141] on button "Done" at bounding box center [117, 145] width 59 height 15
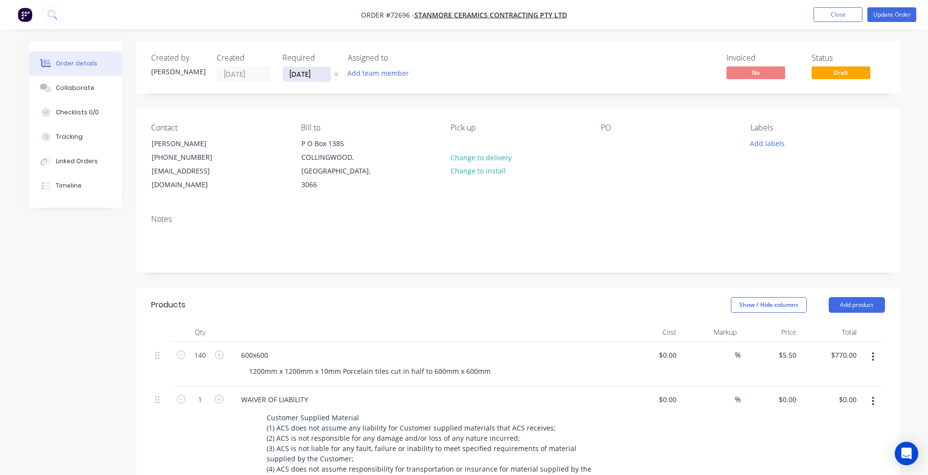
click at [313, 76] on input "[DATE]" at bounding box center [307, 74] width 48 height 15
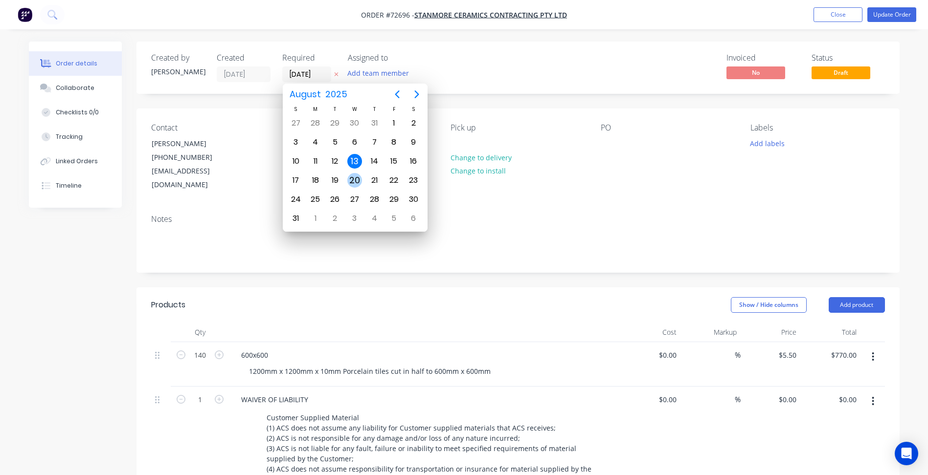
click at [350, 180] on div "20" at bounding box center [354, 180] width 15 height 15
type input "[DATE]"
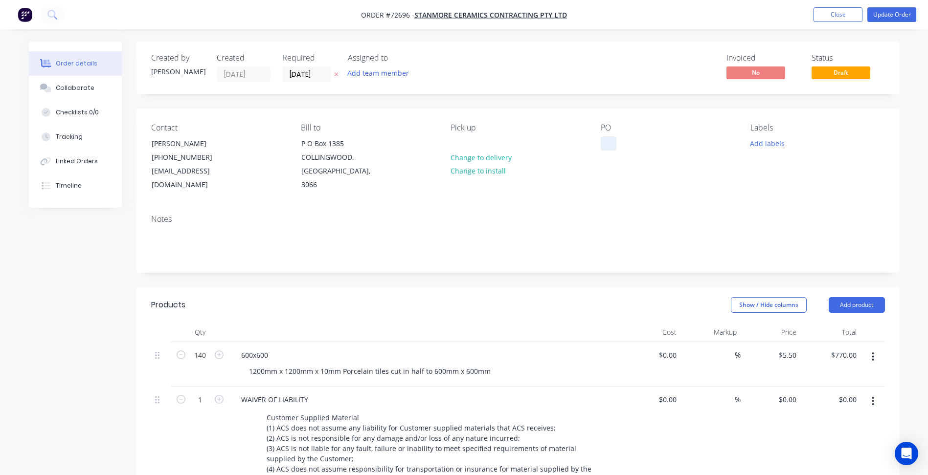
click at [609, 141] on div at bounding box center [609, 143] width 16 height 14
click at [898, 13] on button "Update Order" at bounding box center [891, 14] width 49 height 15
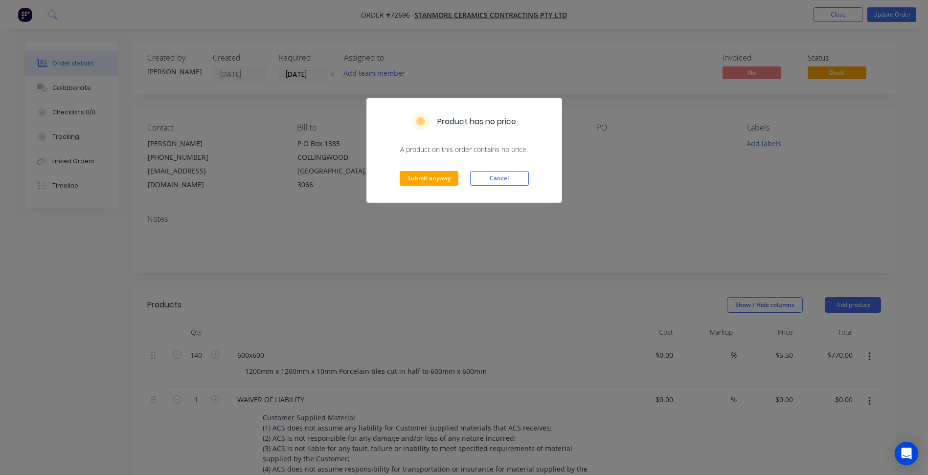
click at [425, 187] on div "Submit anyway Cancel" at bounding box center [464, 179] width 195 height 48
click at [427, 173] on button "Submit anyway" at bounding box center [429, 178] width 59 height 15
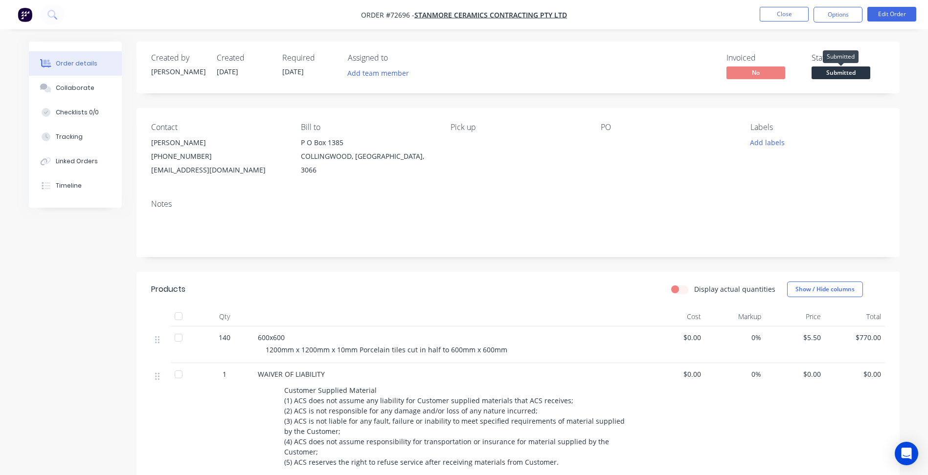
click at [832, 73] on span "Submitted" at bounding box center [840, 73] width 59 height 12
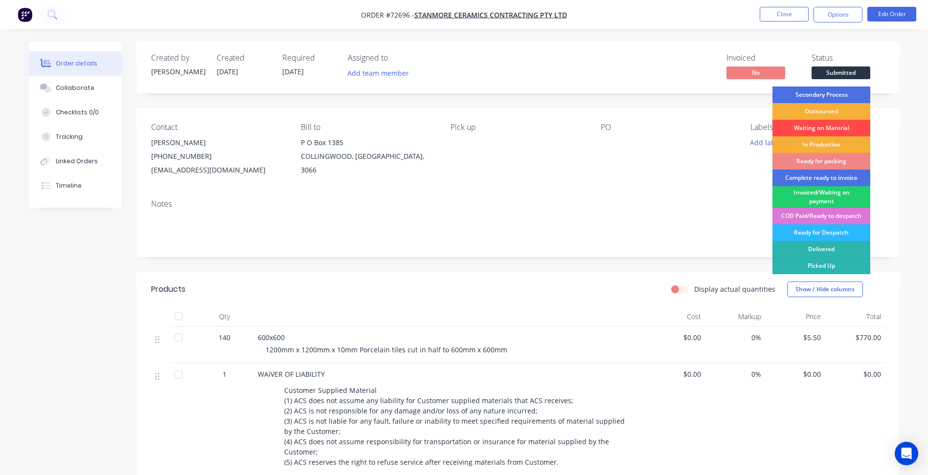
click at [815, 129] on div "Waiting on Material" at bounding box center [821, 128] width 98 height 17
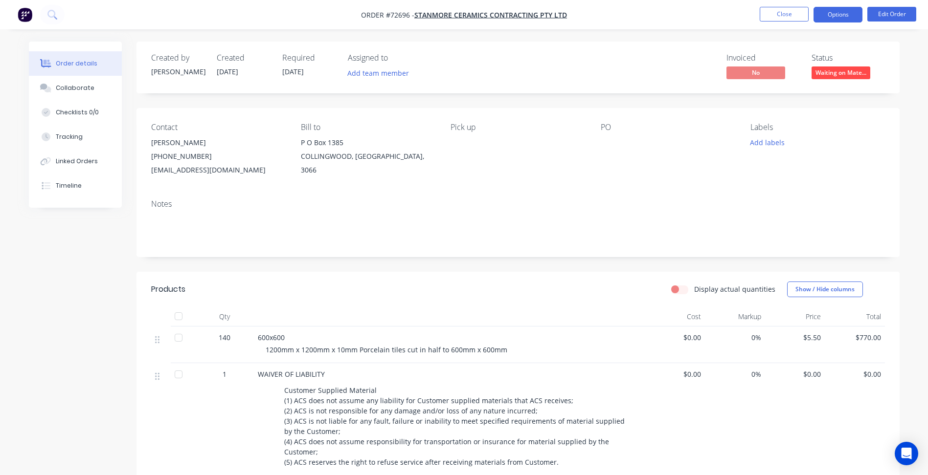
click at [837, 13] on button "Options" at bounding box center [837, 15] width 49 height 16
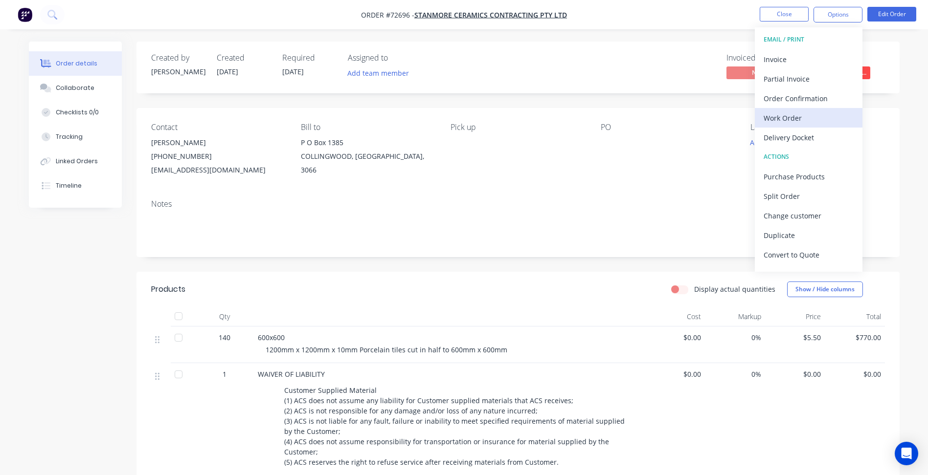
click at [790, 123] on div "Work Order" at bounding box center [809, 118] width 90 height 14
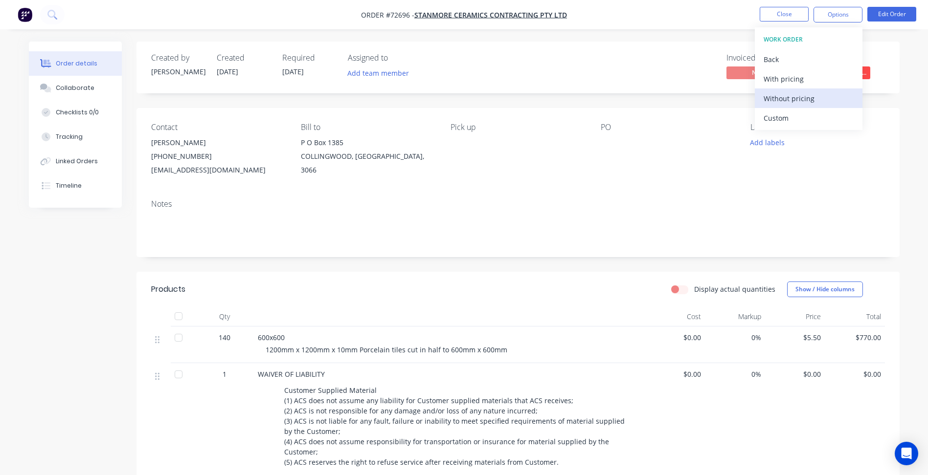
click at [790, 99] on div "Without pricing" at bounding box center [809, 98] width 90 height 14
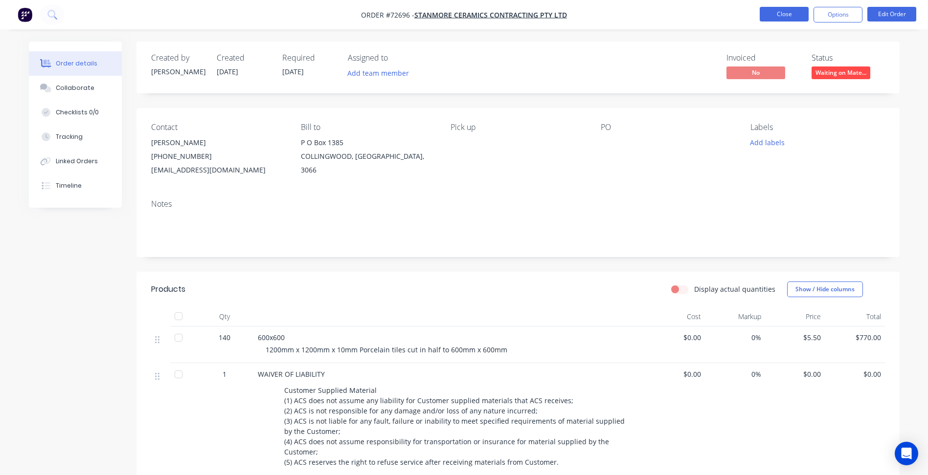
click at [767, 18] on button "Close" at bounding box center [784, 14] width 49 height 15
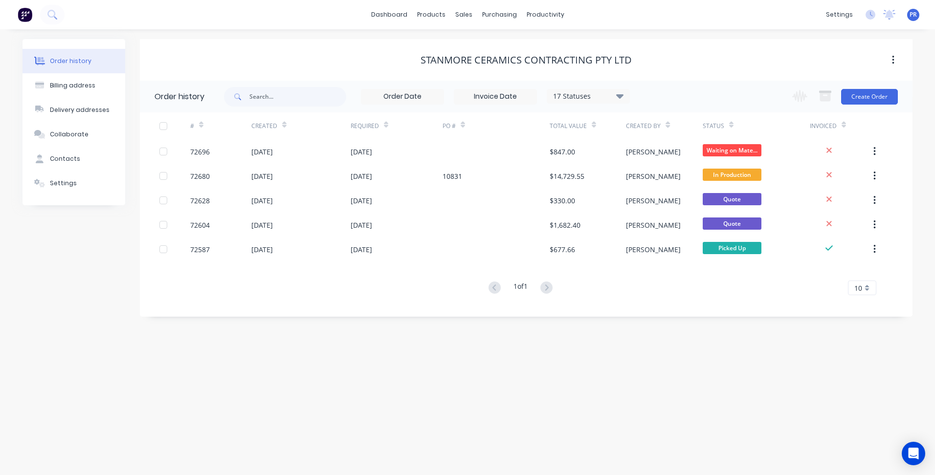
click at [683, 23] on div "dashboard products sales purchasing productivity dashboard products Product Cat…" at bounding box center [467, 14] width 935 height 29
click at [483, 41] on link "Sales Orders" at bounding box center [516, 47] width 130 height 20
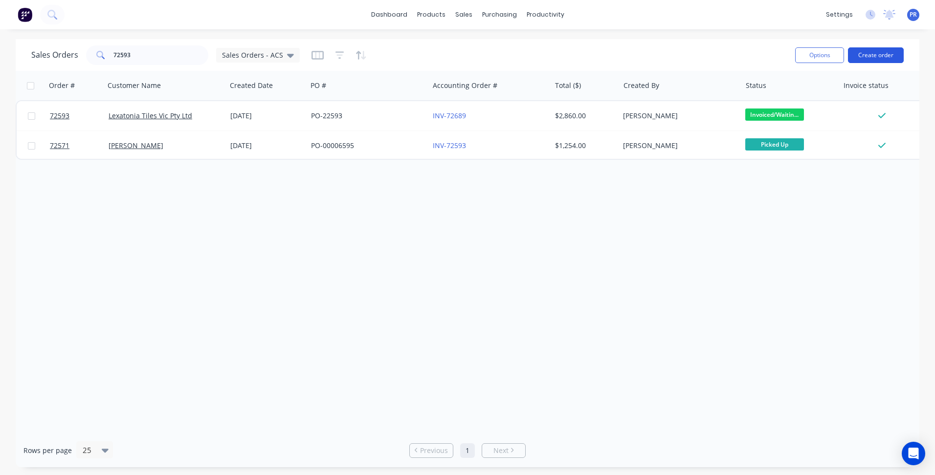
click at [881, 56] on button "Create order" at bounding box center [876, 55] width 56 height 16
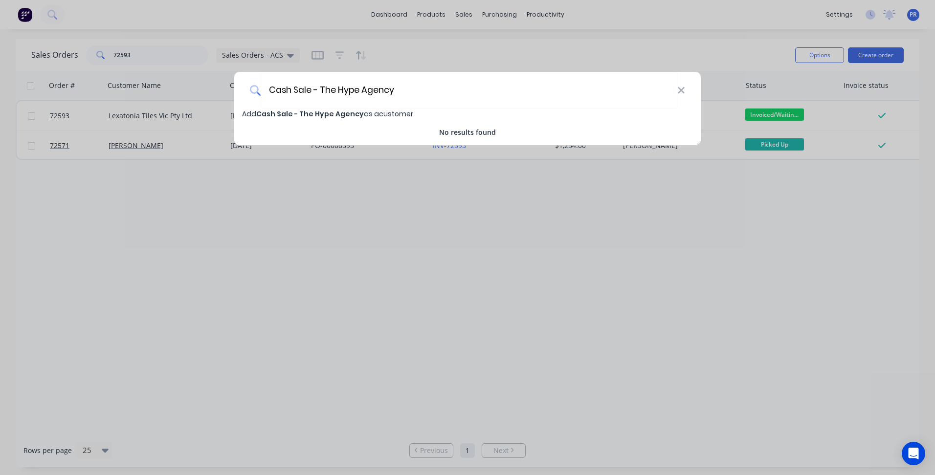
type input "Cash Sale - The Hype Agency"
click at [400, 112] on span "Add Cash Sale - The Hype Agency as a customer" at bounding box center [327, 114] width 171 height 10
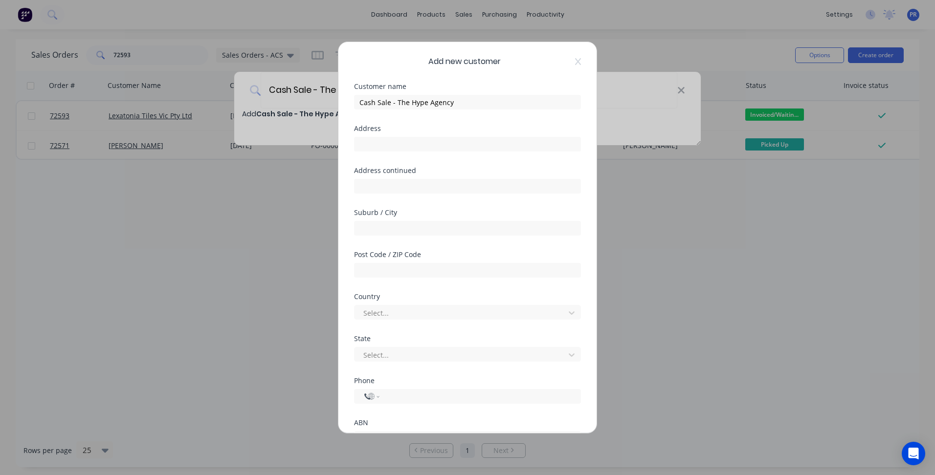
select select "AU"
click at [406, 146] on input "text" at bounding box center [467, 144] width 227 height 15
click at [391, 144] on input "text" at bounding box center [467, 144] width 227 height 15
type input "[STREET_ADDRESS][PERSON_NAME]"
type input "Collingwood"
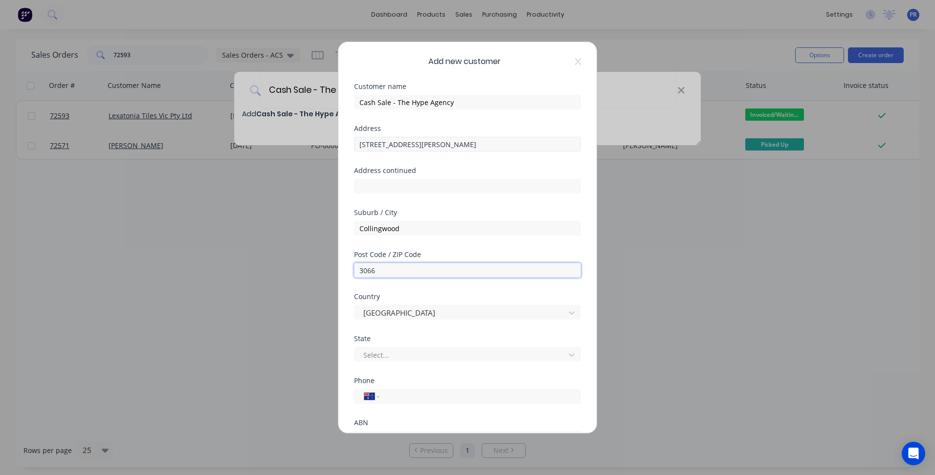
type input "3066"
type input "vic"
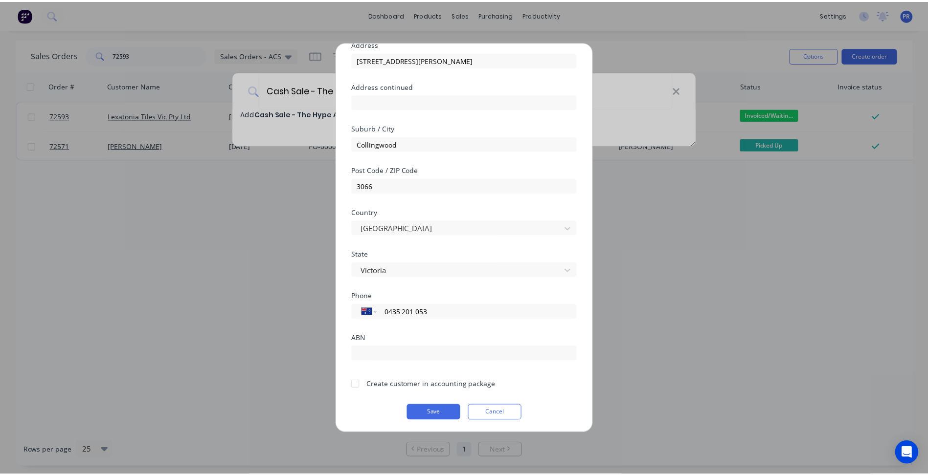
scroll to position [86, 0]
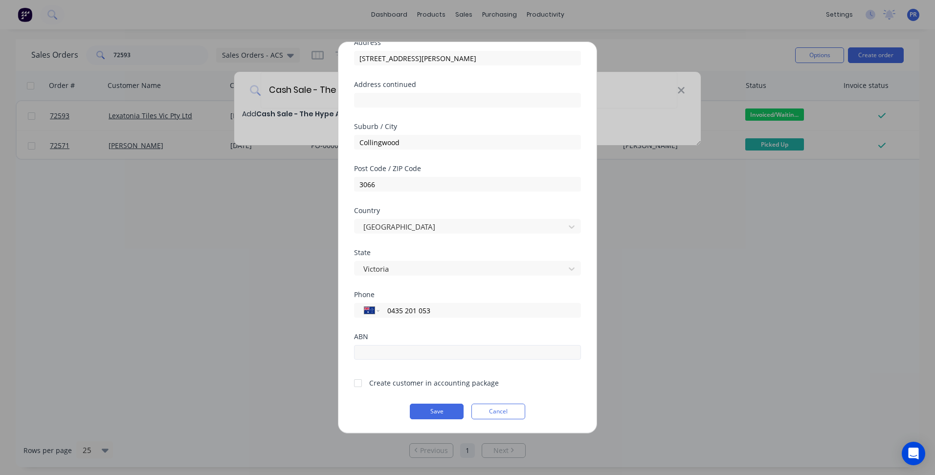
type input "0435 201 053"
click at [386, 354] on input "text" at bounding box center [467, 352] width 227 height 15
click at [355, 385] on div at bounding box center [358, 384] width 20 height 20
click at [430, 409] on button "Save" at bounding box center [437, 412] width 54 height 16
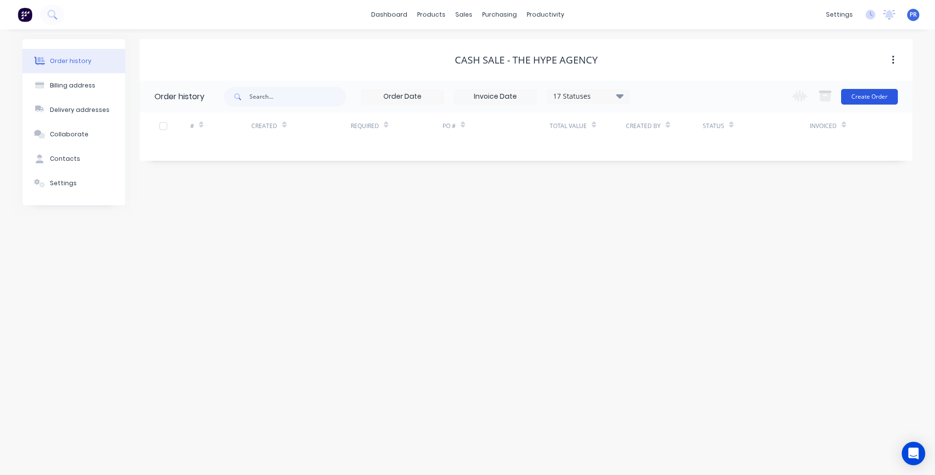
click at [868, 93] on button "Create Order" at bounding box center [869, 97] width 57 height 16
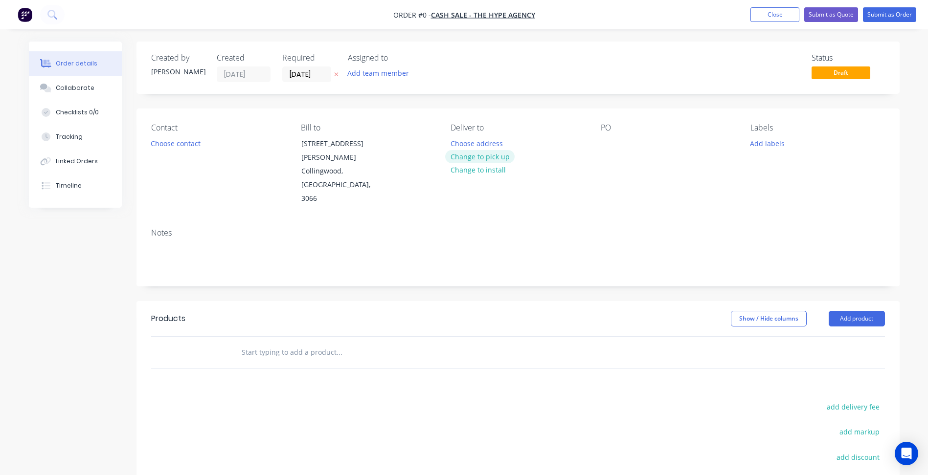
click at [496, 159] on button "Change to pick up" at bounding box center [479, 156] width 69 height 13
click at [185, 140] on button "Choose contact" at bounding box center [175, 142] width 60 height 13
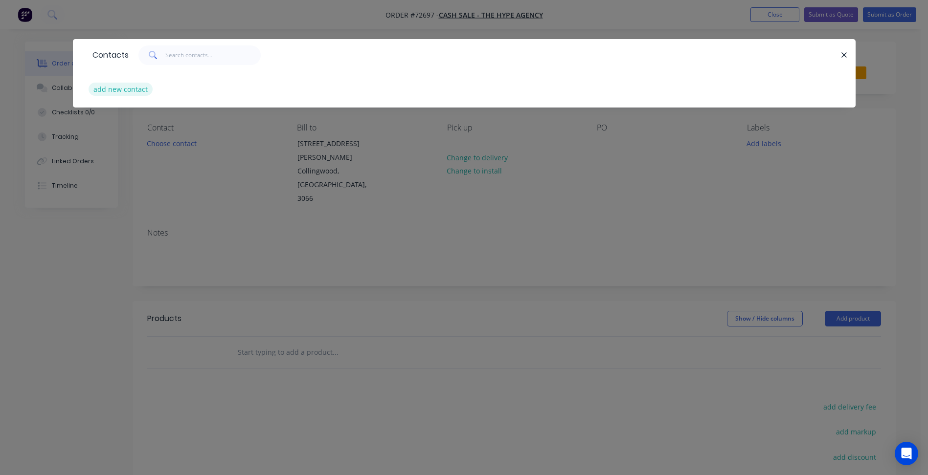
click at [136, 88] on button "add new contact" at bounding box center [121, 89] width 65 height 13
select select "AU"
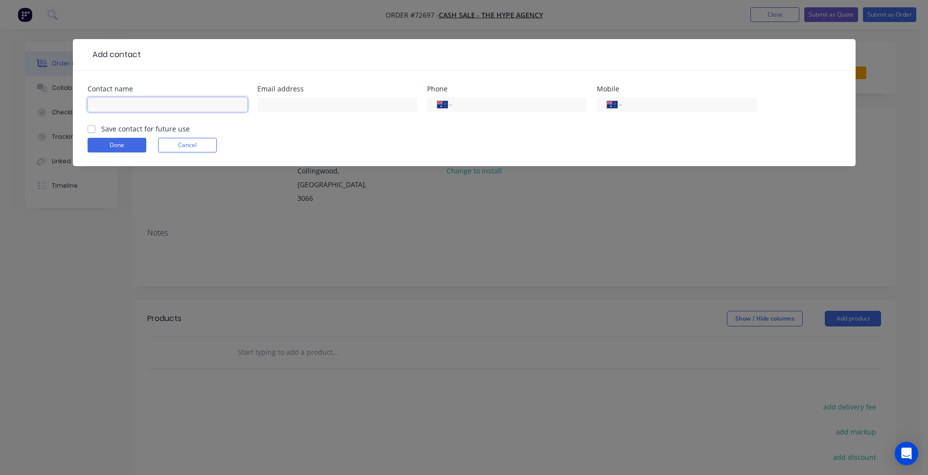
click at [130, 109] on input "text" at bounding box center [168, 104] width 160 height 15
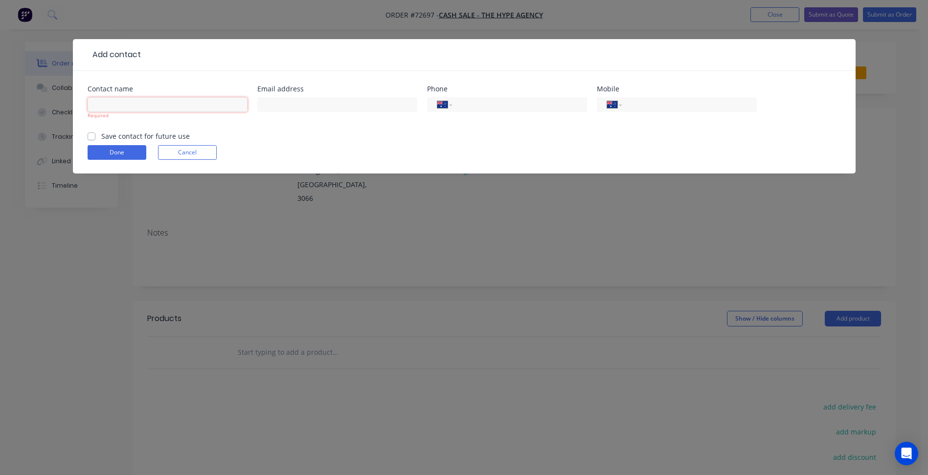
click at [117, 105] on input "text" at bounding box center [168, 104] width 160 height 15
type input "[PERSON_NAME]"
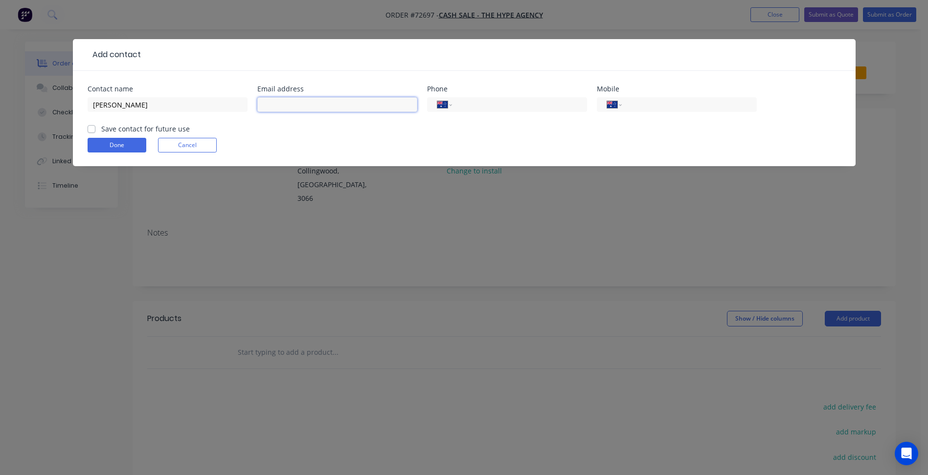
click at [291, 101] on input "text" at bounding box center [337, 104] width 160 height 15
drag, startPoint x: 327, startPoint y: 98, endPoint x: 338, endPoint y: 102, distance: 11.9
click at [327, 98] on input "text" at bounding box center [337, 104] width 160 height 15
paste input "[EMAIL_ADDRESS][DOMAIN_NAME]"
type input "[EMAIL_ADDRESS][DOMAIN_NAME]"
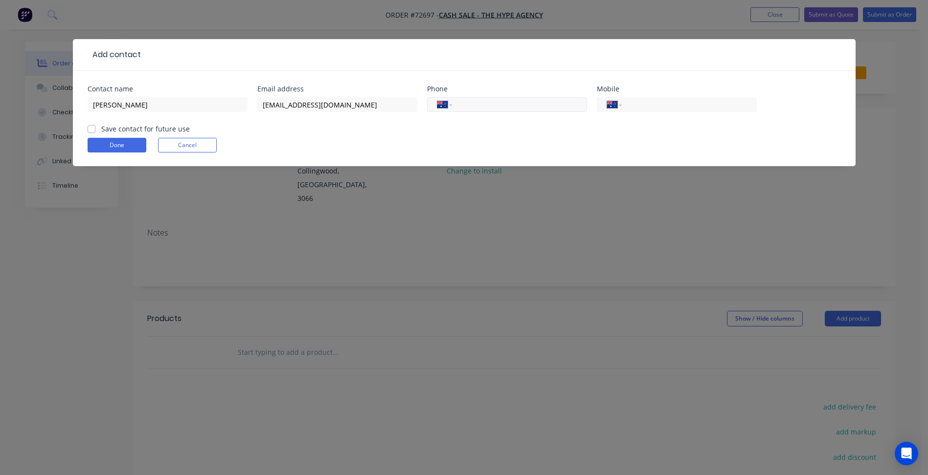
click at [498, 109] on input "tel" at bounding box center [517, 104] width 117 height 11
click at [643, 95] on div "International [GEOGRAPHIC_DATA] [GEOGRAPHIC_DATA] [GEOGRAPHIC_DATA] [GEOGRAPHIC…" at bounding box center [677, 109] width 160 height 29
click at [648, 109] on input "tel" at bounding box center [687, 104] width 117 height 11
type input "0435 201 053"
click at [115, 132] on label "Save contact for future use" at bounding box center [145, 129] width 89 height 10
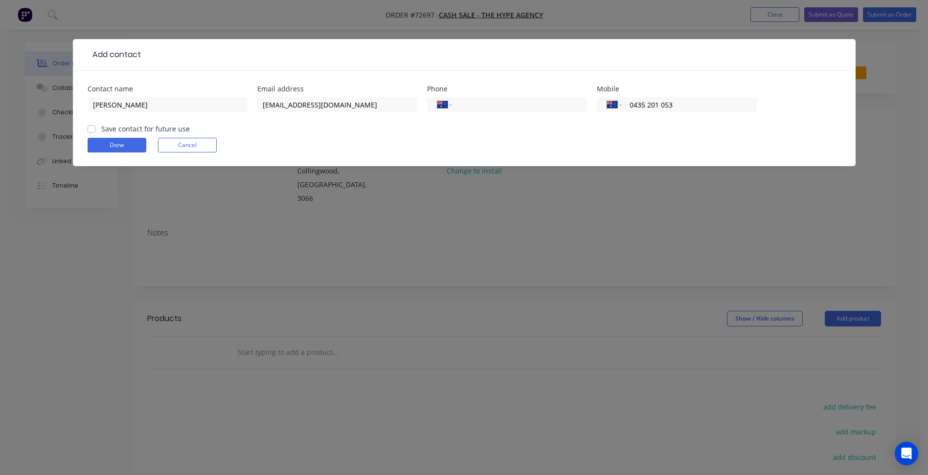
click at [95, 132] on input "Save contact for future use" at bounding box center [92, 128] width 8 height 9
checkbox input "true"
click at [118, 143] on button "Done" at bounding box center [117, 145] width 59 height 15
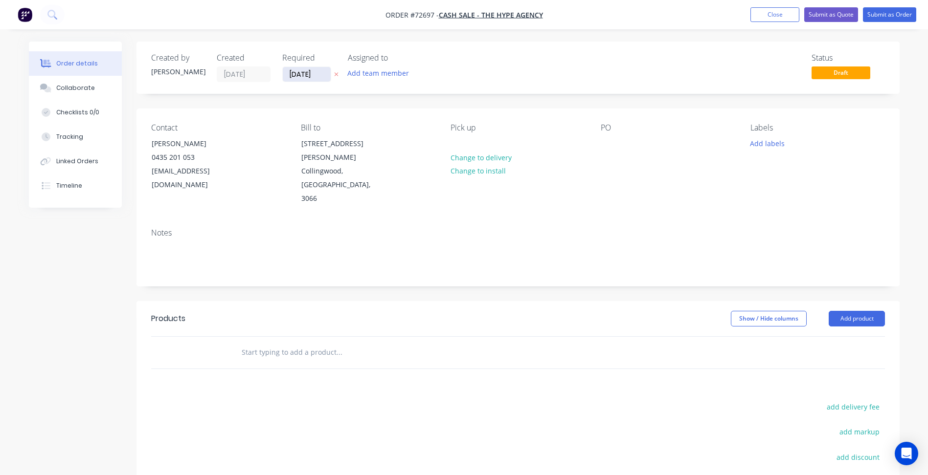
click at [305, 77] on input "[DATE]" at bounding box center [307, 74] width 48 height 15
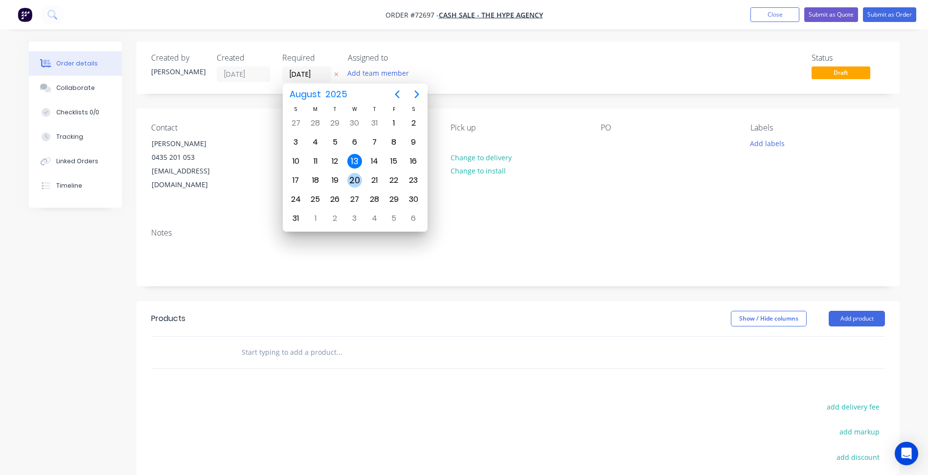
click at [351, 182] on div "20" at bounding box center [354, 180] width 15 height 15
type input "[DATE]"
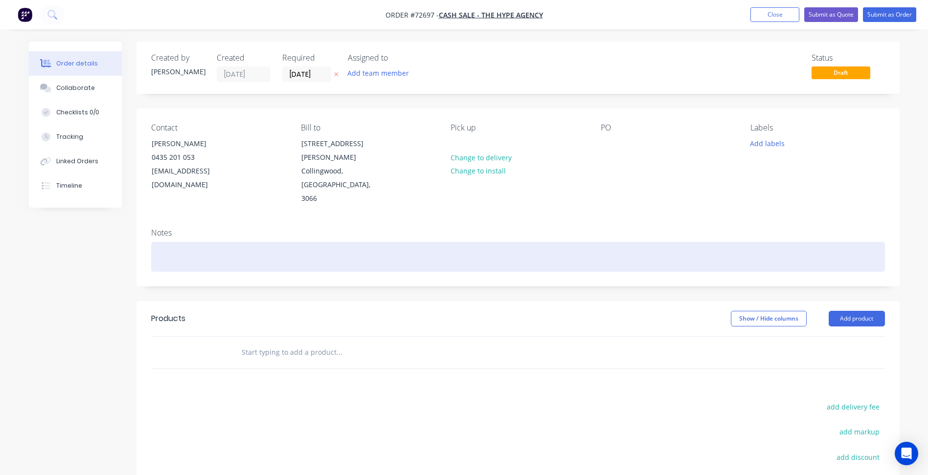
click at [386, 242] on div at bounding box center [518, 257] width 734 height 30
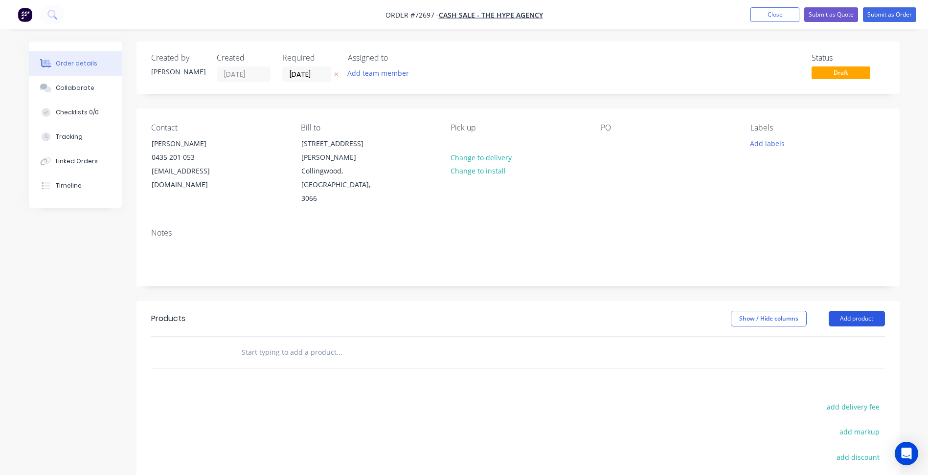
click at [858, 311] on button "Add product" at bounding box center [857, 319] width 56 height 16
click at [841, 373] on button "Basic products" at bounding box center [838, 383] width 93 height 20
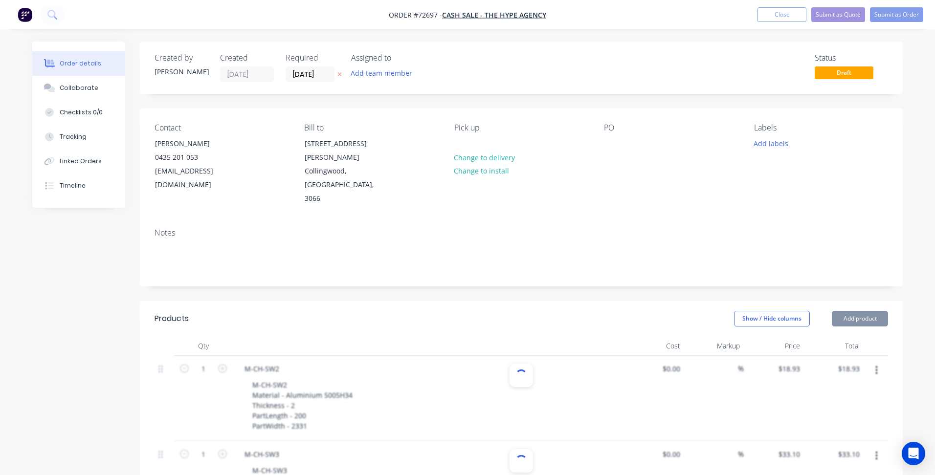
type input "$18.93"
type input "$32.08"
type input "$44.40"
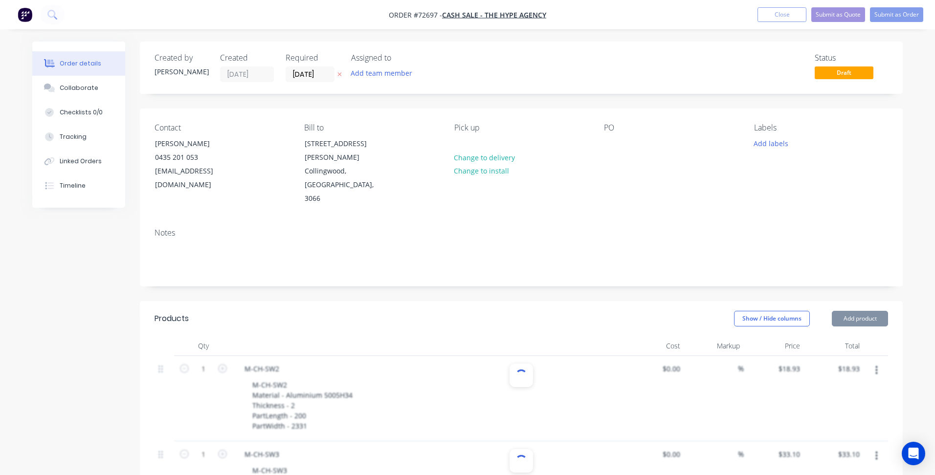
type input "$44.40"
type input "$47.19"
type input "$49.30"
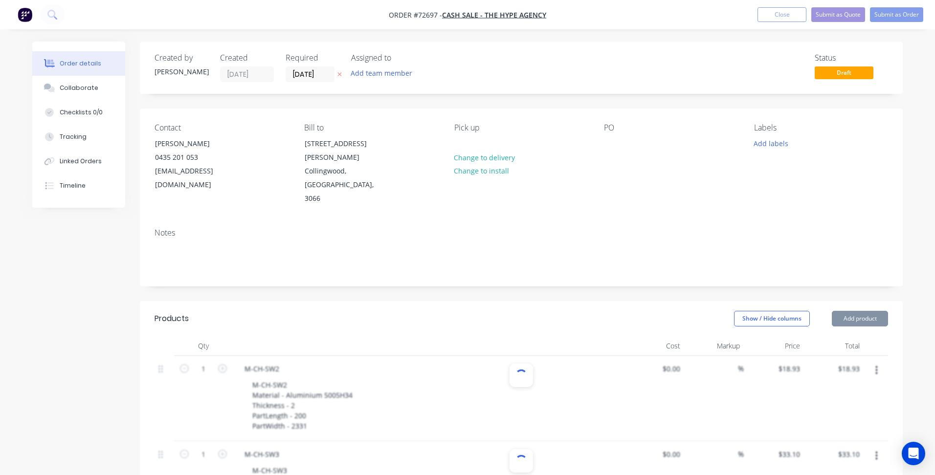
type input "$39.63"
type input "$35.92"
type input "$42.28"
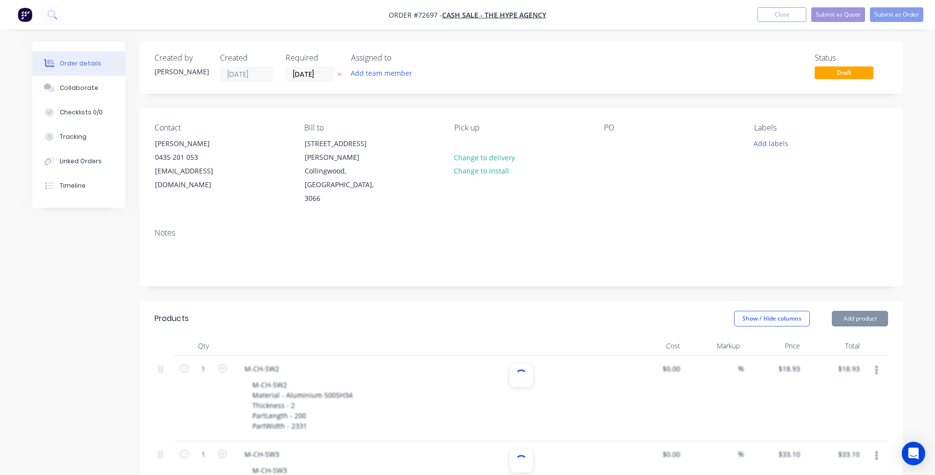
type input "$42.28"
type input "$47.57"
type input "$22.67"
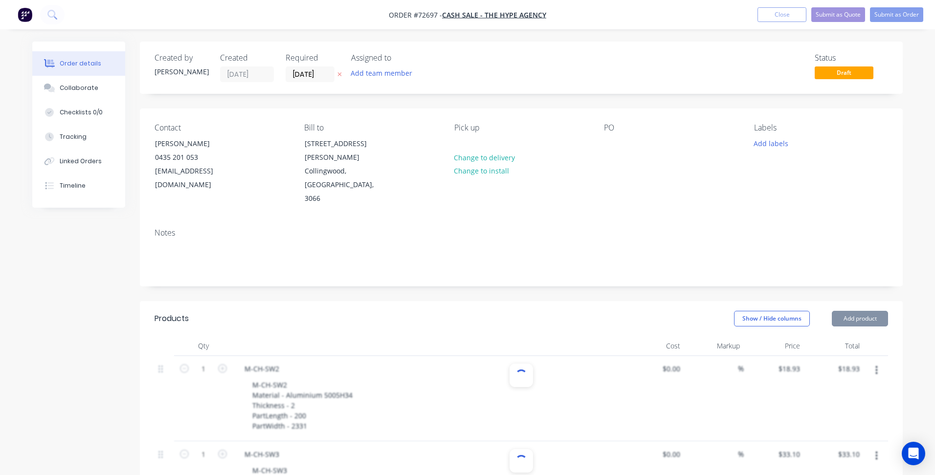
type input "$39.73"
type input "$34.56"
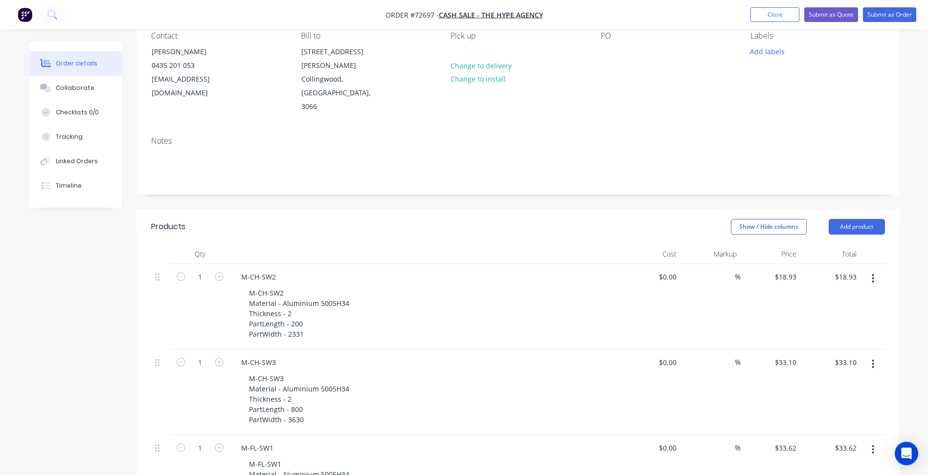
scroll to position [147, 0]
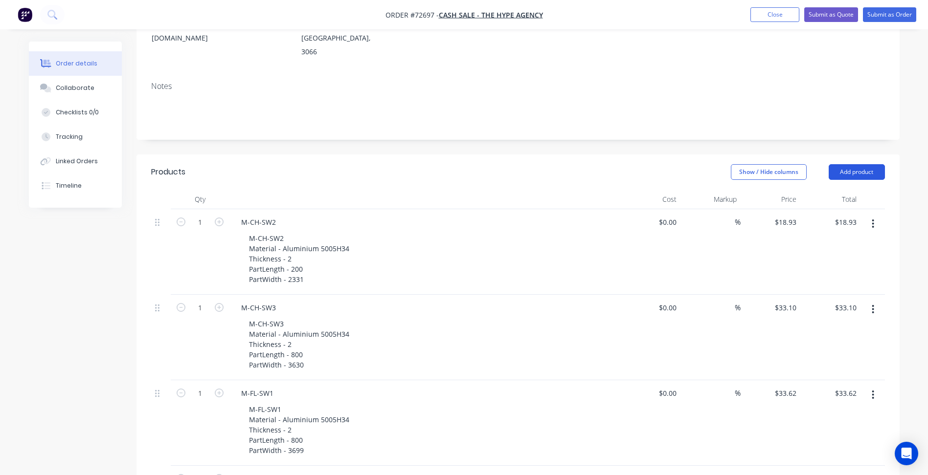
click at [859, 164] on button "Add product" at bounding box center [857, 172] width 56 height 16
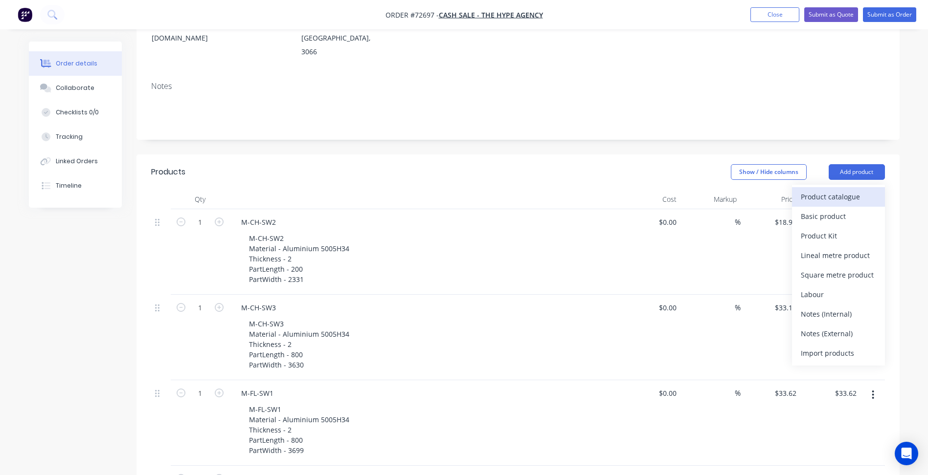
click at [827, 190] on div "Product catalogue" at bounding box center [838, 197] width 75 height 14
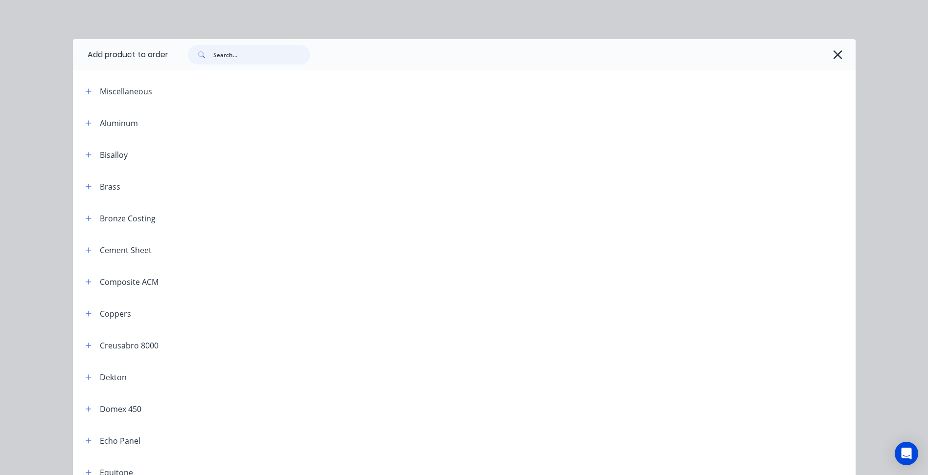
click at [239, 57] on input "text" at bounding box center [261, 55] width 97 height 20
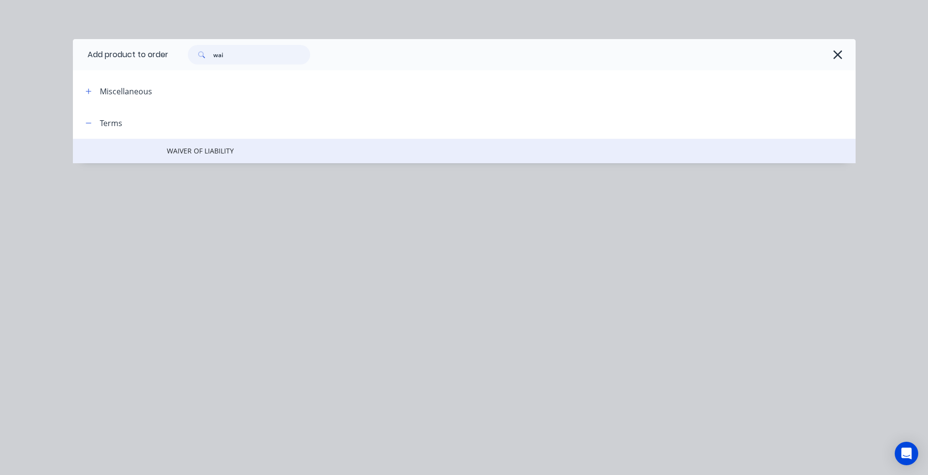
type input "wai"
click at [223, 153] on span "WAIVER OF LIABILITY" at bounding box center [442, 151] width 551 height 10
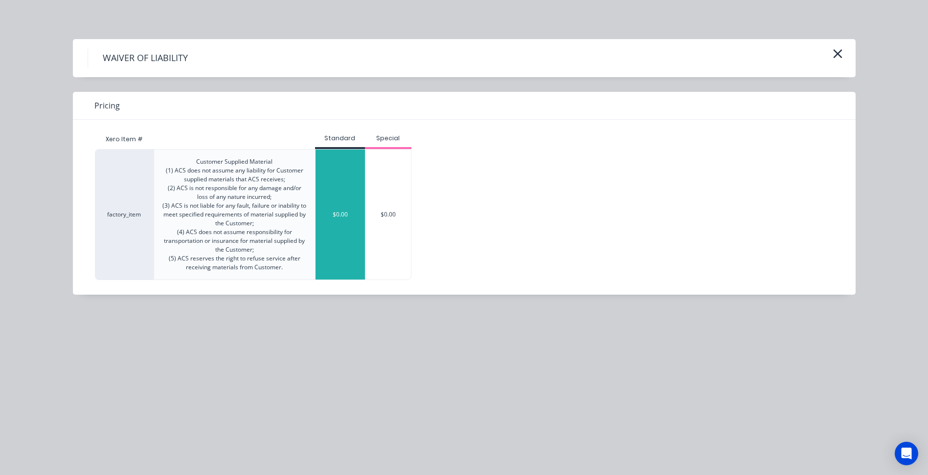
click at [342, 219] on div "$0.00" at bounding box center [339, 215] width 49 height 130
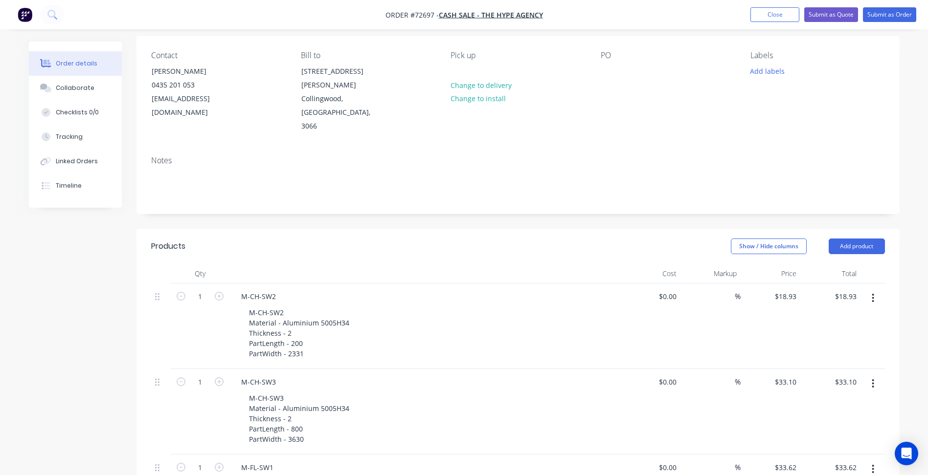
scroll to position [0, 0]
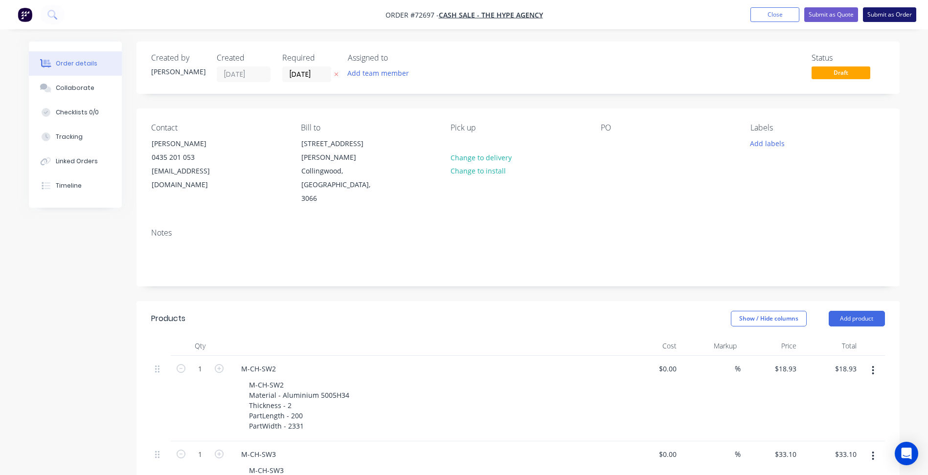
click at [890, 10] on button "Submit as Order" at bounding box center [889, 14] width 53 height 15
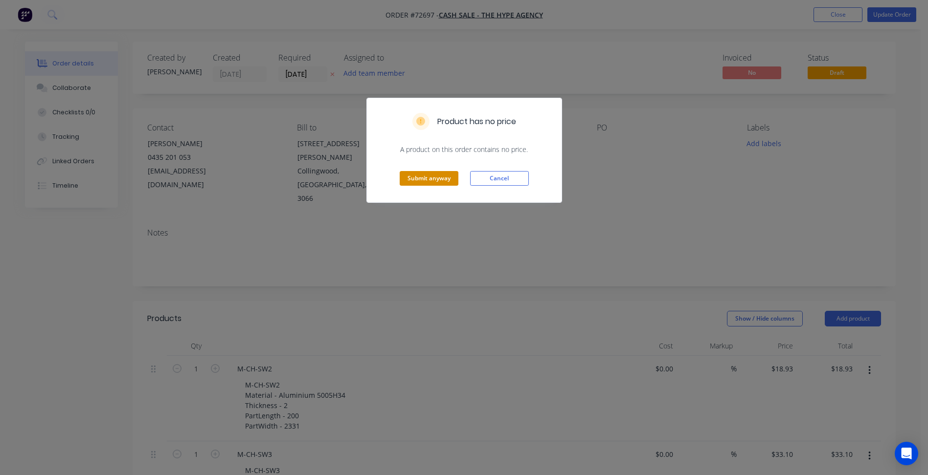
click at [439, 177] on button "Submit anyway" at bounding box center [429, 178] width 59 height 15
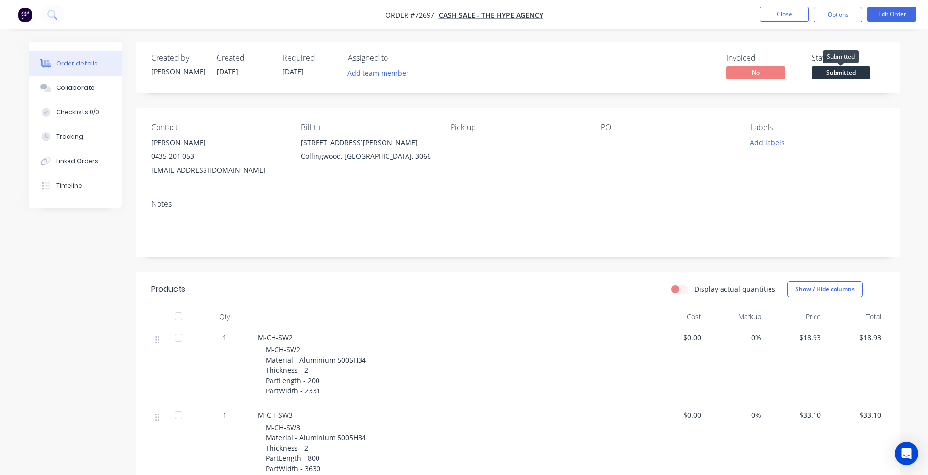
click at [841, 73] on span "Submitted" at bounding box center [840, 73] width 59 height 12
click at [785, 15] on button "Close" at bounding box center [784, 14] width 49 height 15
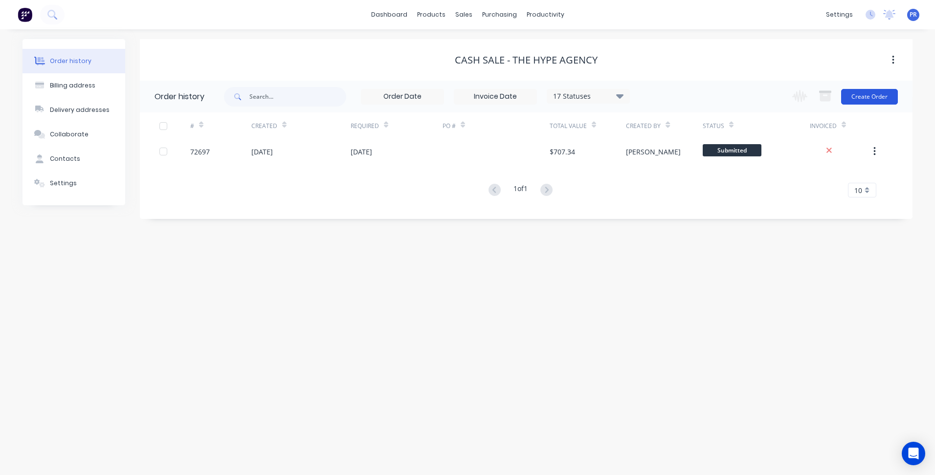
click at [862, 96] on button "Create Order" at bounding box center [869, 97] width 57 height 16
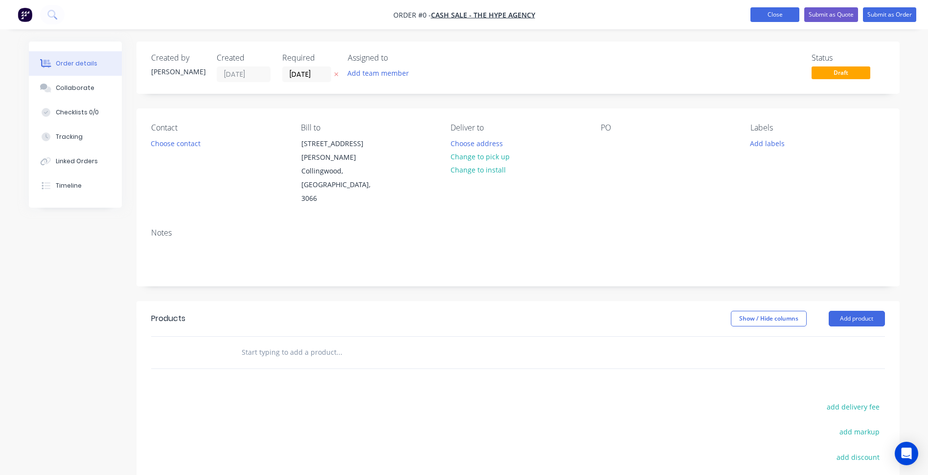
click at [775, 15] on button "Close" at bounding box center [774, 14] width 49 height 15
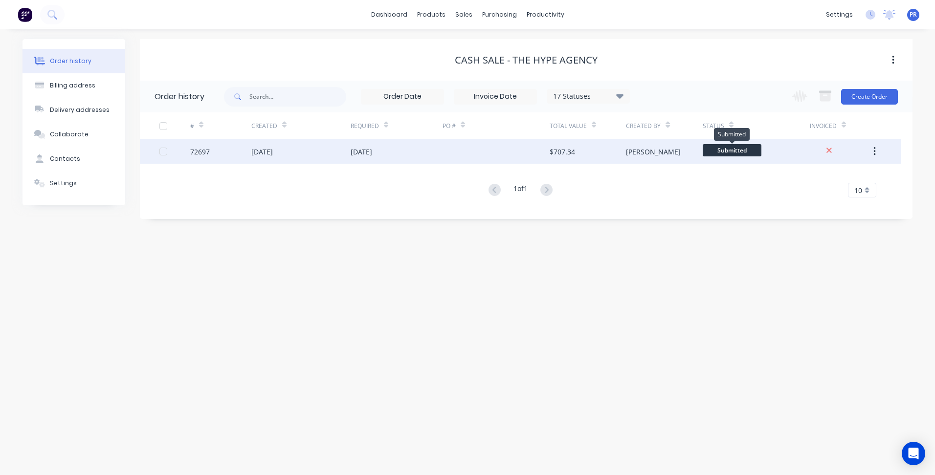
click at [724, 150] on span "Submitted" at bounding box center [732, 150] width 59 height 12
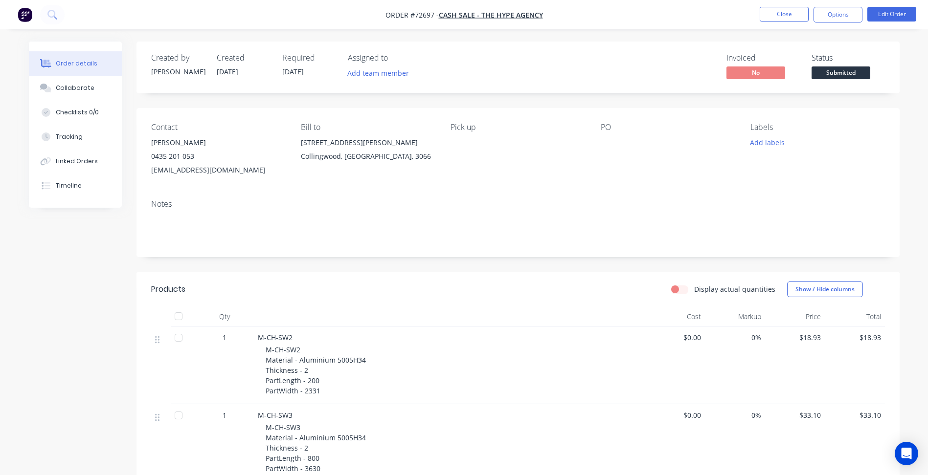
click at [840, 70] on span "Submitted" at bounding box center [840, 73] width 59 height 12
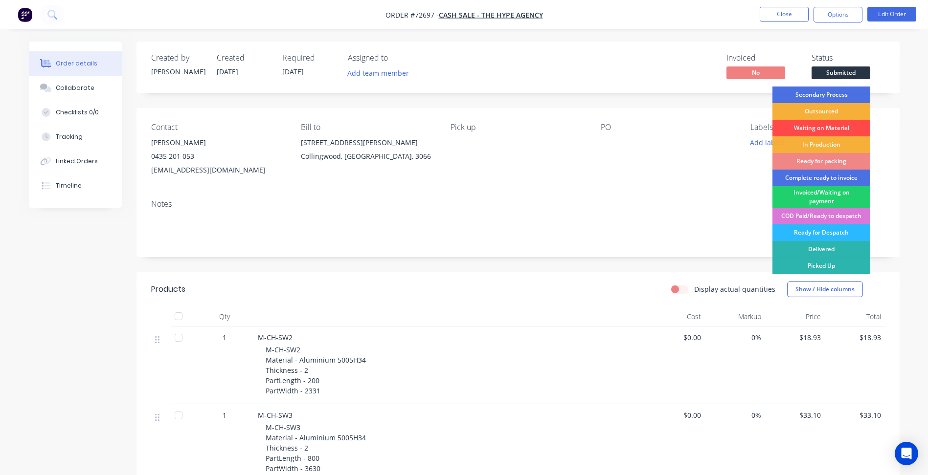
click at [821, 127] on div "Waiting on Material" at bounding box center [821, 128] width 98 height 17
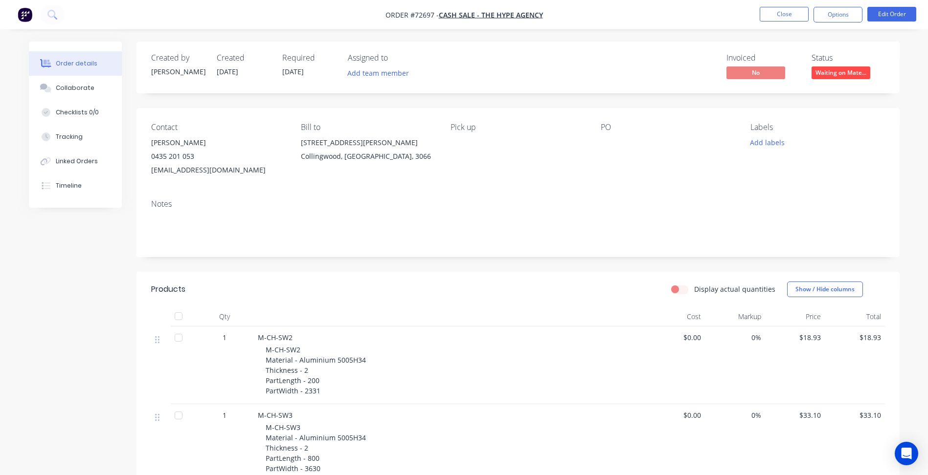
click at [418, 23] on nav "Order #72697 - Cash Sale - The Hype Agency Close Options Edit Order" at bounding box center [464, 14] width 928 height 29
click at [830, 15] on button "Options" at bounding box center [837, 15] width 49 height 16
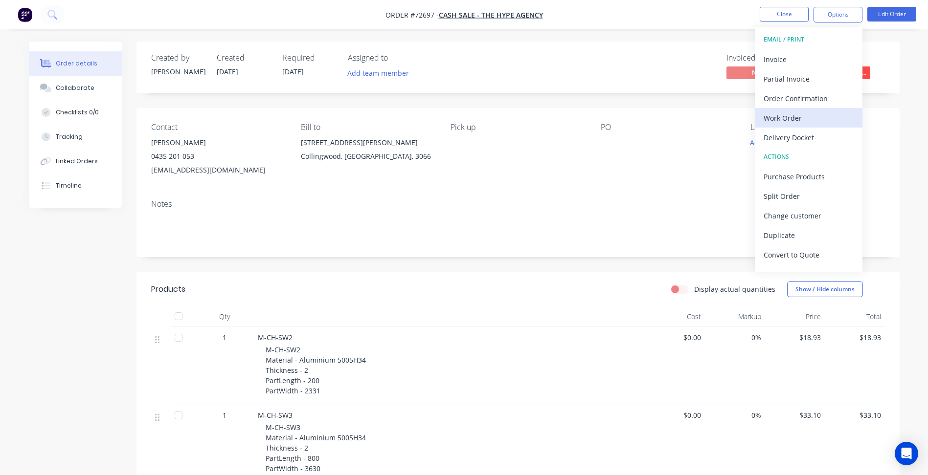
click at [802, 119] on div "Work Order" at bounding box center [809, 118] width 90 height 14
drag, startPoint x: 797, startPoint y: 102, endPoint x: 748, endPoint y: 120, distance: 52.0
click at [797, 102] on div "Without pricing" at bounding box center [809, 98] width 90 height 14
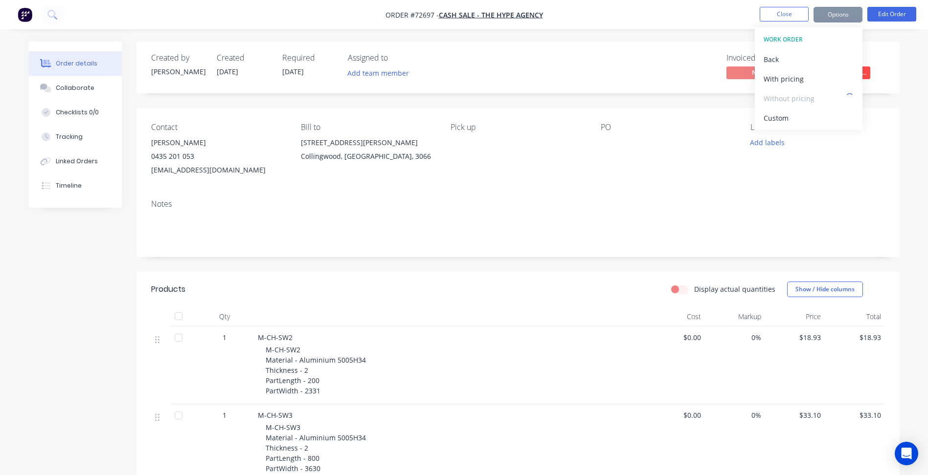
click at [428, 14] on span "Order #72697 -" at bounding box center [411, 14] width 53 height 9
copy span "72697"
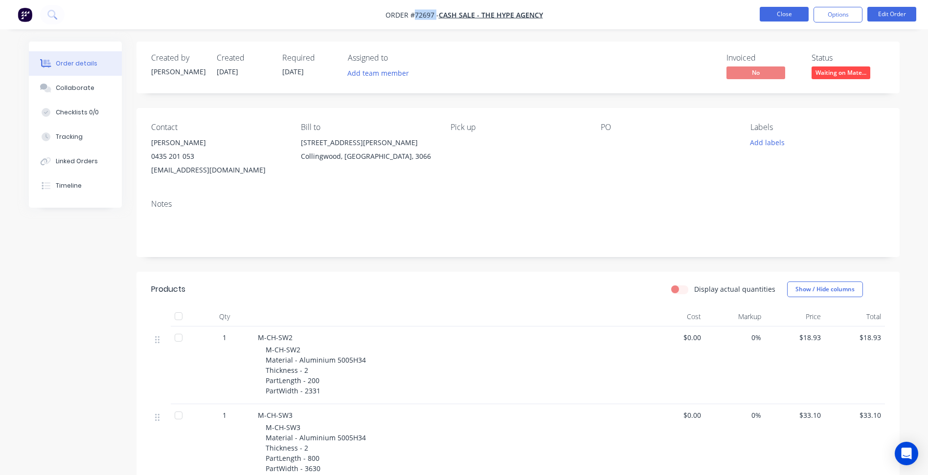
click at [766, 12] on button "Close" at bounding box center [784, 14] width 49 height 15
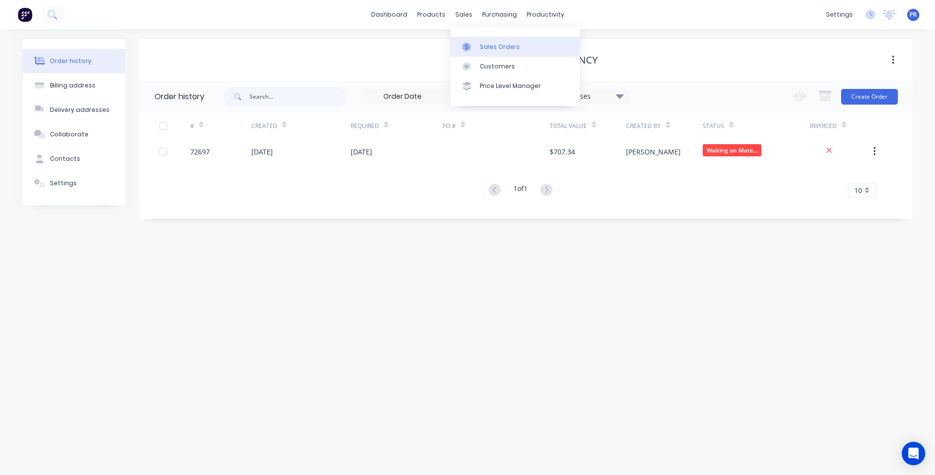
click at [476, 43] on div at bounding box center [469, 47] width 15 height 9
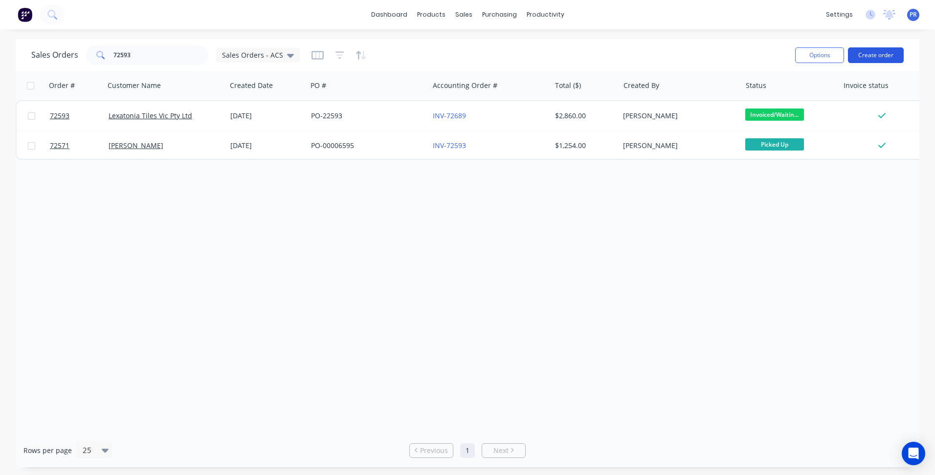
click at [876, 52] on button "Create order" at bounding box center [876, 55] width 56 height 16
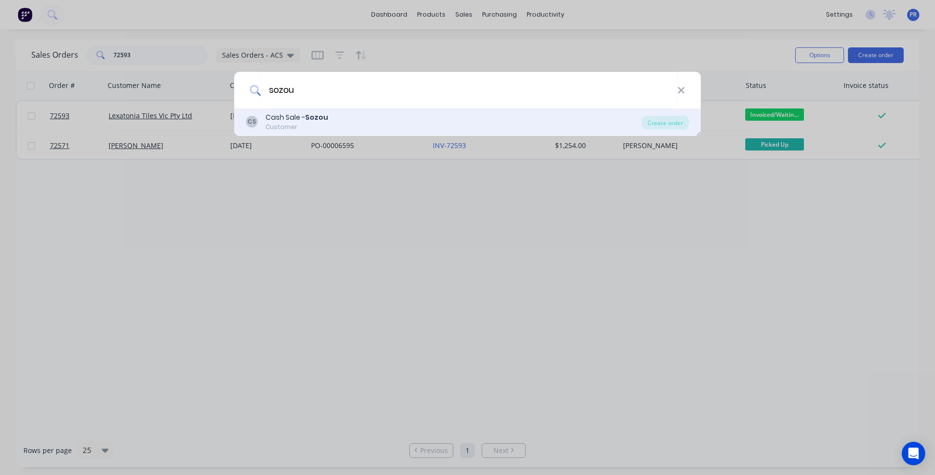
type input "sozou"
click at [424, 121] on div "CS Cash Sale - Sozou Customer" at bounding box center [444, 122] width 396 height 19
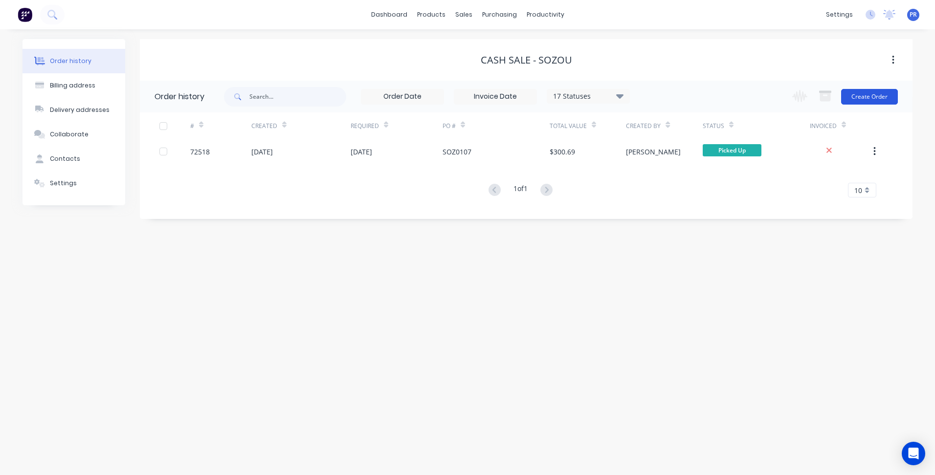
click at [866, 101] on button "Create Order" at bounding box center [869, 97] width 57 height 16
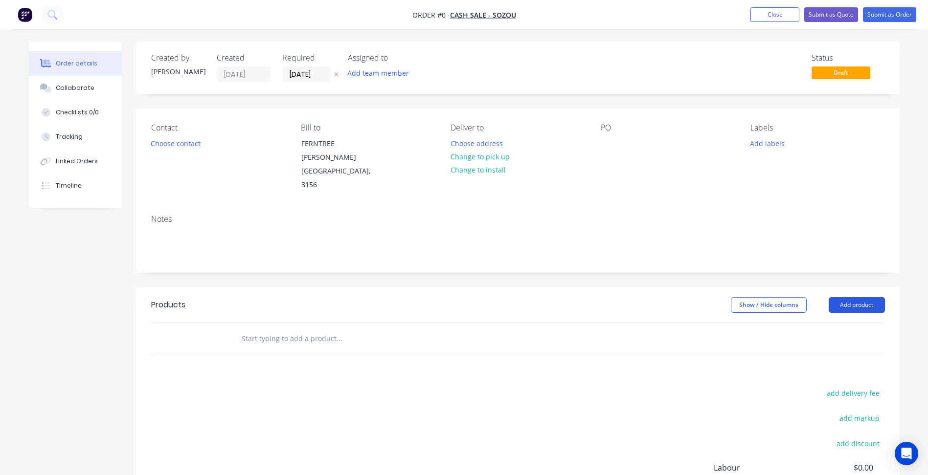
click at [849, 297] on button "Add product" at bounding box center [857, 305] width 56 height 16
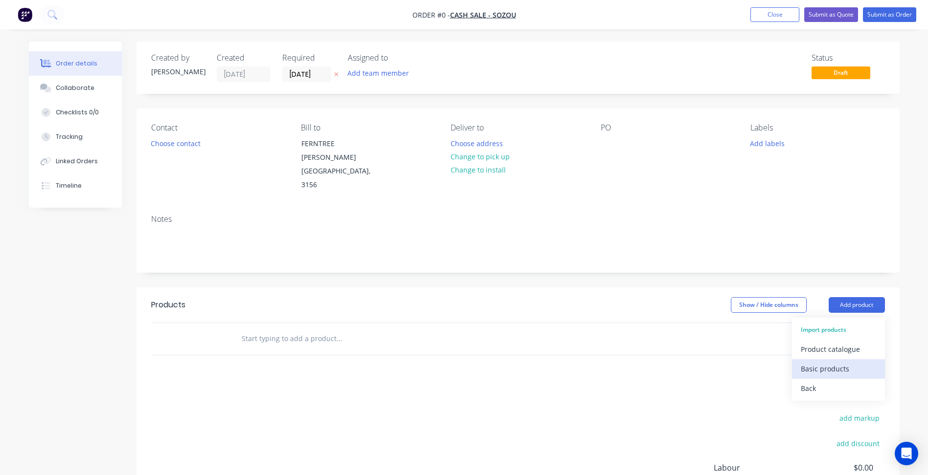
click at [831, 362] on div "Basic products" at bounding box center [838, 369] width 75 height 14
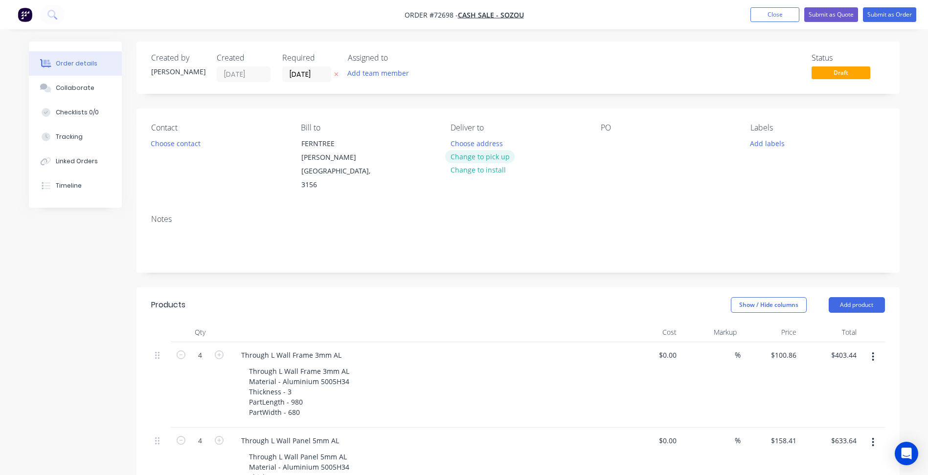
click at [476, 154] on button "Change to pick up" at bounding box center [479, 156] width 69 height 13
click at [613, 143] on div at bounding box center [609, 143] width 16 height 14
click at [619, 134] on div "PO" at bounding box center [668, 157] width 134 height 69
click at [619, 140] on div "PO" at bounding box center [668, 157] width 134 height 69
click at [611, 140] on div at bounding box center [609, 143] width 16 height 14
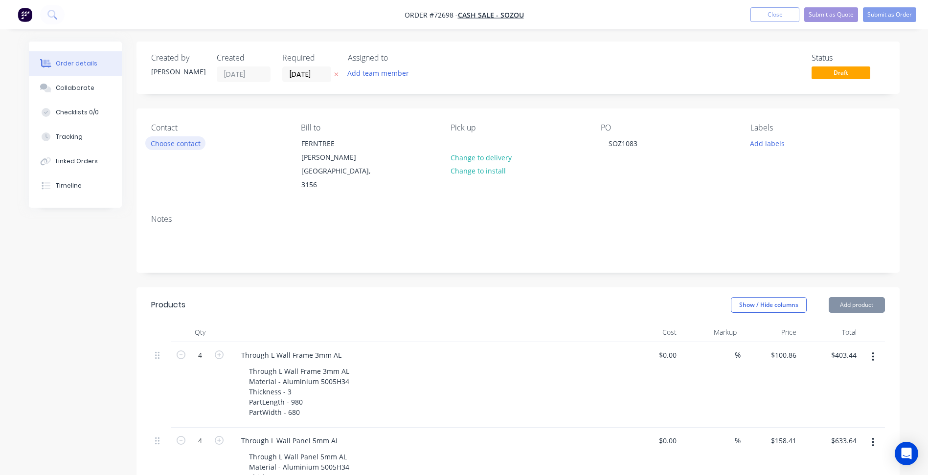
click at [182, 146] on button "Choose contact" at bounding box center [175, 142] width 60 height 13
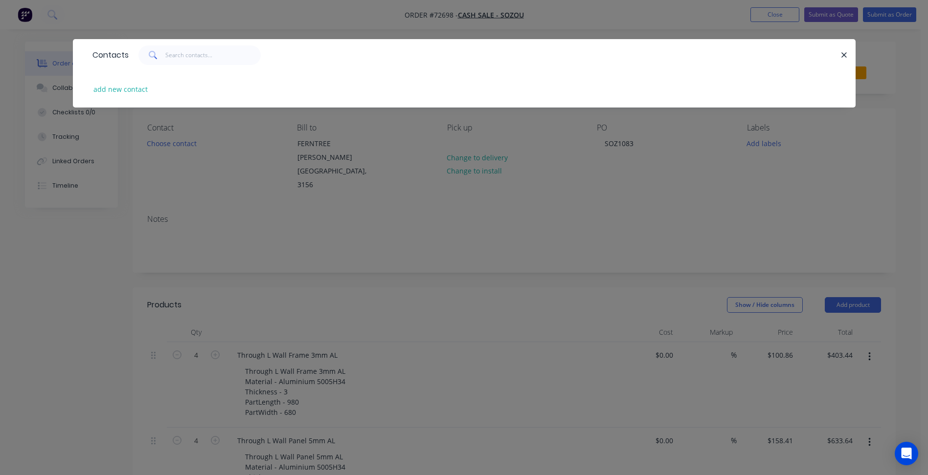
click at [130, 82] on div "add new contact" at bounding box center [464, 89] width 753 height 37
click at [131, 90] on button "add new contact" at bounding box center [121, 89] width 65 height 13
select select "AU"
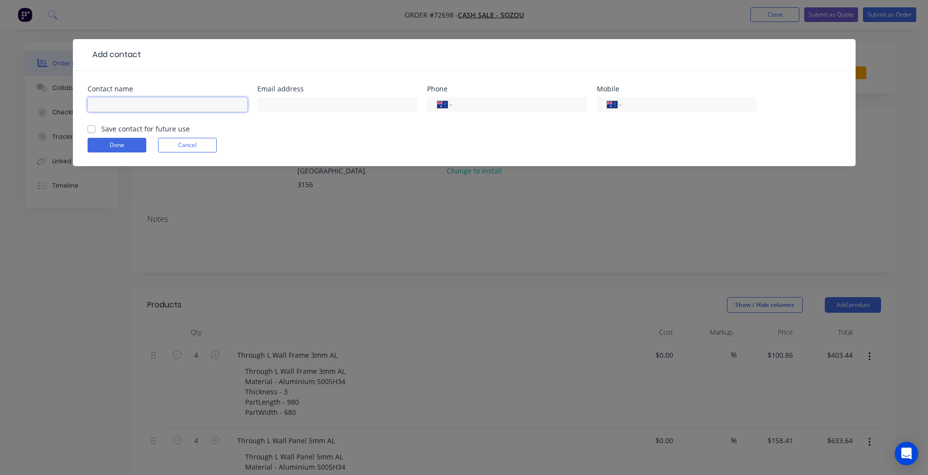
click at [117, 98] on input "text" at bounding box center [168, 104] width 160 height 15
click at [147, 107] on input "Kohtaroh" at bounding box center [168, 104] width 160 height 15
type input "[PERSON_NAME]"
drag, startPoint x: 309, startPoint y: 107, endPoint x: 61, endPoint y: 111, distance: 247.5
click at [308, 107] on input "text" at bounding box center [337, 104] width 160 height 15
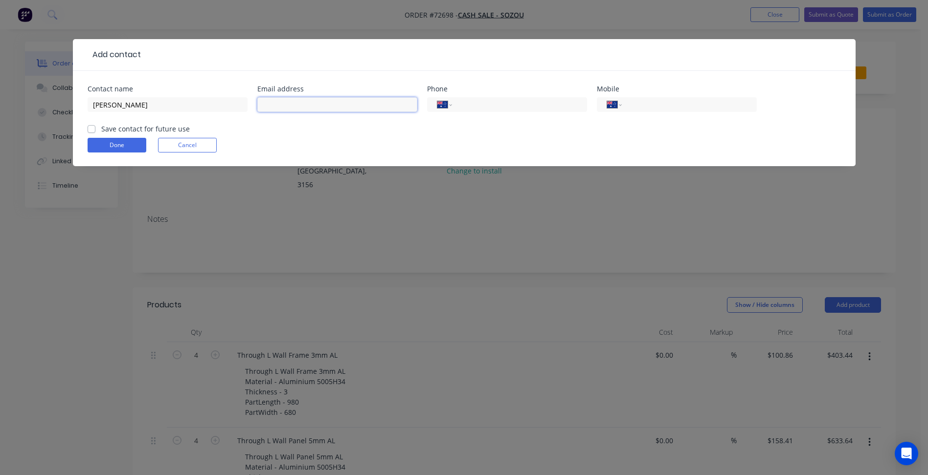
click at [296, 107] on input "text" at bounding box center [337, 104] width 160 height 15
paste input "[EMAIL_ADDRESS][DOMAIN_NAME]"
type input "[EMAIL_ADDRESS][DOMAIN_NAME]"
click at [660, 107] on input "tel" at bounding box center [687, 104] width 117 height 11
type input "0422 153 690"
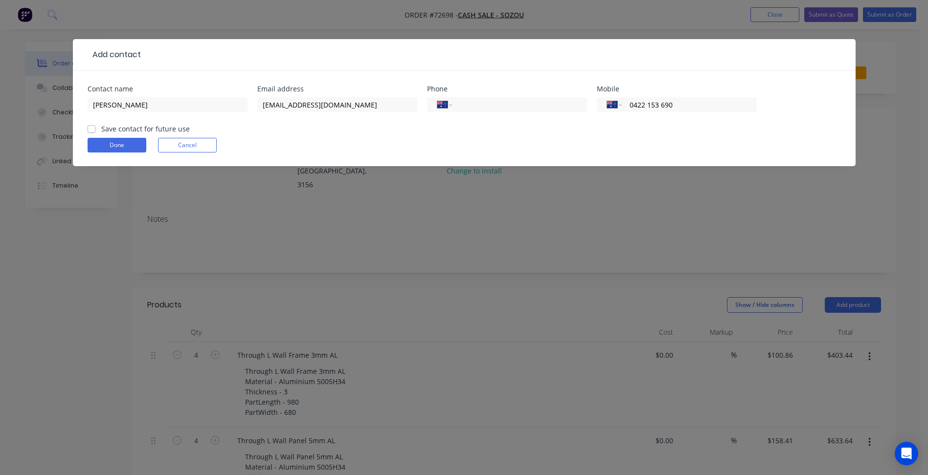
click at [162, 125] on label "Save contact for future use" at bounding box center [145, 129] width 89 height 10
click at [95, 125] on input "Save contact for future use" at bounding box center [92, 128] width 8 height 9
checkbox input "true"
click at [132, 140] on button "Done" at bounding box center [117, 145] width 59 height 15
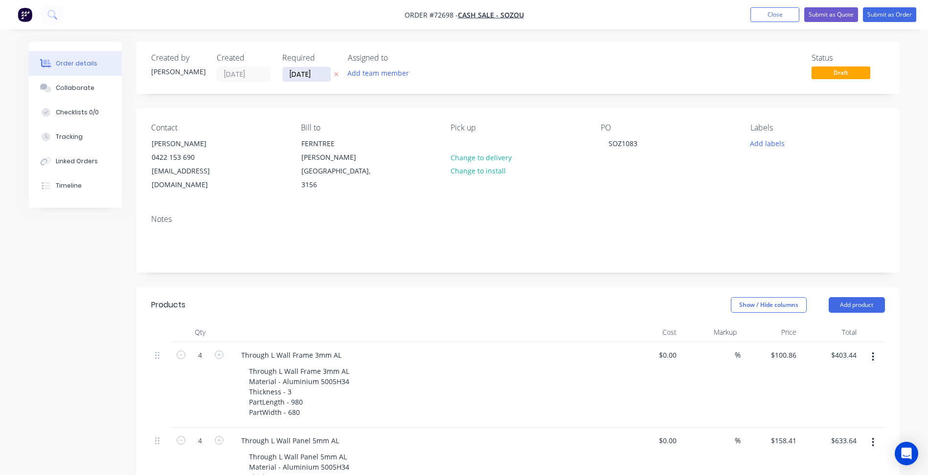
click at [307, 76] on input "[DATE]" at bounding box center [307, 74] width 48 height 15
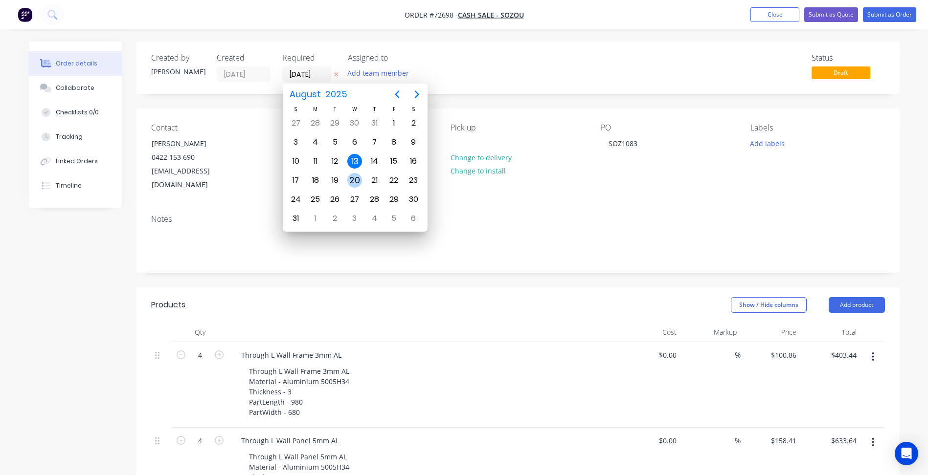
drag, startPoint x: 355, startPoint y: 174, endPoint x: 358, endPoint y: 181, distance: 7.3
click at [354, 174] on div "20" at bounding box center [354, 180] width 15 height 15
type input "[DATE]"
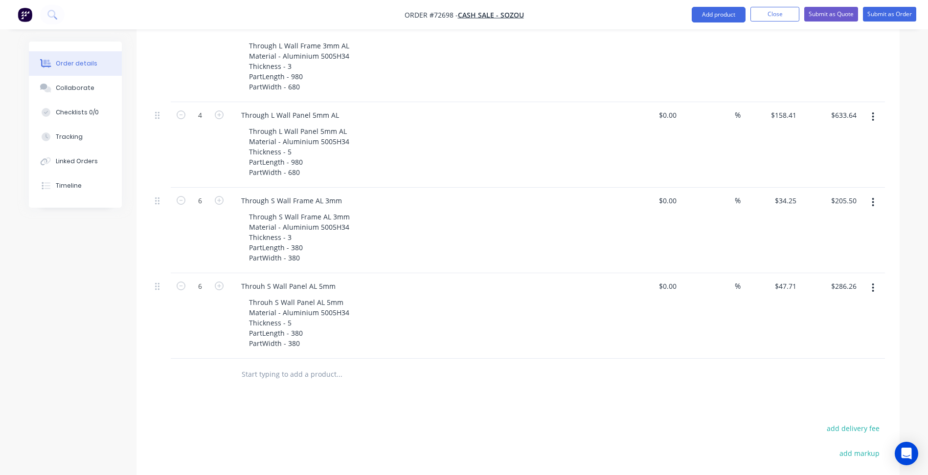
scroll to position [148, 0]
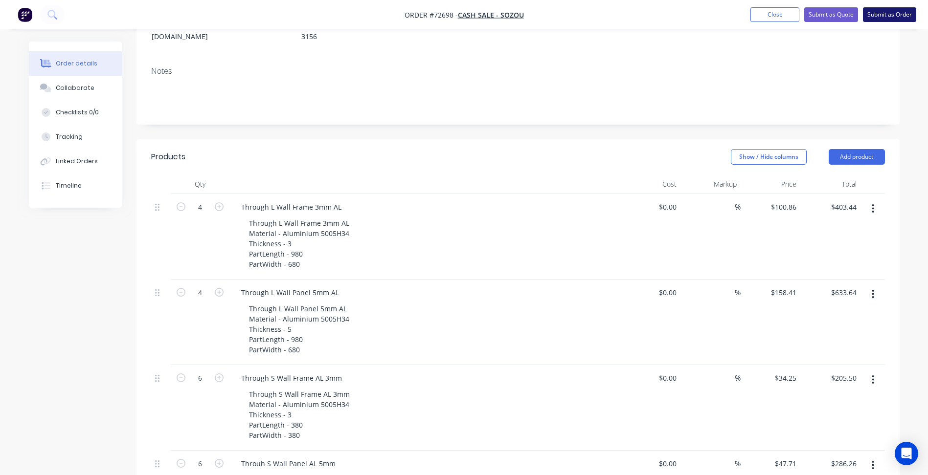
click at [887, 16] on button "Submit as Order" at bounding box center [889, 14] width 53 height 15
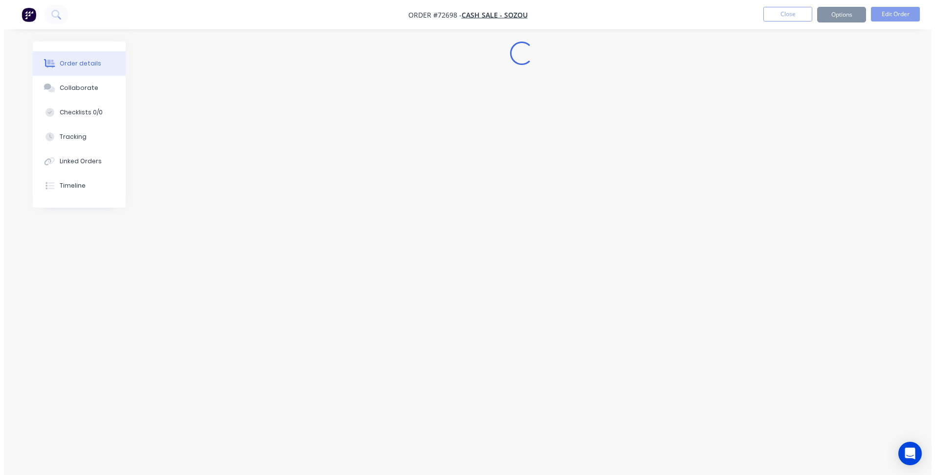
scroll to position [0, 0]
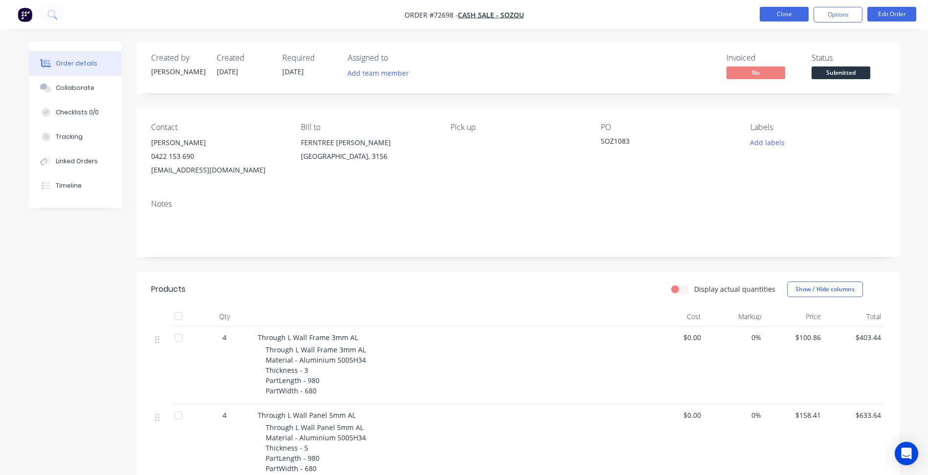
click at [786, 16] on button "Close" at bounding box center [784, 14] width 49 height 15
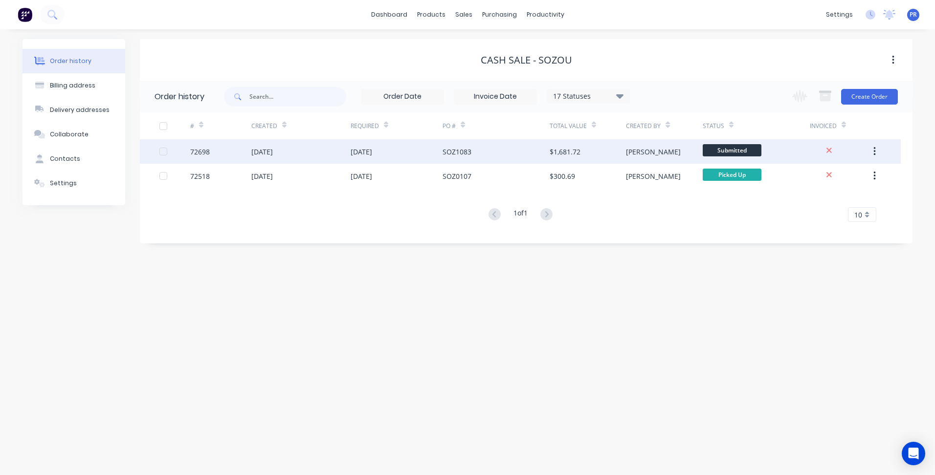
click at [728, 153] on span "Submitted" at bounding box center [732, 150] width 59 height 12
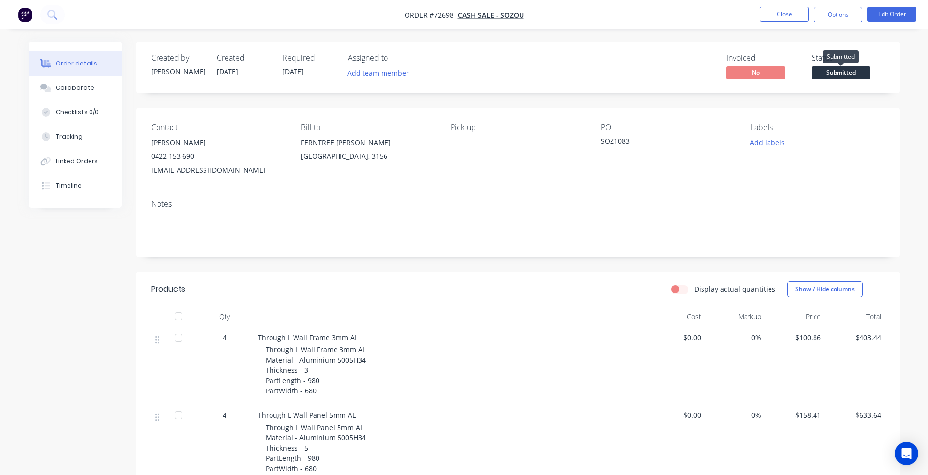
click at [826, 70] on span "Submitted" at bounding box center [840, 73] width 59 height 12
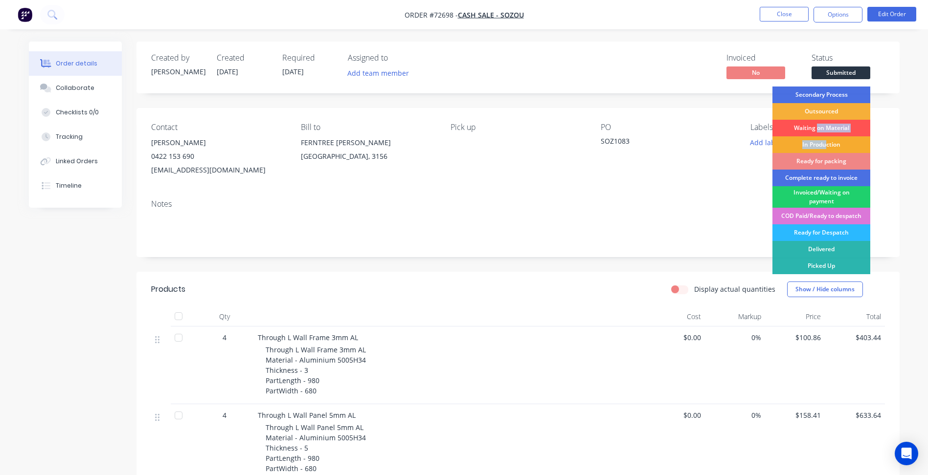
drag, startPoint x: 816, startPoint y: 123, endPoint x: 826, endPoint y: 144, distance: 23.2
click at [826, 144] on div "Secondary Process Outsourced Waiting on Material In Production Ready for packin…" at bounding box center [821, 206] width 98 height 238
drag, startPoint x: 826, startPoint y: 144, endPoint x: 827, endPoint y: 133, distance: 11.3
click at [826, 144] on div "In Production" at bounding box center [821, 144] width 98 height 17
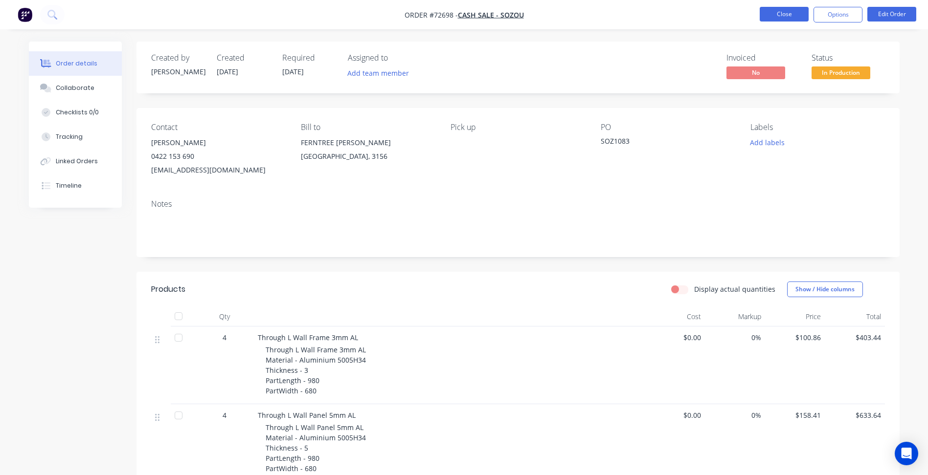
click at [792, 13] on button "Close" at bounding box center [784, 14] width 49 height 15
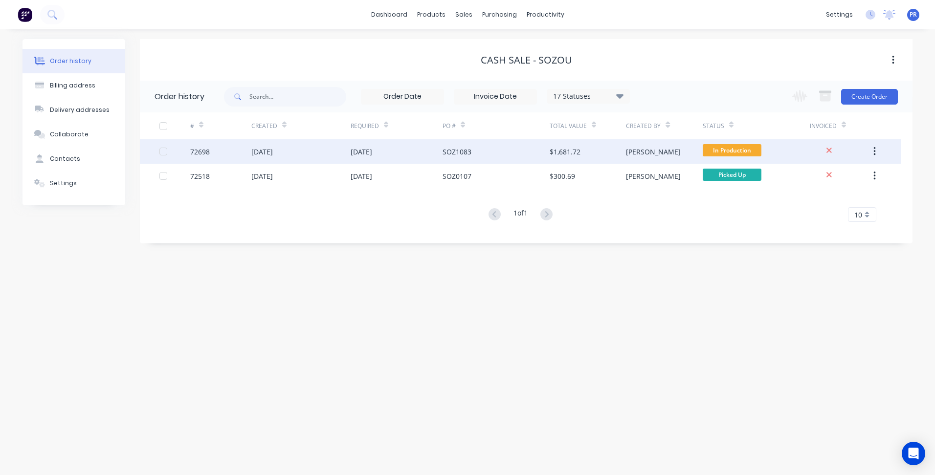
click at [716, 153] on span "In Production" at bounding box center [732, 150] width 59 height 12
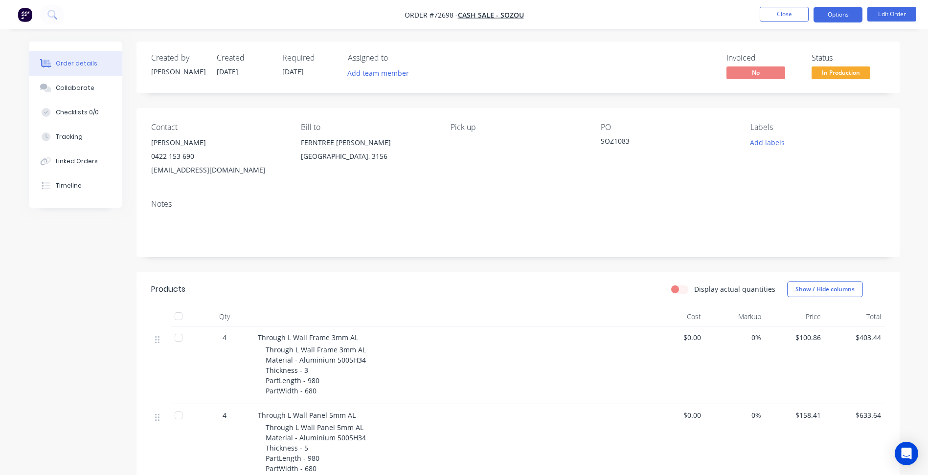
click at [829, 11] on button "Options" at bounding box center [837, 15] width 49 height 16
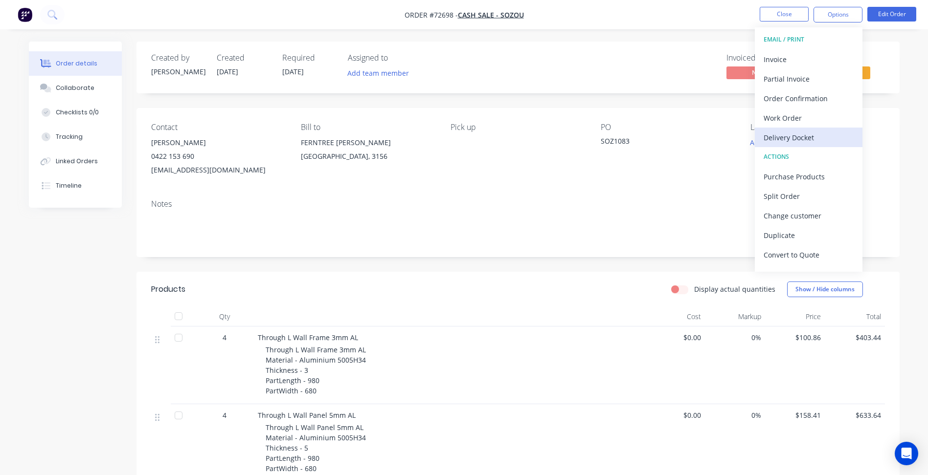
click at [800, 128] on button "Delivery Docket" at bounding box center [809, 138] width 108 height 20
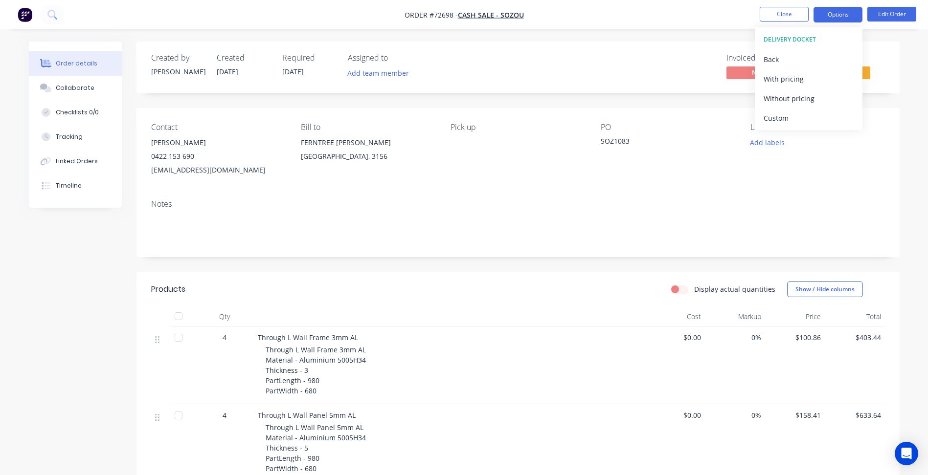
click at [841, 11] on button "Options" at bounding box center [837, 15] width 49 height 16
click at [850, 8] on button "Options" at bounding box center [837, 15] width 49 height 16
click at [789, 63] on div "Back" at bounding box center [809, 59] width 90 height 14
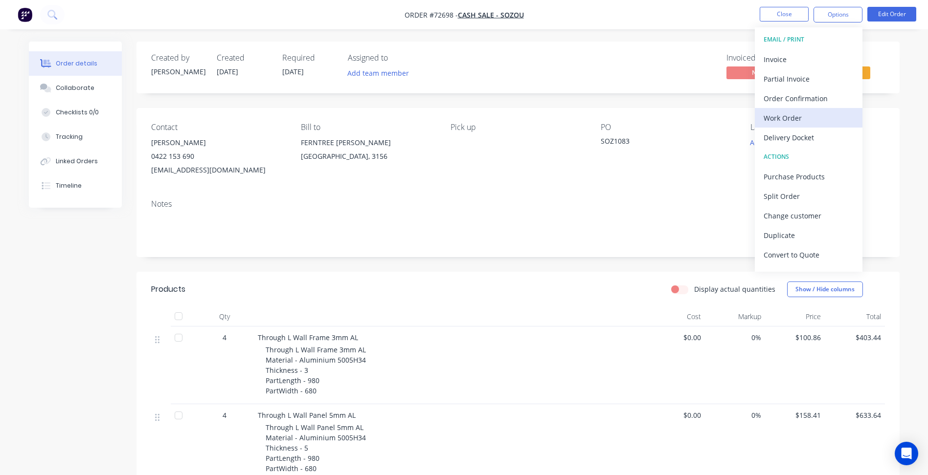
click at [797, 121] on div "Work Order" at bounding box center [809, 118] width 90 height 14
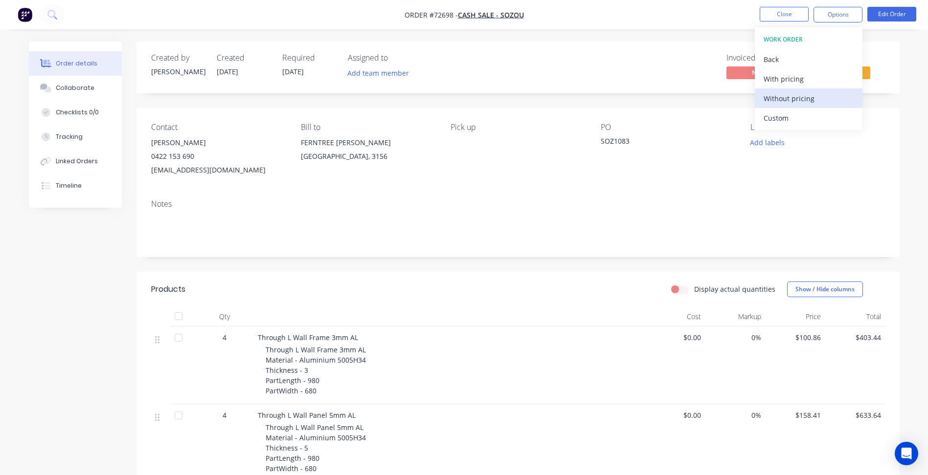
click at [788, 100] on div "Without pricing" at bounding box center [809, 98] width 90 height 14
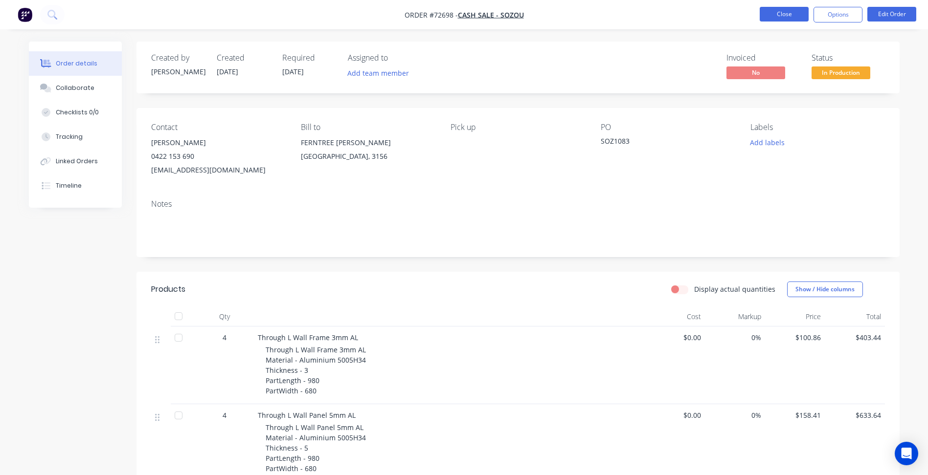
click at [770, 9] on button "Close" at bounding box center [784, 14] width 49 height 15
